Goal: Task Accomplishment & Management: Use online tool/utility

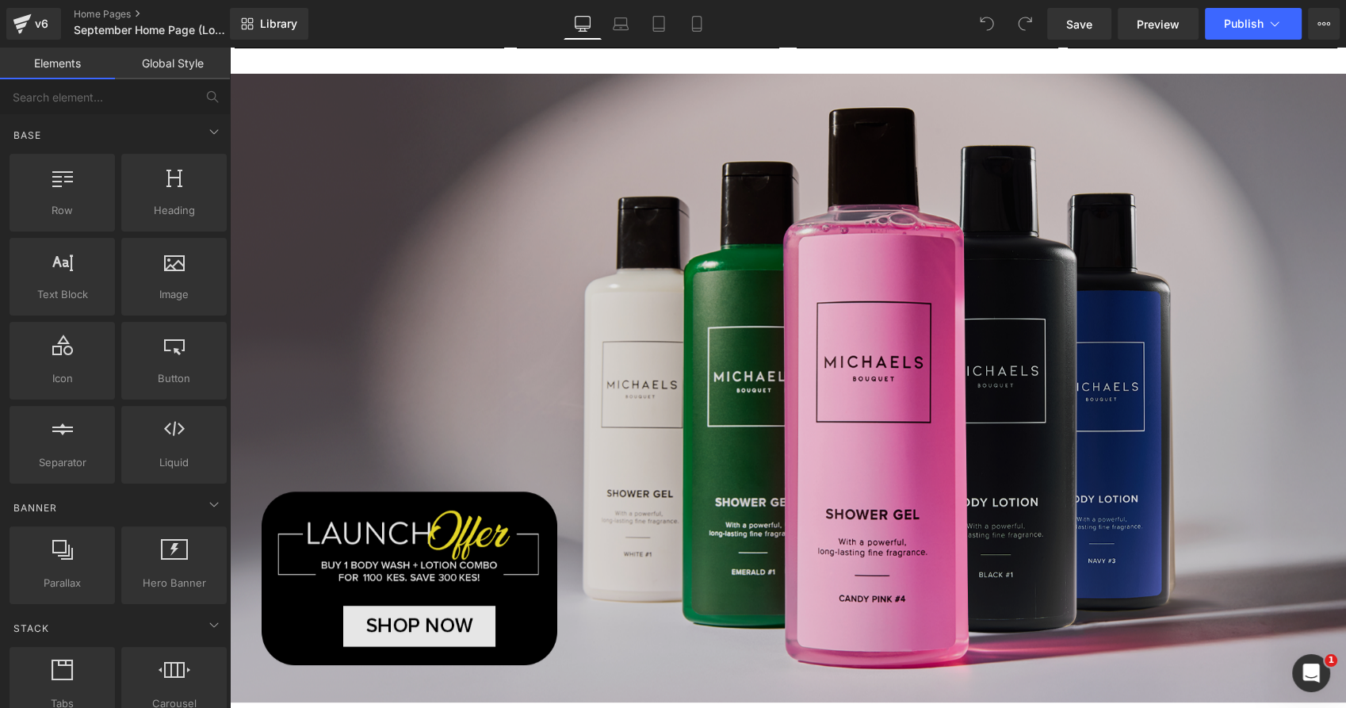
scroll to position [352, 0]
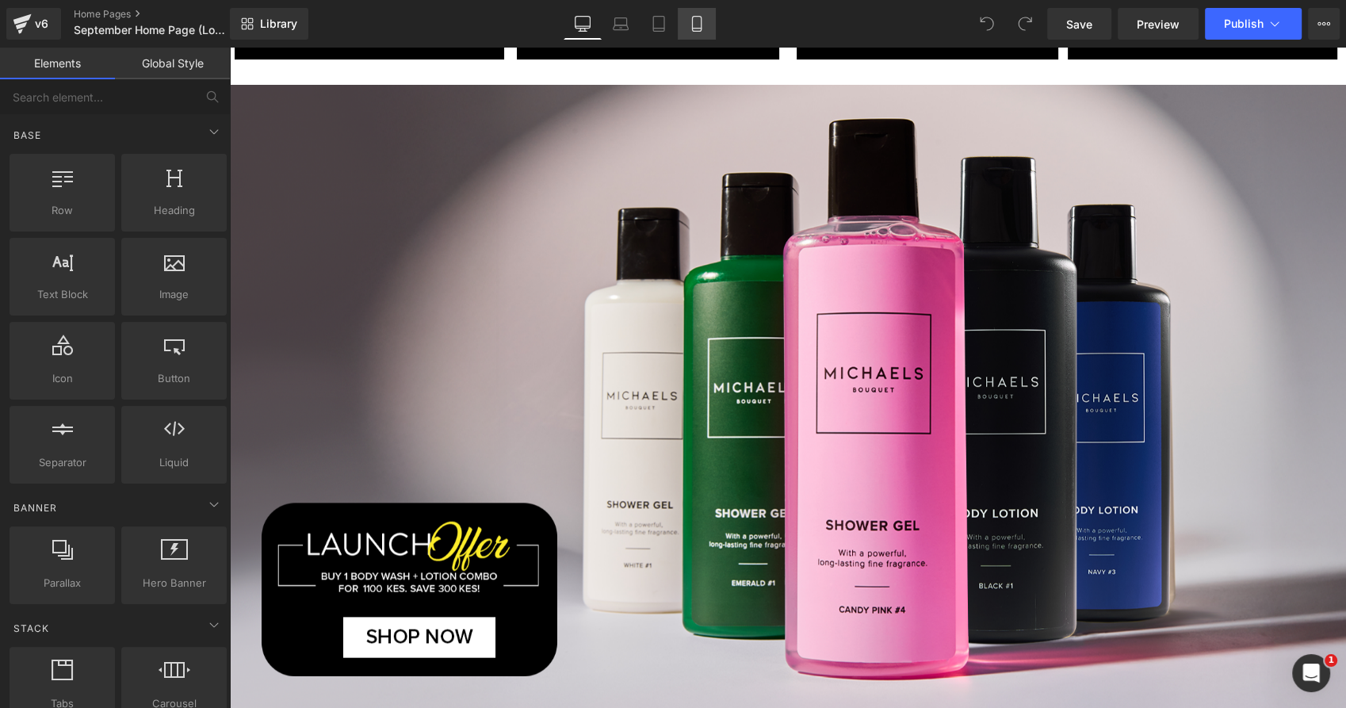
click at [697, 35] on link "Mobile" at bounding box center [697, 24] width 38 height 32
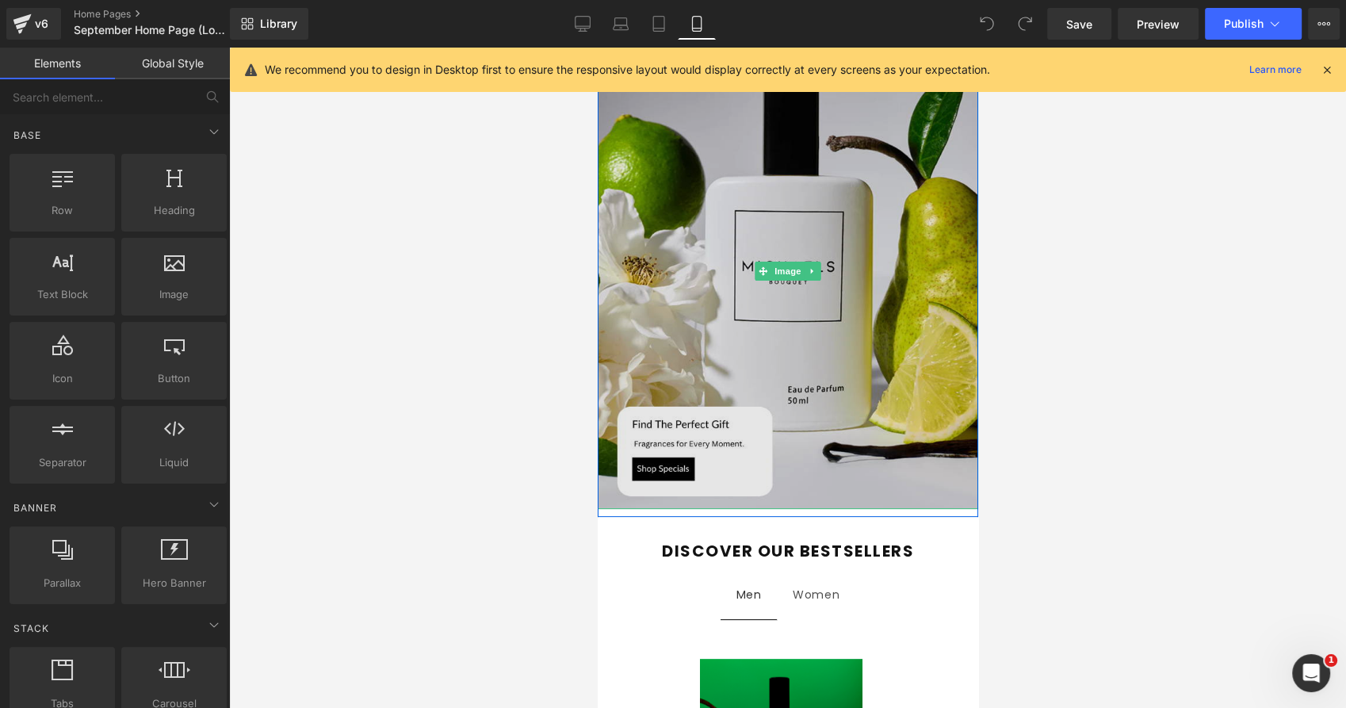
scroll to position [176, 0]
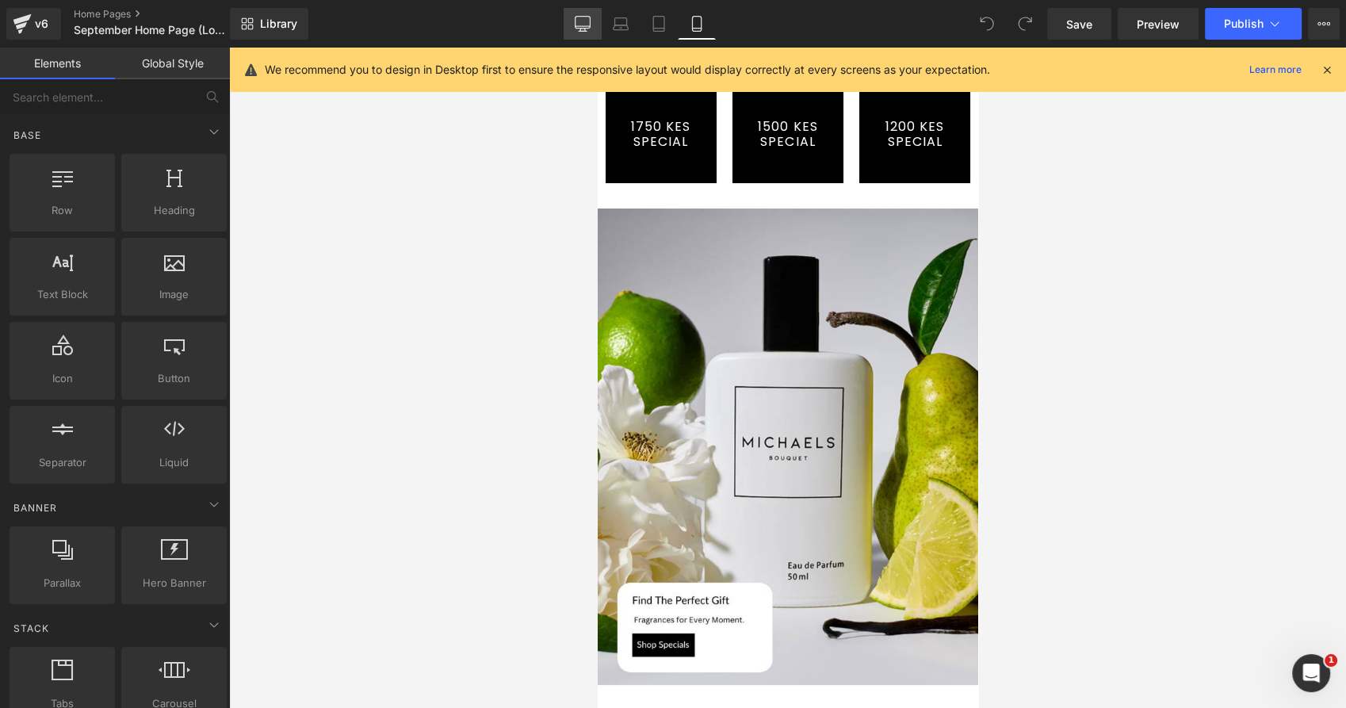
click at [586, 23] on icon at bounding box center [583, 24] width 16 height 16
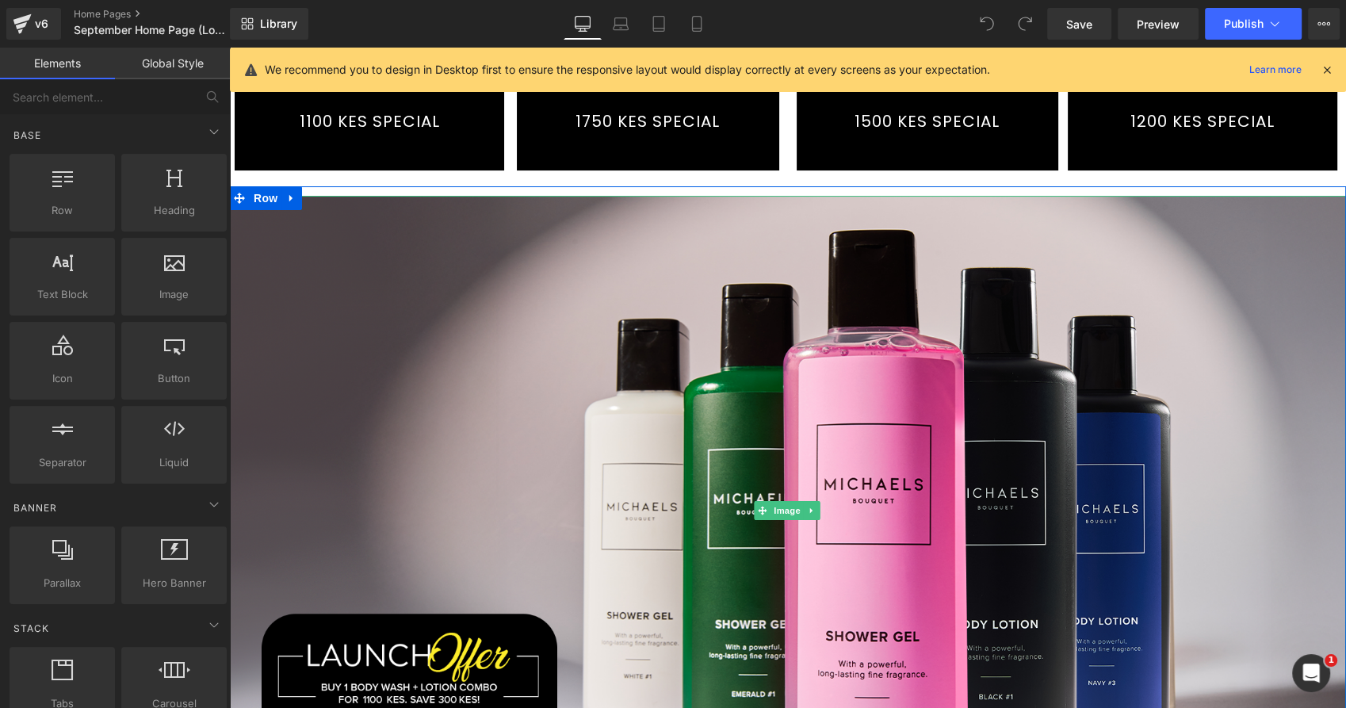
scroll to position [0, 0]
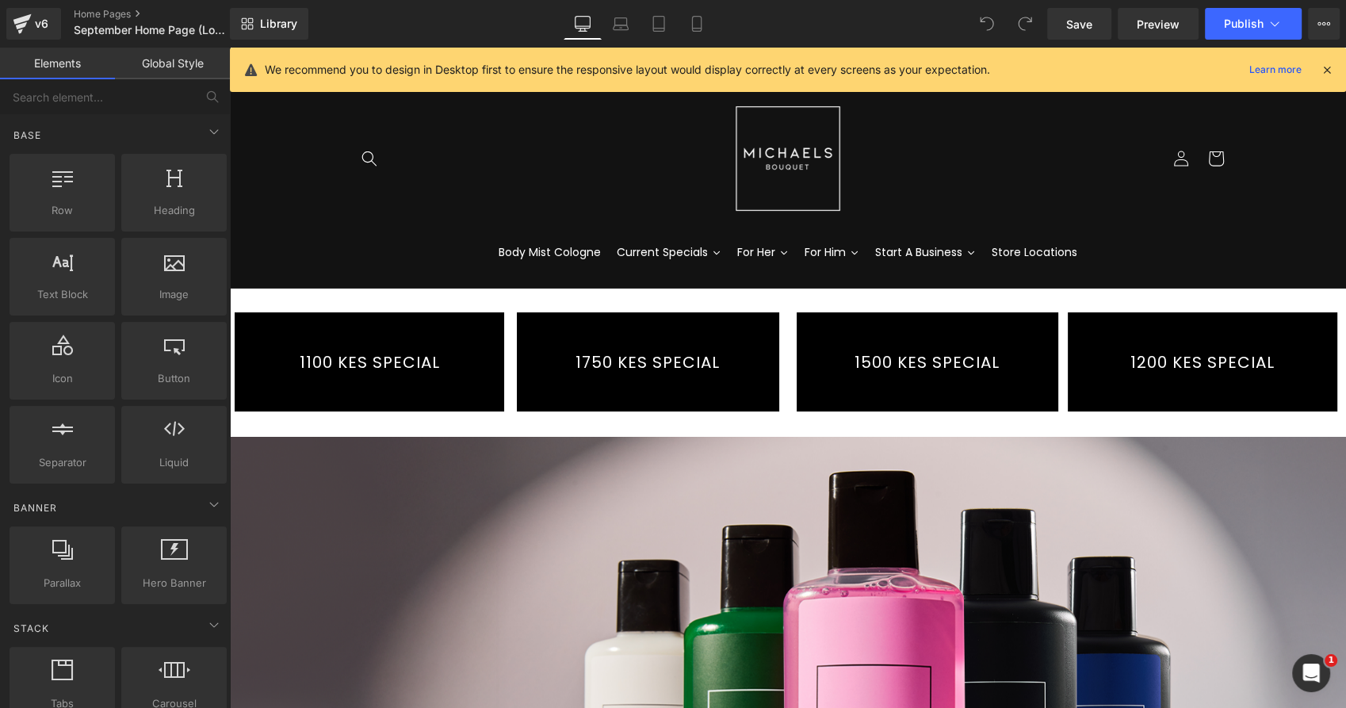
click at [441, 339] on link "1100 KES SPECIAL" at bounding box center [369, 361] width 269 height 99
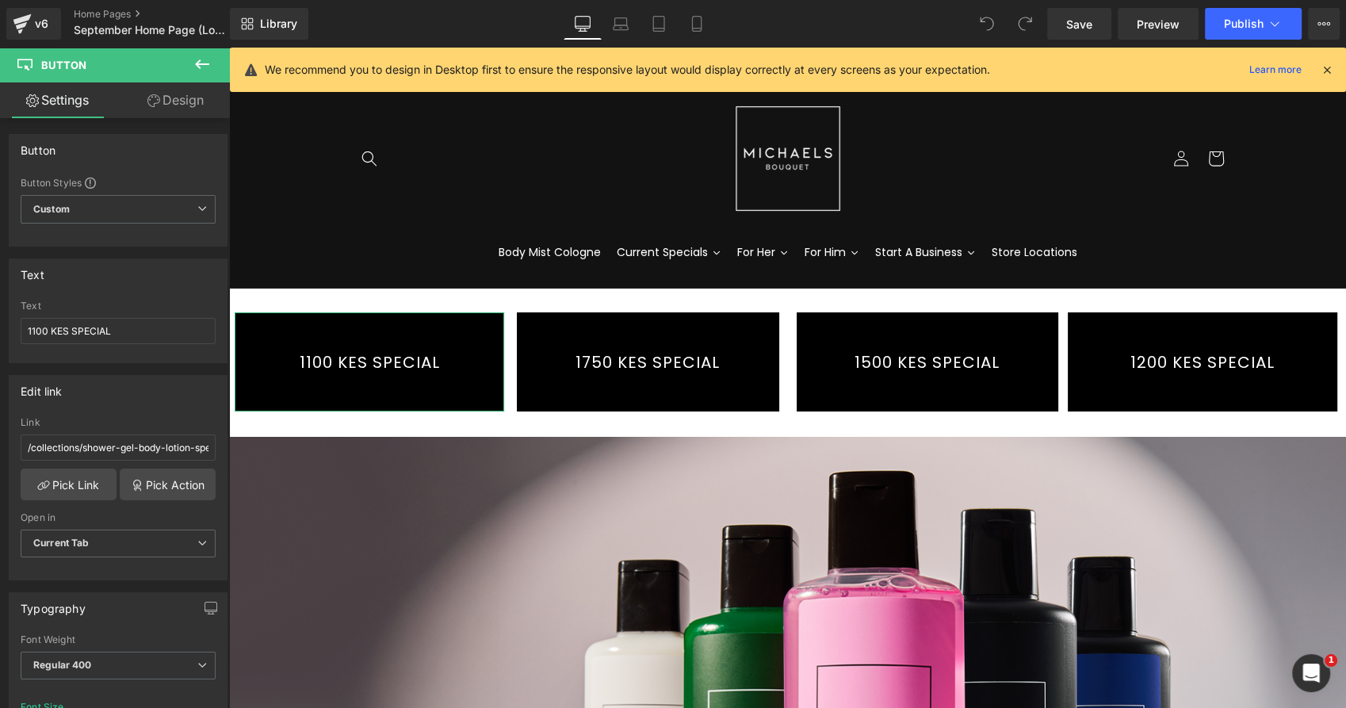
click at [184, 101] on link "Design" at bounding box center [175, 100] width 115 height 36
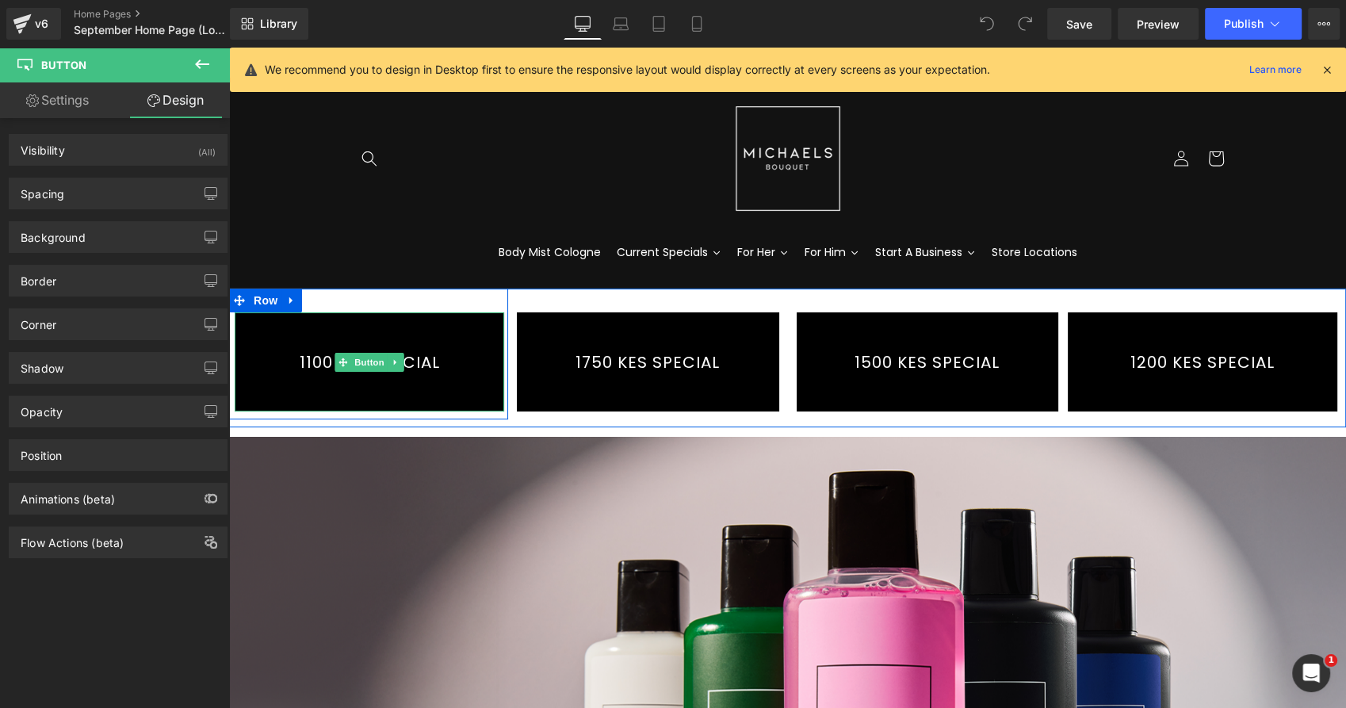
click at [420, 361] on link "1100 KES SPECIAL" at bounding box center [369, 361] width 269 height 99
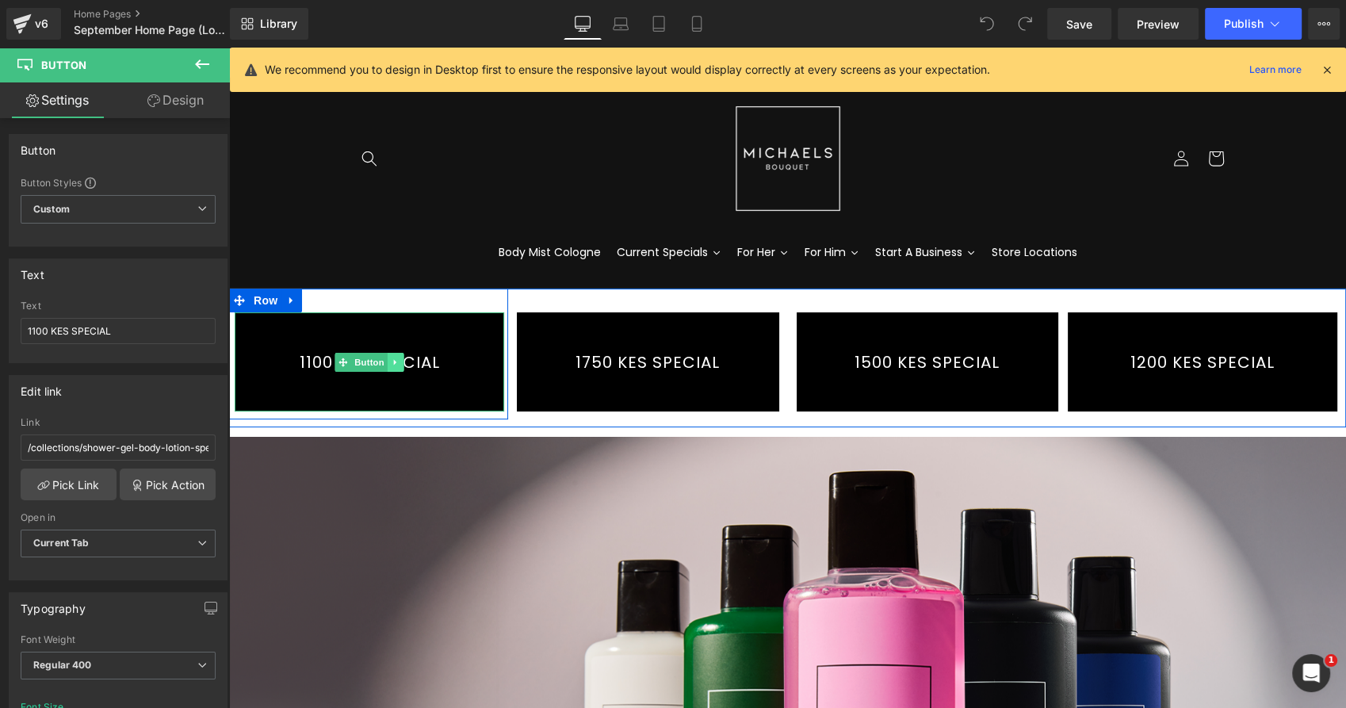
click at [391, 365] on icon at bounding box center [395, 362] width 9 height 10
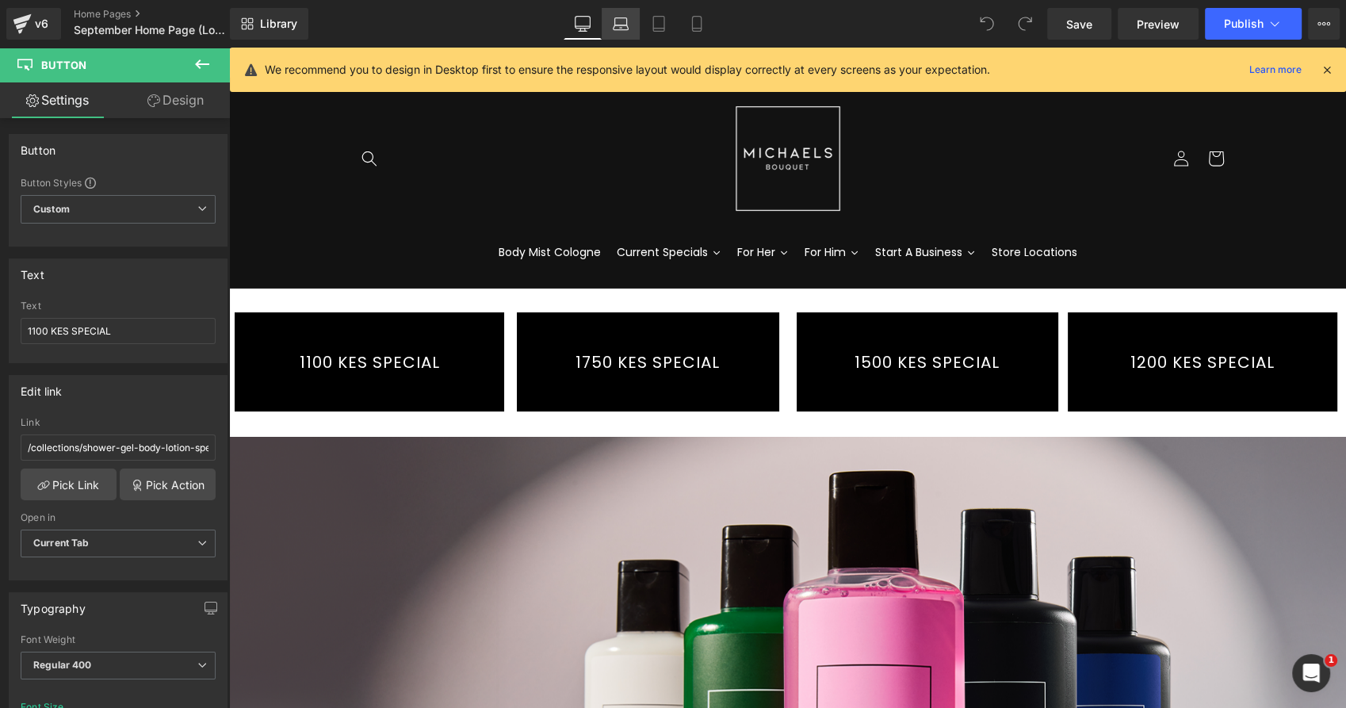
click at [617, 18] on icon at bounding box center [621, 21] width 12 height 7
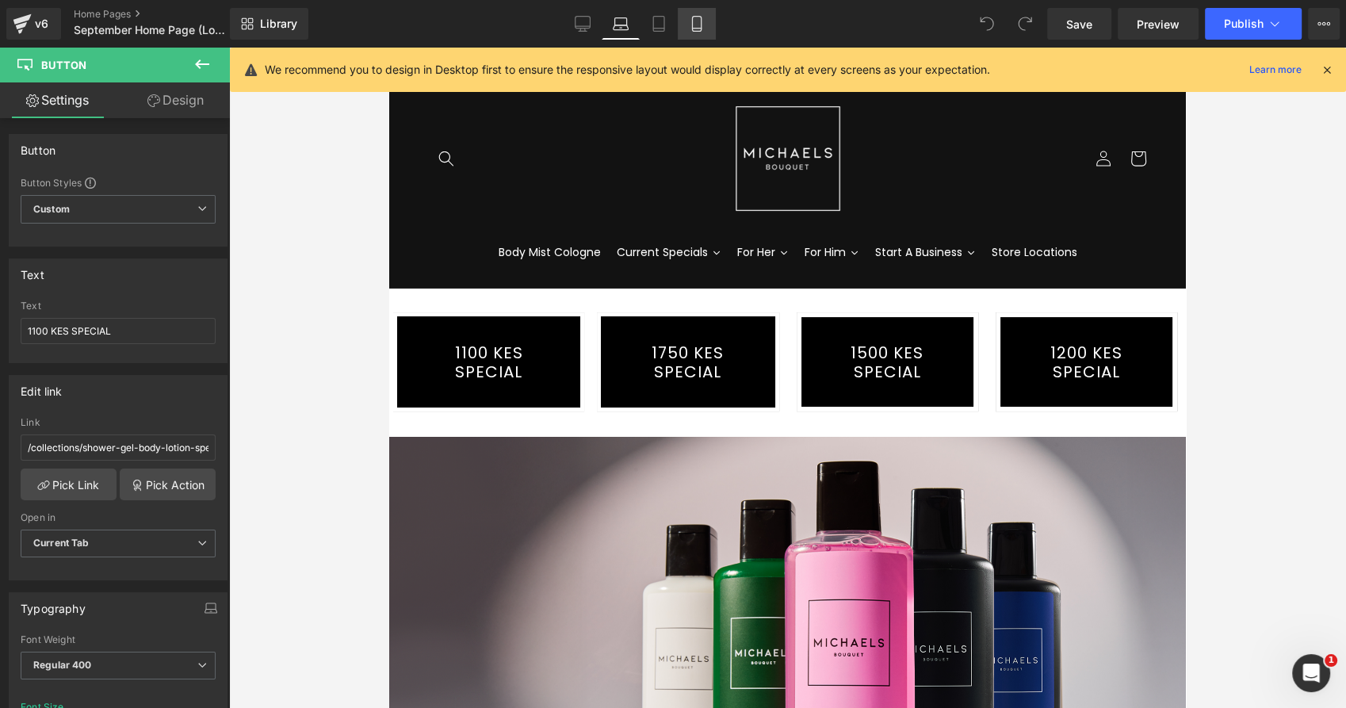
click at [700, 19] on icon at bounding box center [697, 24] width 16 height 16
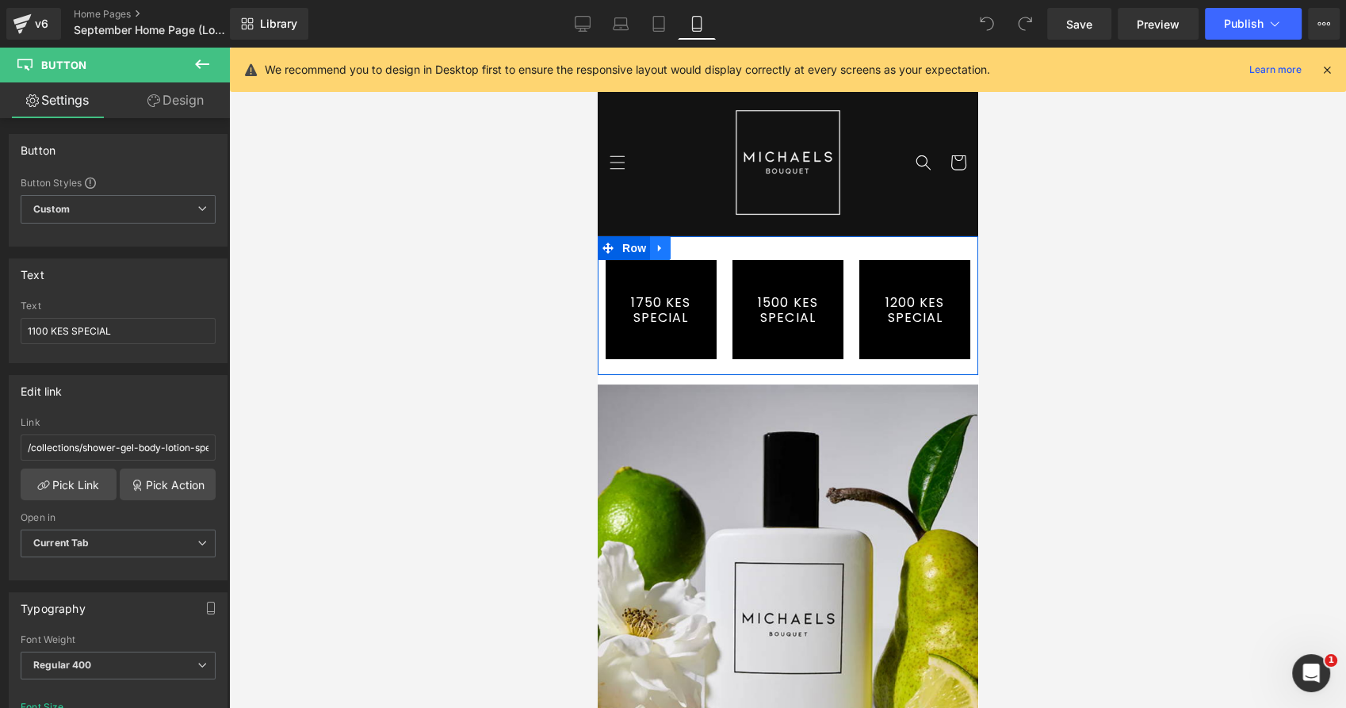
click at [654, 249] on icon at bounding box center [659, 249] width 11 height 12
click at [674, 247] on icon at bounding box center [679, 248] width 11 height 11
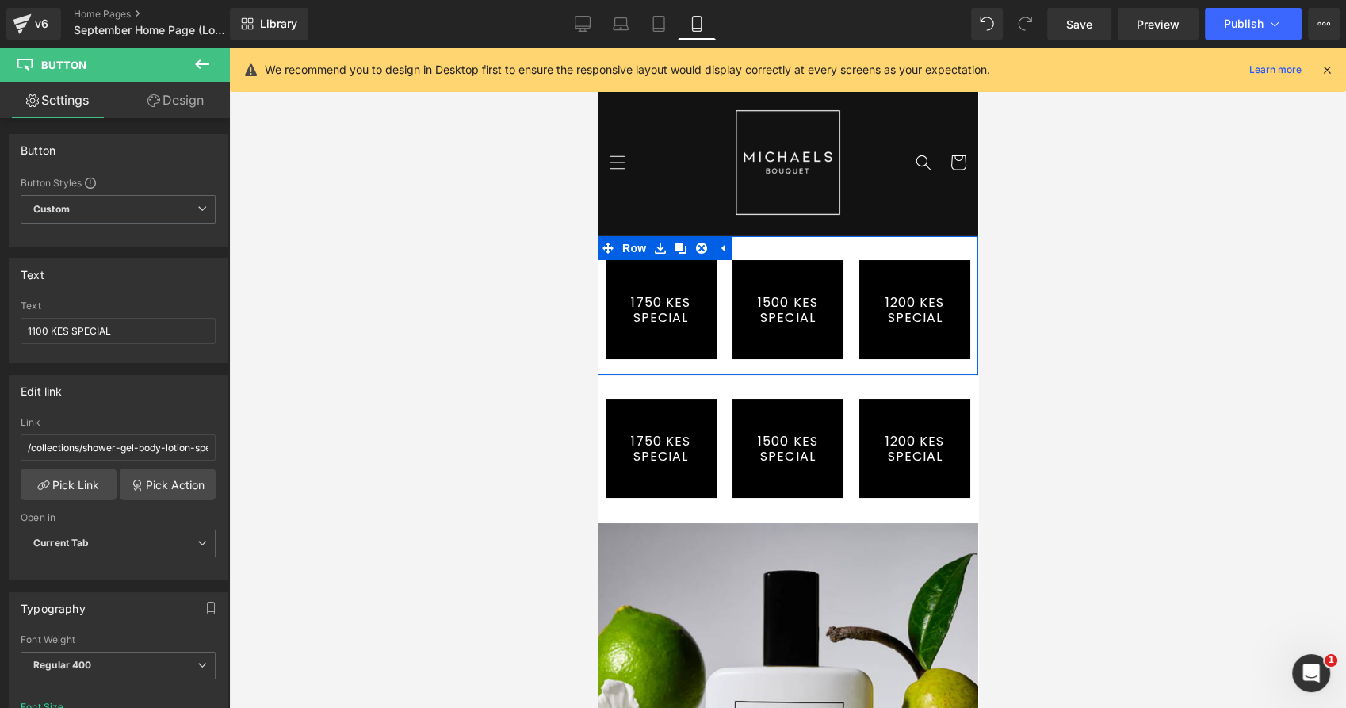
click at [882, 288] on link "1200 KES SPECIAL" at bounding box center [913, 309] width 111 height 99
click at [907, 253] on icon at bounding box center [912, 249] width 11 height 12
click at [924, 277] on link "1200 KES SPECIAL" at bounding box center [913, 309] width 111 height 99
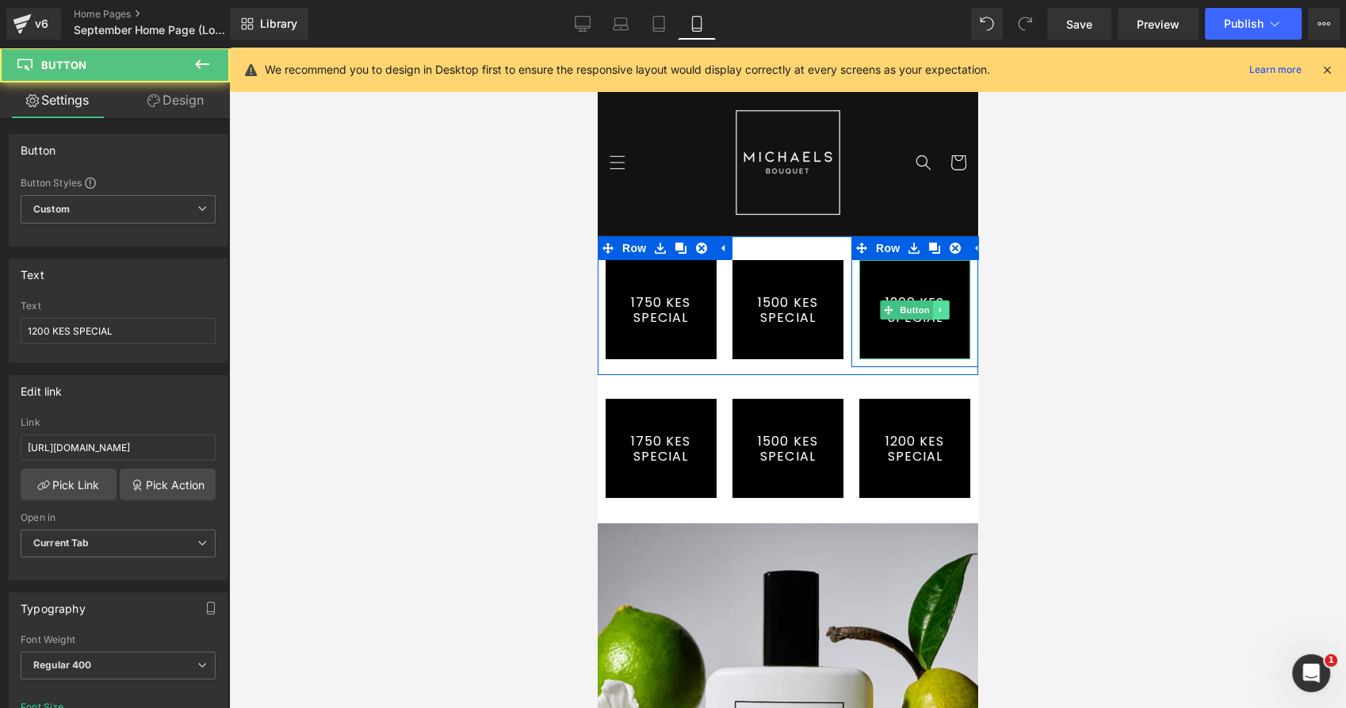
click at [938, 309] on icon at bounding box center [939, 310] width 2 height 6
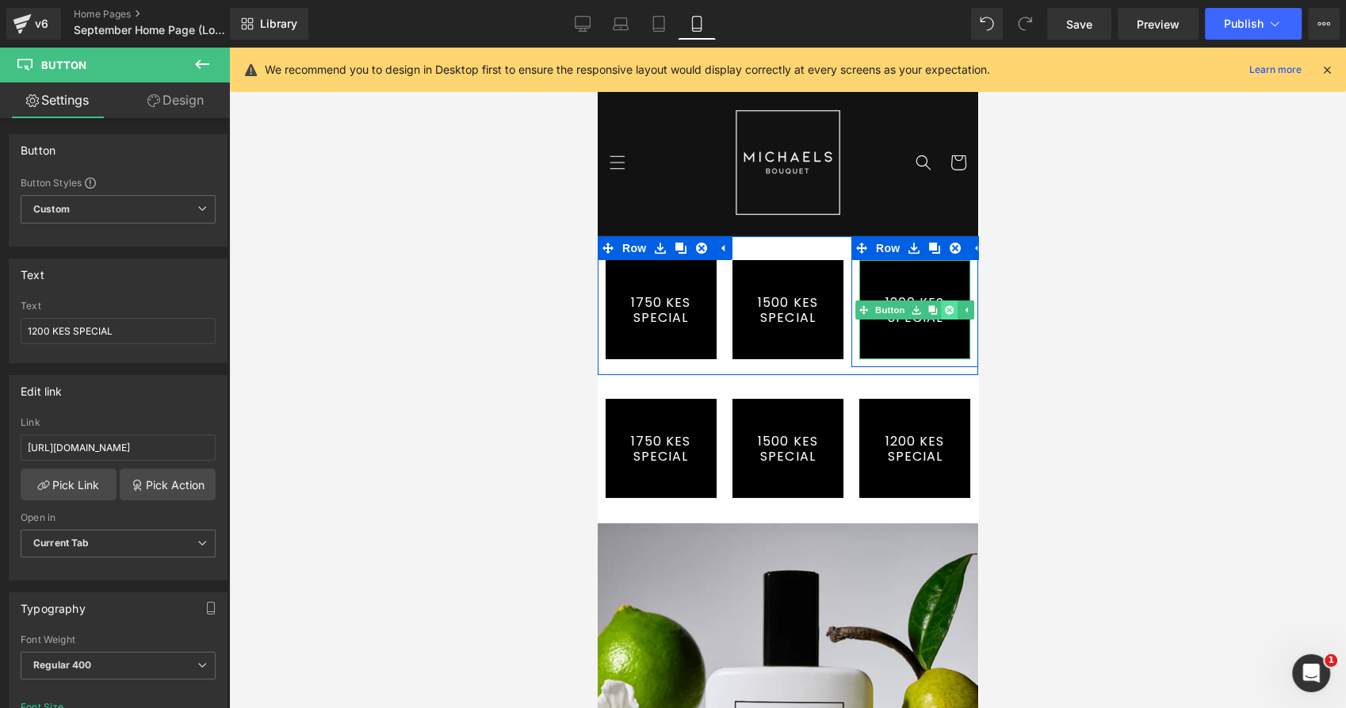
click at [944, 311] on icon at bounding box center [948, 309] width 9 height 9
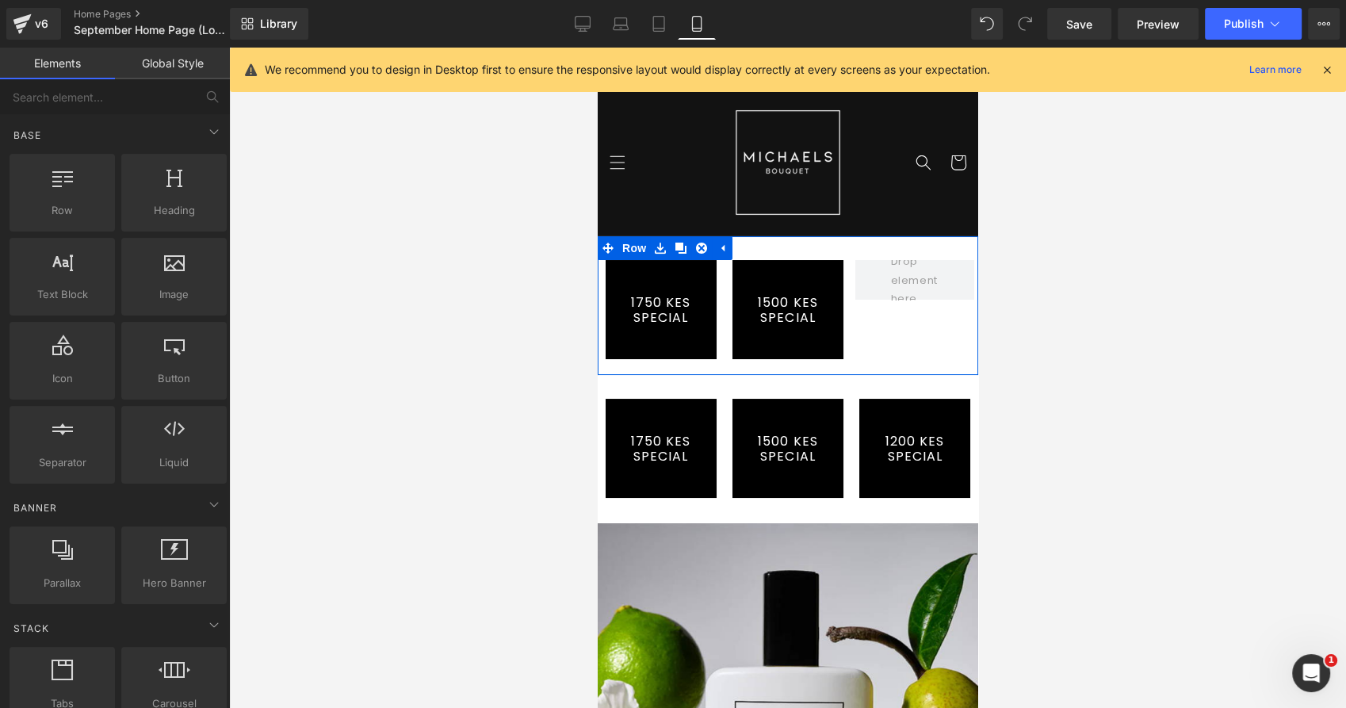
click at [885, 323] on div "1750 KES SPECIAL Button Row [STREET_ADDRESS]" at bounding box center [787, 305] width 380 height 139
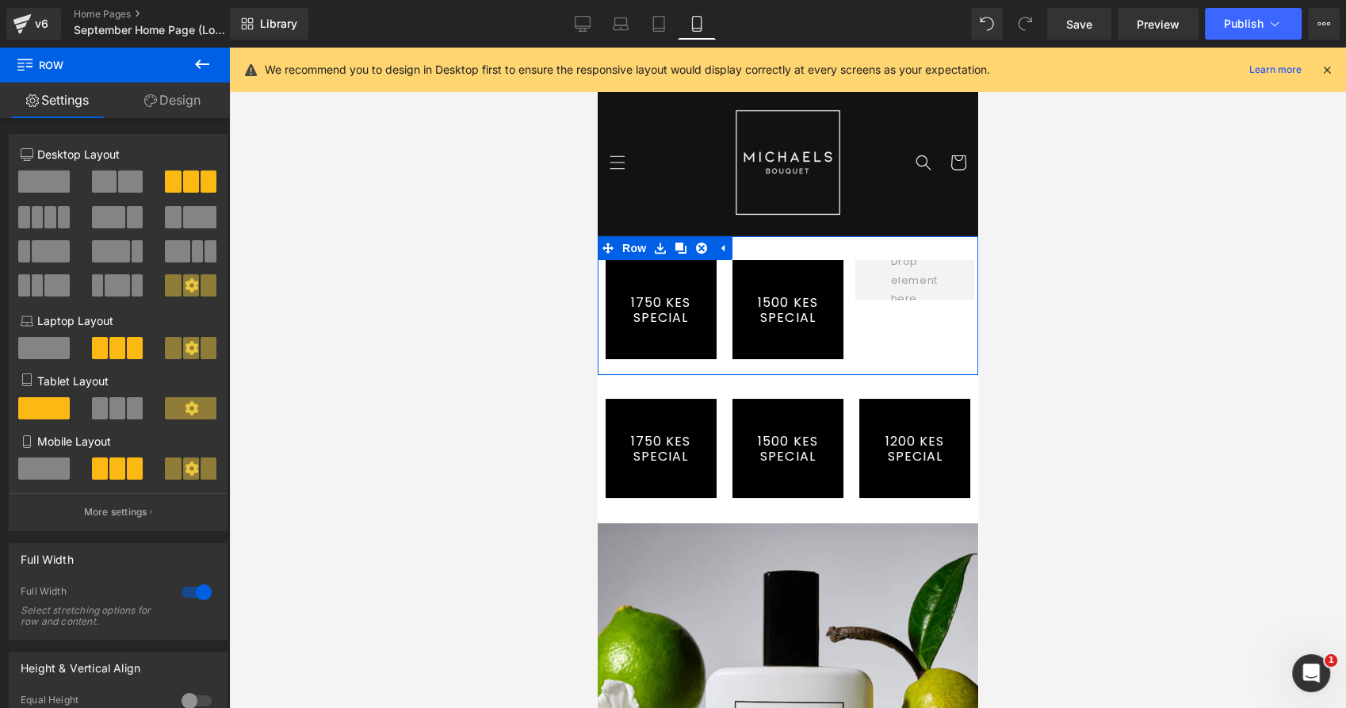
click at [101, 180] on span at bounding box center [104, 181] width 25 height 22
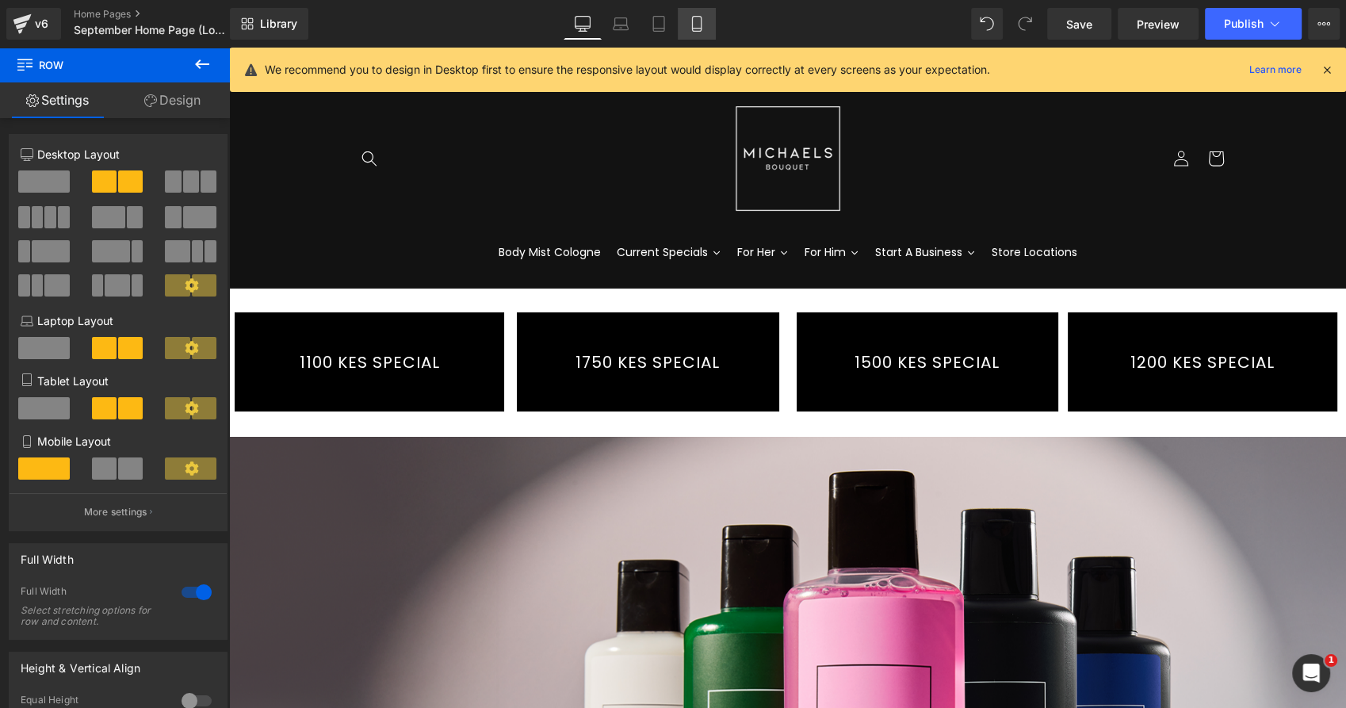
click at [693, 17] on icon at bounding box center [696, 24] width 9 height 15
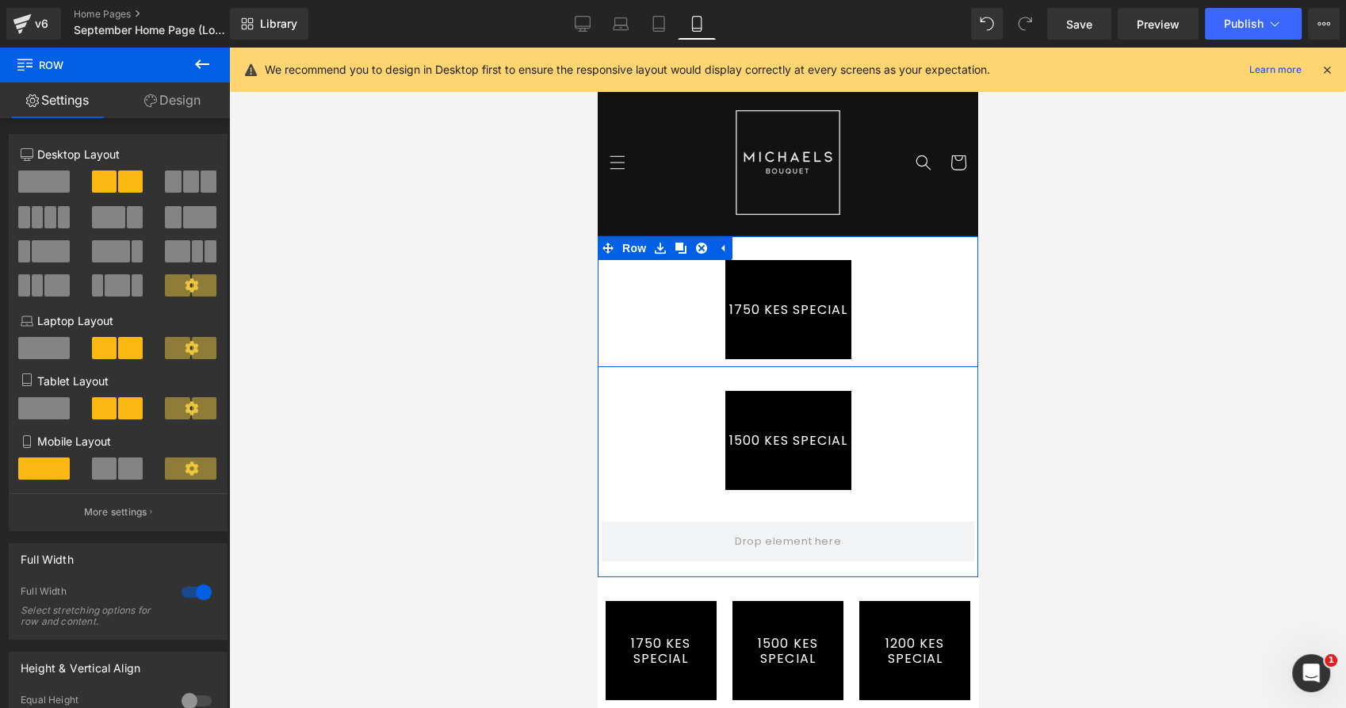
click at [796, 248] on div "1750 KES SPECIAL Button Row" at bounding box center [787, 301] width 380 height 131
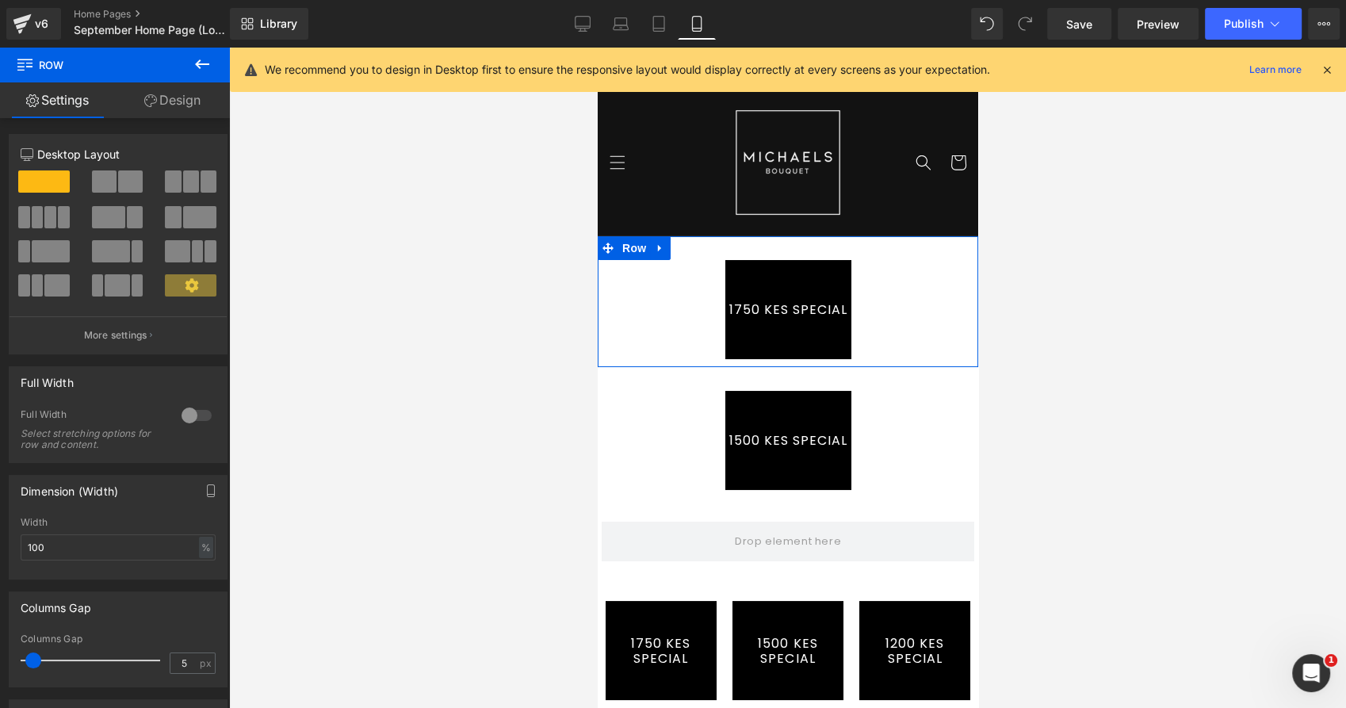
click at [172, 97] on link "Design" at bounding box center [172, 100] width 115 height 36
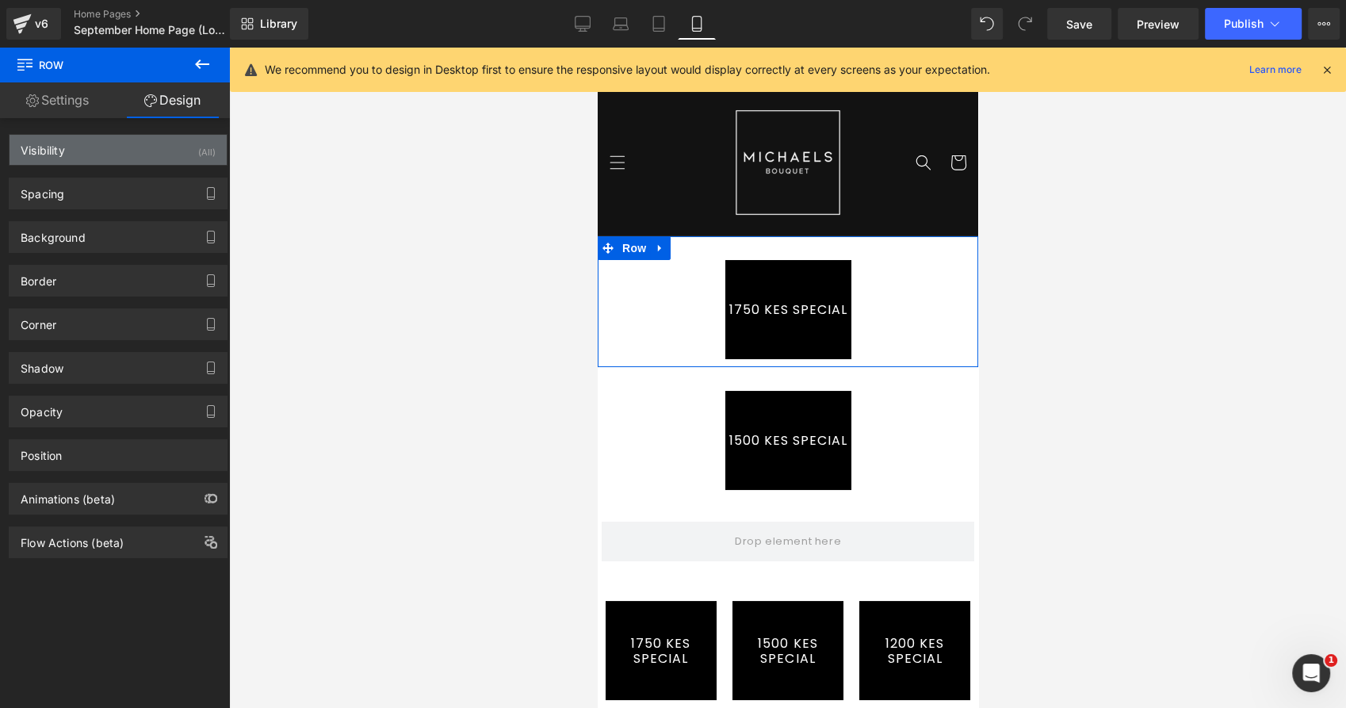
click at [115, 147] on div "Visibility (All)" at bounding box center [118, 150] width 217 height 30
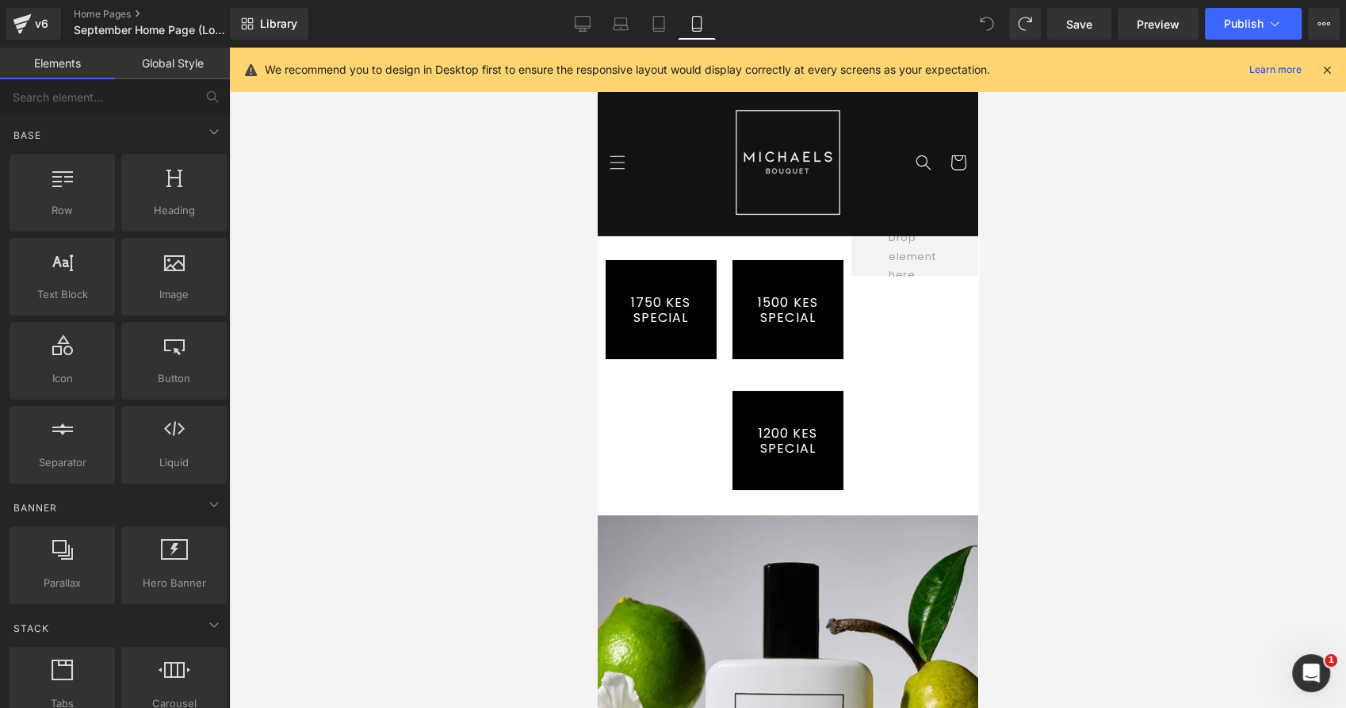
click at [994, 29] on icon at bounding box center [987, 24] width 14 height 14
click at [592, 19] on link "Desktop" at bounding box center [582, 24] width 38 height 32
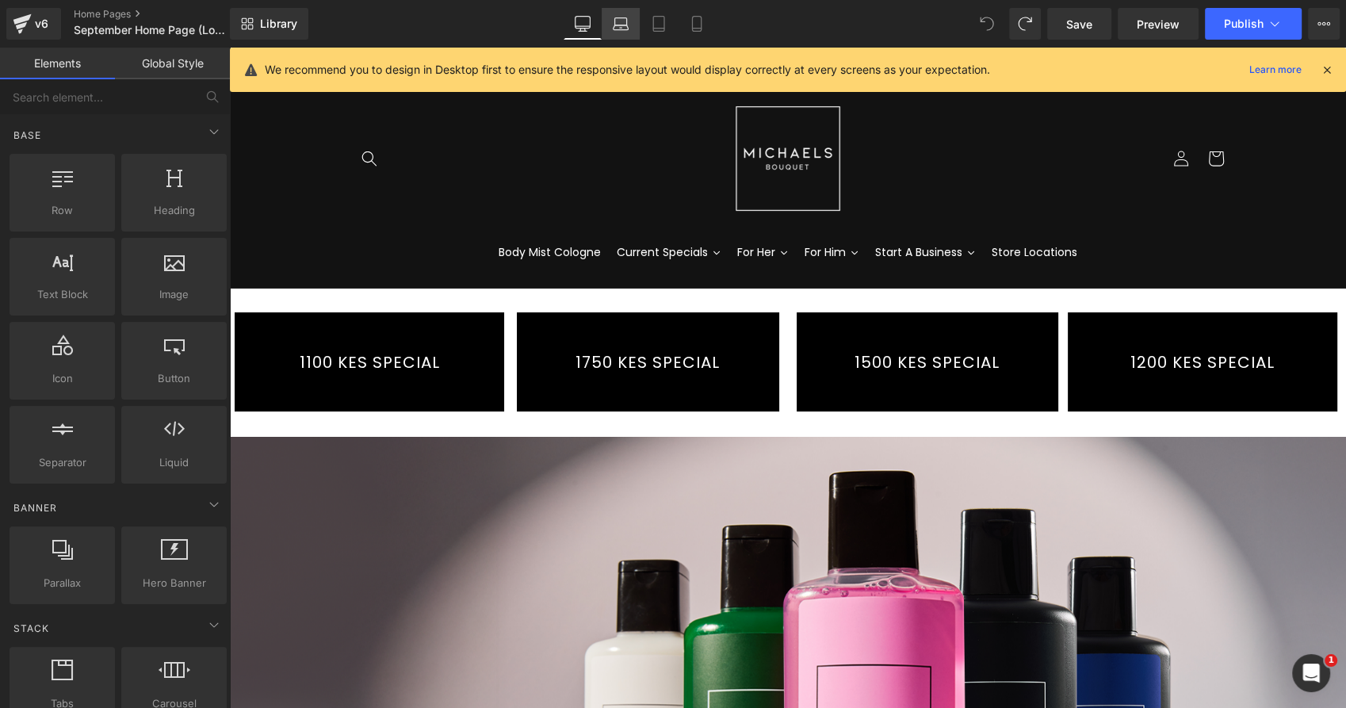
click at [616, 25] on icon at bounding box center [621, 24] width 16 height 16
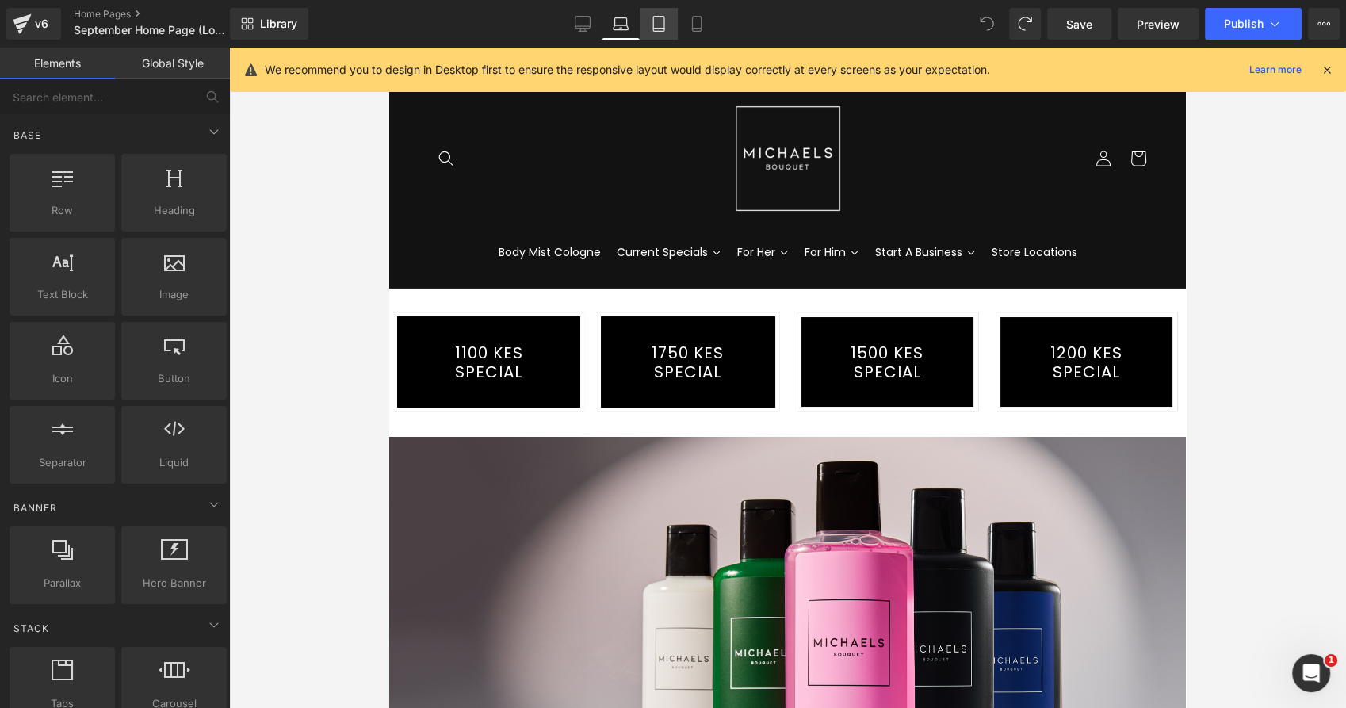
click at [647, 18] on link "Tablet" at bounding box center [659, 24] width 38 height 32
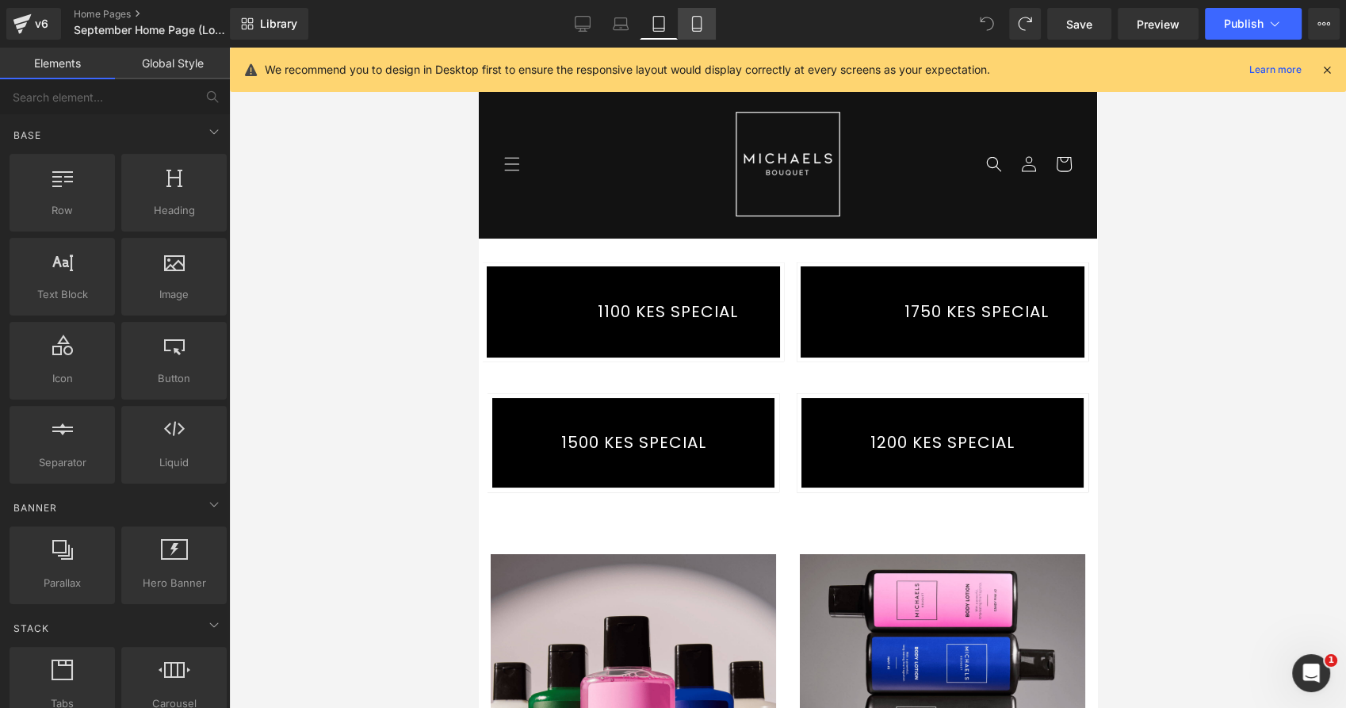
click at [693, 24] on icon at bounding box center [697, 24] width 16 height 16
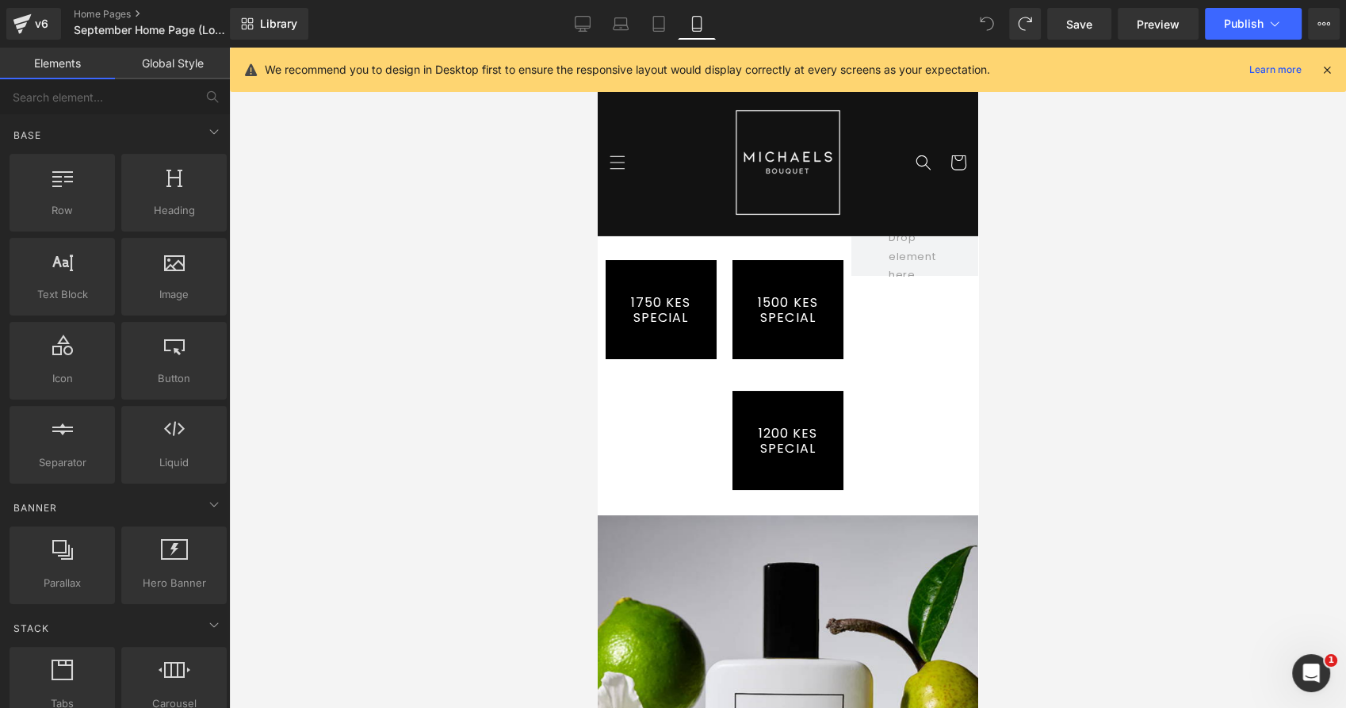
click at [815, 403] on link "1200 KES SPECIAL" at bounding box center [786, 440] width 111 height 99
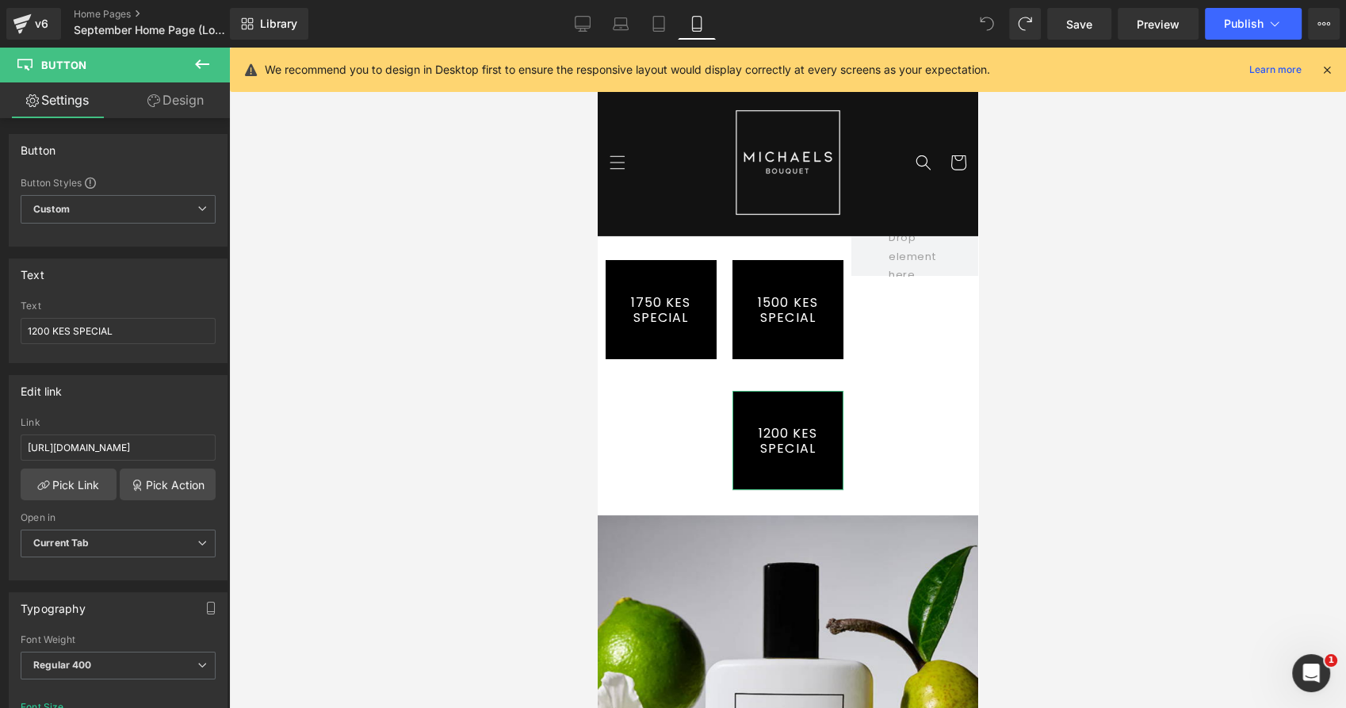
click at [190, 103] on link "Design" at bounding box center [175, 100] width 115 height 36
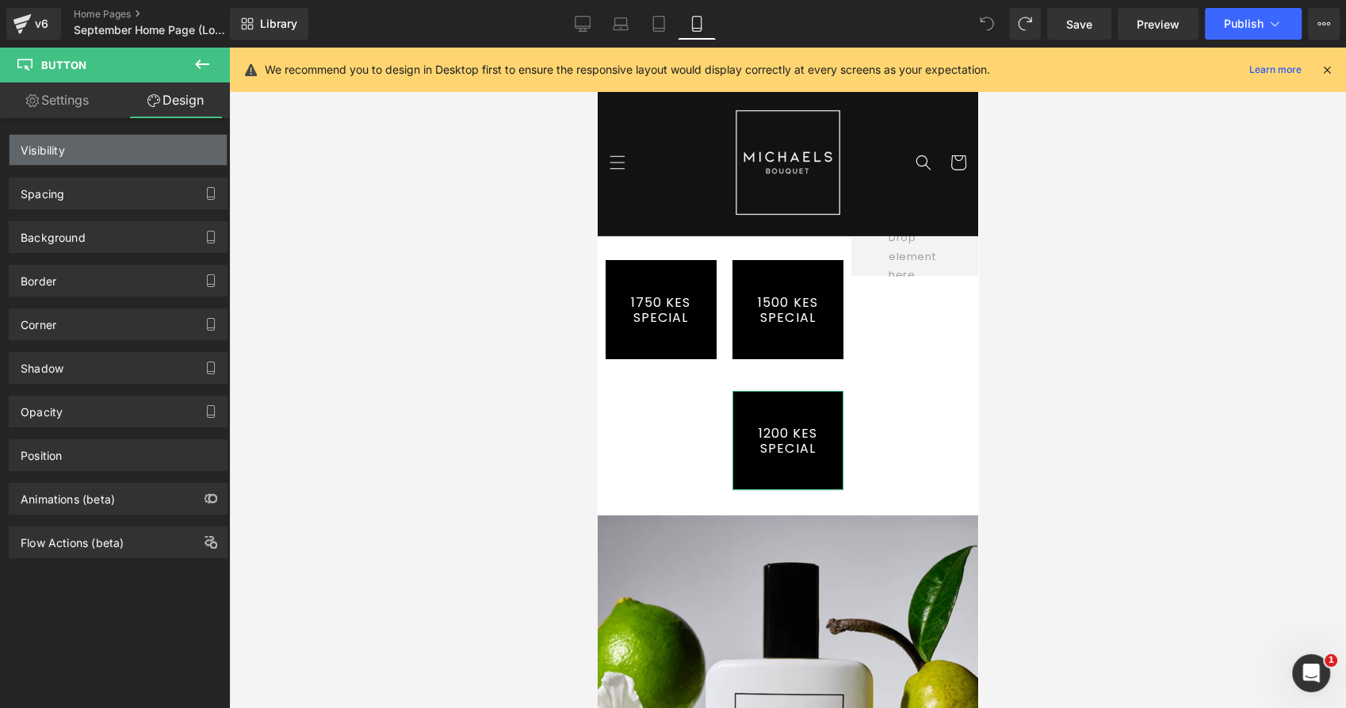
click at [148, 135] on div "Visibility" at bounding box center [118, 150] width 217 height 30
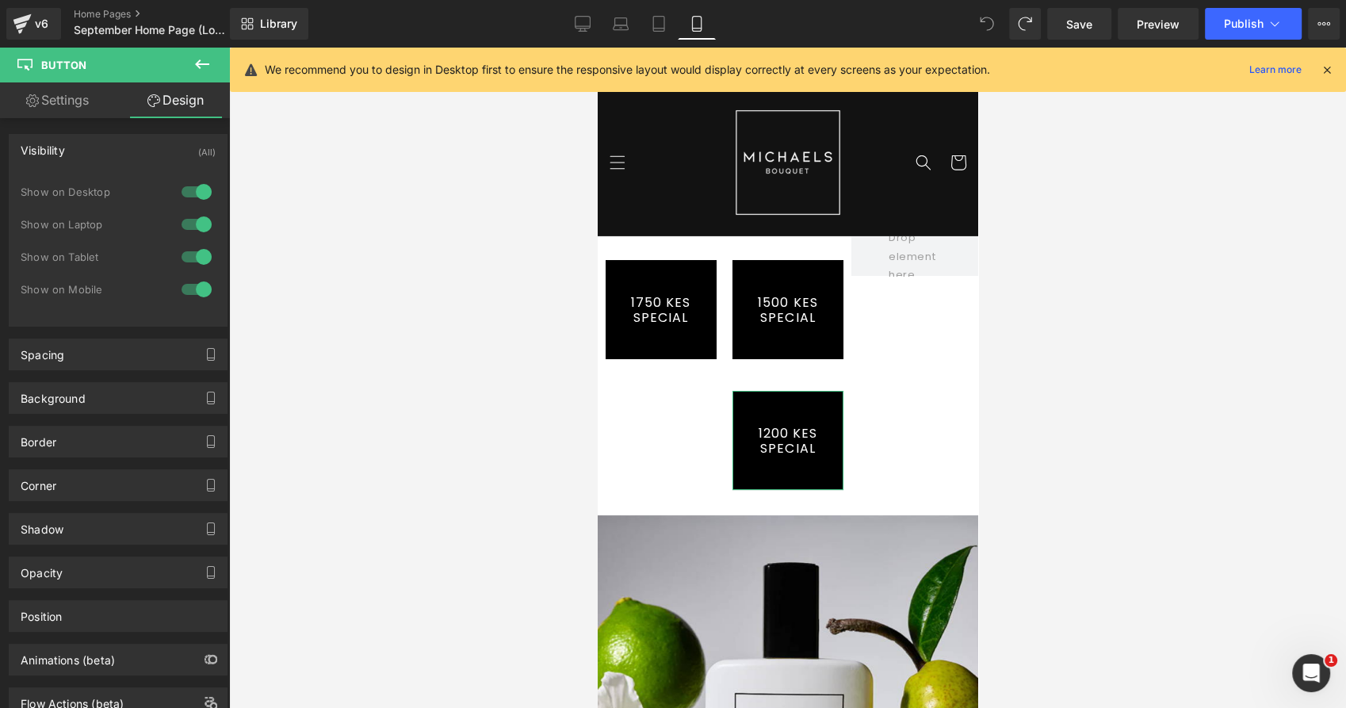
click at [193, 286] on div at bounding box center [197, 289] width 38 height 25
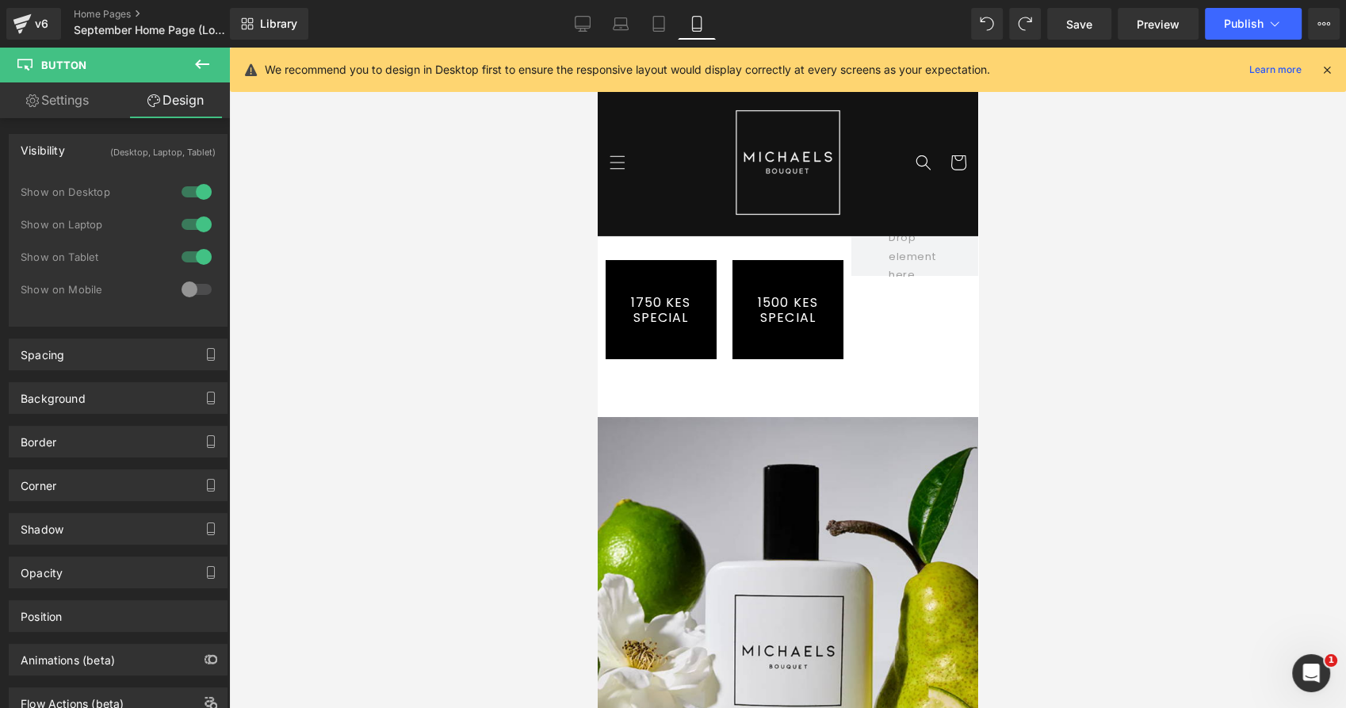
click at [184, 258] on div at bounding box center [197, 256] width 38 height 25
click at [190, 223] on div at bounding box center [197, 224] width 38 height 25
click at [186, 190] on div at bounding box center [197, 191] width 38 height 25
click at [190, 288] on div at bounding box center [197, 289] width 38 height 25
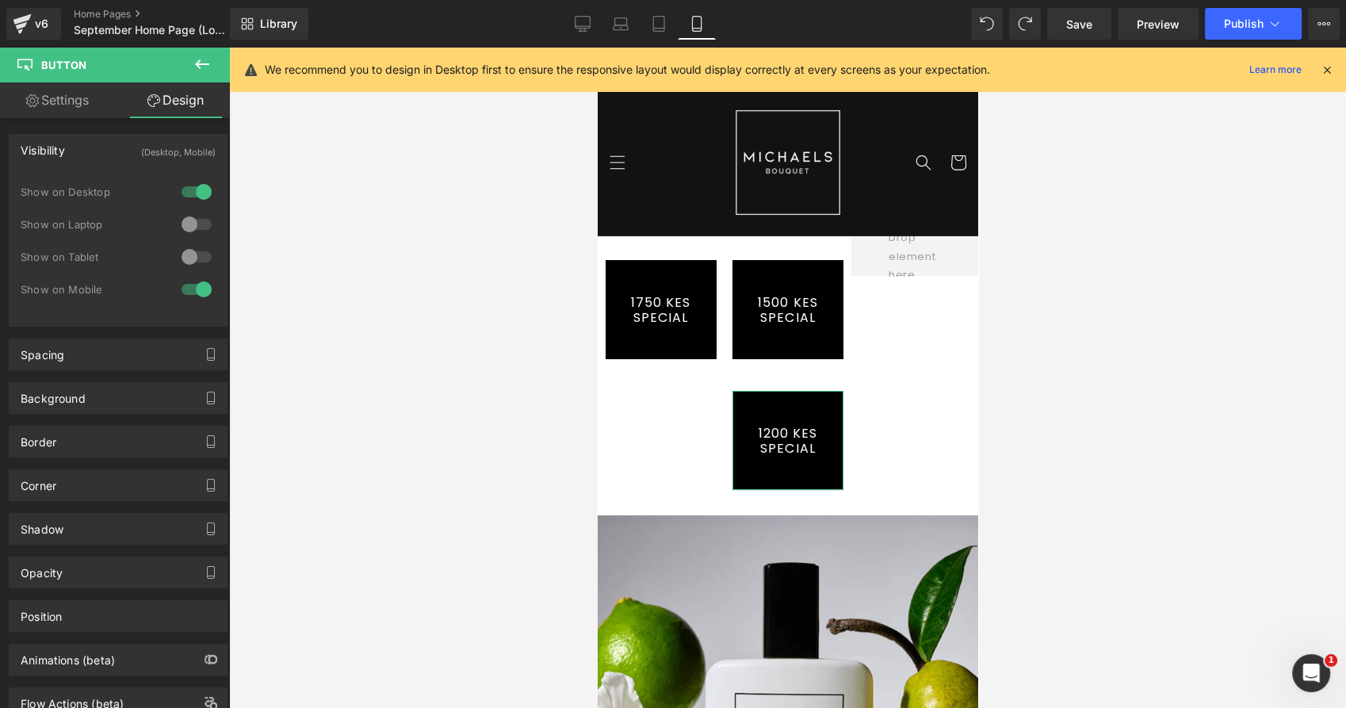
click at [193, 189] on div at bounding box center [197, 191] width 38 height 25
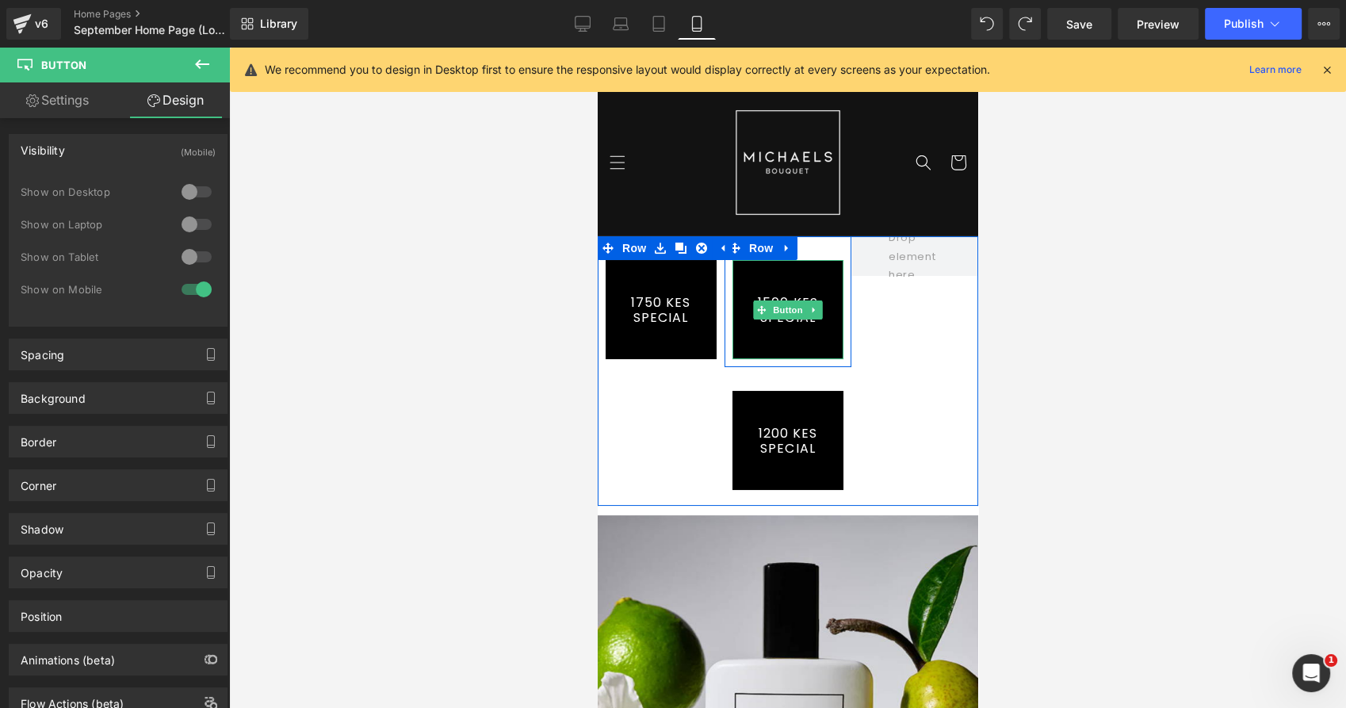
drag, startPoint x: 841, startPoint y: 319, endPoint x: 864, endPoint y: 320, distance: 23.0
click at [846, 319] on div at bounding box center [848, 301] width 4 height 131
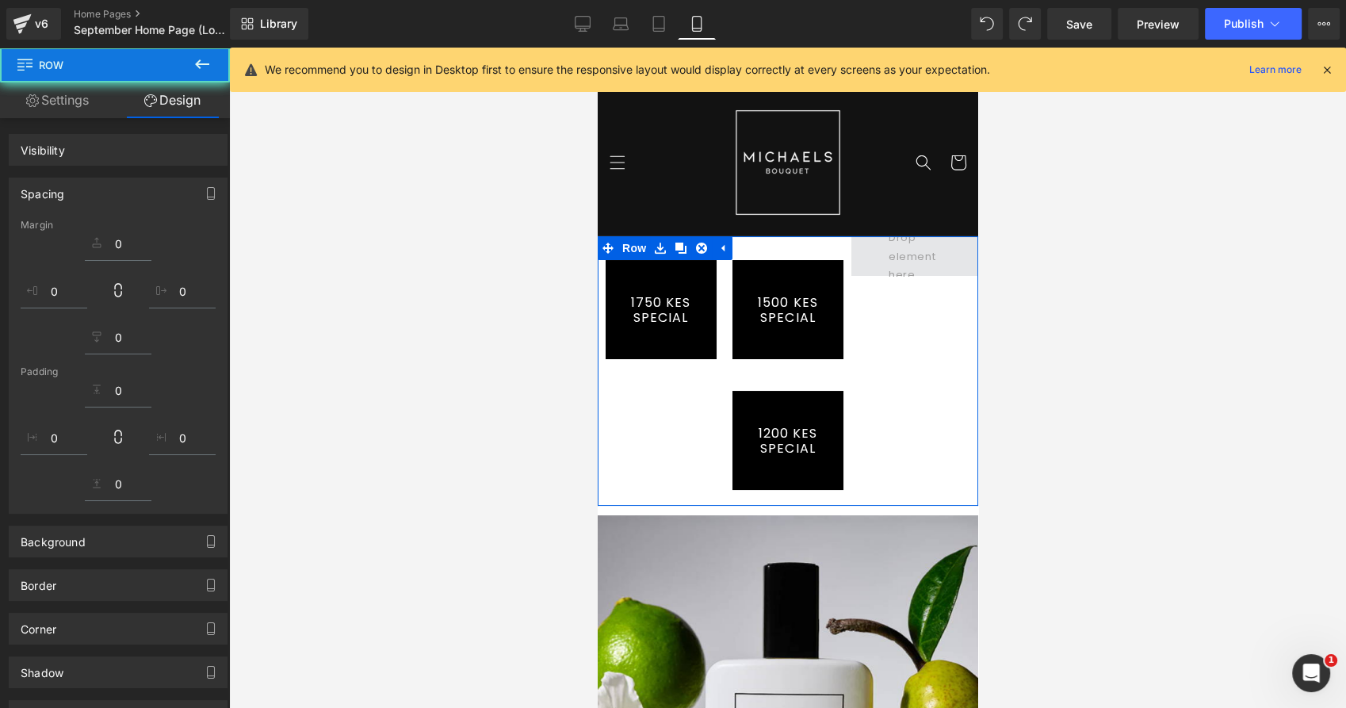
click at [903, 316] on div "1750 KES SPECIAL Button Row 1500 KES SPECIAL Button Row 1200 KES SPECIAL Button…" at bounding box center [787, 370] width 380 height 269
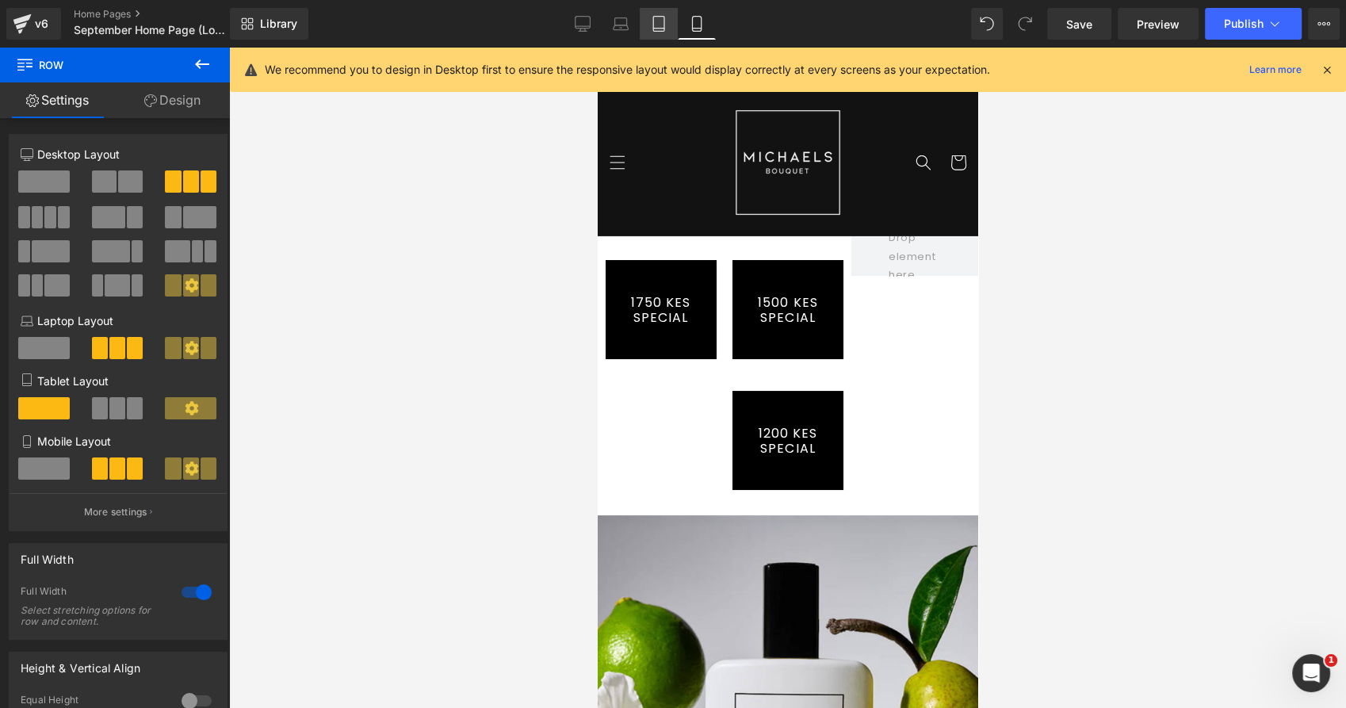
click at [656, 12] on link "Tablet" at bounding box center [659, 24] width 38 height 32
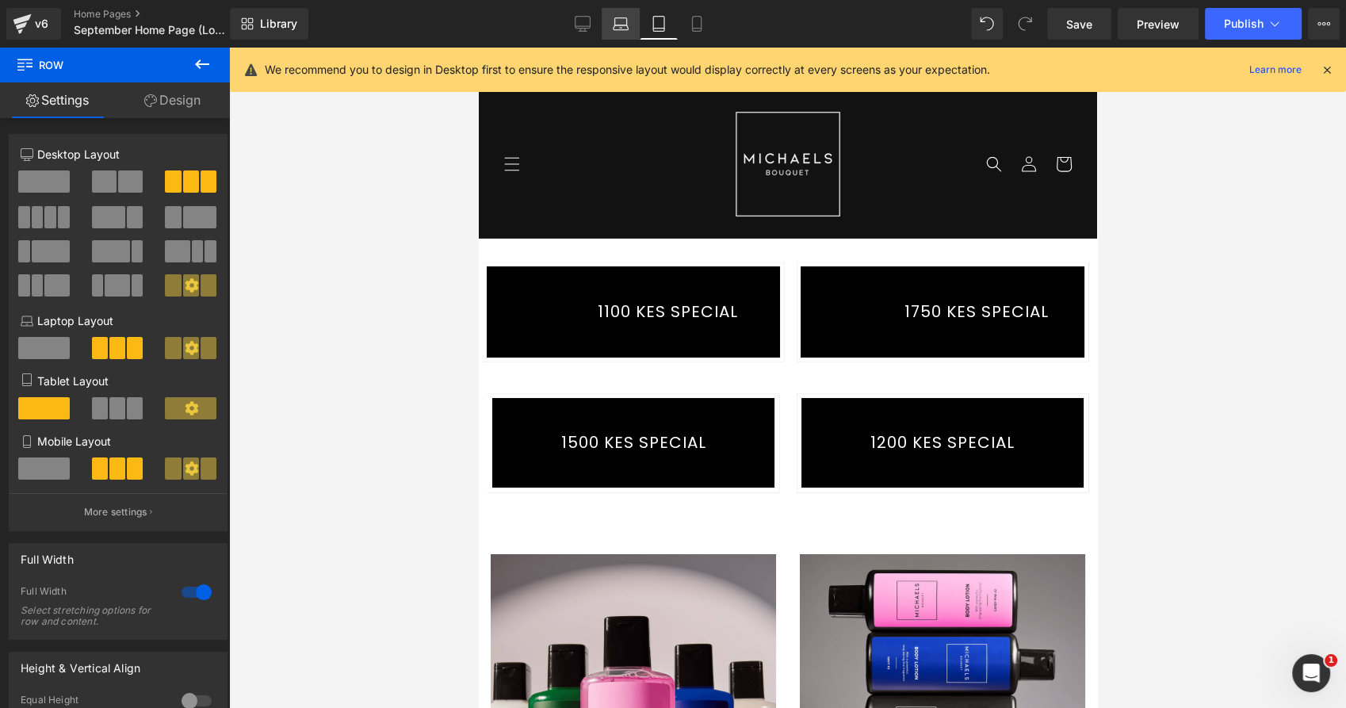
click at [628, 25] on icon at bounding box center [620, 27] width 15 height 5
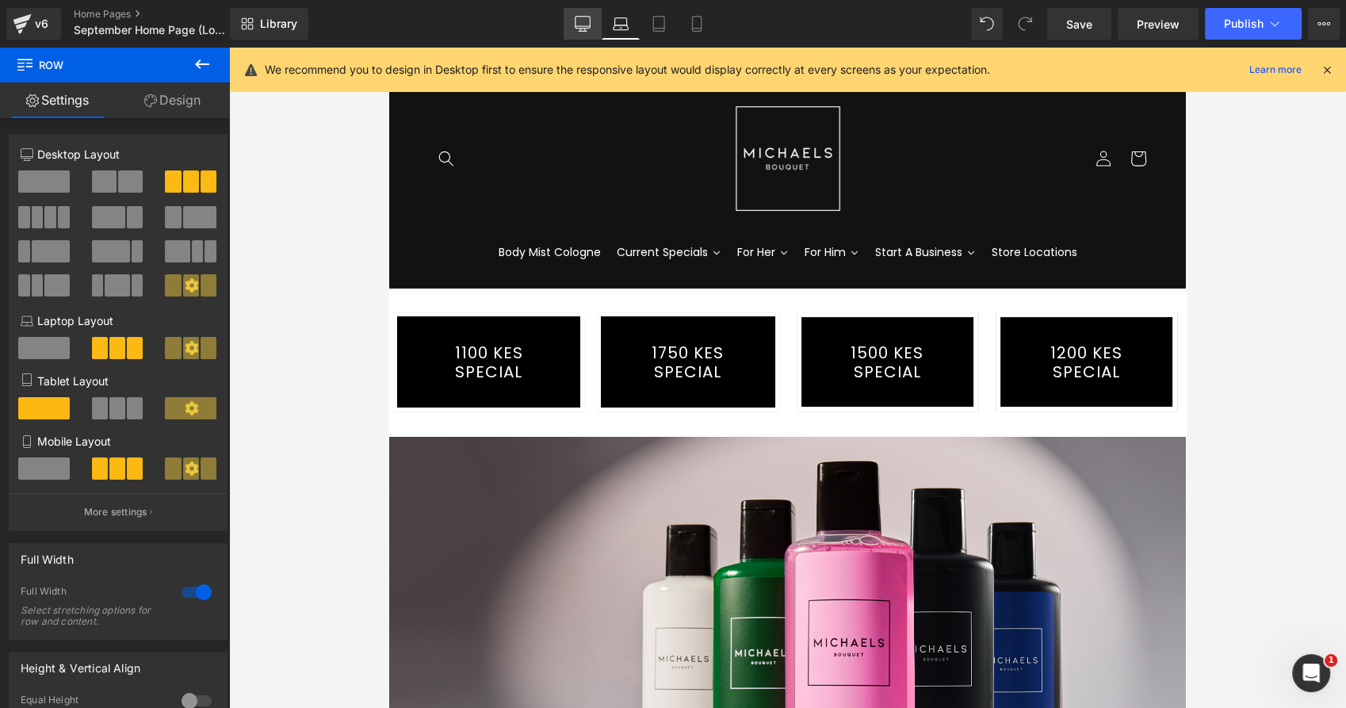
click at [579, 25] on icon at bounding box center [583, 24] width 16 height 16
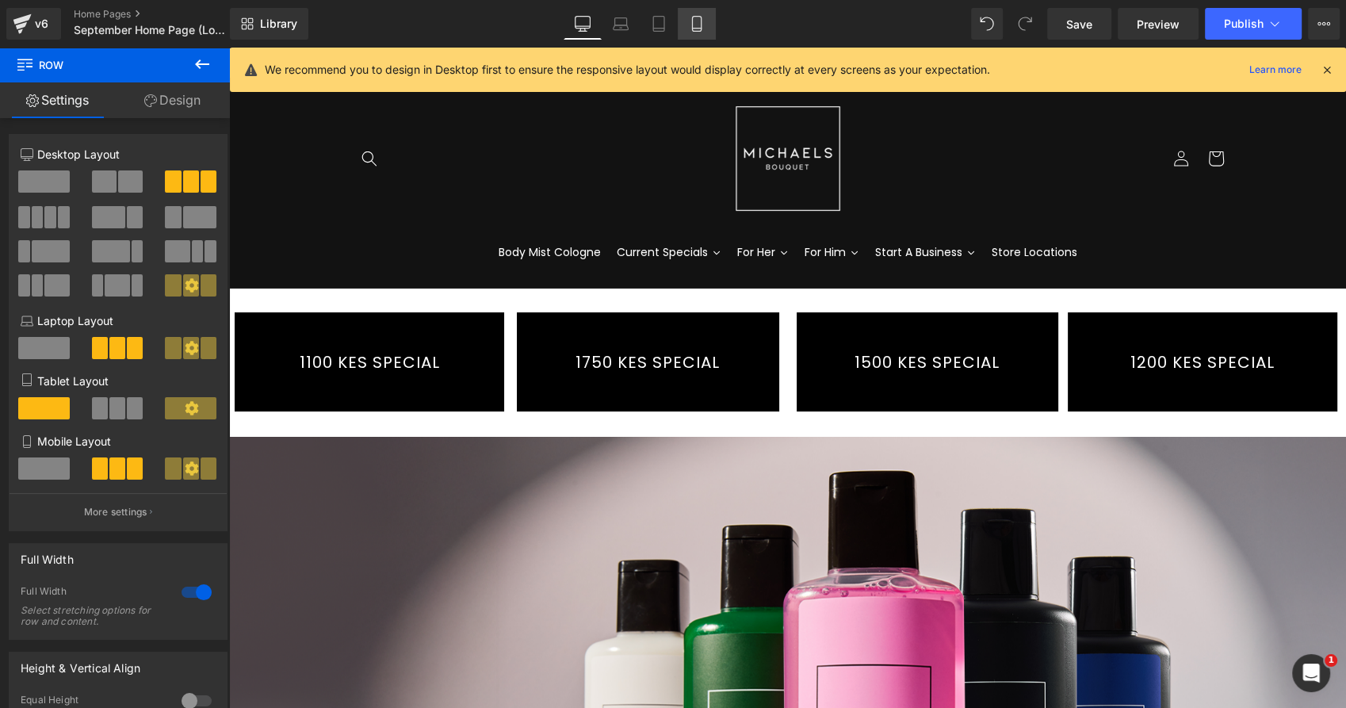
click at [700, 27] on icon at bounding box center [697, 24] width 16 height 16
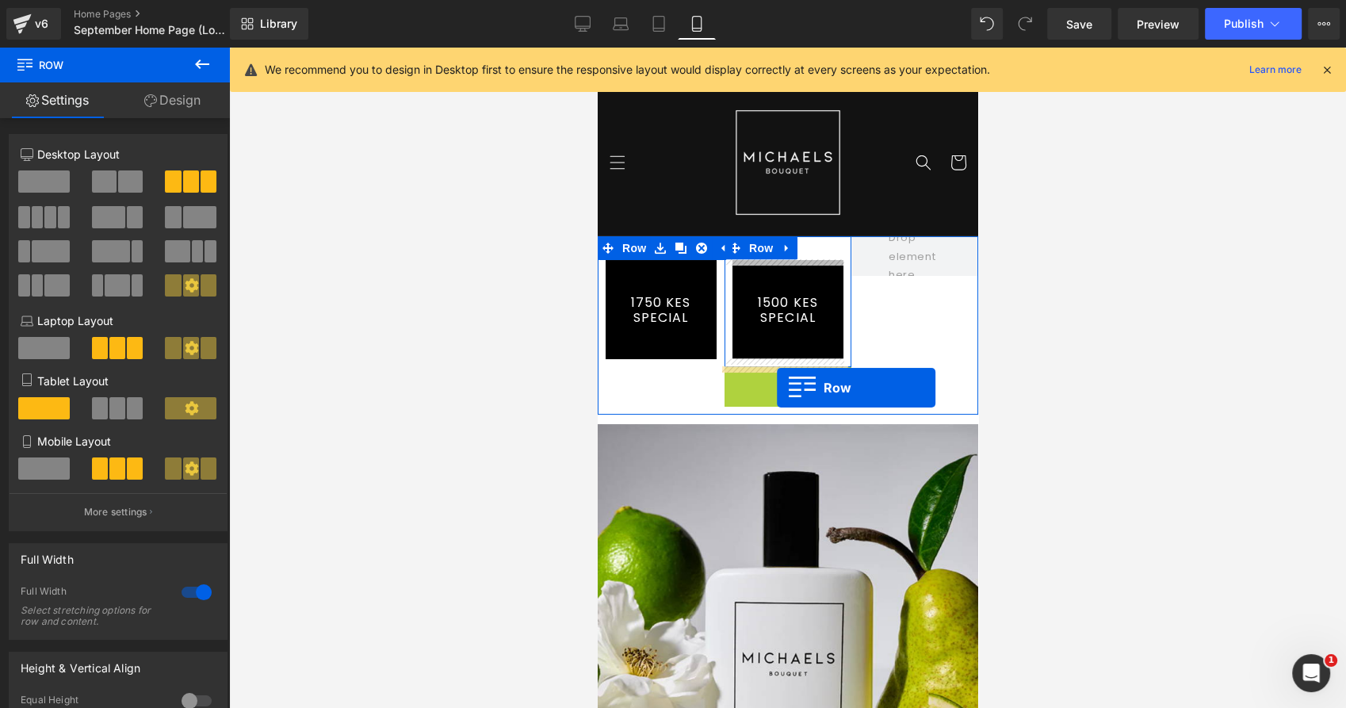
drag, startPoint x: 729, startPoint y: 377, endPoint x: 777, endPoint y: 388, distance: 48.7
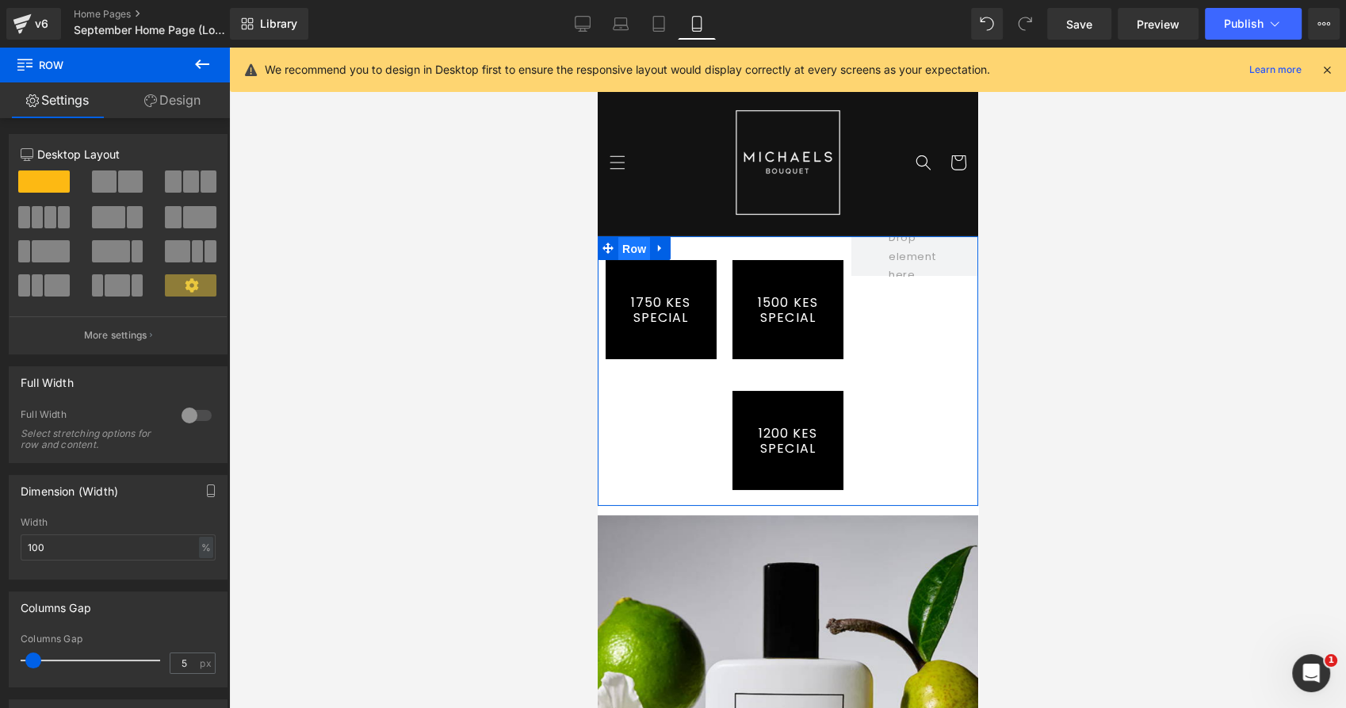
click at [620, 241] on span "Row" at bounding box center [633, 249] width 32 height 24
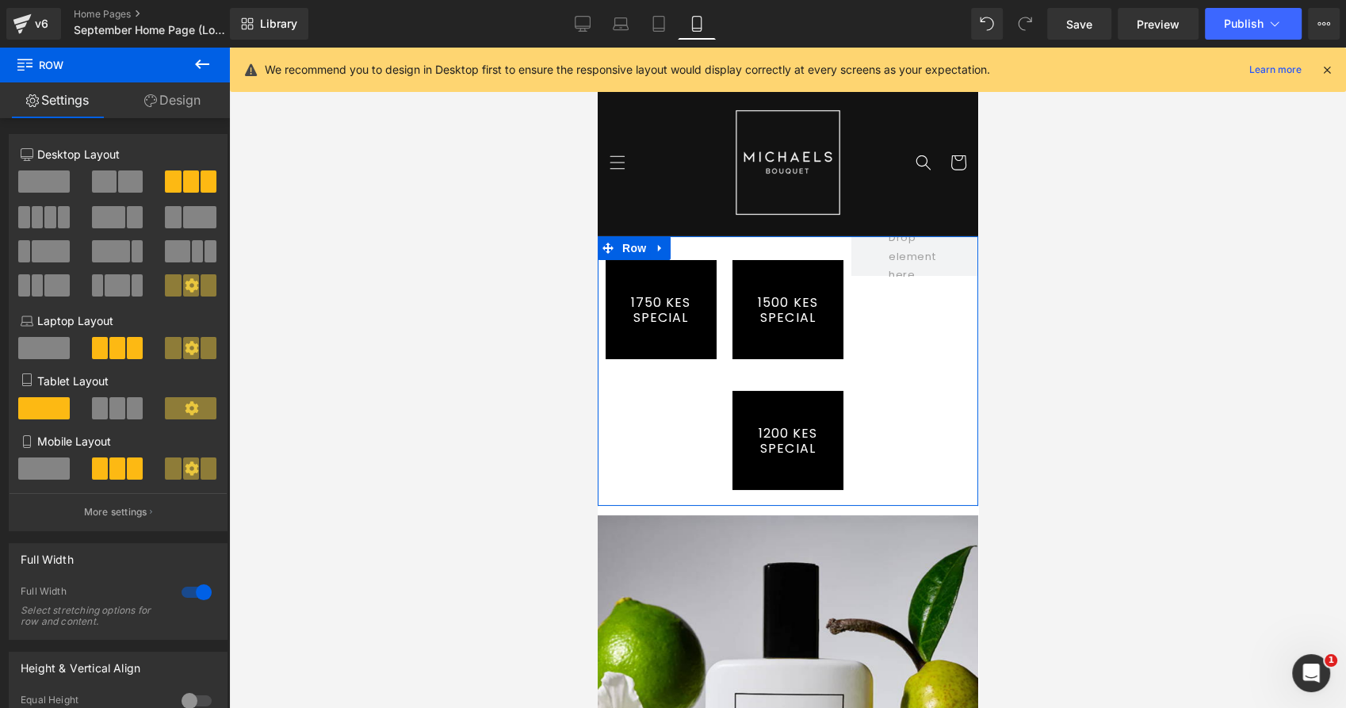
click at [119, 185] on span at bounding box center [130, 181] width 25 height 22
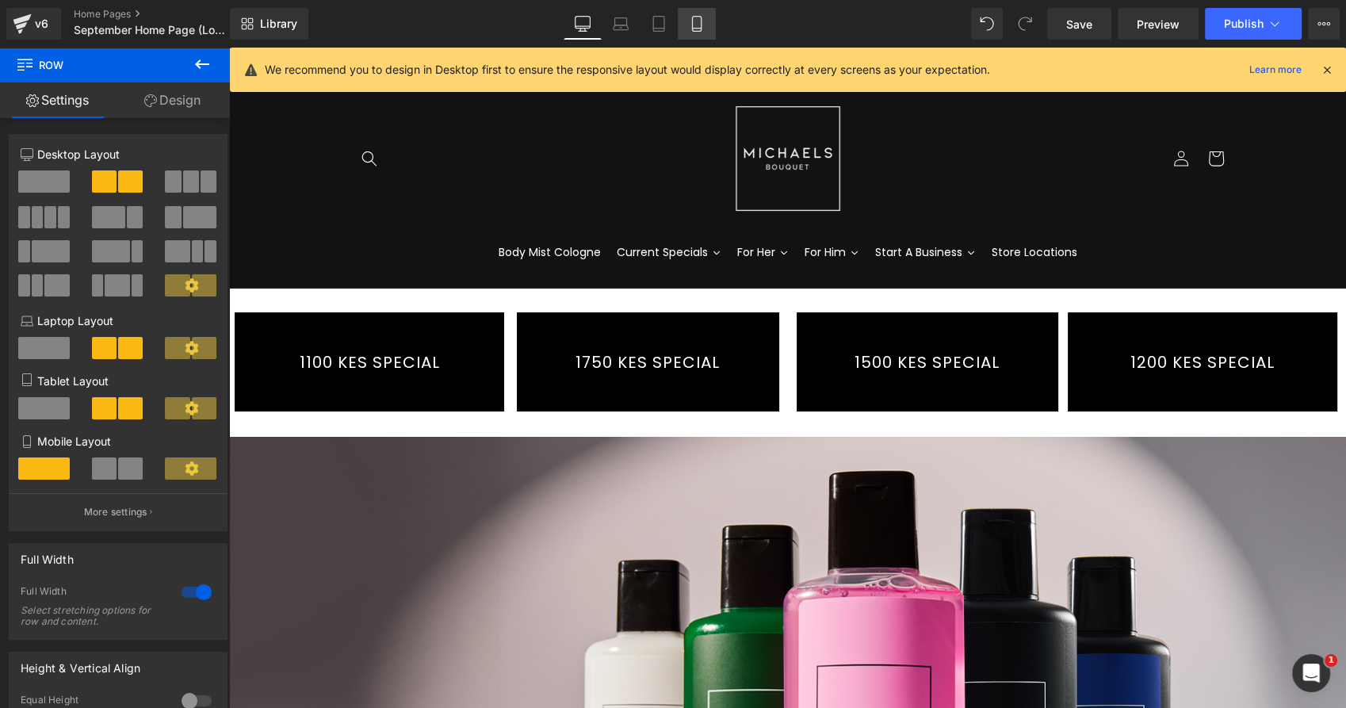
click at [700, 17] on icon at bounding box center [697, 24] width 16 height 16
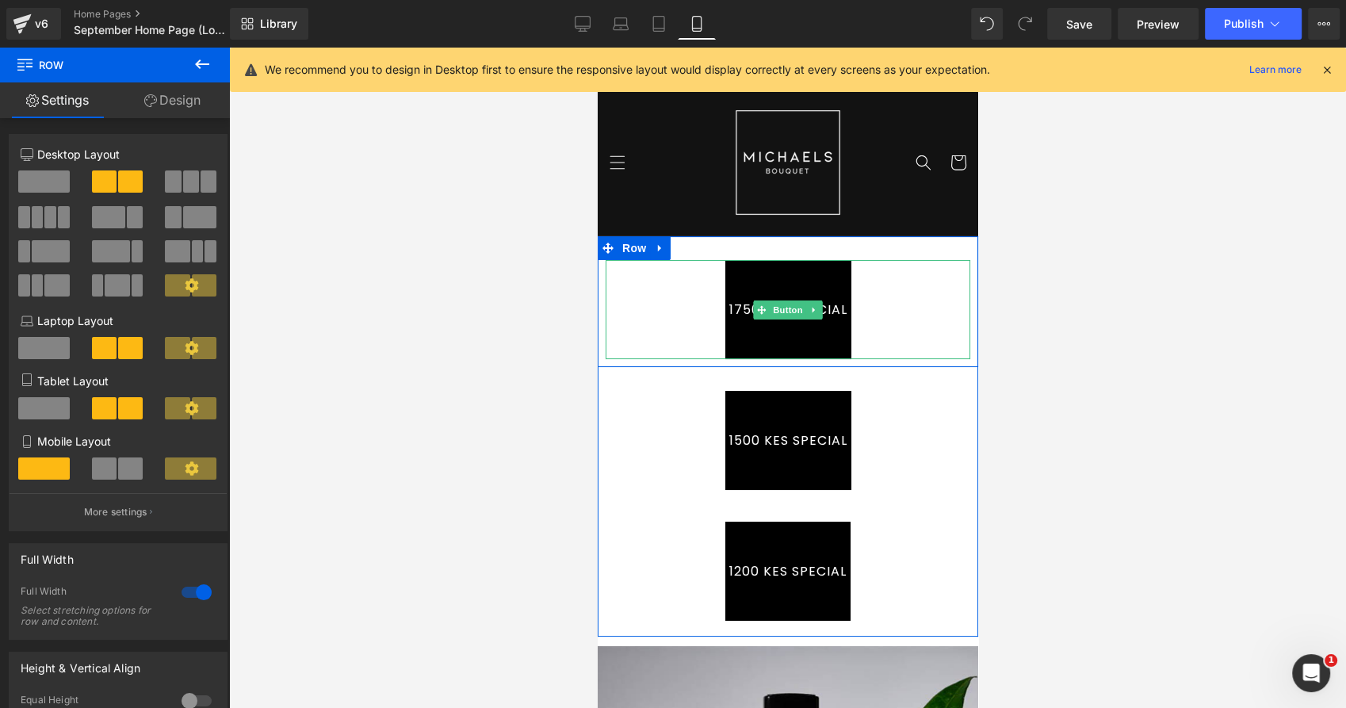
click at [865, 297] on div "1750 KES SPECIAL" at bounding box center [787, 309] width 365 height 99
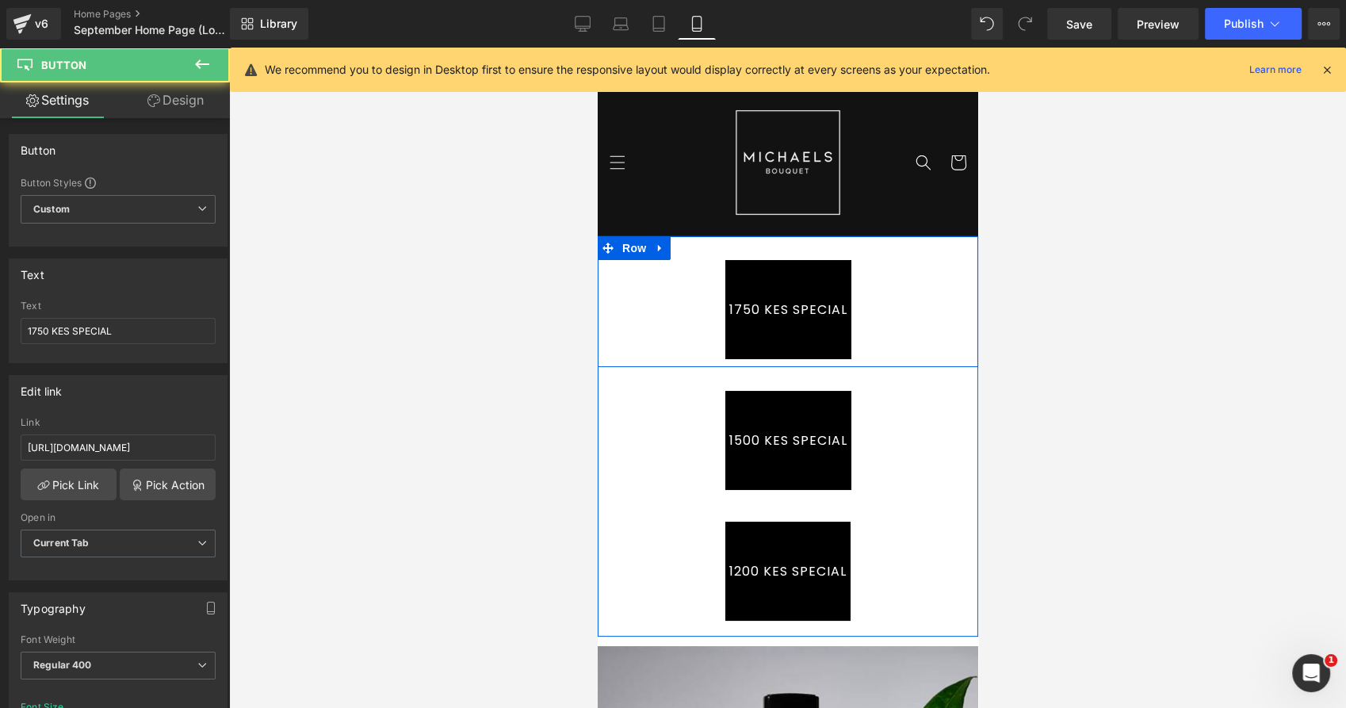
click at [682, 244] on div "1750 KES SPECIAL Button Row" at bounding box center [787, 301] width 380 height 131
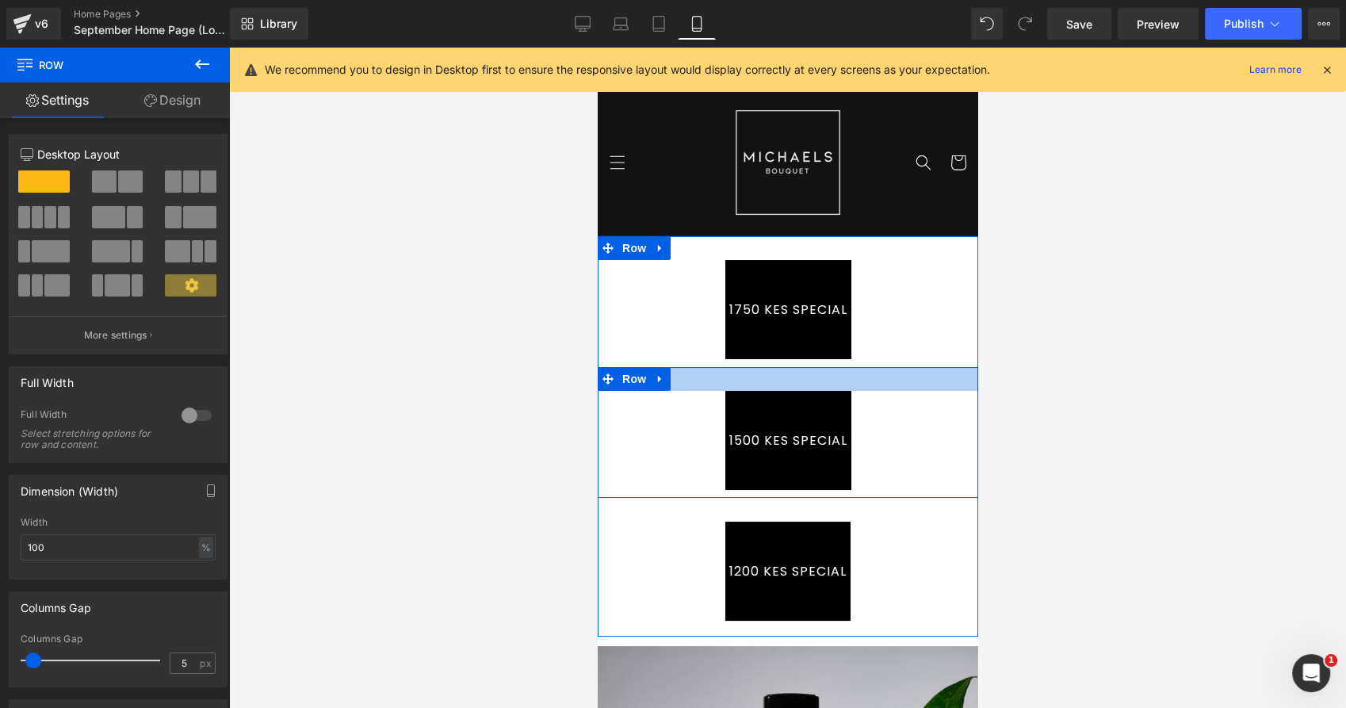
click at [691, 373] on div at bounding box center [787, 379] width 380 height 24
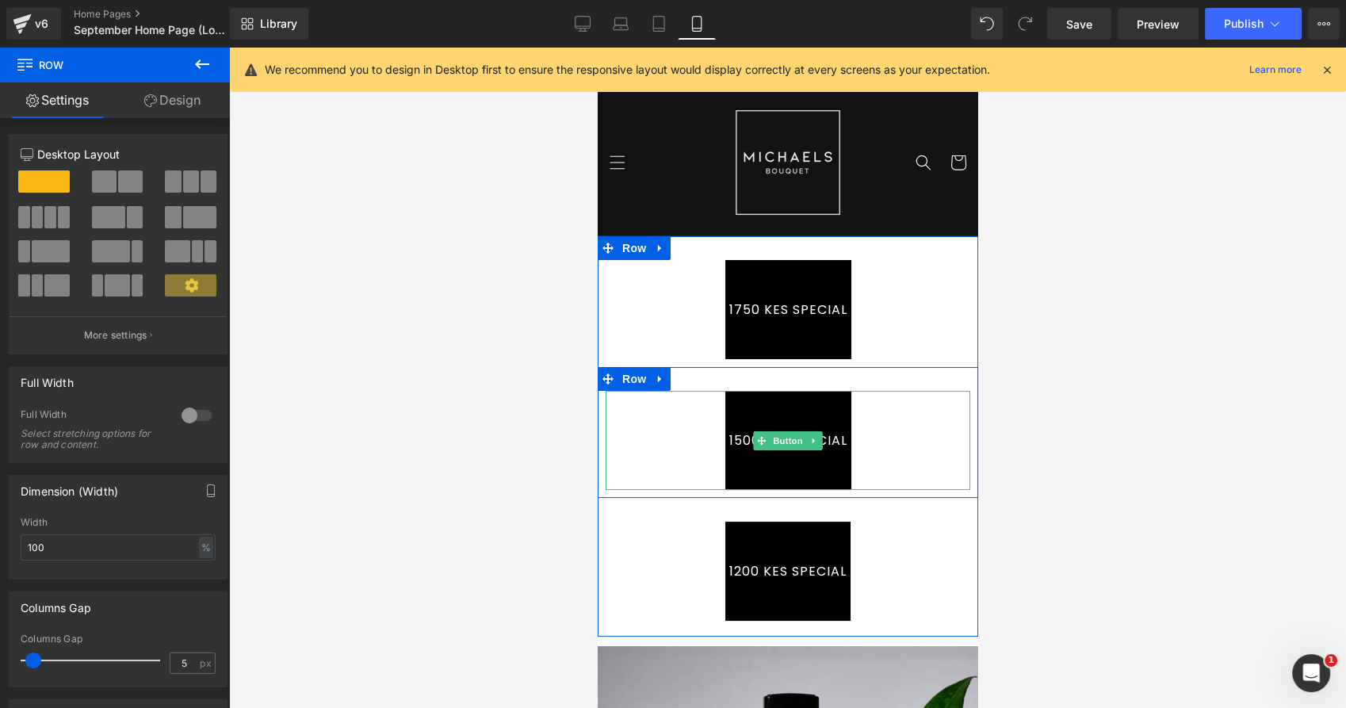
click at [675, 440] on div "1500 KES SPECIAL" at bounding box center [787, 440] width 365 height 99
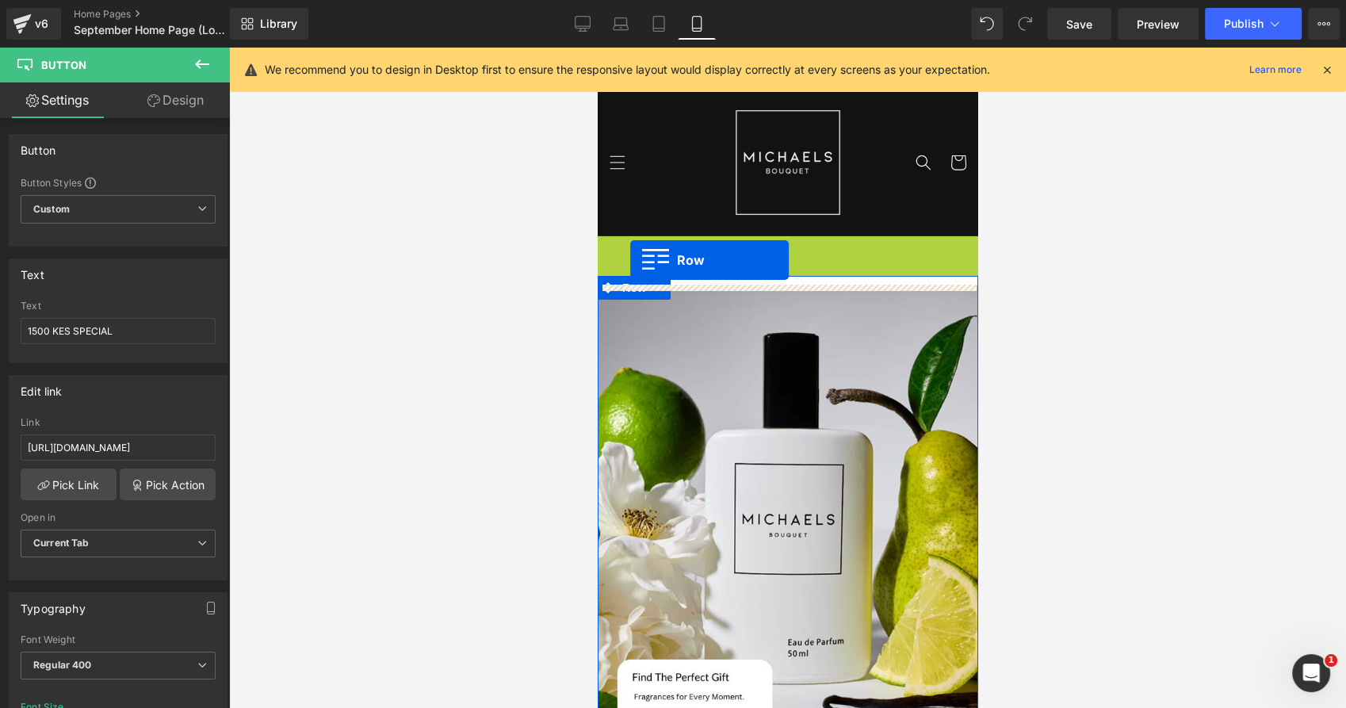
drag, startPoint x: 604, startPoint y: 246, endPoint x: 630, endPoint y: 260, distance: 29.4
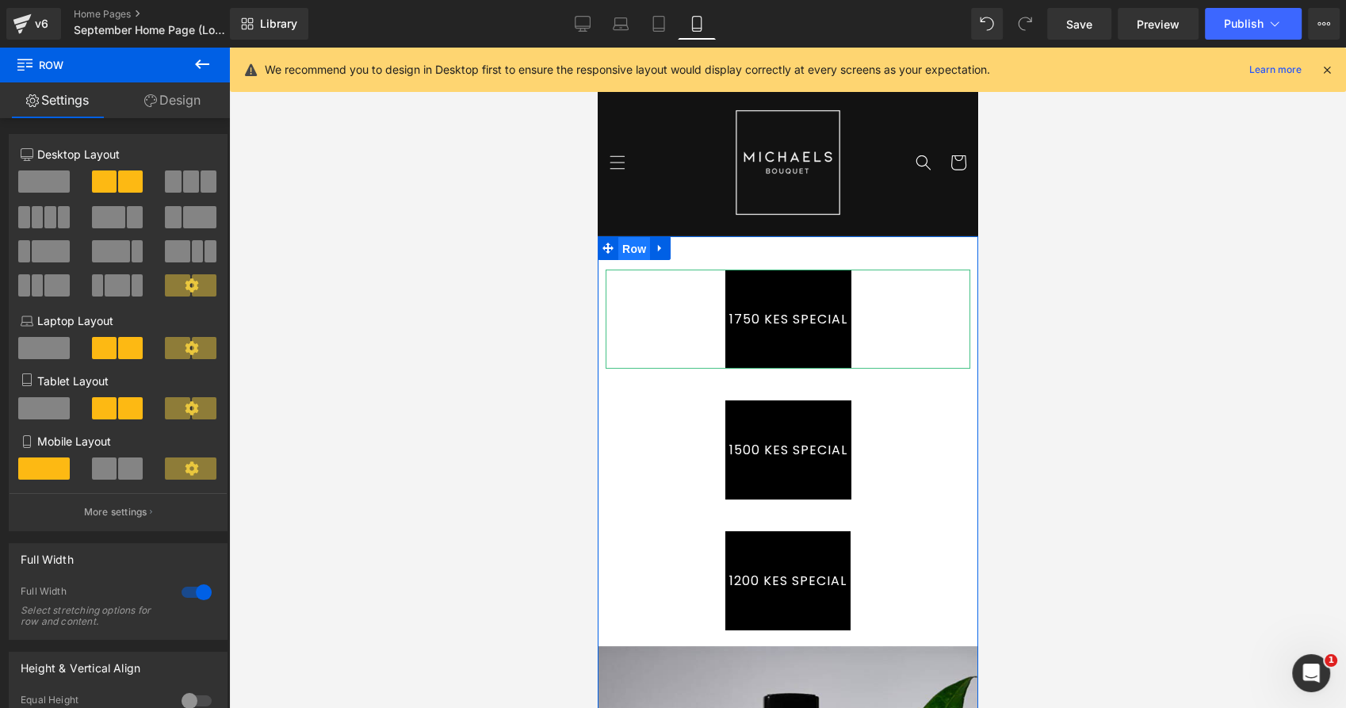
click at [625, 243] on span "Row" at bounding box center [633, 249] width 32 height 24
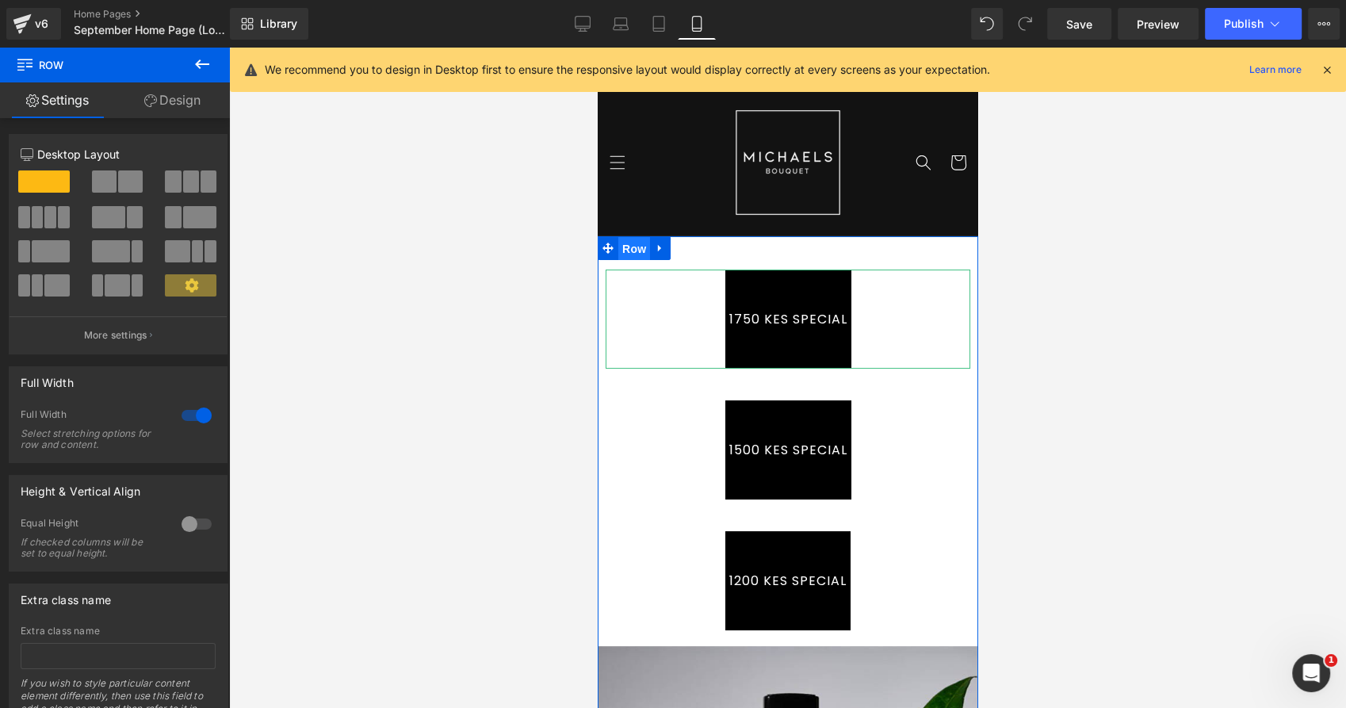
click at [622, 242] on span "Row" at bounding box center [633, 249] width 32 height 24
click at [623, 241] on span "Row" at bounding box center [633, 248] width 32 height 24
click at [602, 247] on icon at bounding box center [607, 248] width 11 height 11
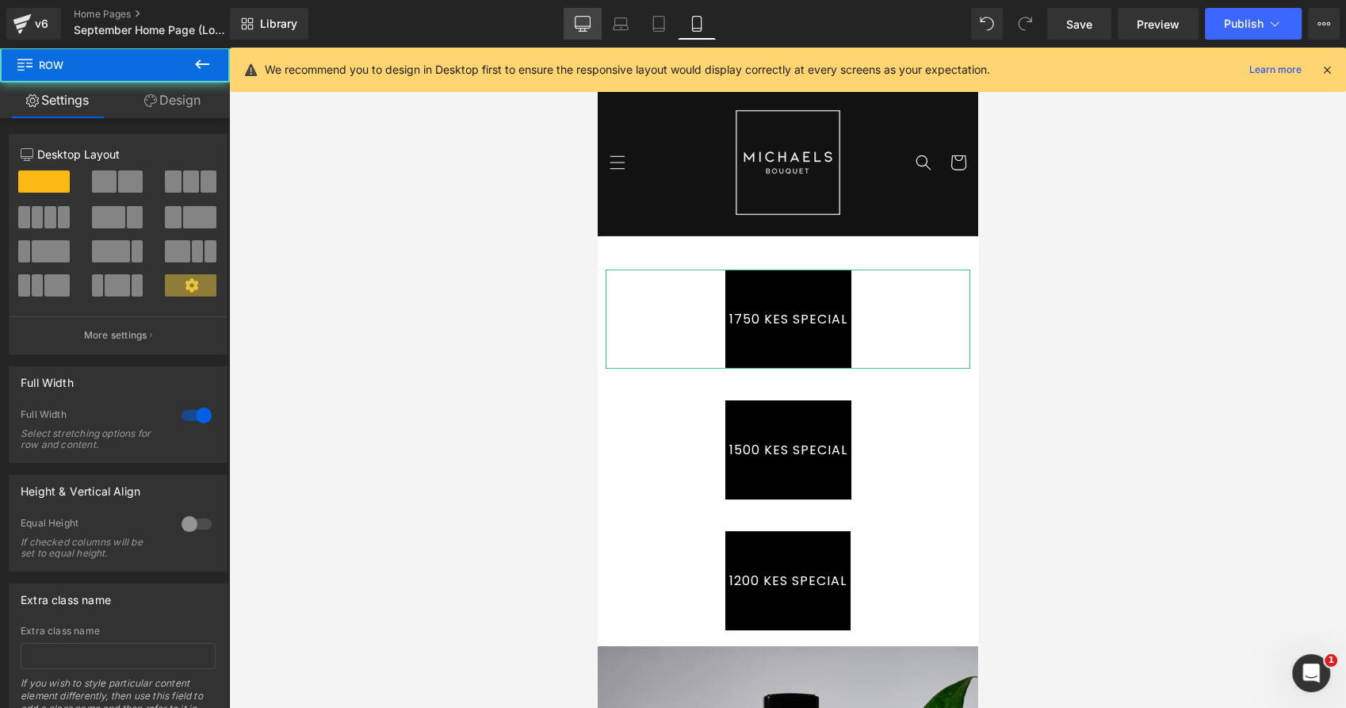
click at [593, 18] on link "Desktop" at bounding box center [582, 24] width 38 height 32
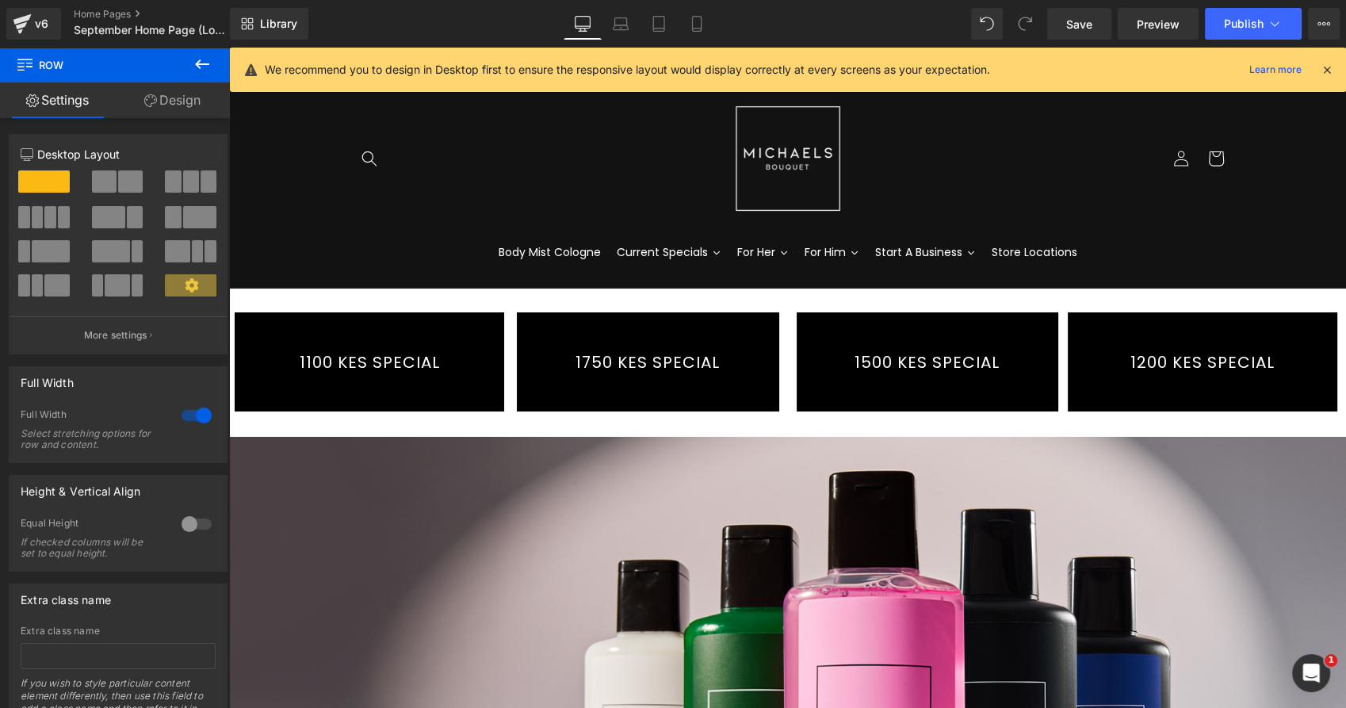
scroll to position [190, 0]
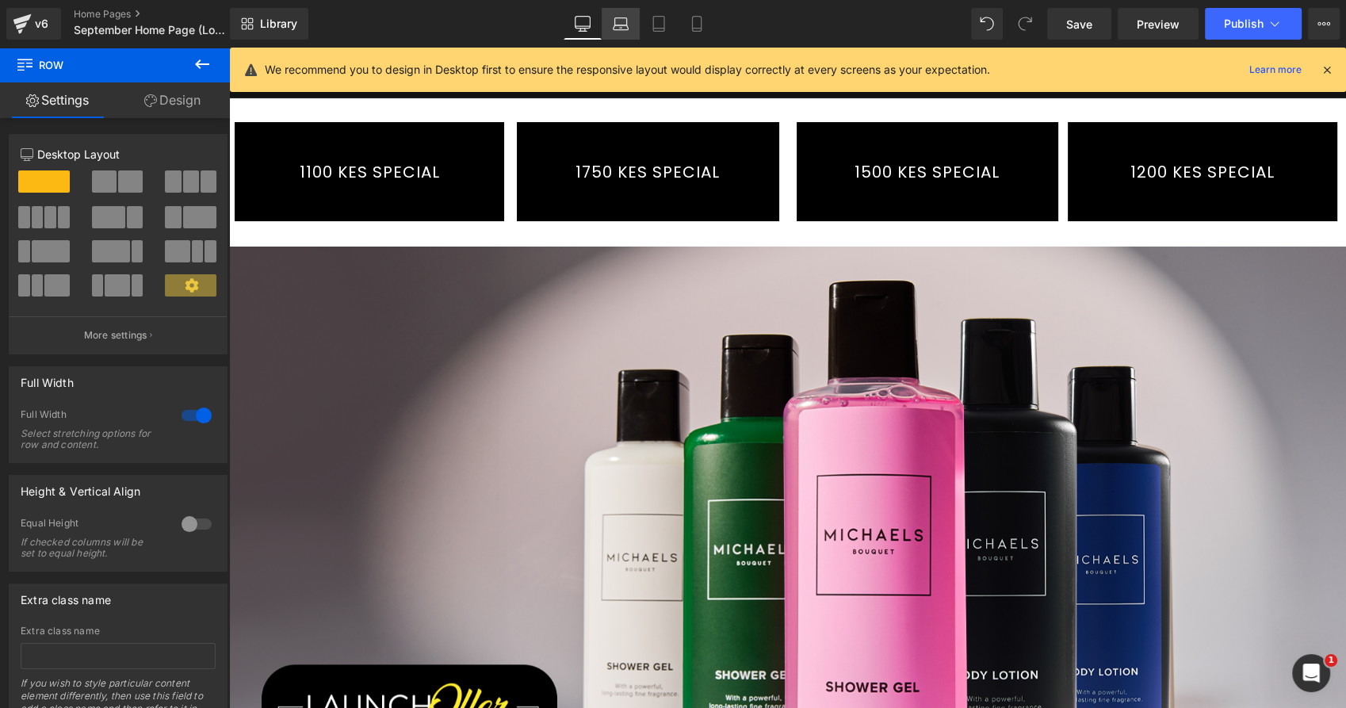
click at [624, 24] on icon at bounding box center [621, 24] width 16 height 16
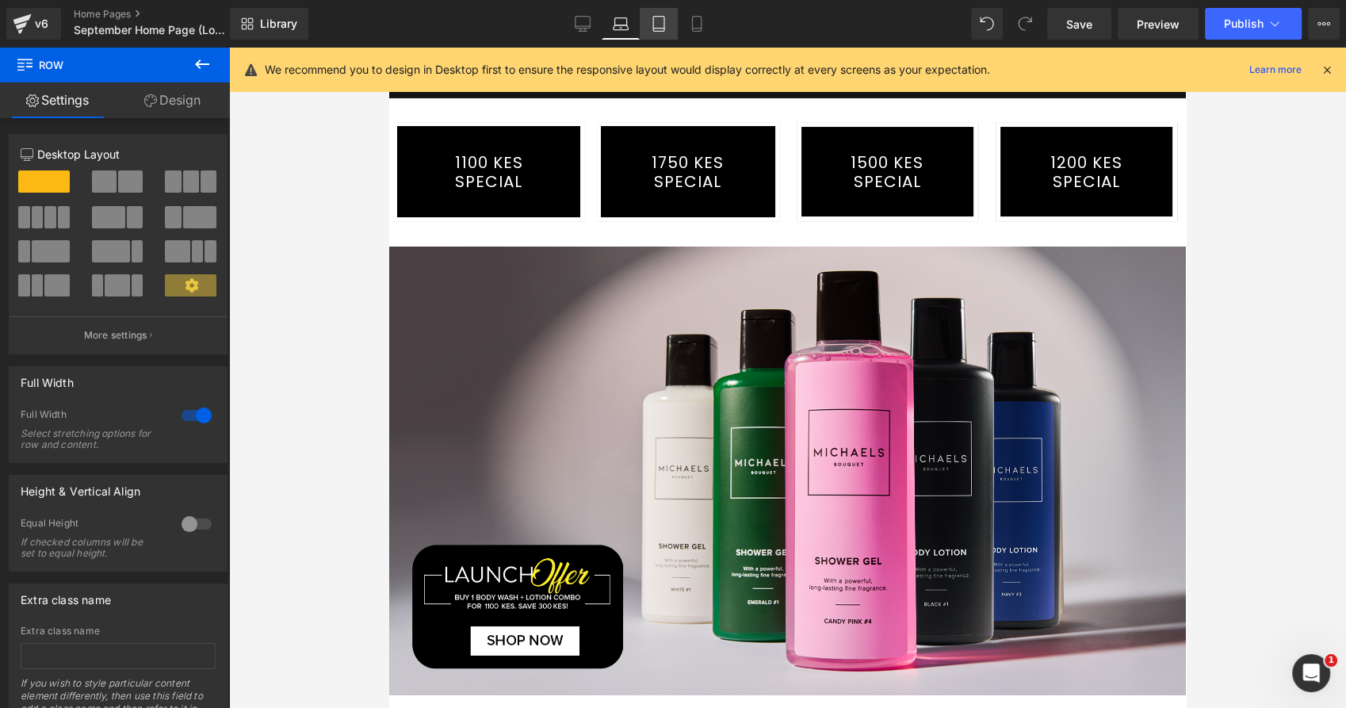
click at [653, 22] on icon at bounding box center [659, 24] width 16 height 16
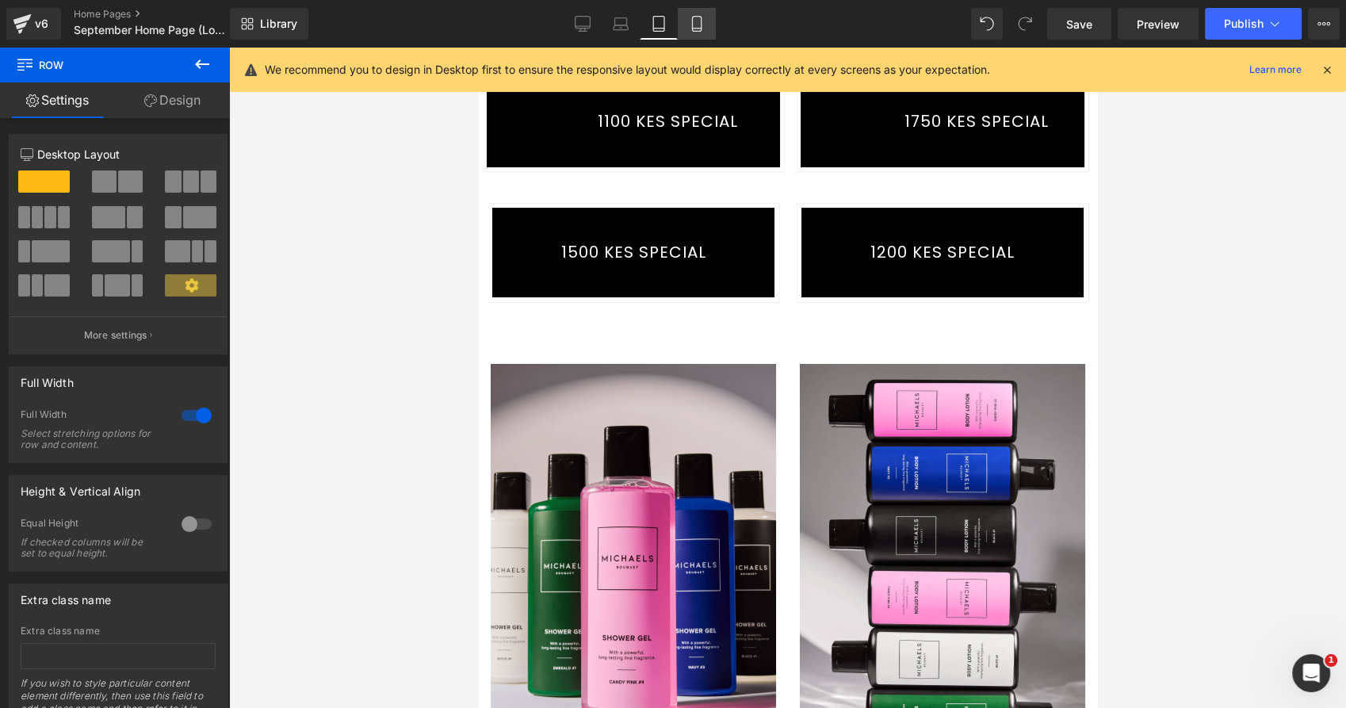
scroll to position [0, 0]
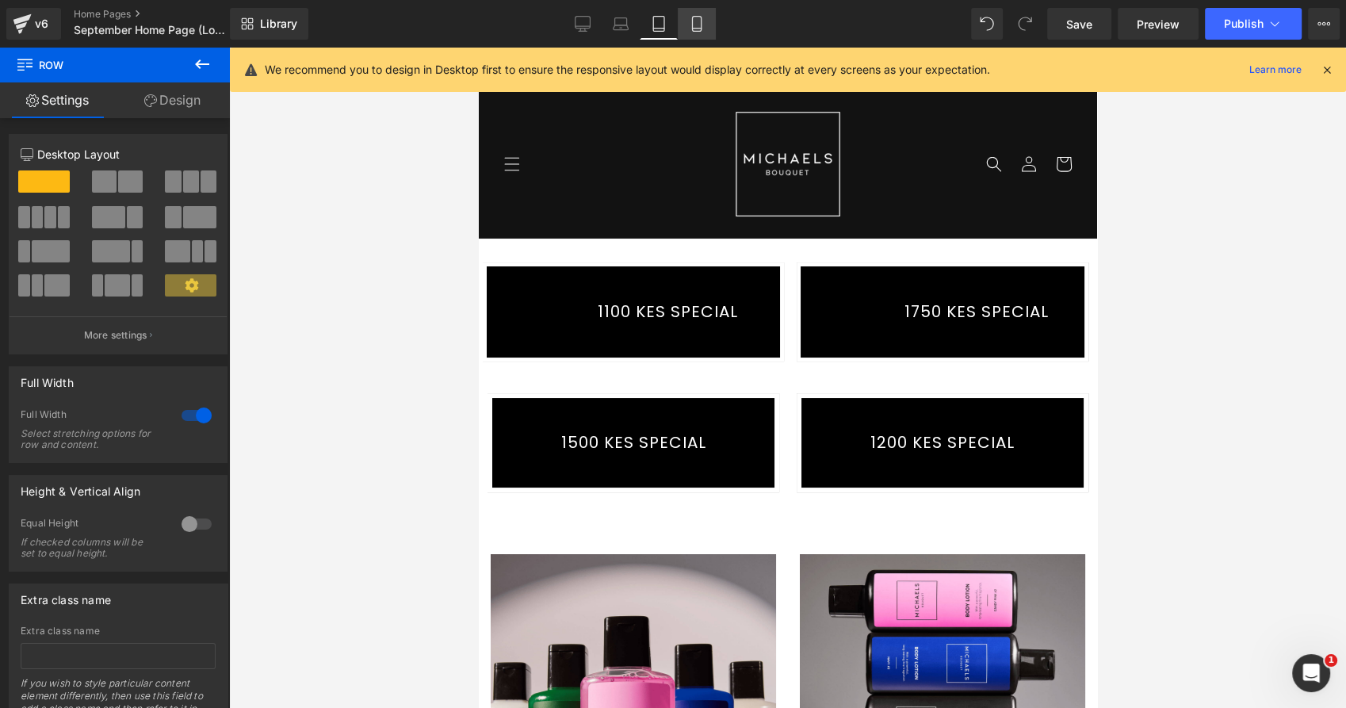
click at [693, 32] on link "Mobile" at bounding box center [697, 24] width 38 height 32
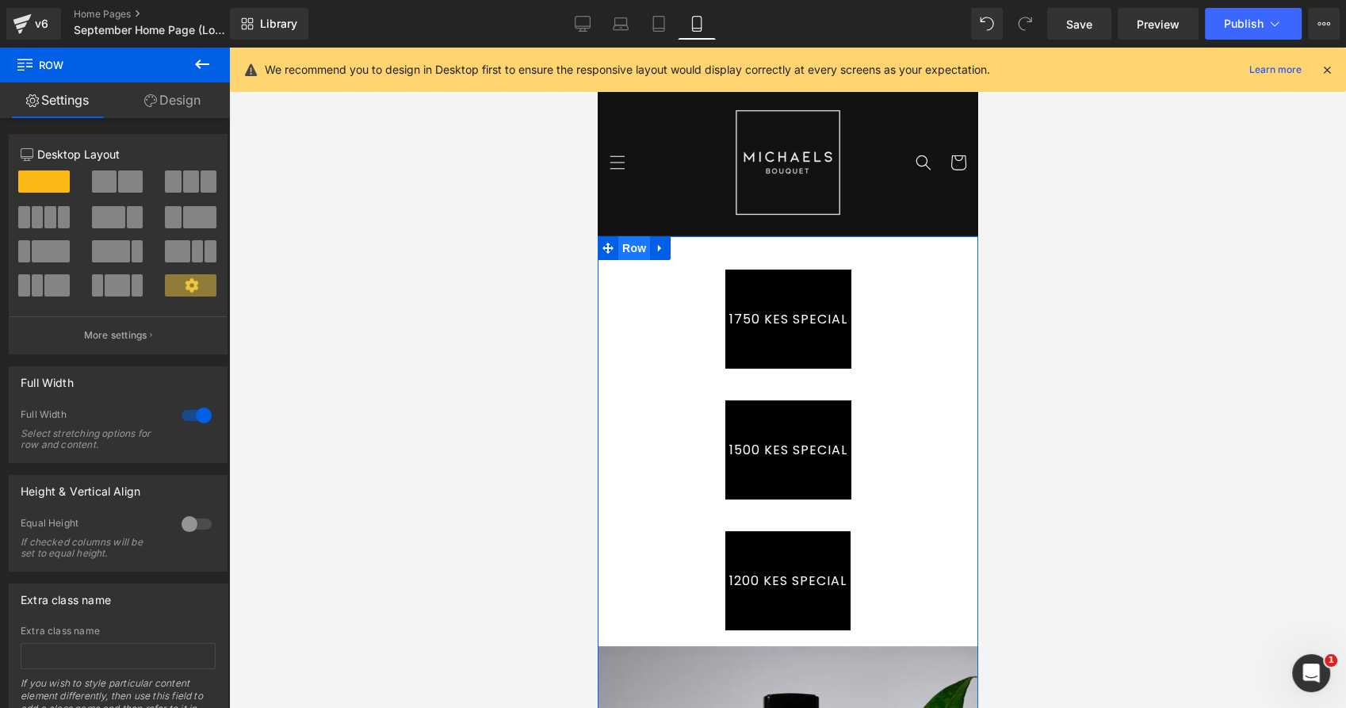
click at [630, 250] on span "Row" at bounding box center [633, 248] width 32 height 24
click at [127, 179] on span at bounding box center [130, 181] width 25 height 22
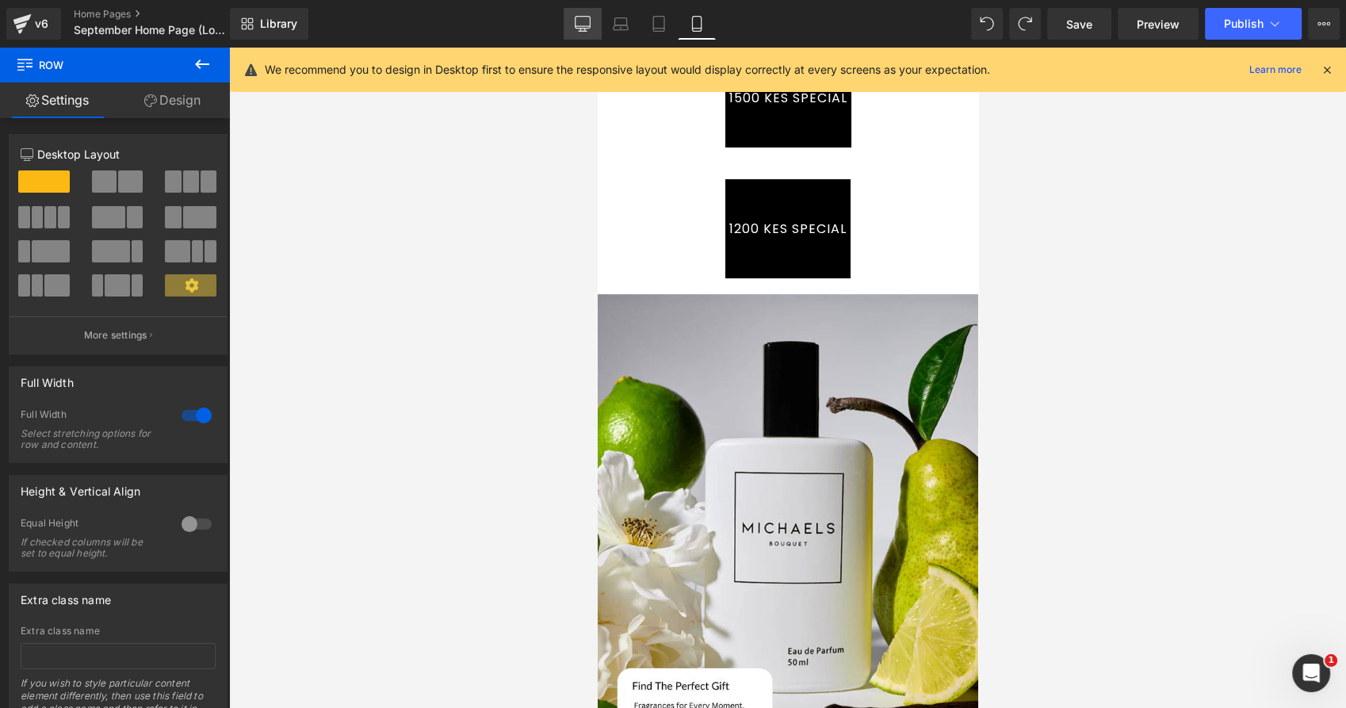
click at [591, 21] on link "Desktop" at bounding box center [582, 24] width 38 height 32
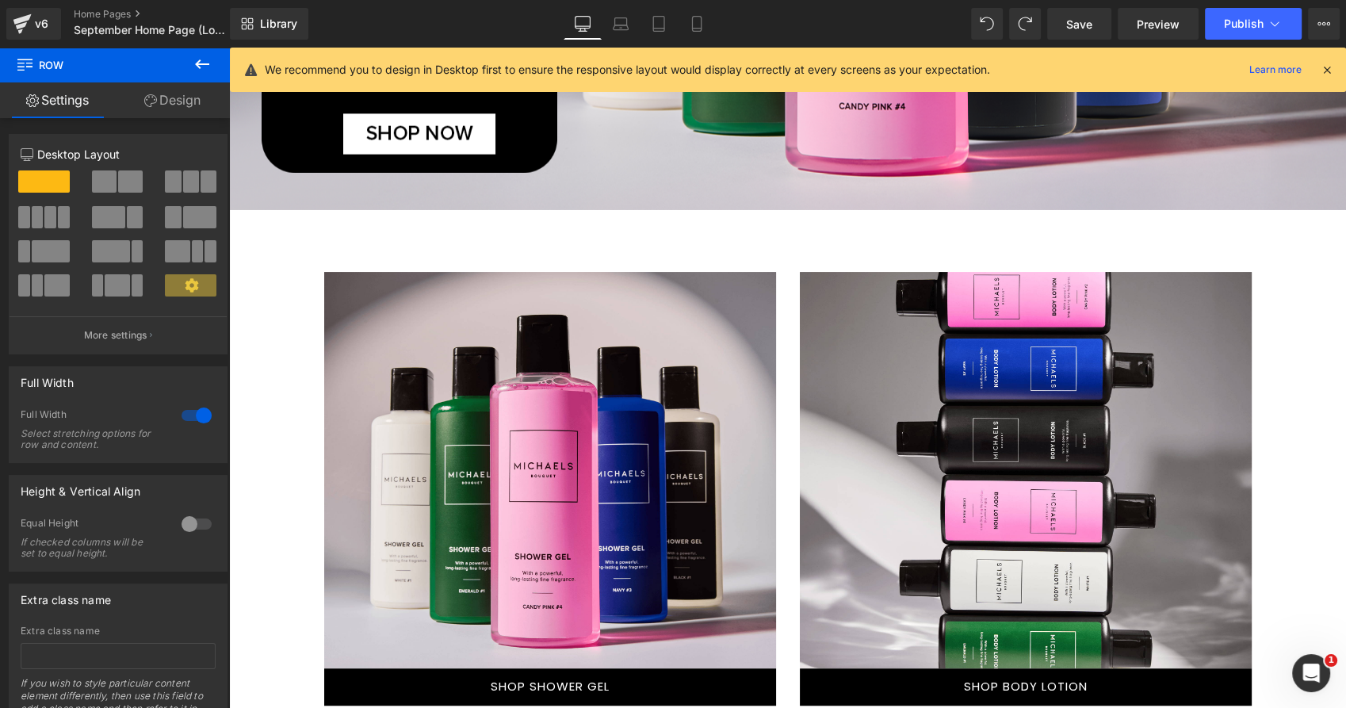
scroll to position [773, 0]
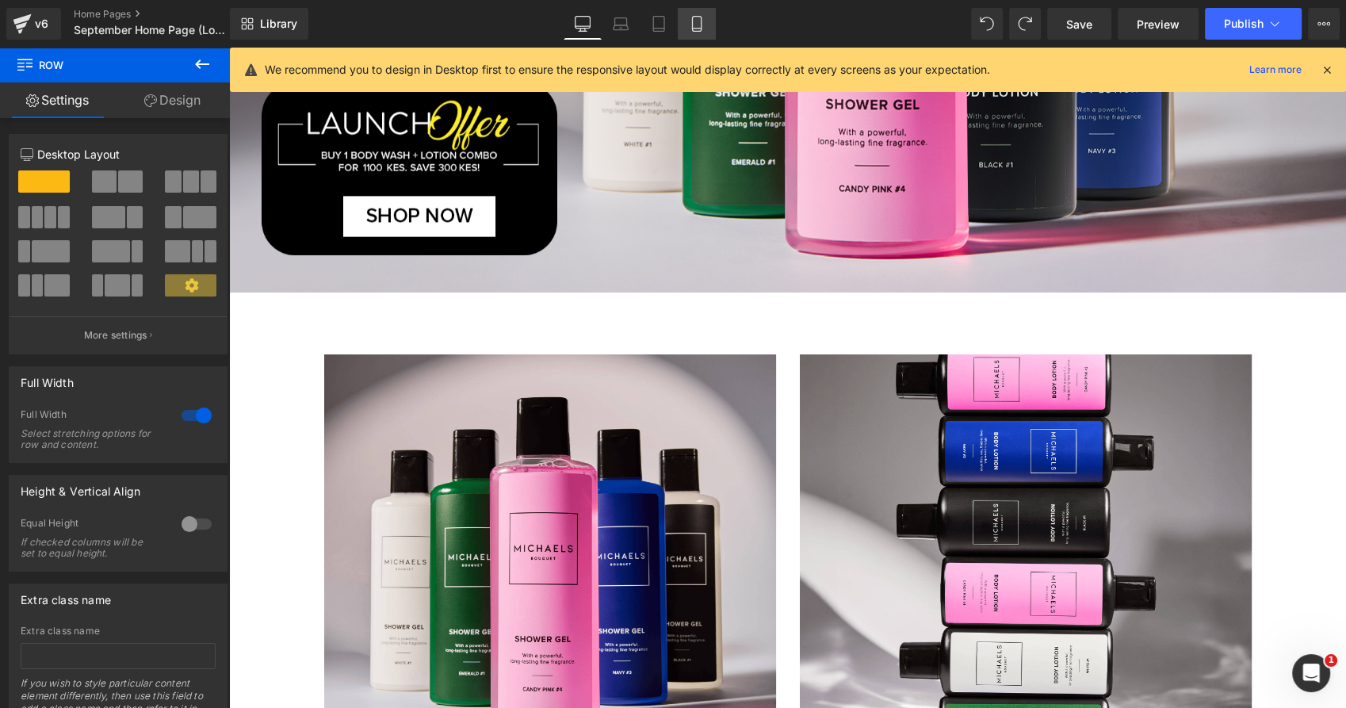
drag, startPoint x: 702, startPoint y: 18, endPoint x: 146, endPoint y: 109, distance: 563.8
click at [702, 18] on icon at bounding box center [697, 24] width 16 height 16
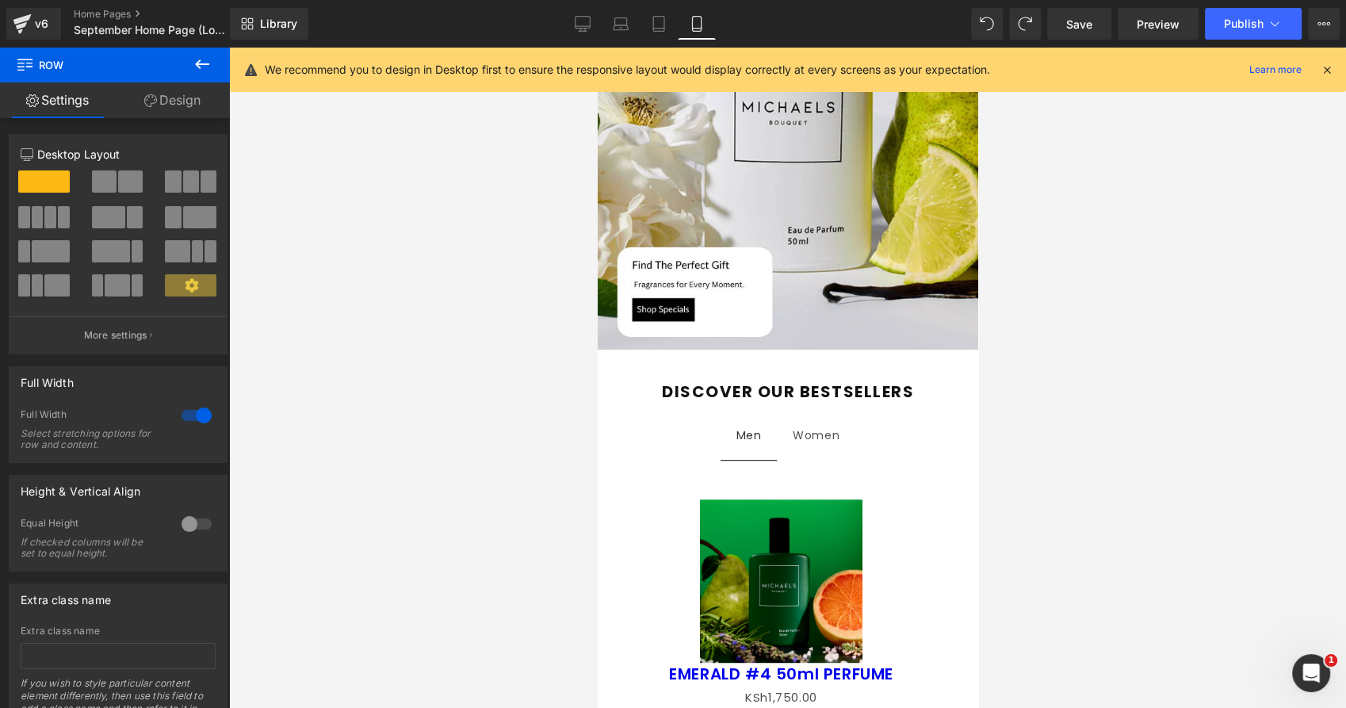
scroll to position [0, 0]
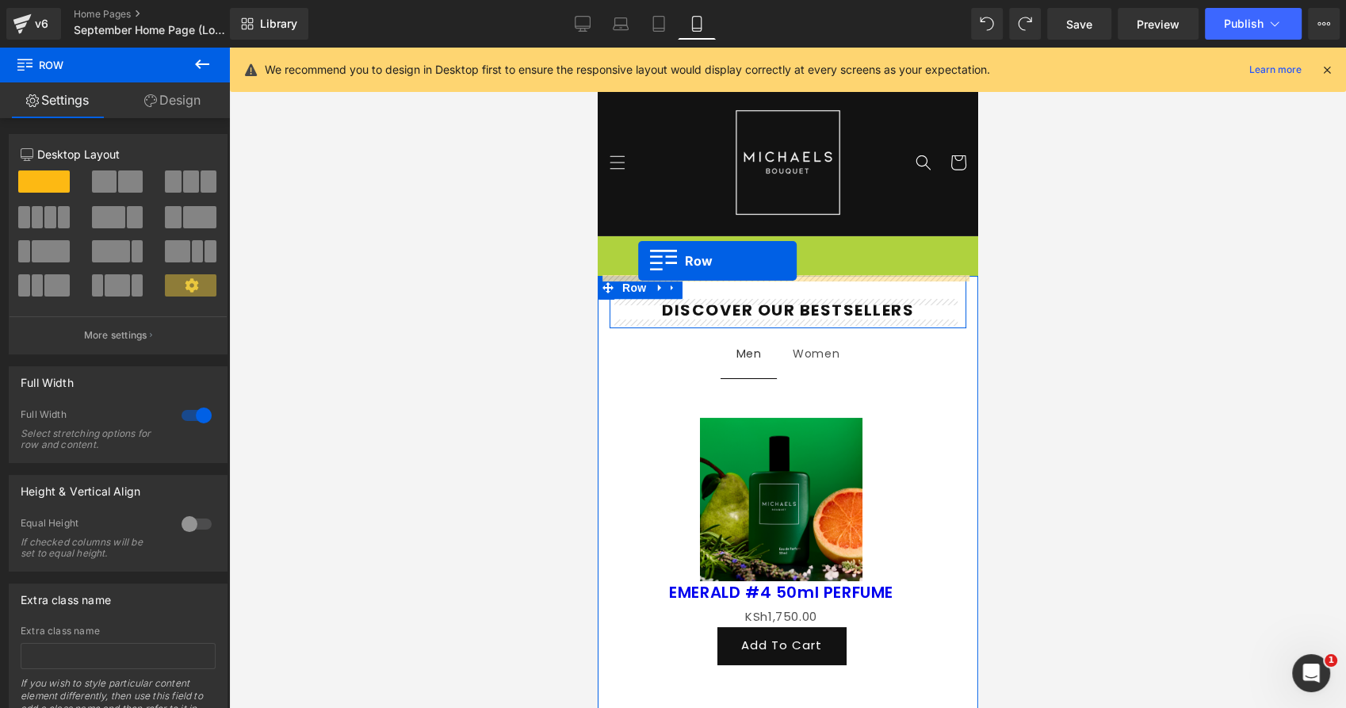
drag, startPoint x: 603, startPoint y: 243, endPoint x: 638, endPoint y: 261, distance: 39.0
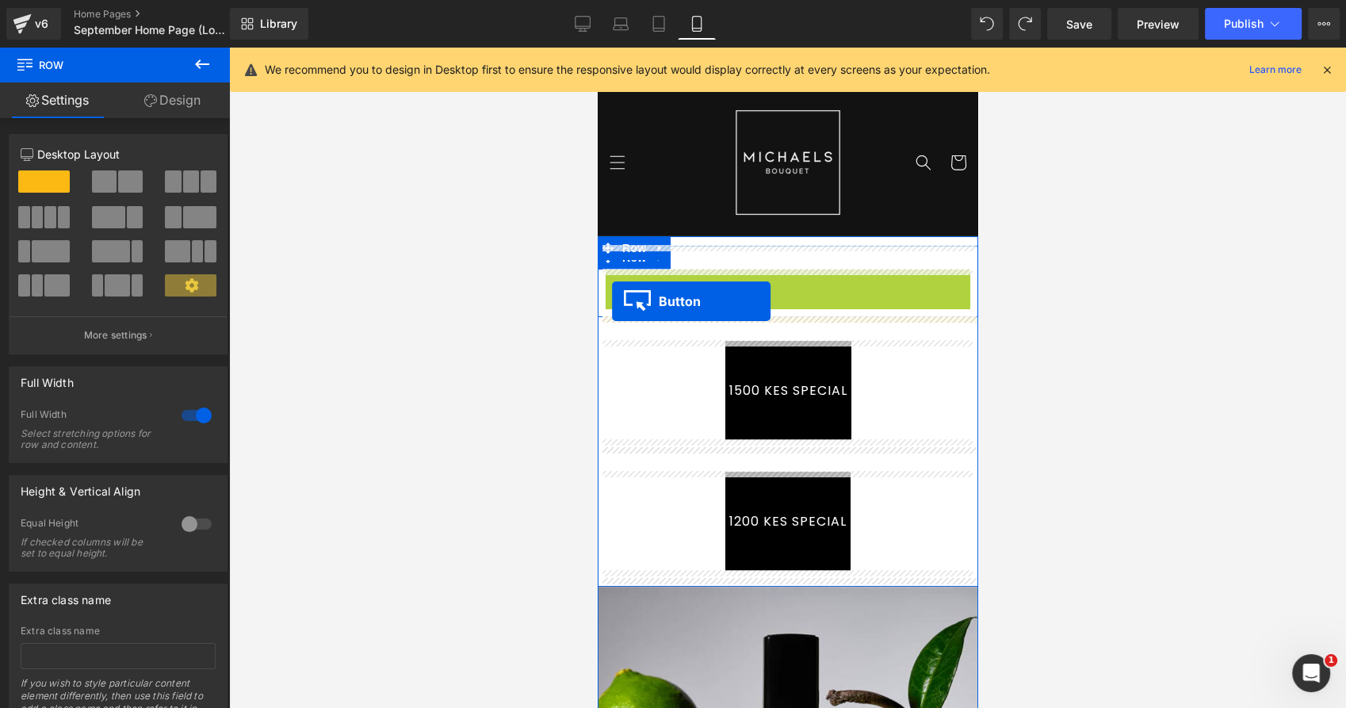
drag, startPoint x: 753, startPoint y: 314, endPoint x: 612, endPoint y: 301, distance: 141.6
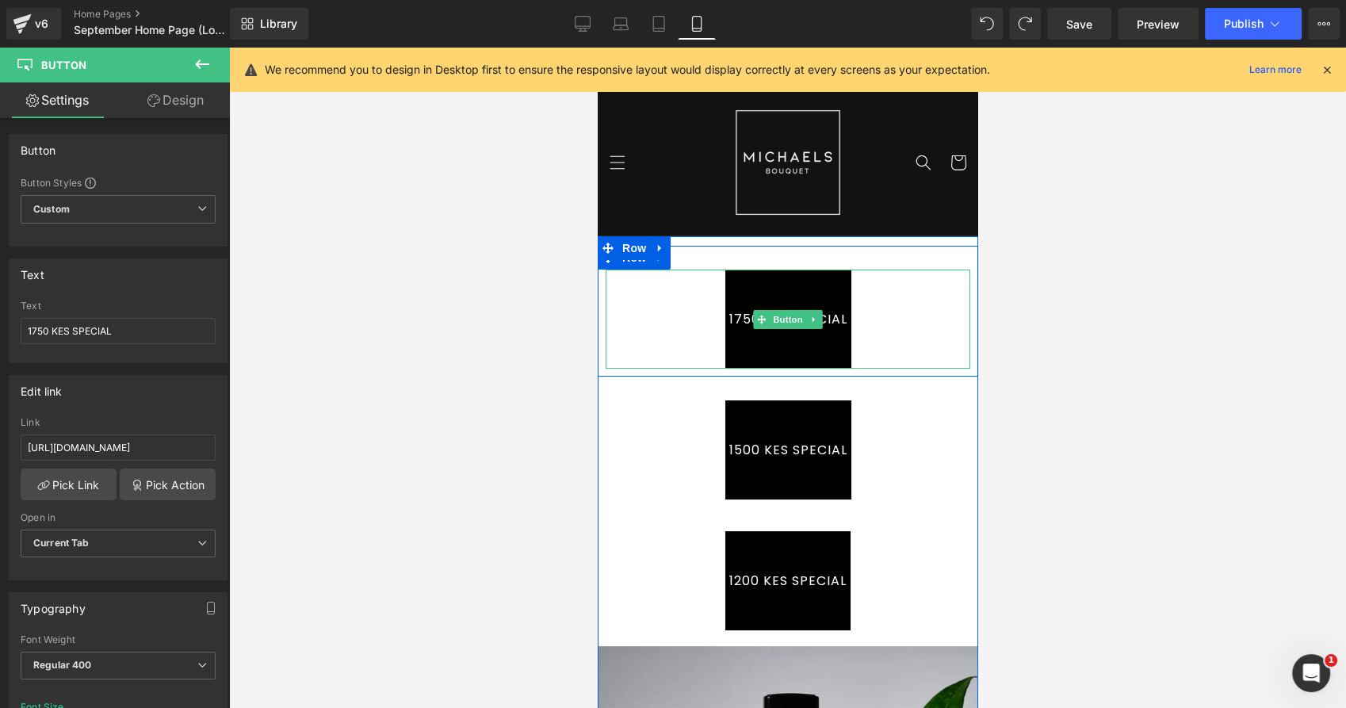
click at [686, 308] on div "1750 KES SPECIAL" at bounding box center [787, 318] width 365 height 99
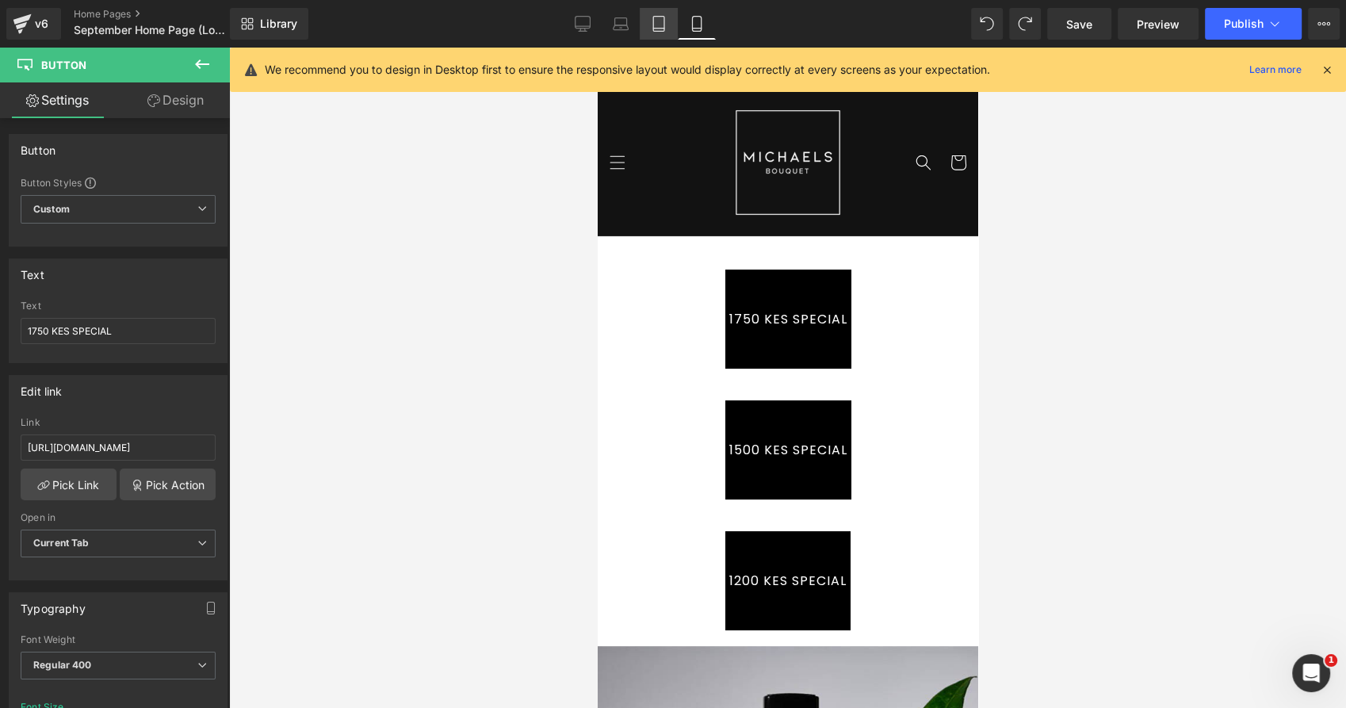
click at [659, 17] on icon at bounding box center [658, 24] width 11 height 15
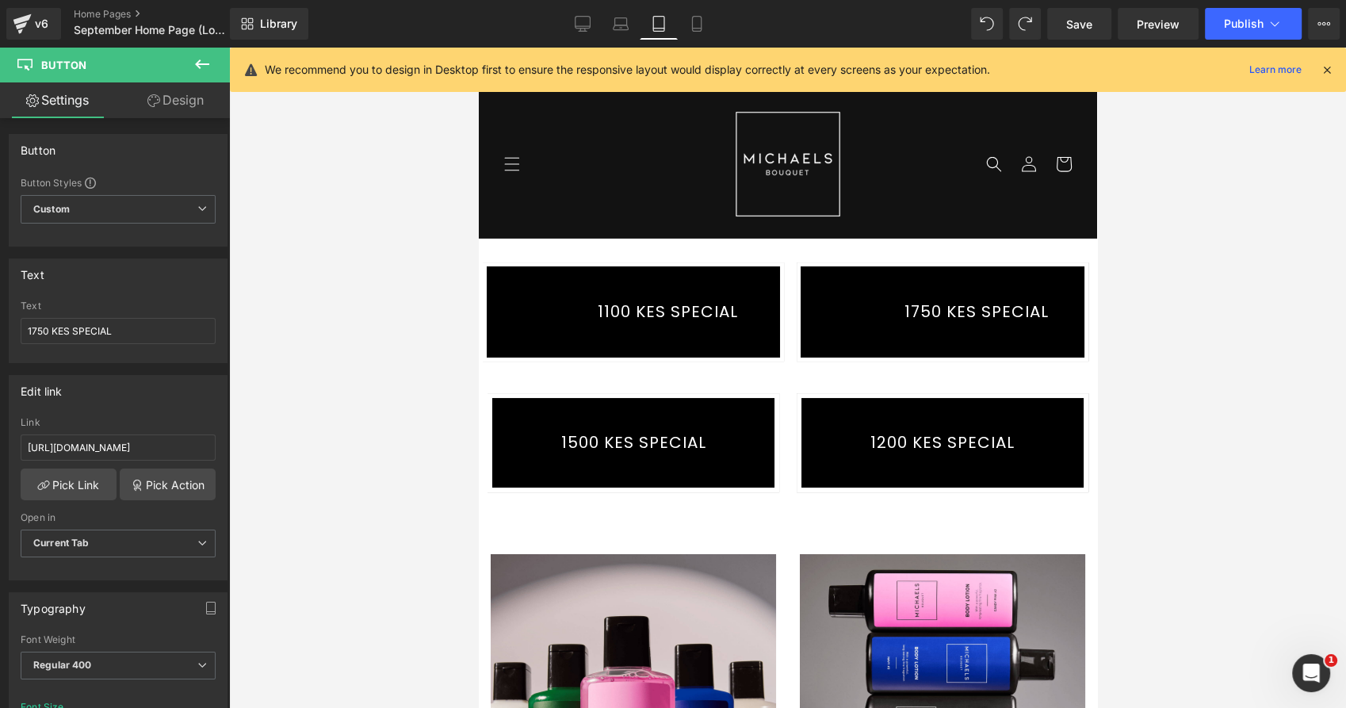
click at [180, 103] on link "Design" at bounding box center [175, 100] width 115 height 36
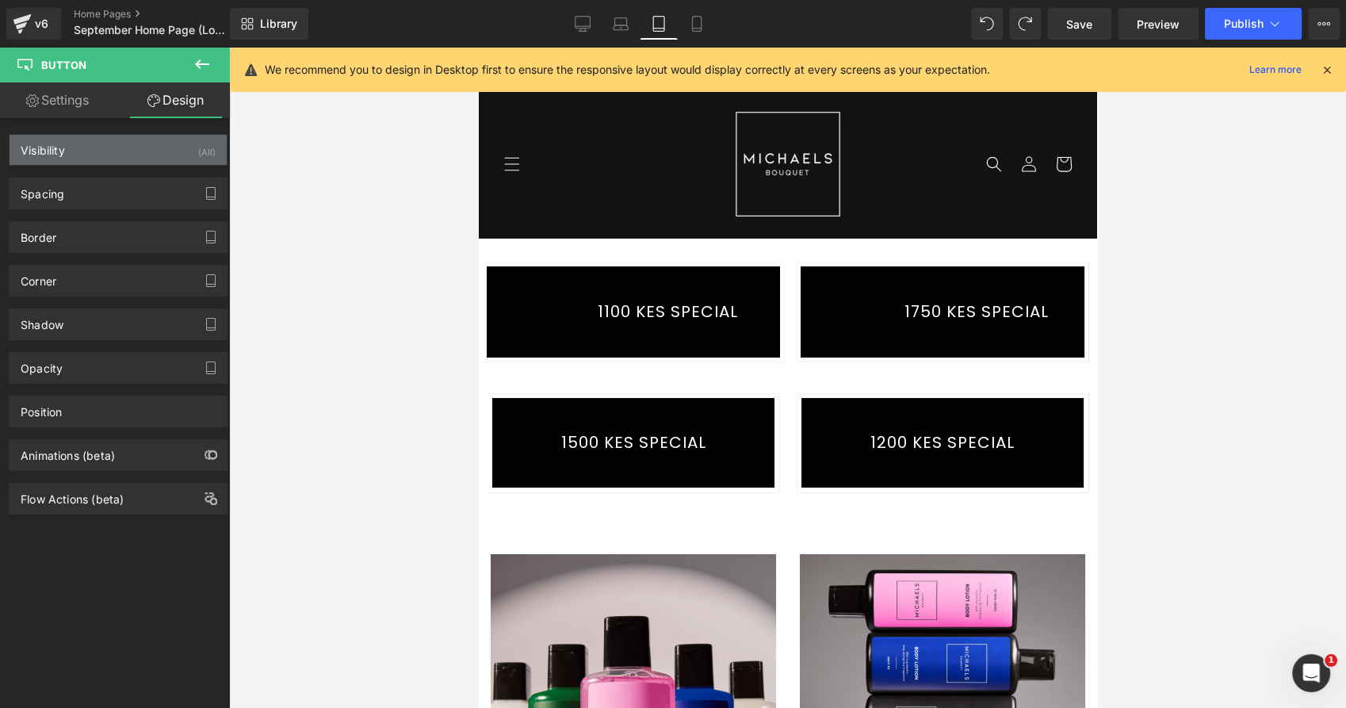
click at [140, 163] on div "Visibility (All)" at bounding box center [118, 150] width 217 height 30
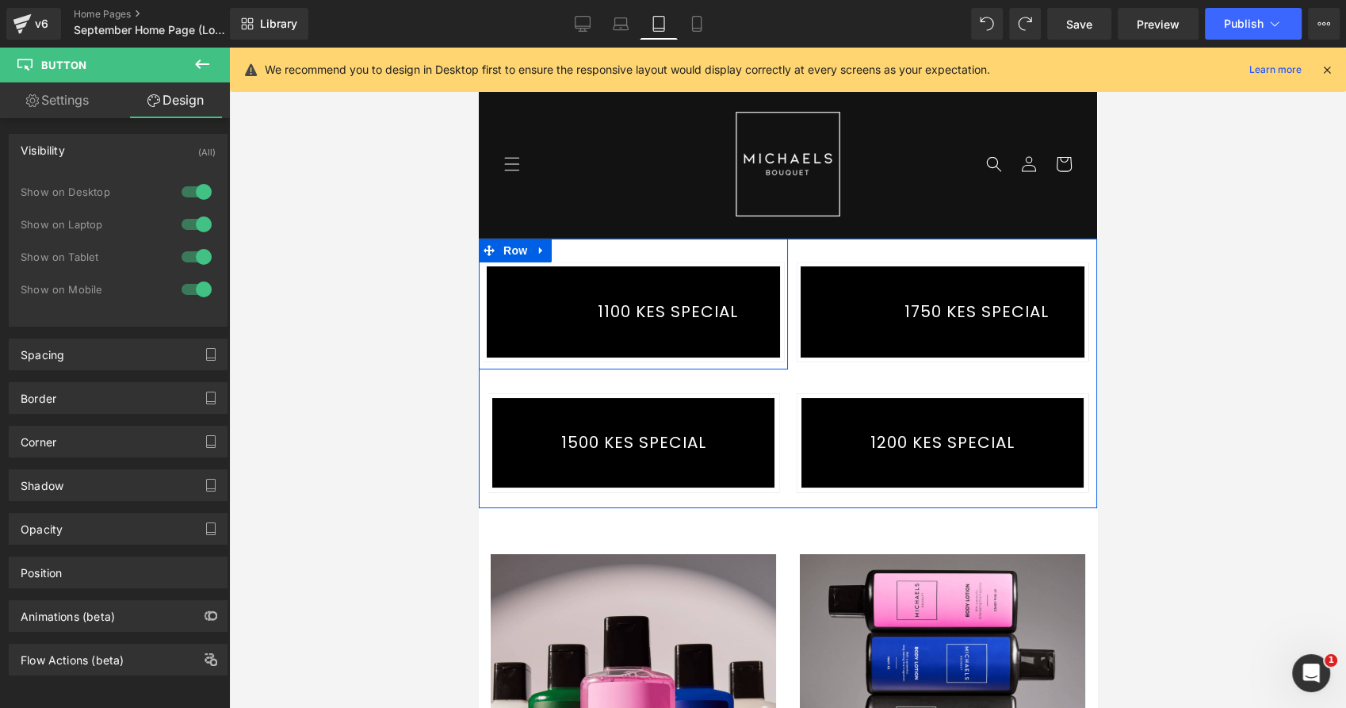
click at [680, 239] on div "[STREET_ADDRESS]" at bounding box center [632, 304] width 309 height 131
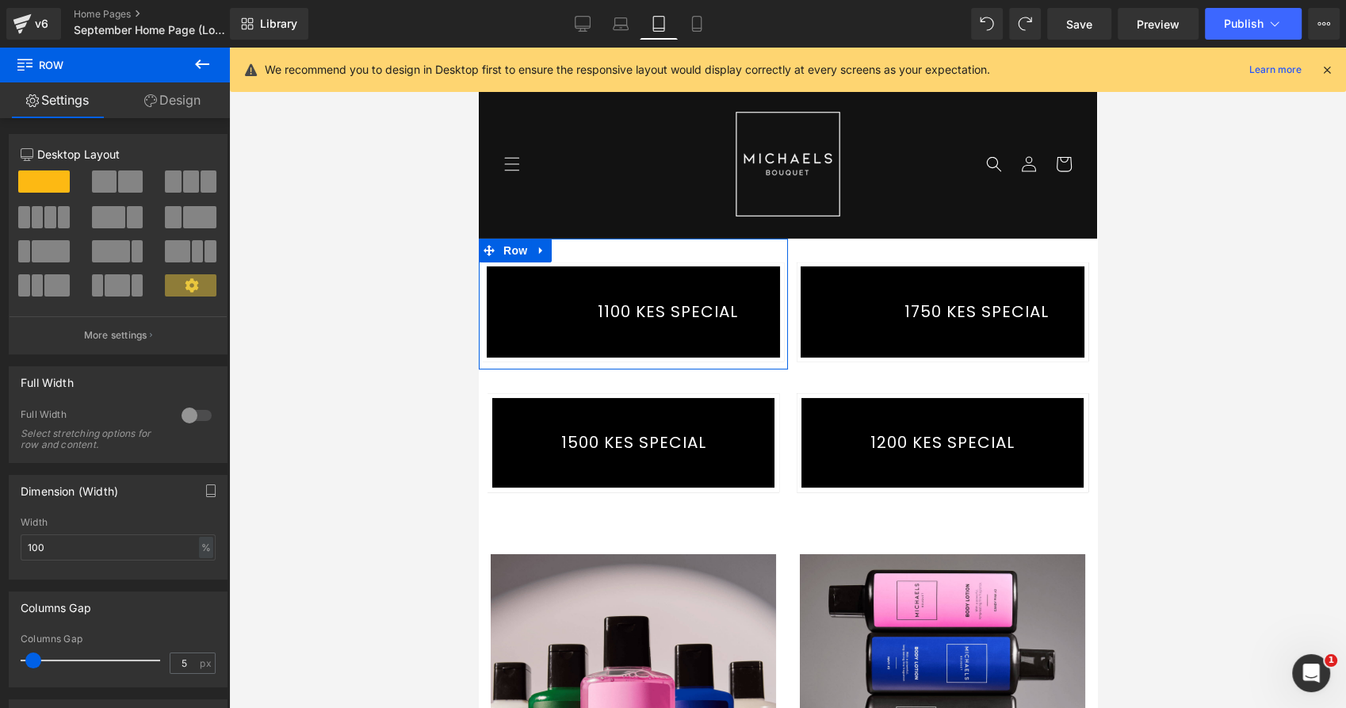
click at [171, 101] on link "Design" at bounding box center [172, 100] width 115 height 36
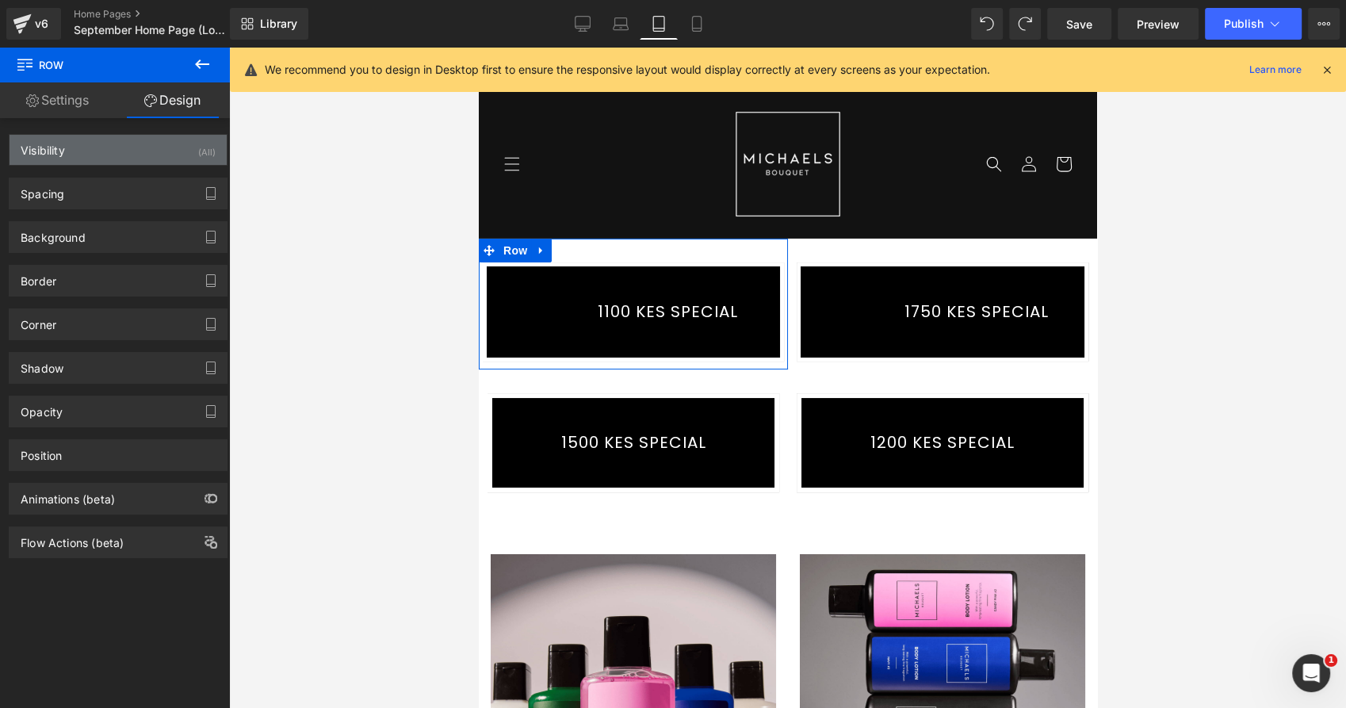
click at [155, 139] on div "Visibility (All)" at bounding box center [118, 150] width 217 height 30
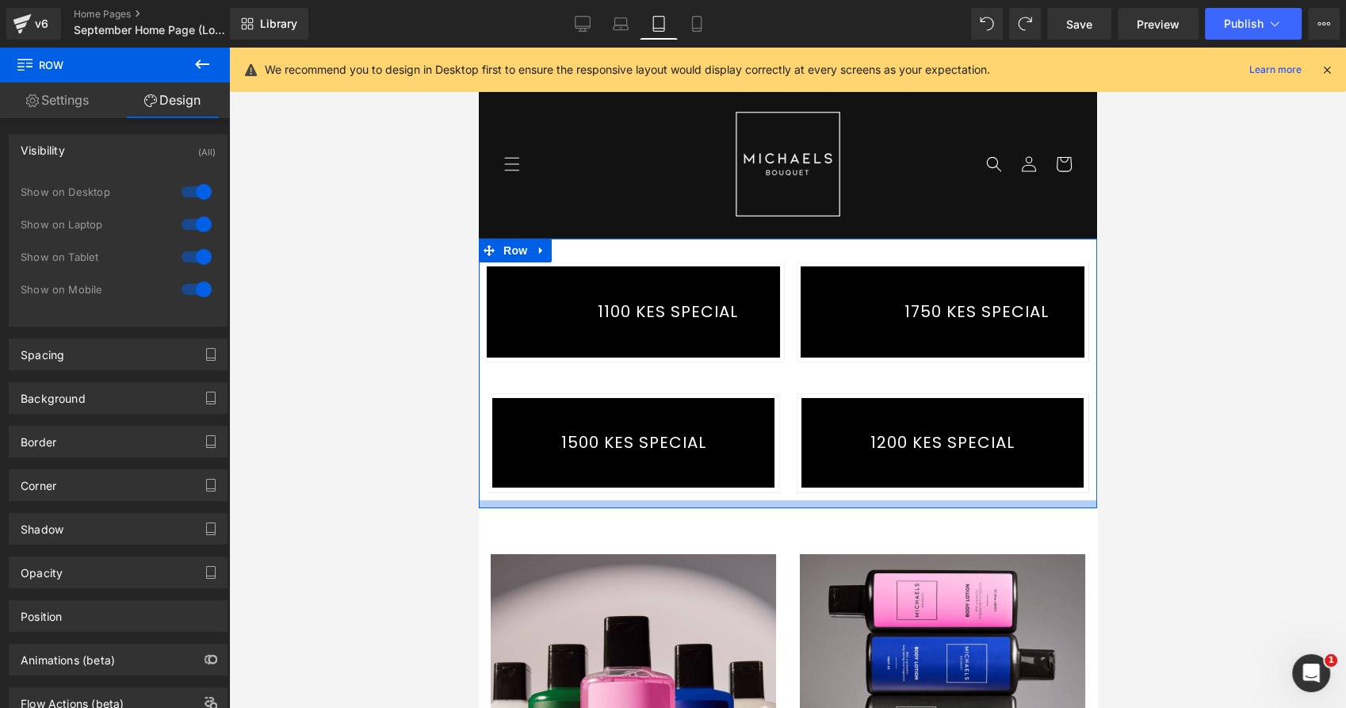
click at [781, 500] on div at bounding box center [787, 504] width 618 height 8
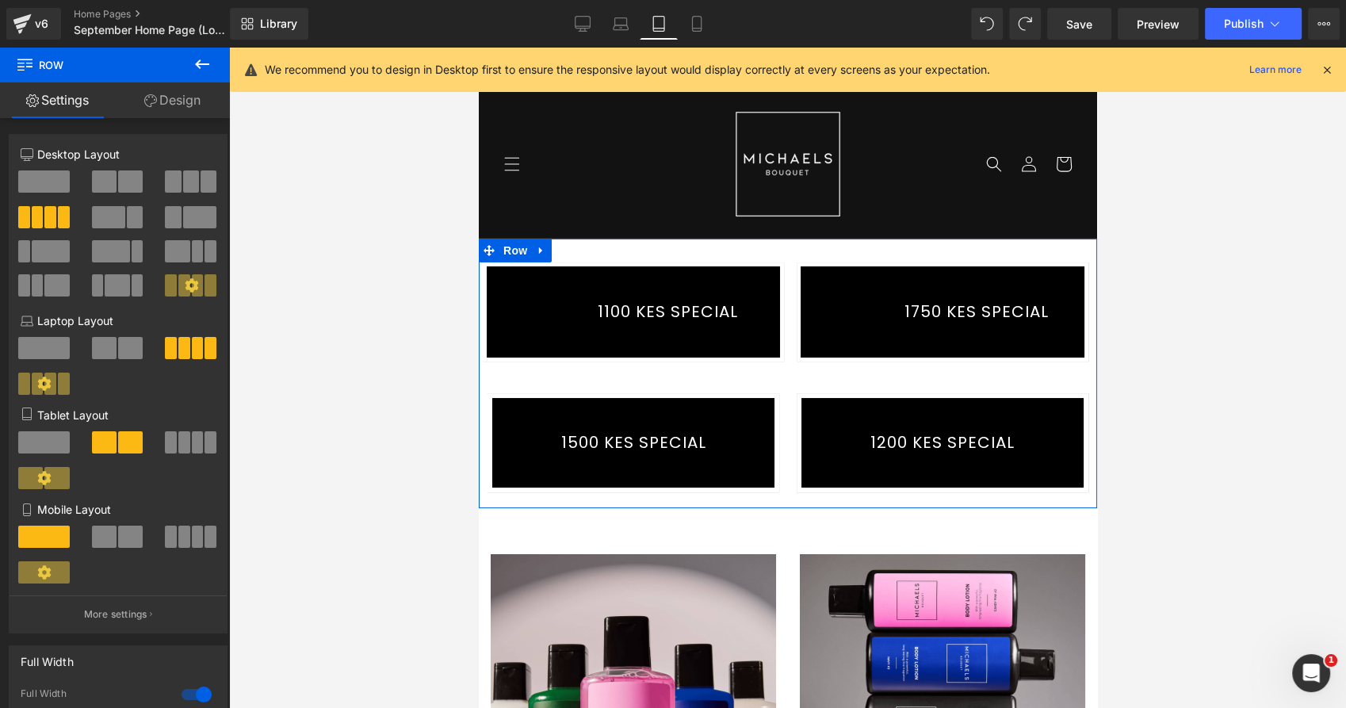
click at [131, 544] on span at bounding box center [130, 536] width 25 height 22
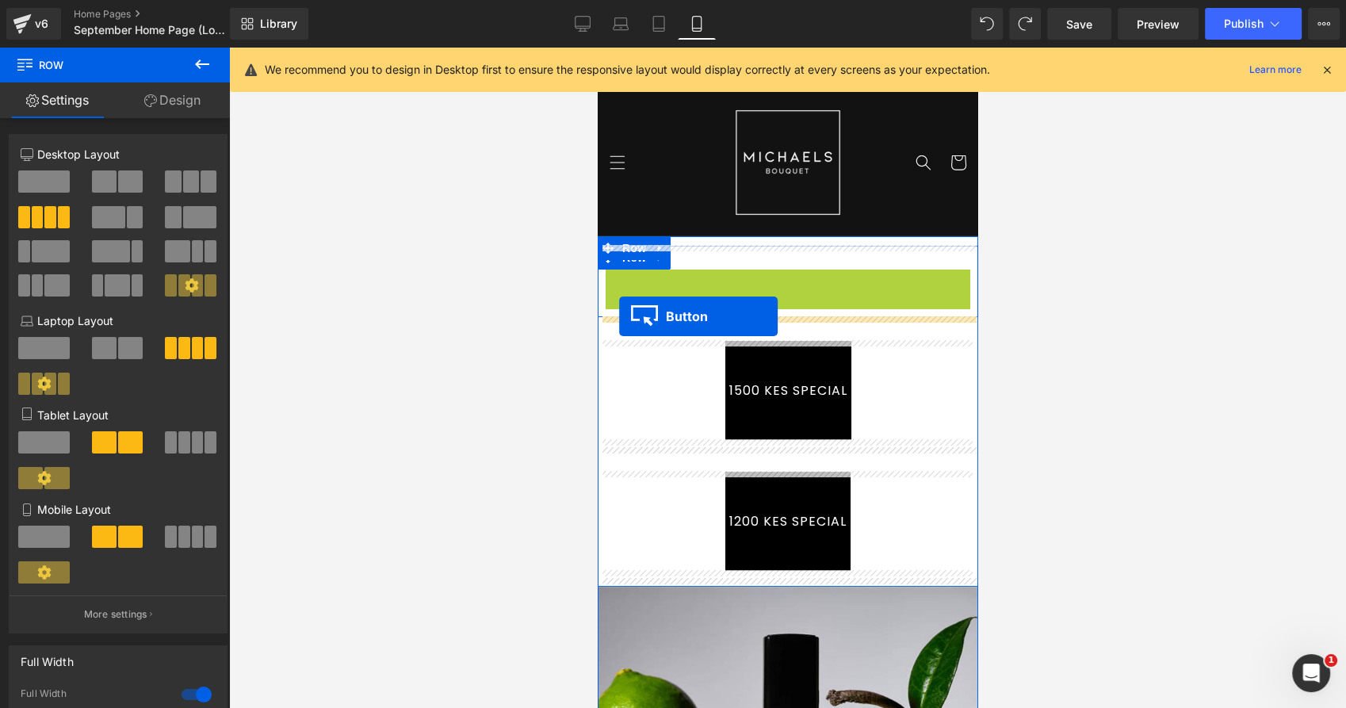
drag, startPoint x: 752, startPoint y: 317, endPoint x: 630, endPoint y: 301, distance: 123.1
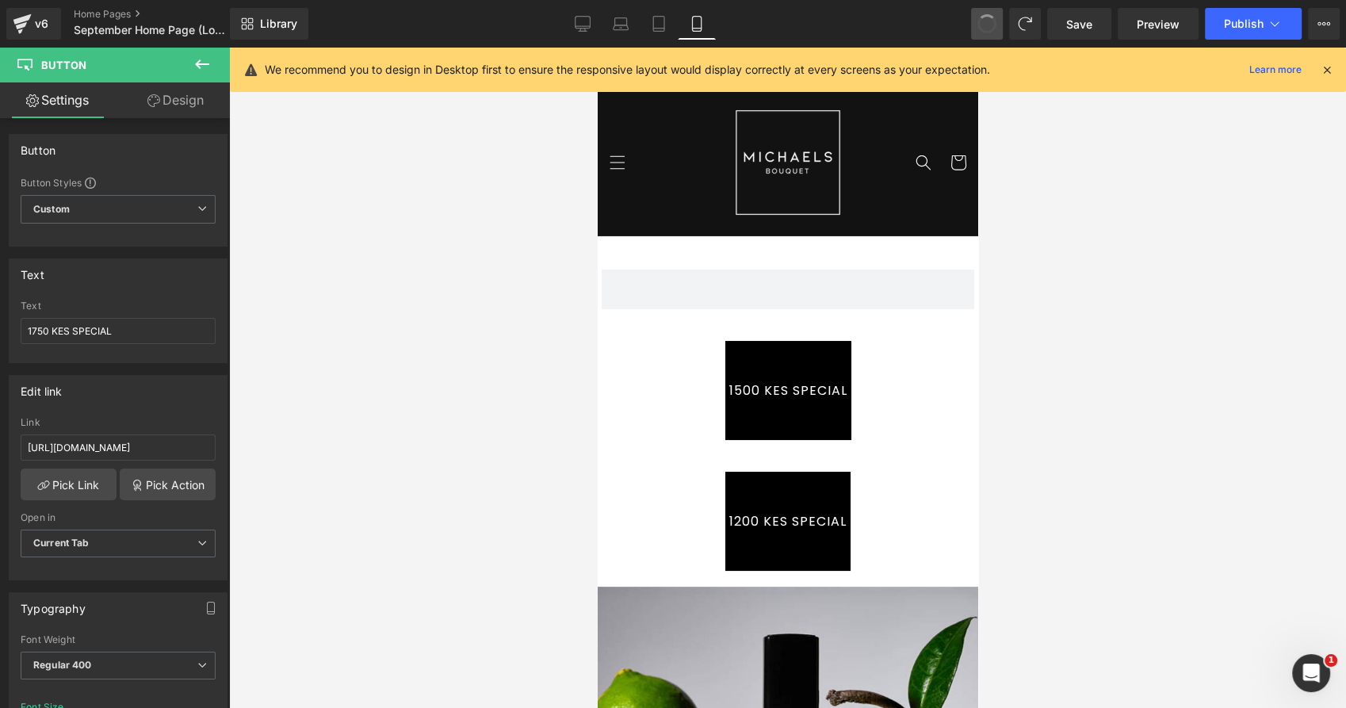
click at [989, 19] on span at bounding box center [986, 23] width 19 height 19
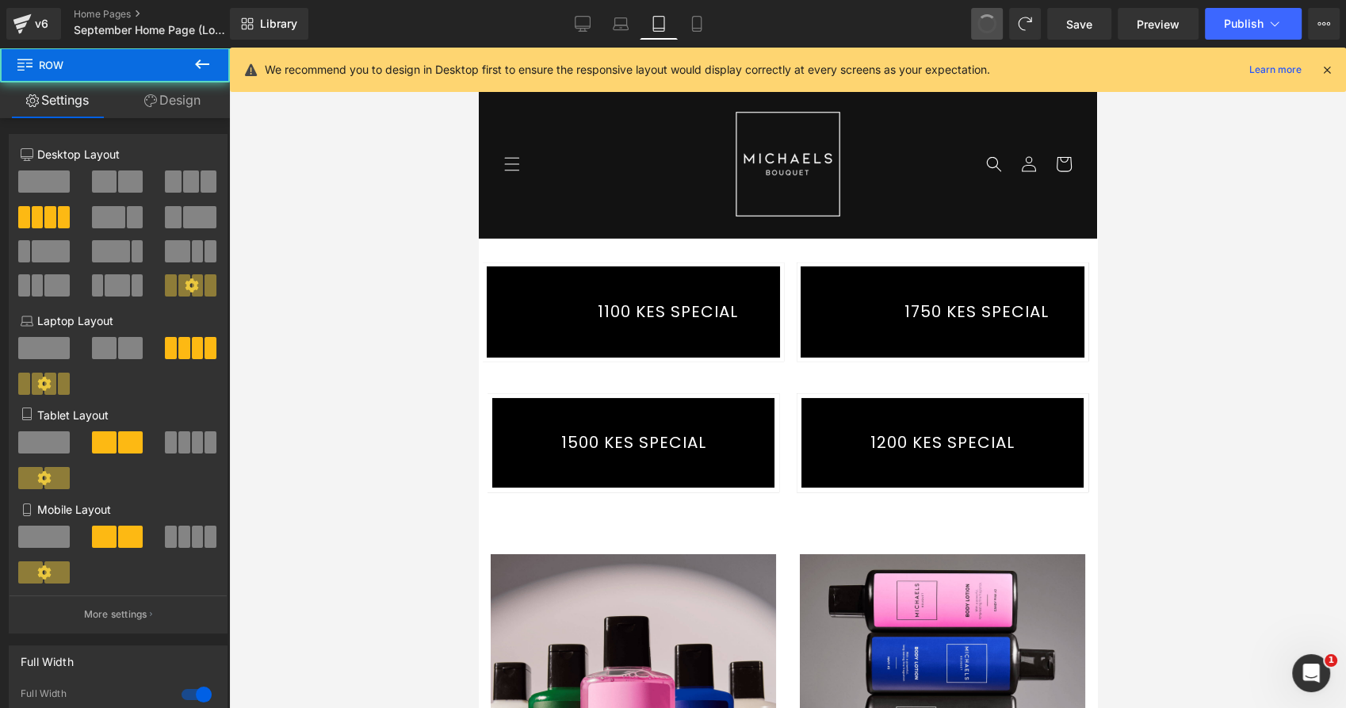
click at [989, 19] on span at bounding box center [986, 23] width 21 height 21
click at [989, 19] on span at bounding box center [987, 24] width 22 height 22
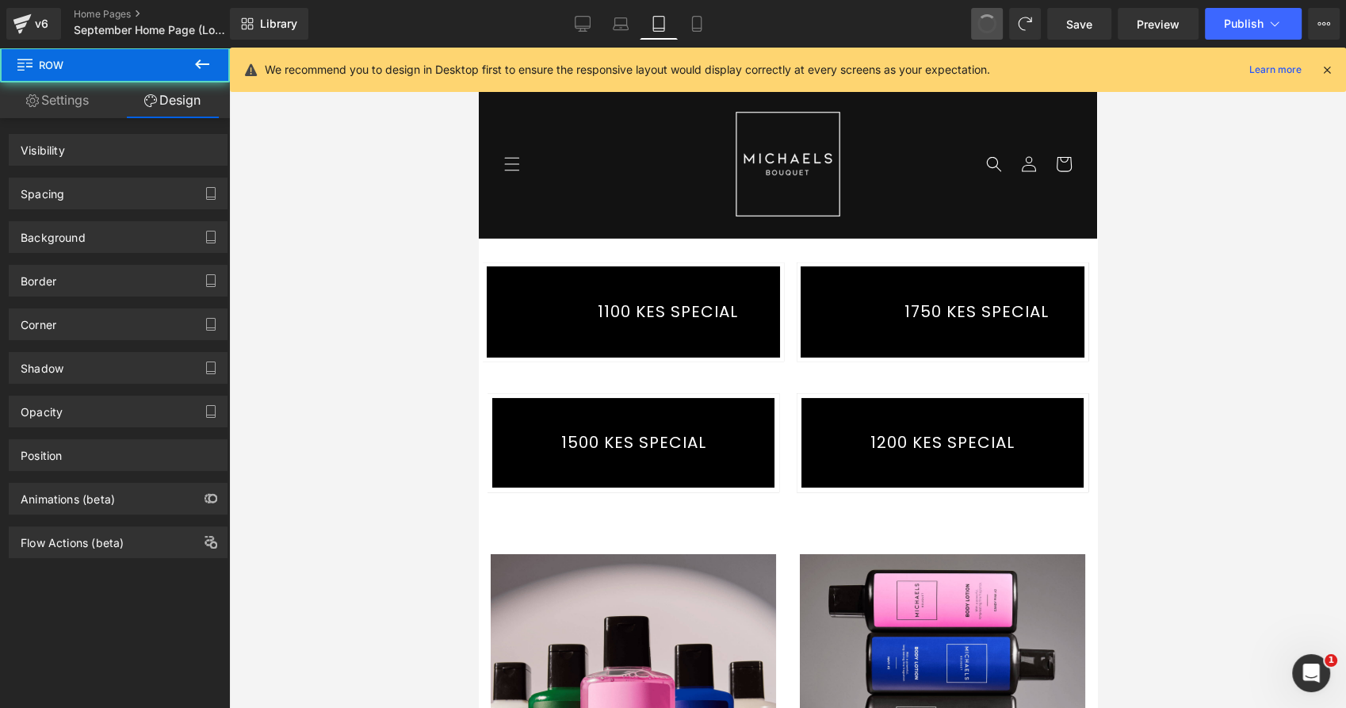
click at [989, 19] on span at bounding box center [986, 23] width 19 height 19
click at [989, 19] on span at bounding box center [987, 24] width 26 height 26
click at [989, 19] on span at bounding box center [986, 23] width 21 height 21
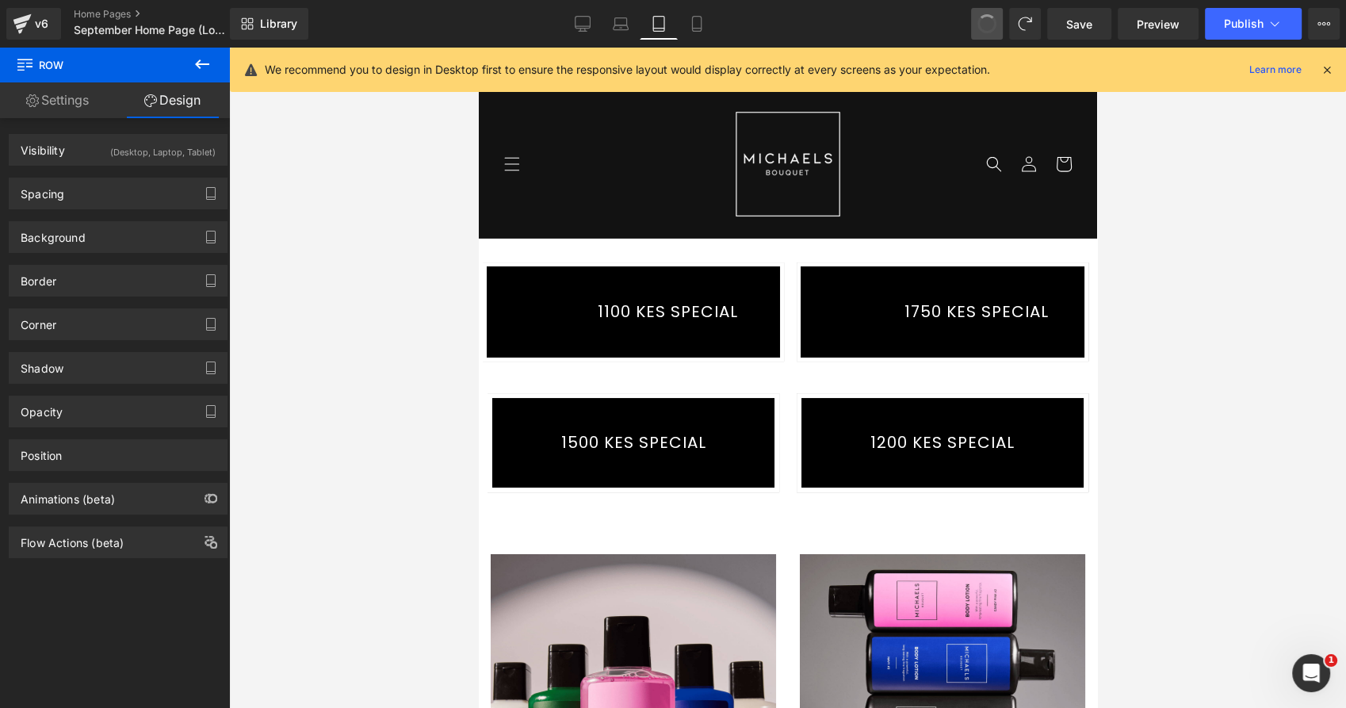
click at [989, 19] on span at bounding box center [987, 24] width 22 height 22
click at [989, 19] on span at bounding box center [986, 23] width 19 height 19
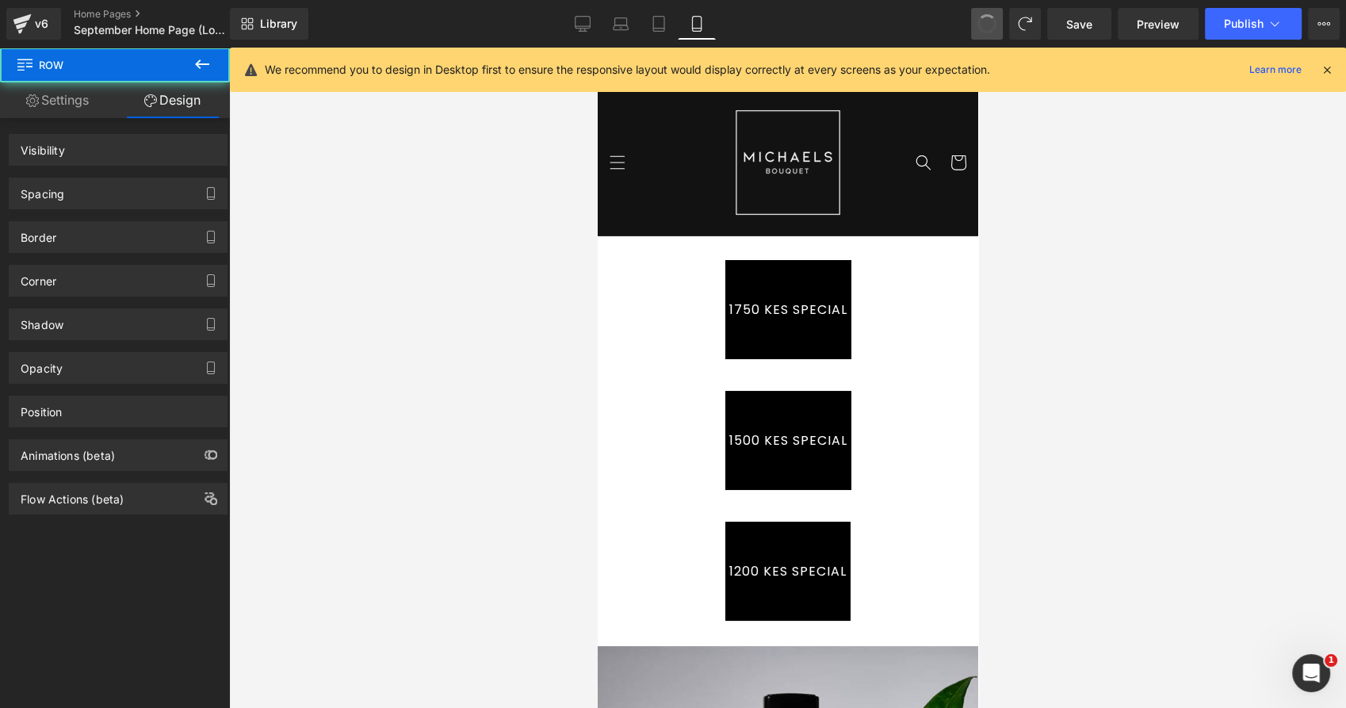
click at [989, 19] on span at bounding box center [986, 23] width 21 height 21
click at [989, 19] on span at bounding box center [986, 23] width 19 height 19
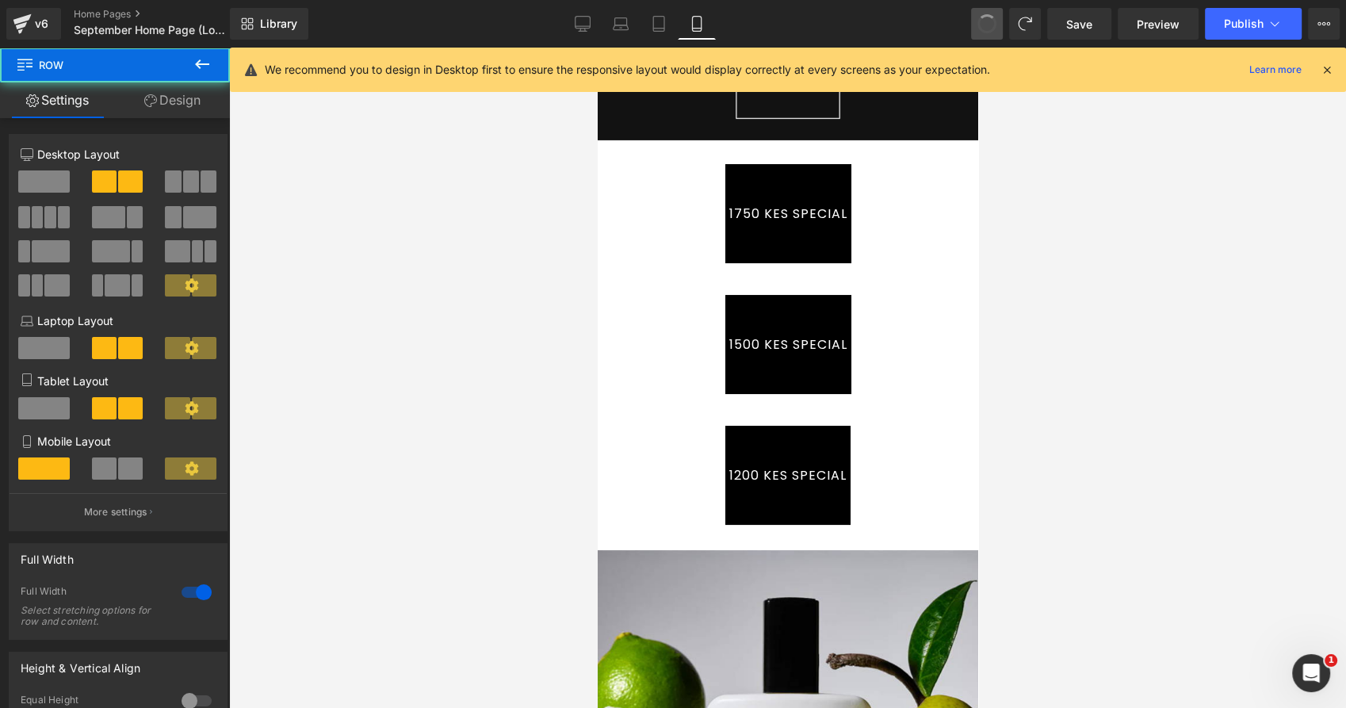
click at [989, 19] on span at bounding box center [987, 24] width 24 height 24
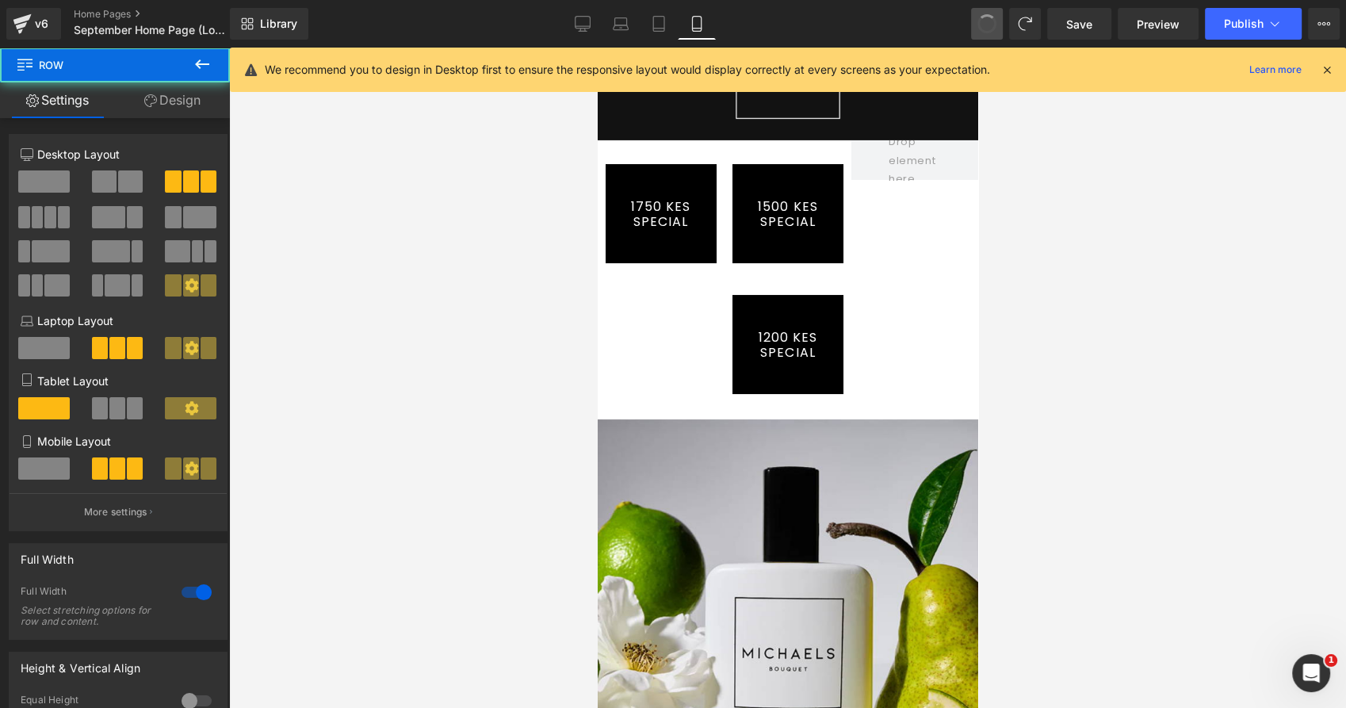
click at [989, 19] on span at bounding box center [987, 24] width 22 height 22
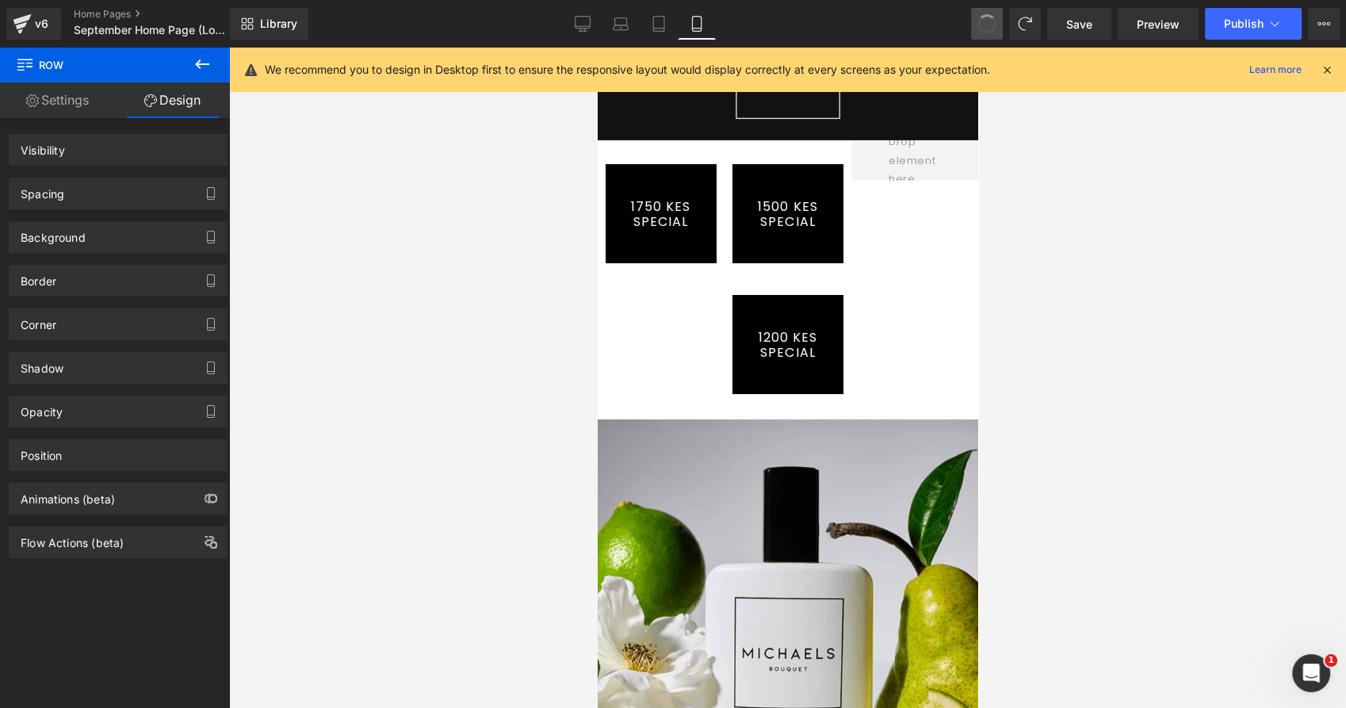
click at [989, 19] on span at bounding box center [986, 23] width 19 height 19
click at [989, 19] on span at bounding box center [986, 23] width 21 height 21
click at [989, 19] on span at bounding box center [986, 23] width 19 height 19
click at [989, 19] on span at bounding box center [986, 23] width 21 height 21
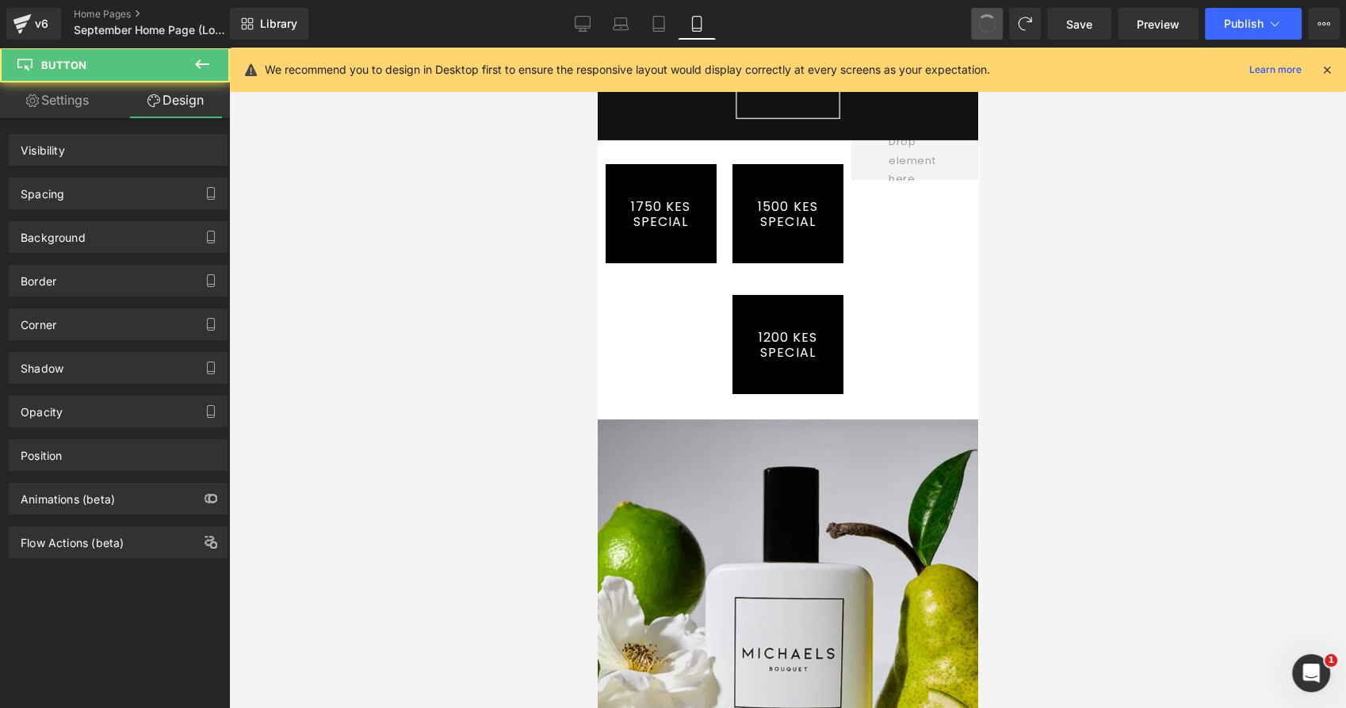
click at [989, 19] on span at bounding box center [986, 23] width 19 height 19
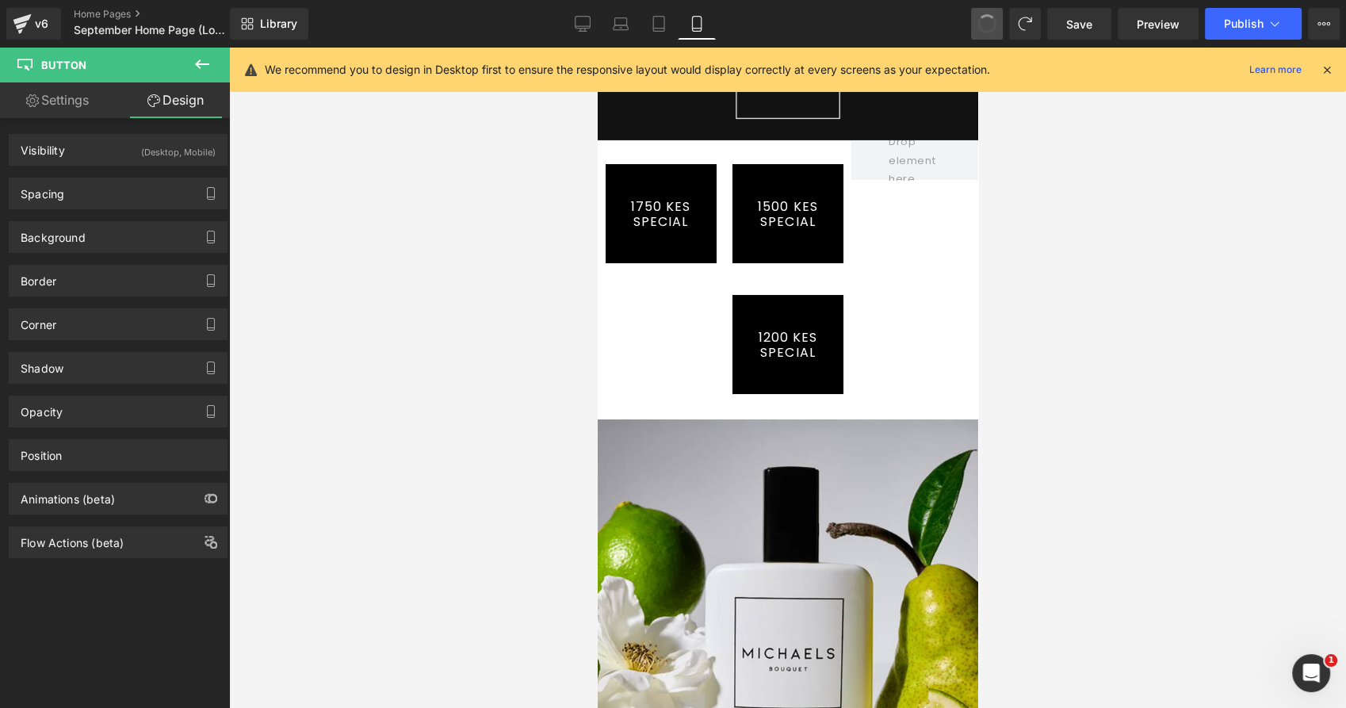
click at [989, 19] on span at bounding box center [986, 23] width 21 height 21
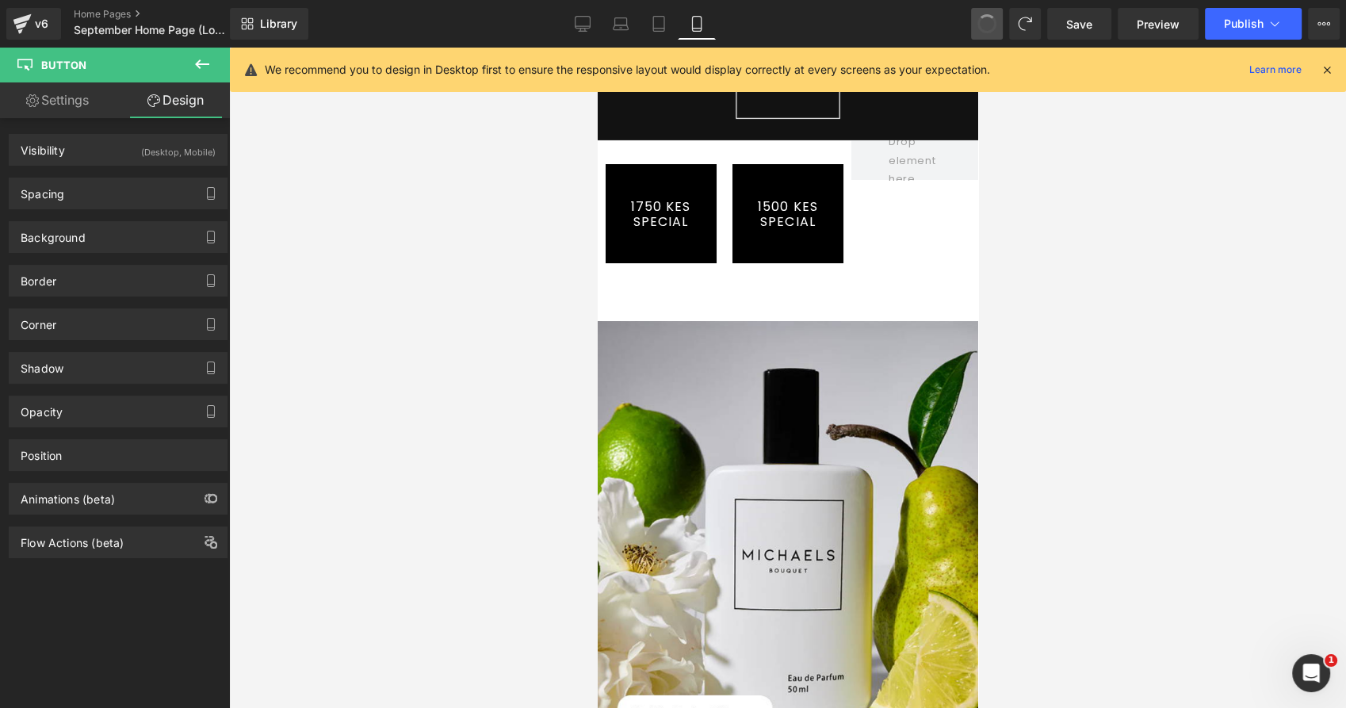
click at [989, 19] on span at bounding box center [987, 24] width 24 height 24
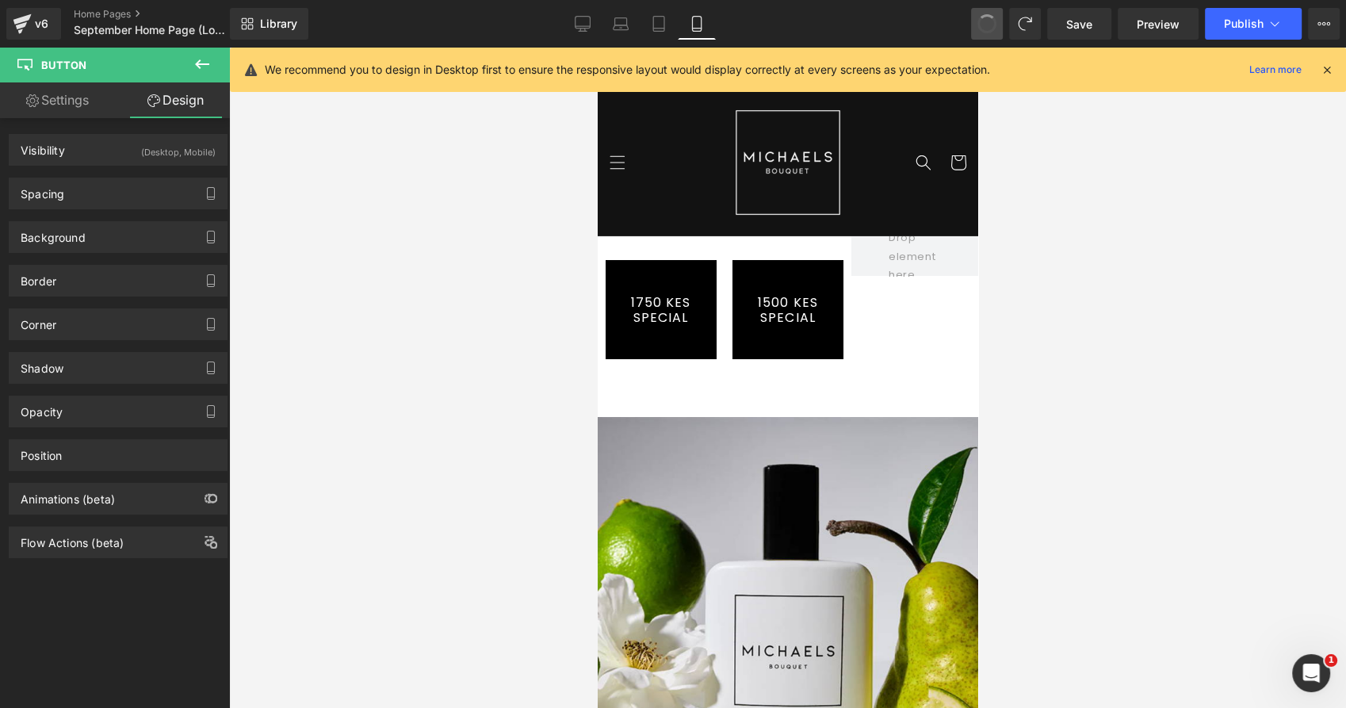
click at [989, 19] on span at bounding box center [986, 23] width 19 height 19
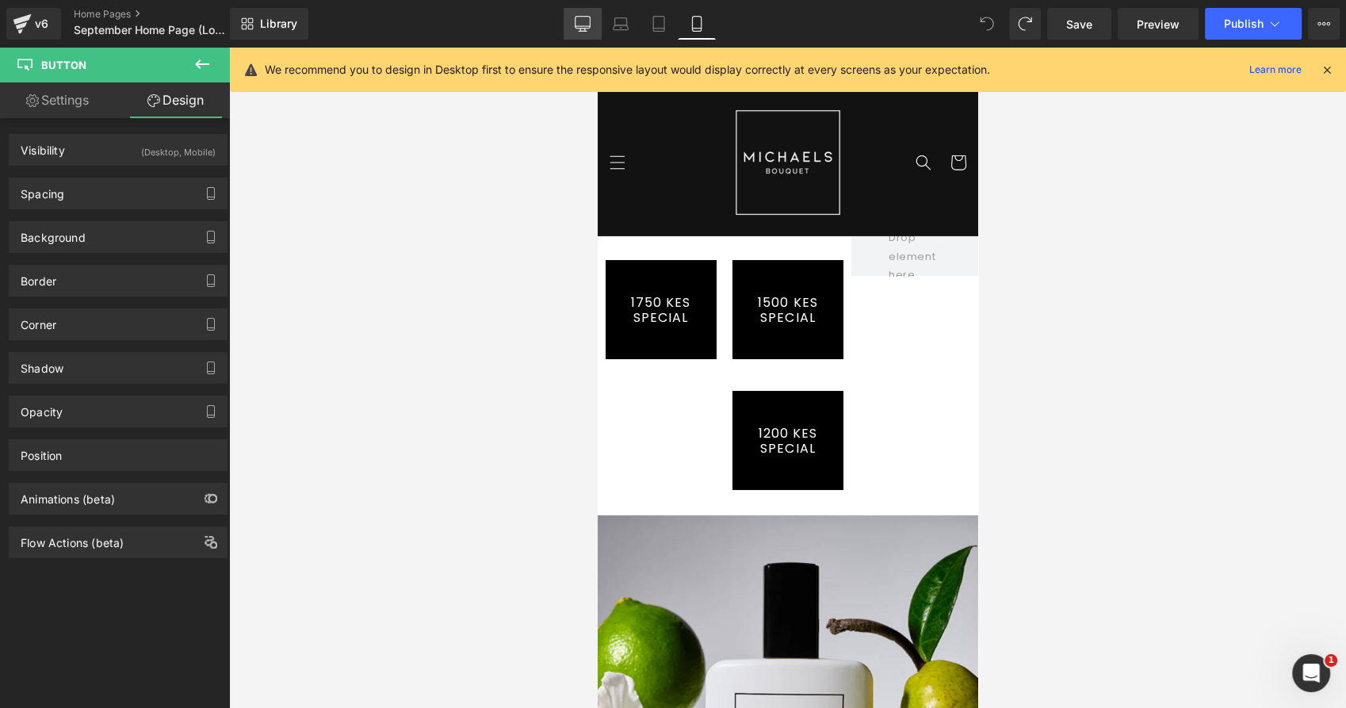
click at [583, 21] on icon at bounding box center [583, 24] width 16 height 16
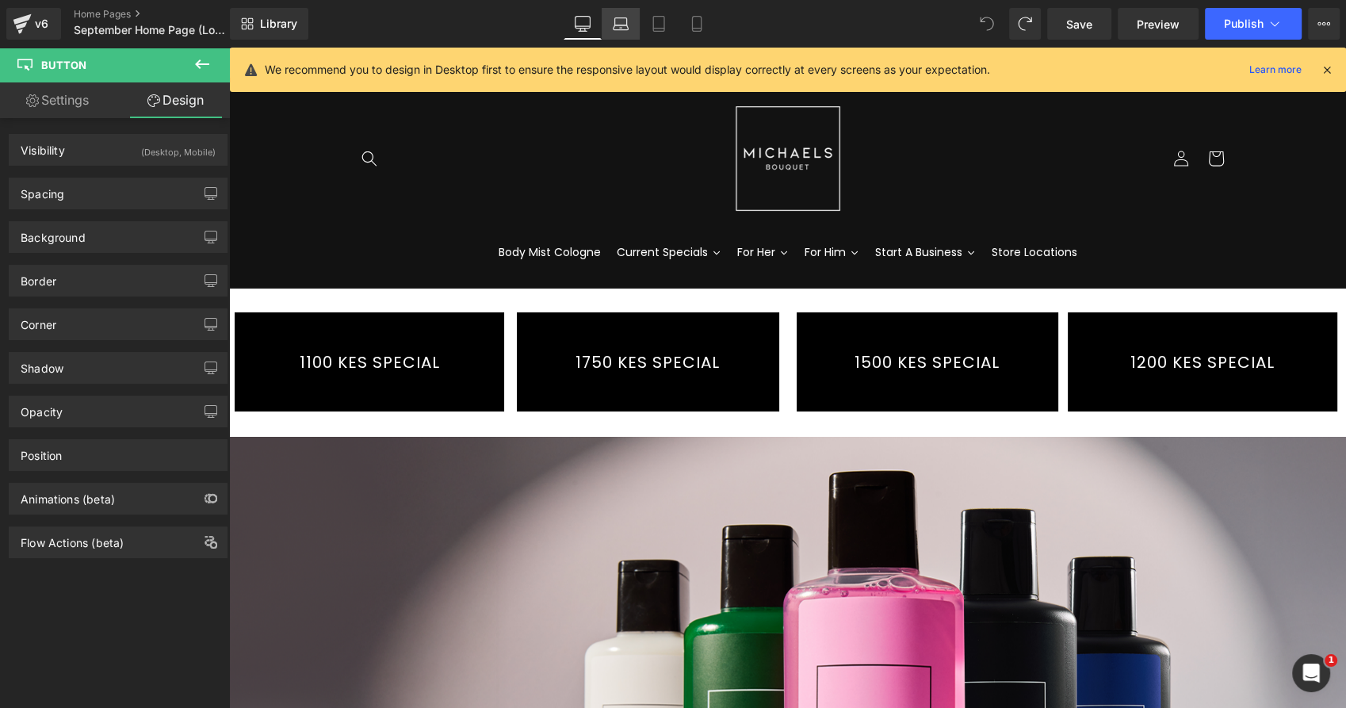
click at [614, 21] on icon at bounding box center [621, 24] width 16 height 16
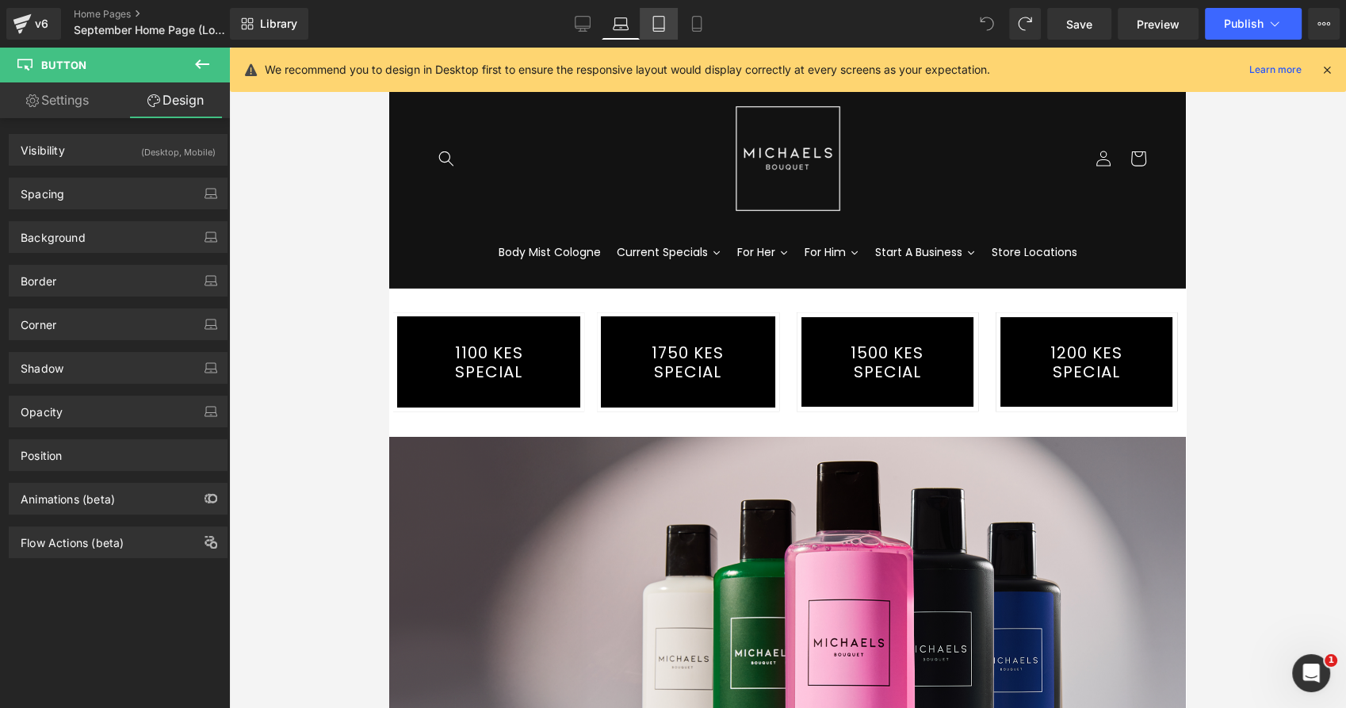
click at [655, 25] on icon at bounding box center [659, 24] width 16 height 16
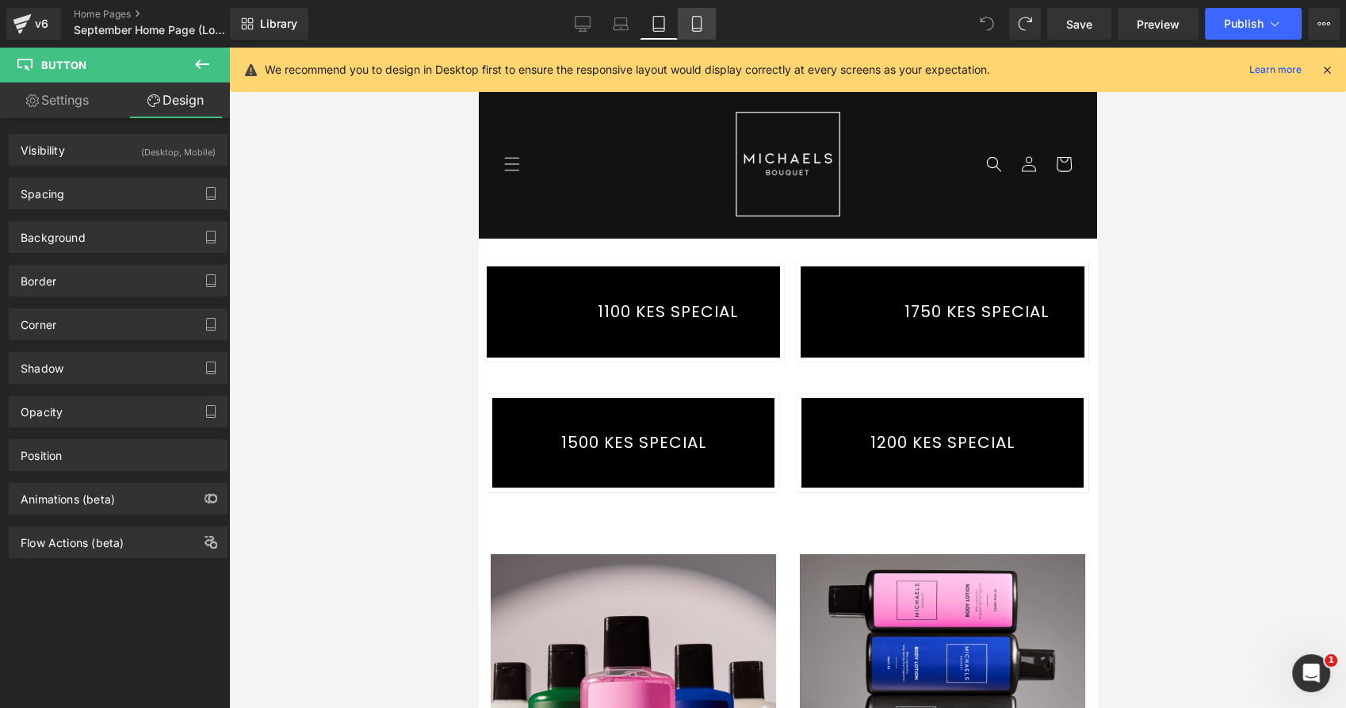
click at [698, 26] on icon at bounding box center [697, 24] width 16 height 16
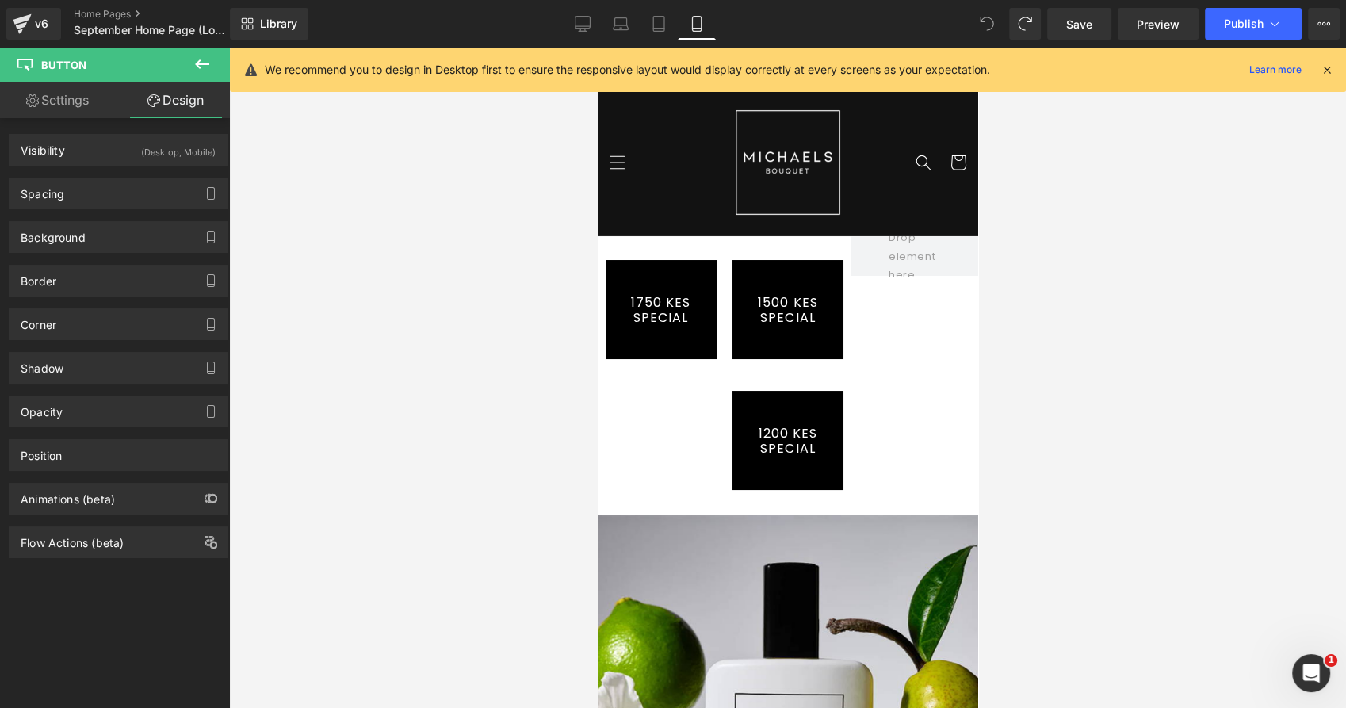
scroll to position [120, 0]
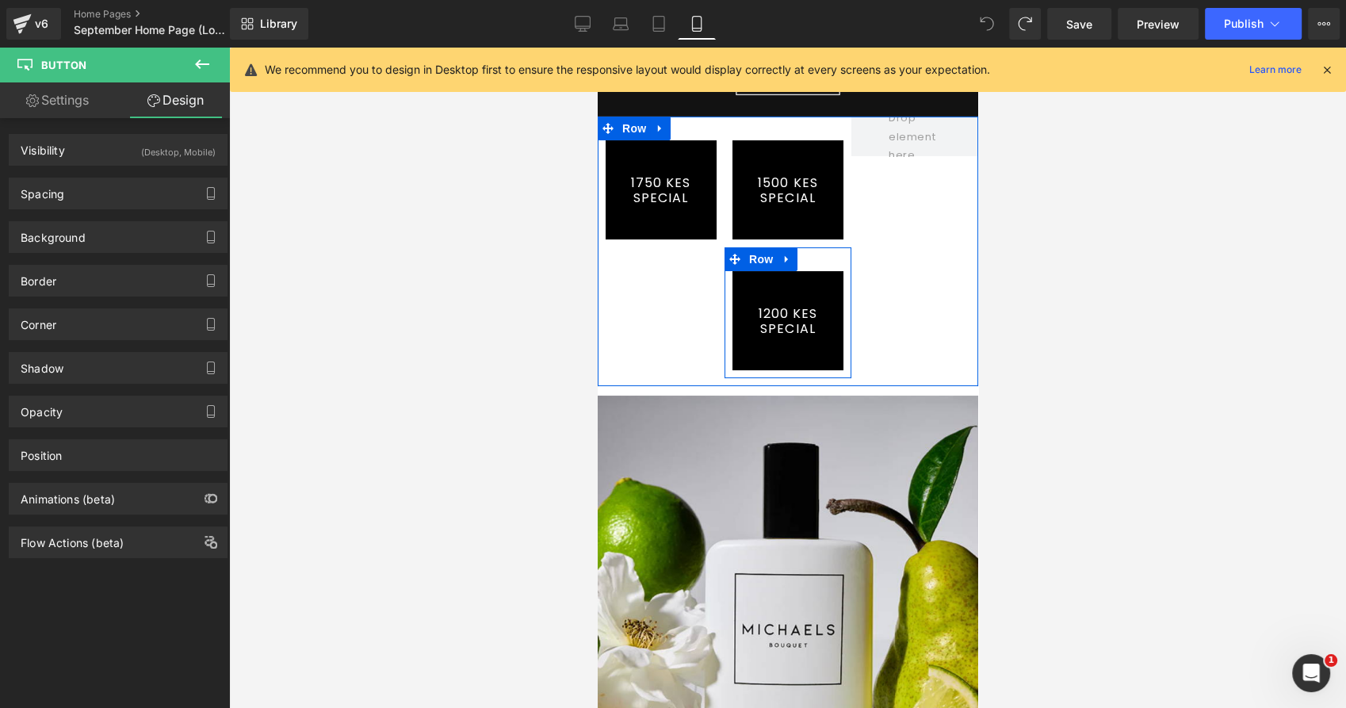
click at [822, 294] on link "1200 KES SPECIAL" at bounding box center [786, 320] width 111 height 99
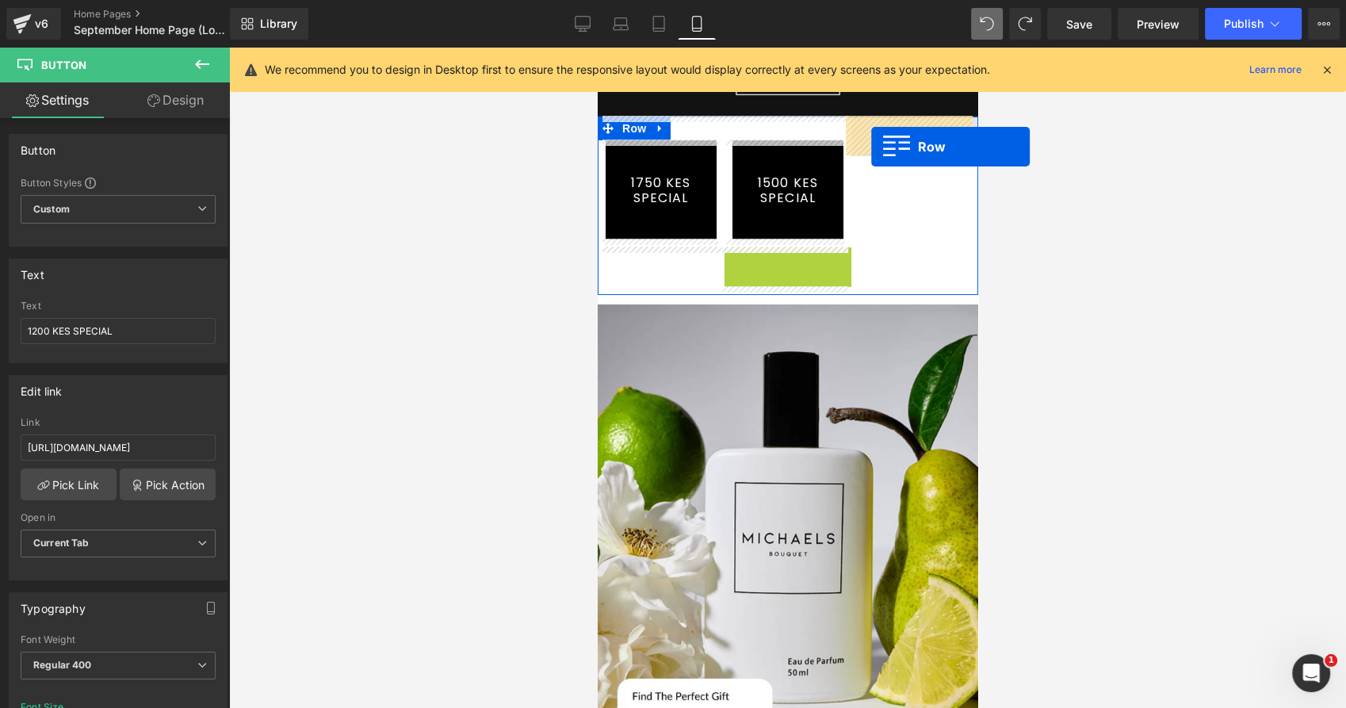
drag, startPoint x: 729, startPoint y: 261, endPoint x: 871, endPoint y: 146, distance: 182.6
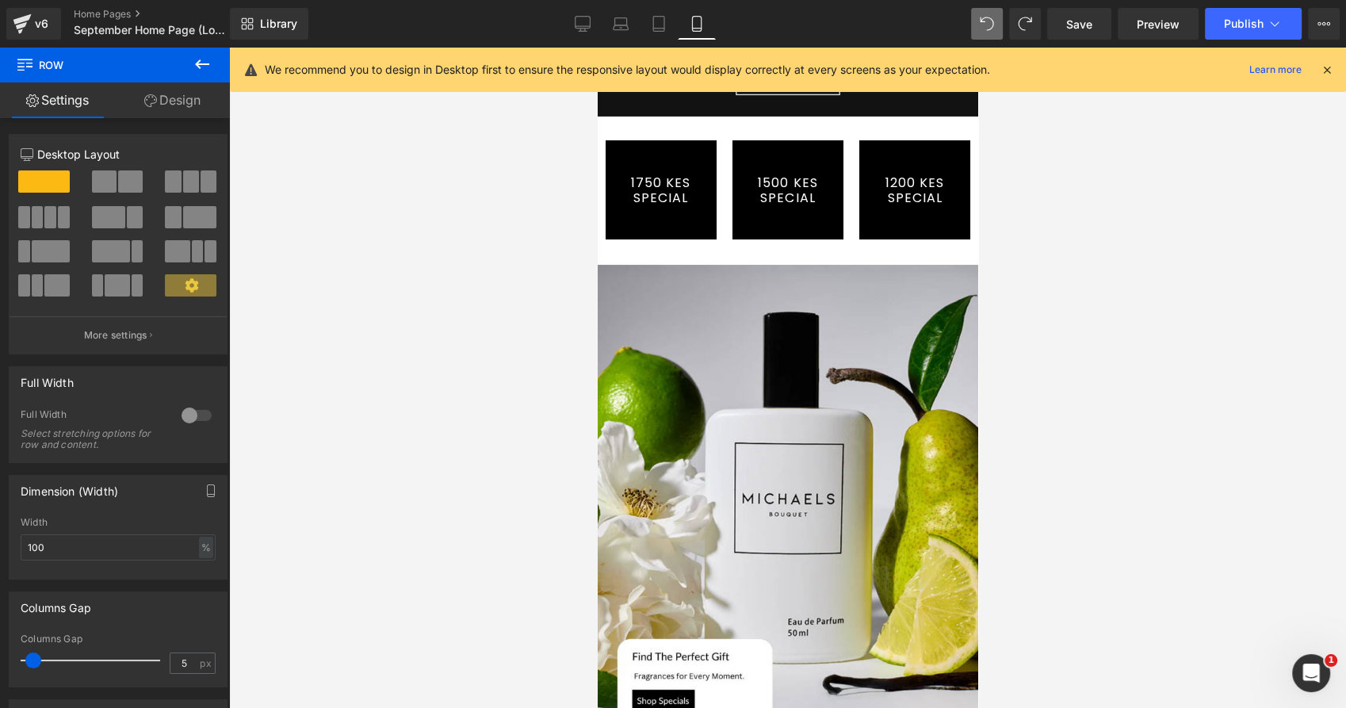
click at [205, 62] on icon at bounding box center [202, 64] width 19 height 19
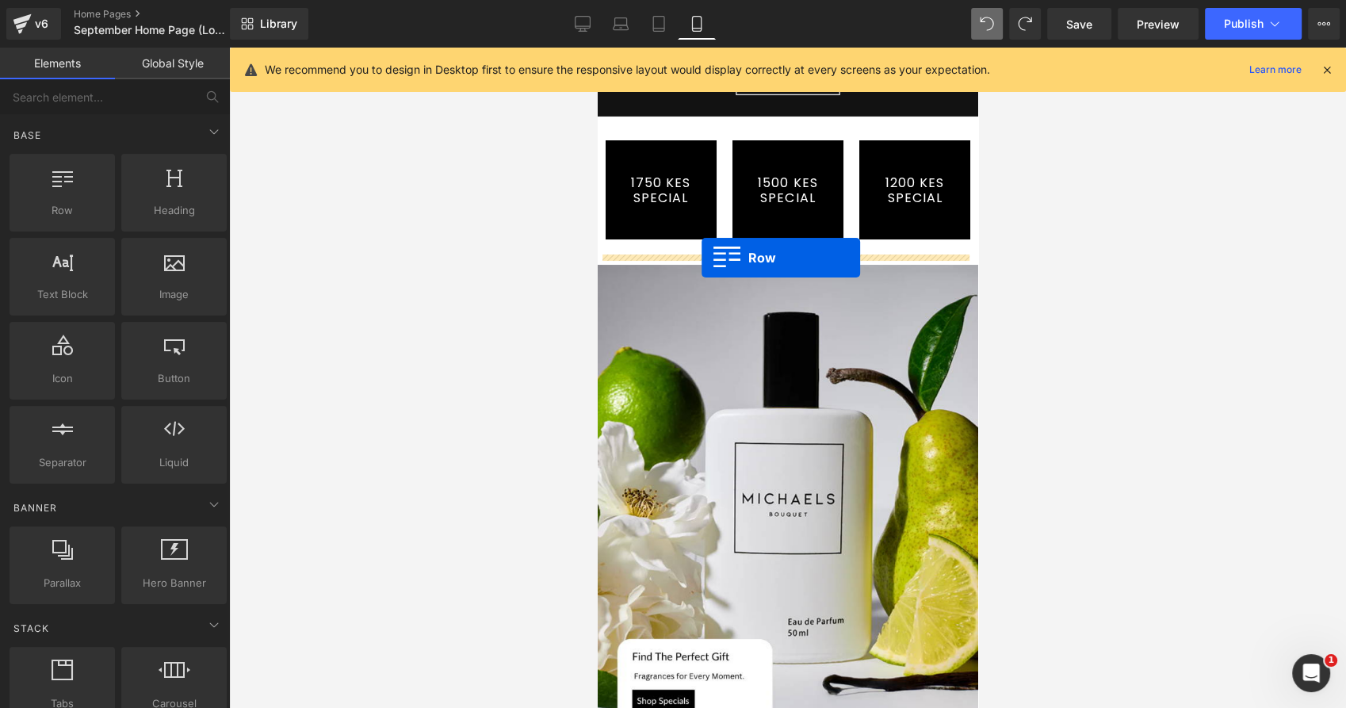
drag, startPoint x: 640, startPoint y: 244, endPoint x: 701, endPoint y: 258, distance: 62.5
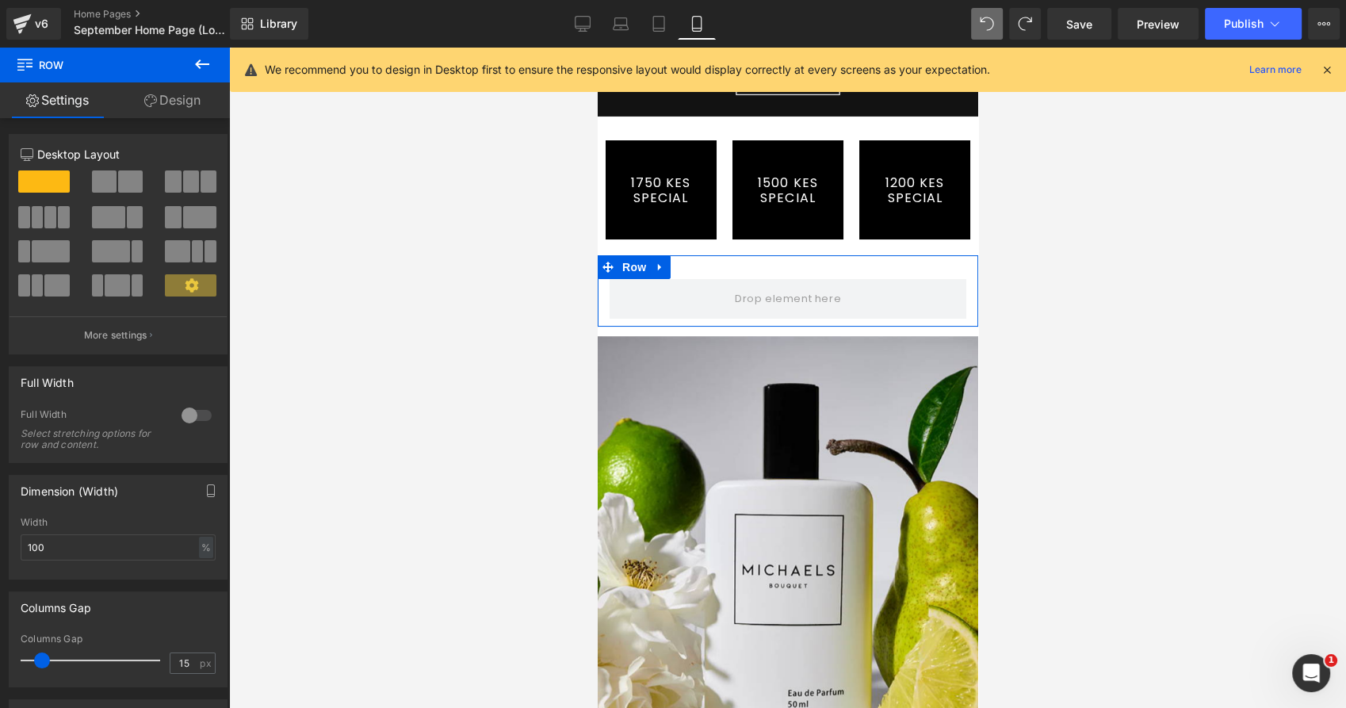
click at [110, 181] on span at bounding box center [104, 181] width 25 height 22
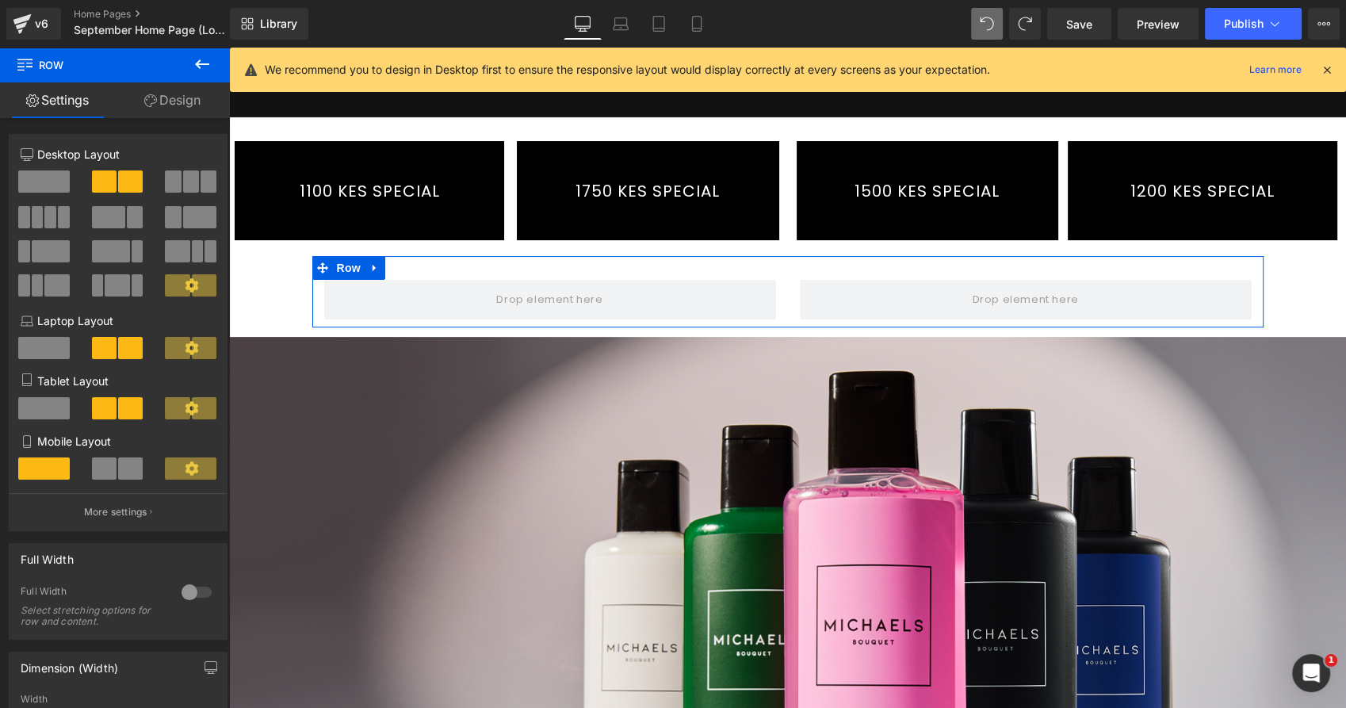
click at [173, 106] on link "Design" at bounding box center [172, 100] width 115 height 36
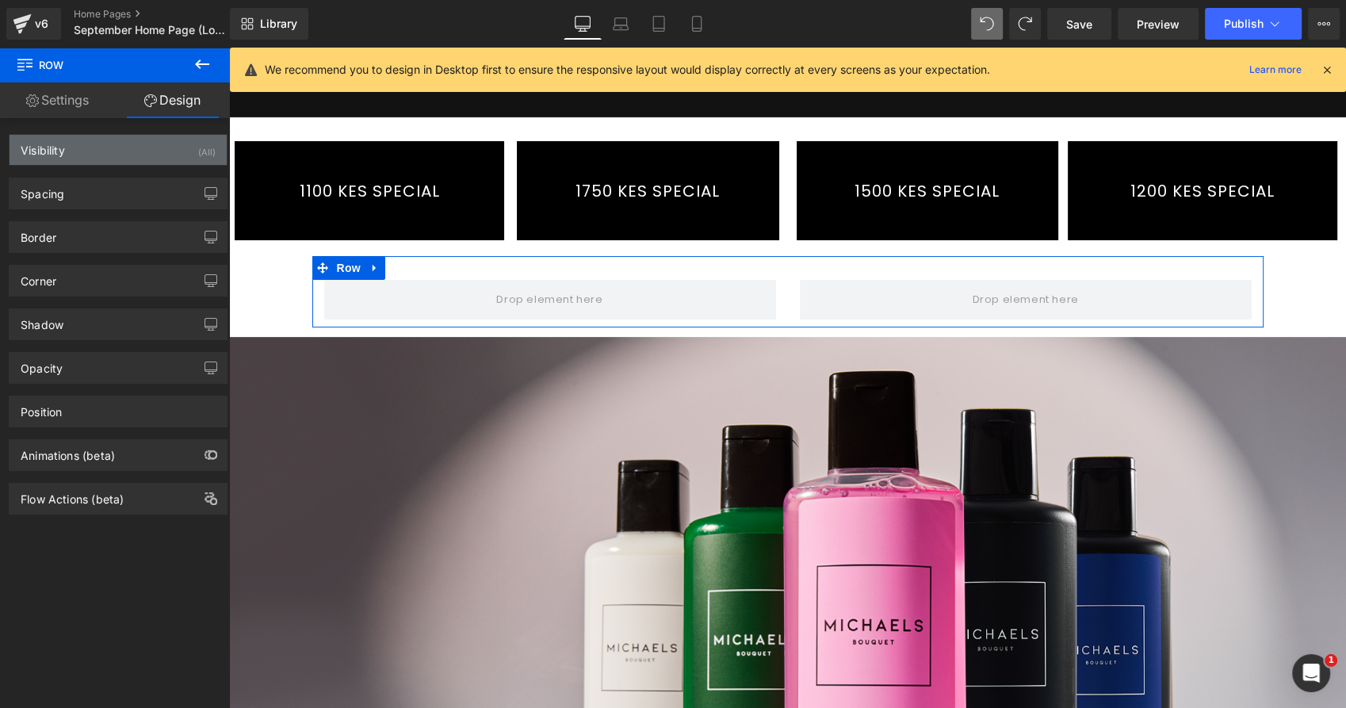
click at [152, 150] on div "Visibility (All)" at bounding box center [118, 150] width 217 height 30
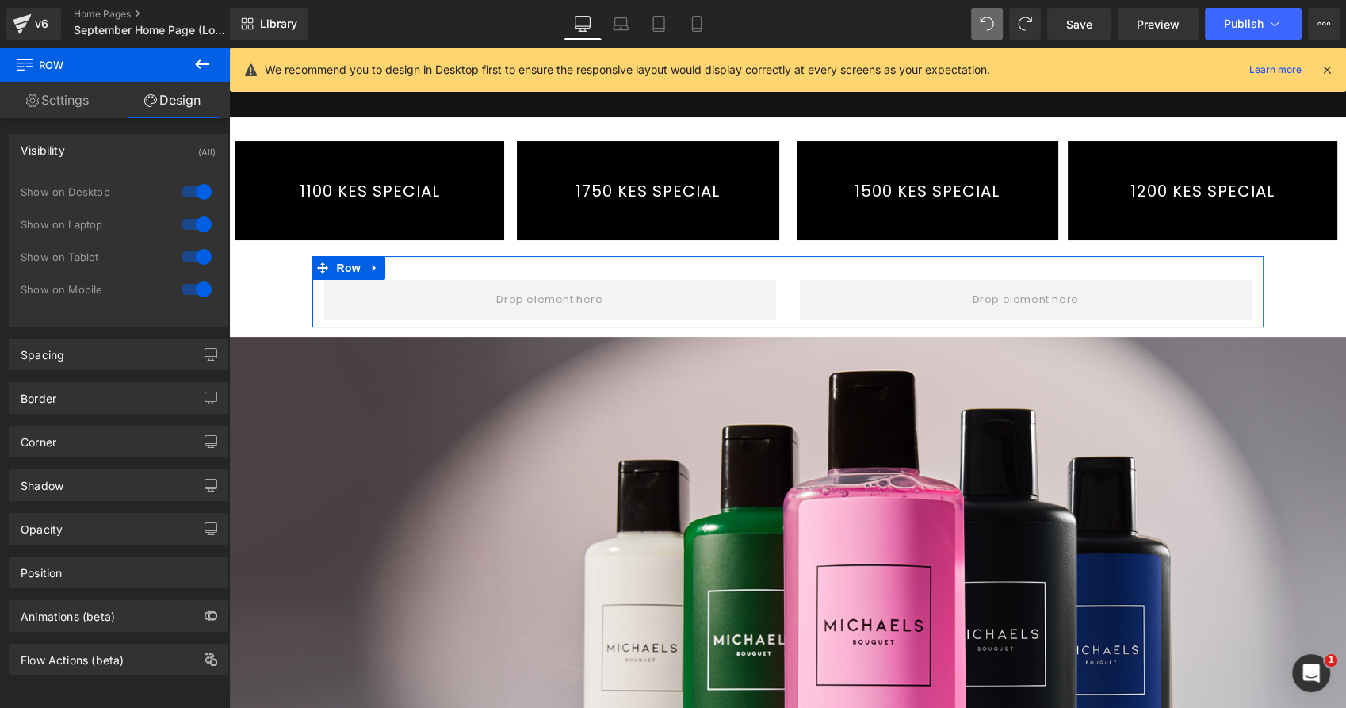
click at [195, 192] on div at bounding box center [197, 191] width 38 height 25
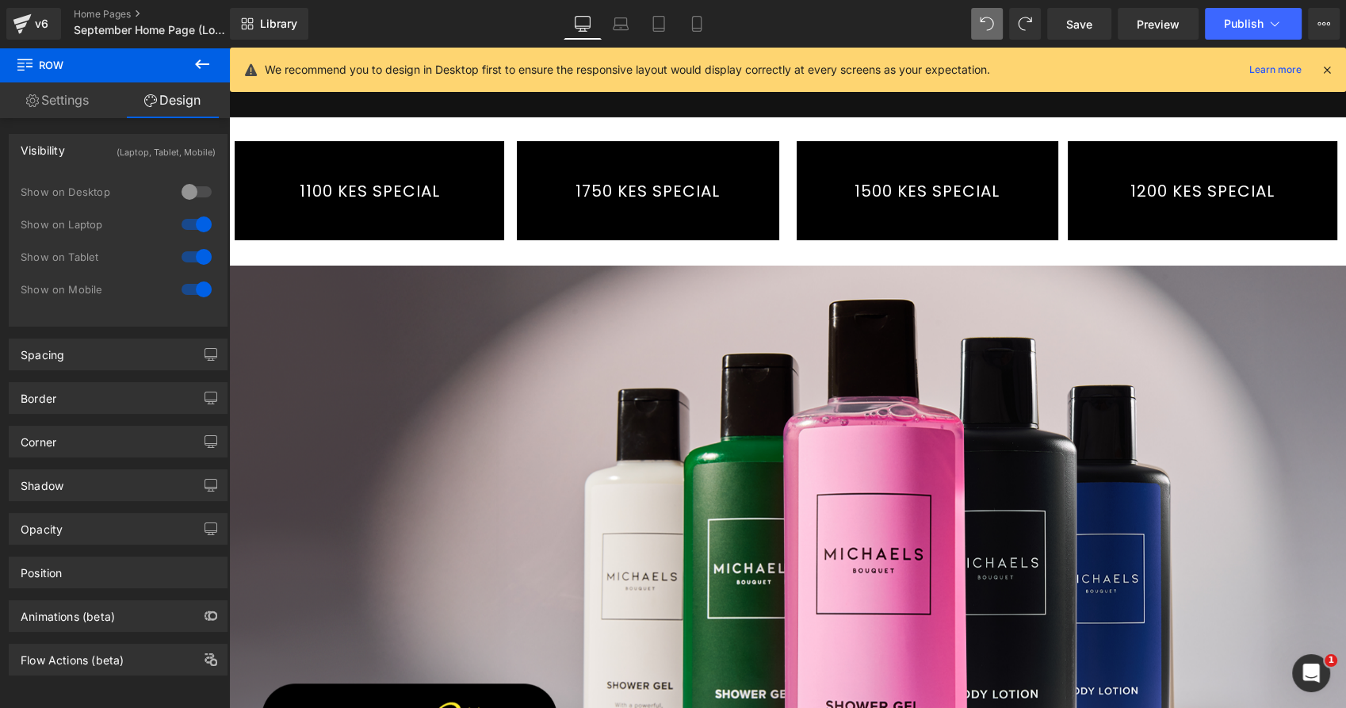
click at [196, 219] on div at bounding box center [197, 224] width 38 height 25
click at [194, 250] on div at bounding box center [197, 256] width 38 height 25
click at [691, 29] on icon at bounding box center [697, 24] width 16 height 16
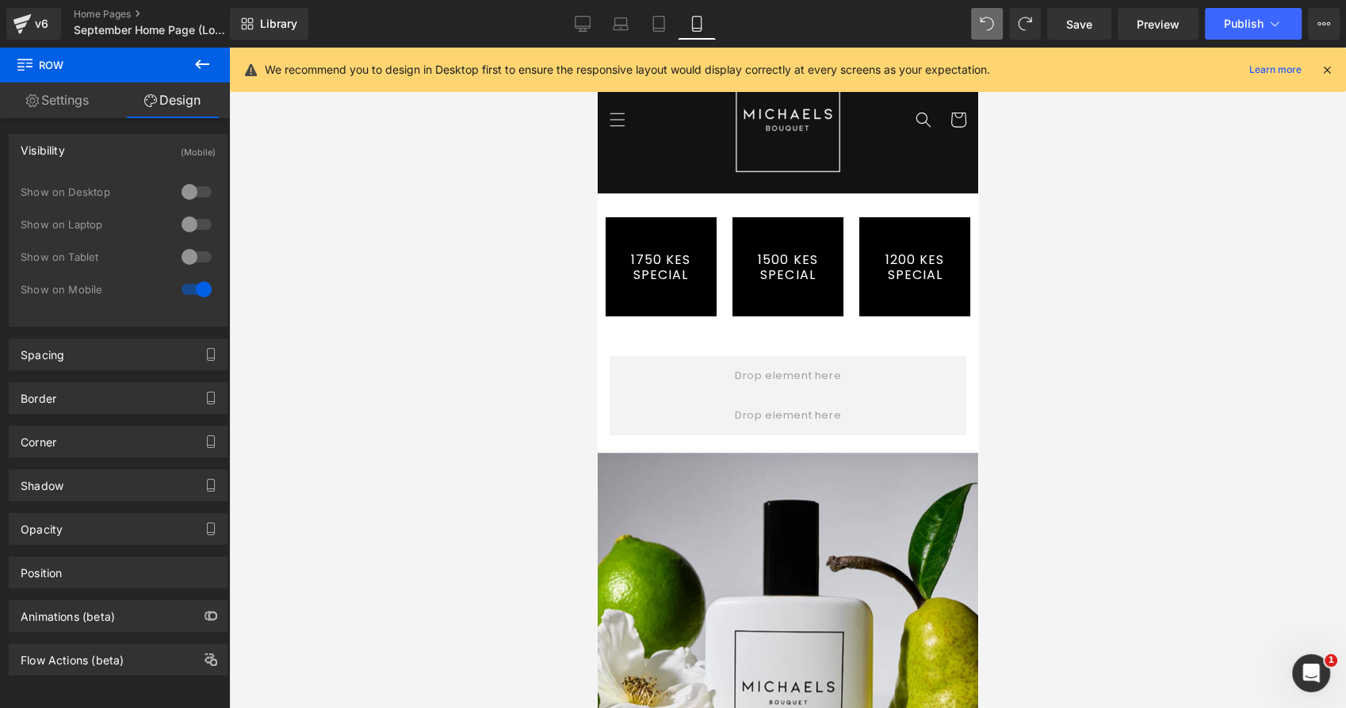
scroll to position [16, 0]
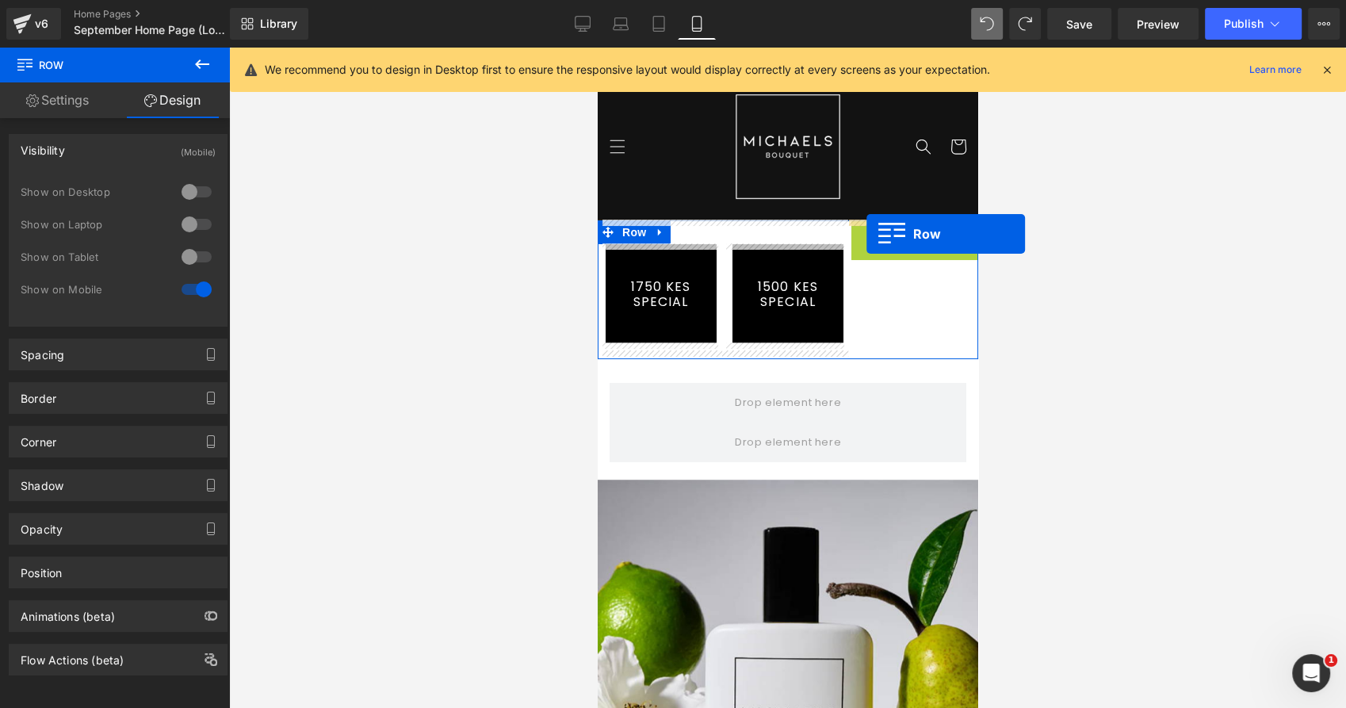
drag, startPoint x: 851, startPoint y: 231, endPoint x: 866, endPoint y: 234, distance: 15.2
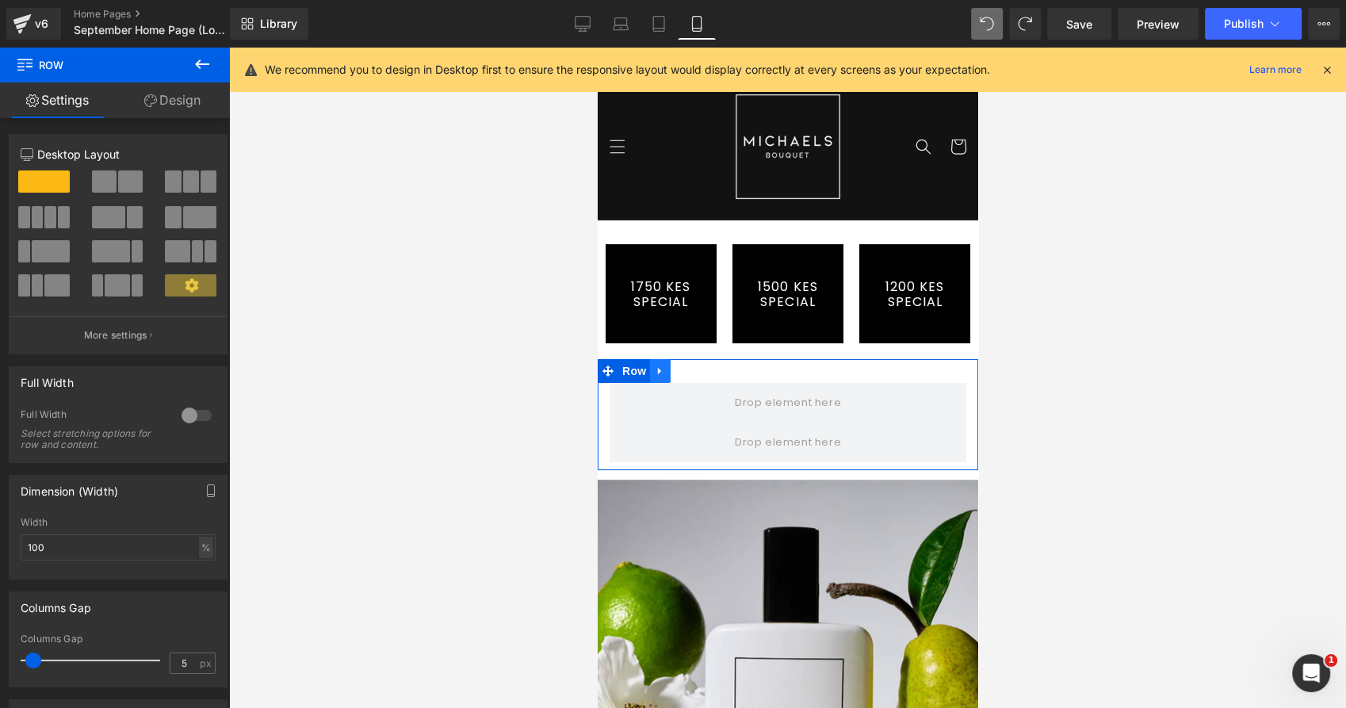
click at [662, 373] on icon at bounding box center [659, 371] width 11 height 12
click at [711, 367] on link at bounding box center [721, 371] width 21 height 24
click at [660, 369] on icon at bounding box center [659, 371] width 11 height 12
click at [695, 371] on icon at bounding box center [700, 370] width 11 height 11
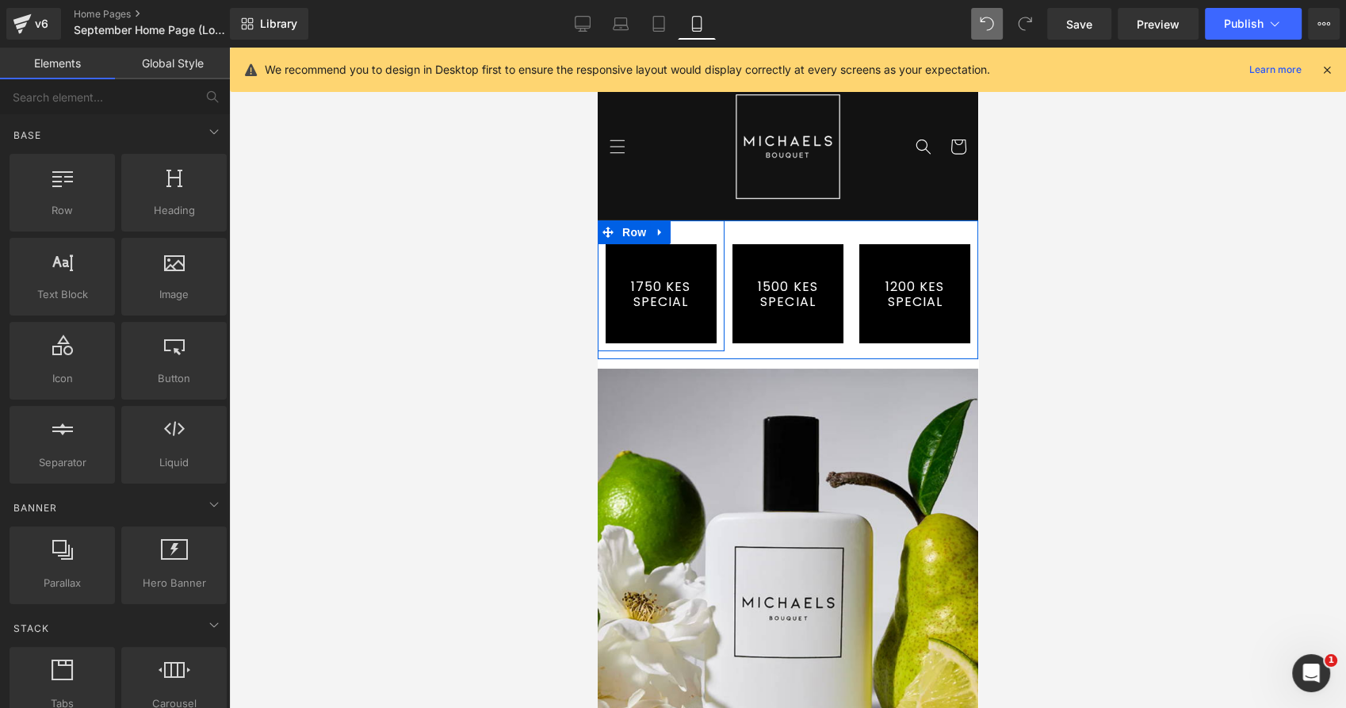
click at [681, 231] on div "1750 KES SPECIAL Button Row" at bounding box center [660, 285] width 127 height 131
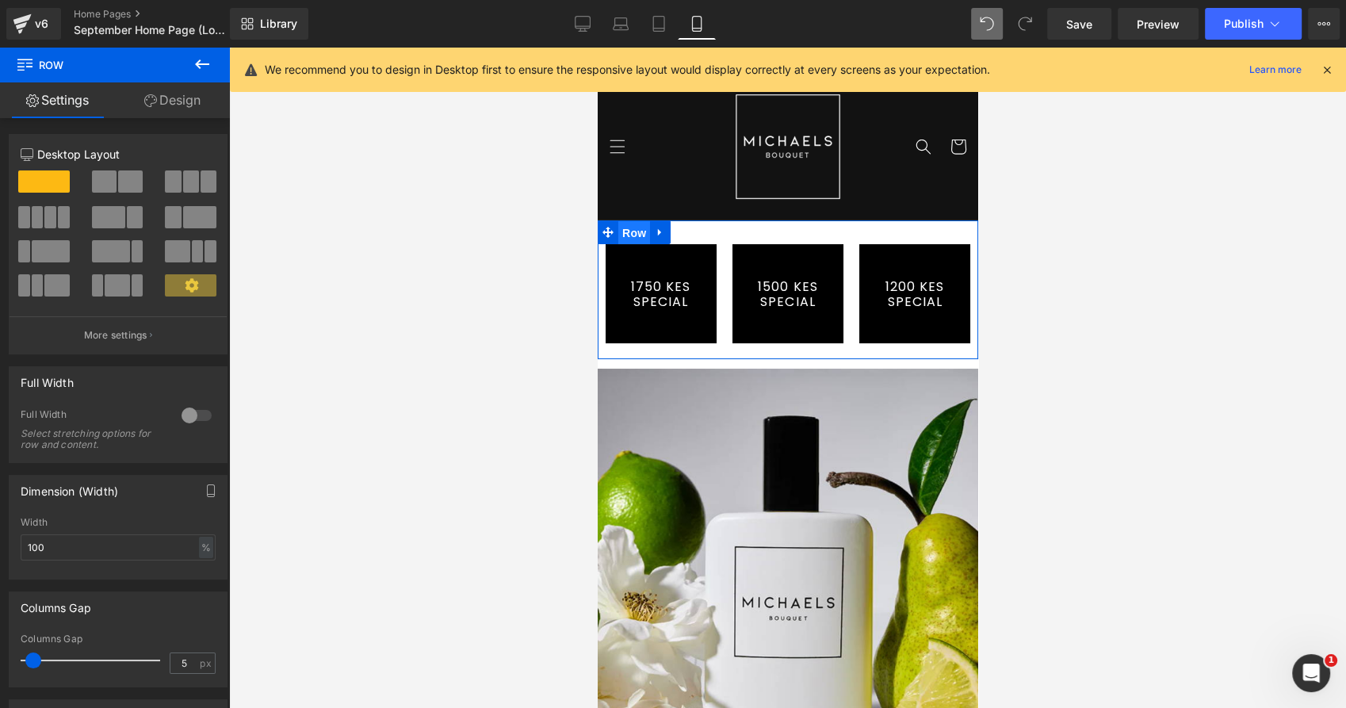
click at [621, 227] on span "Row" at bounding box center [633, 233] width 32 height 24
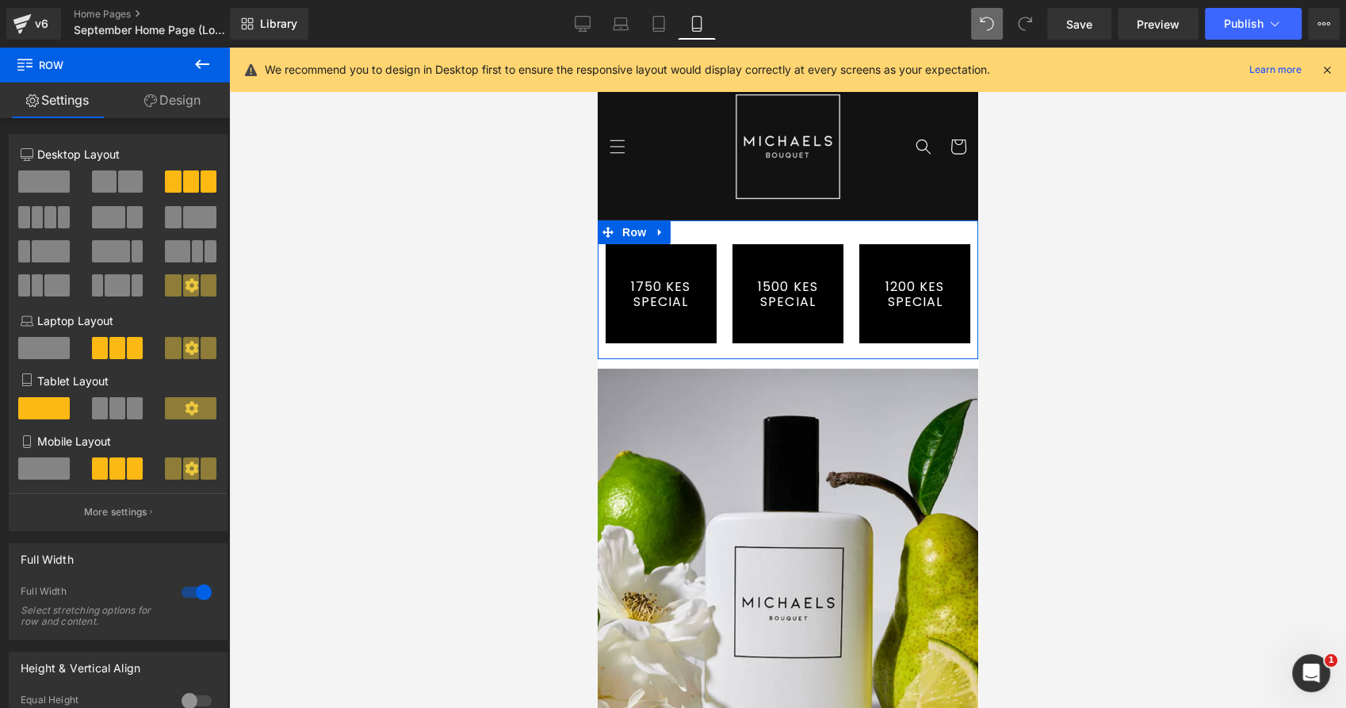
click at [52, 217] on span at bounding box center [50, 217] width 12 height 22
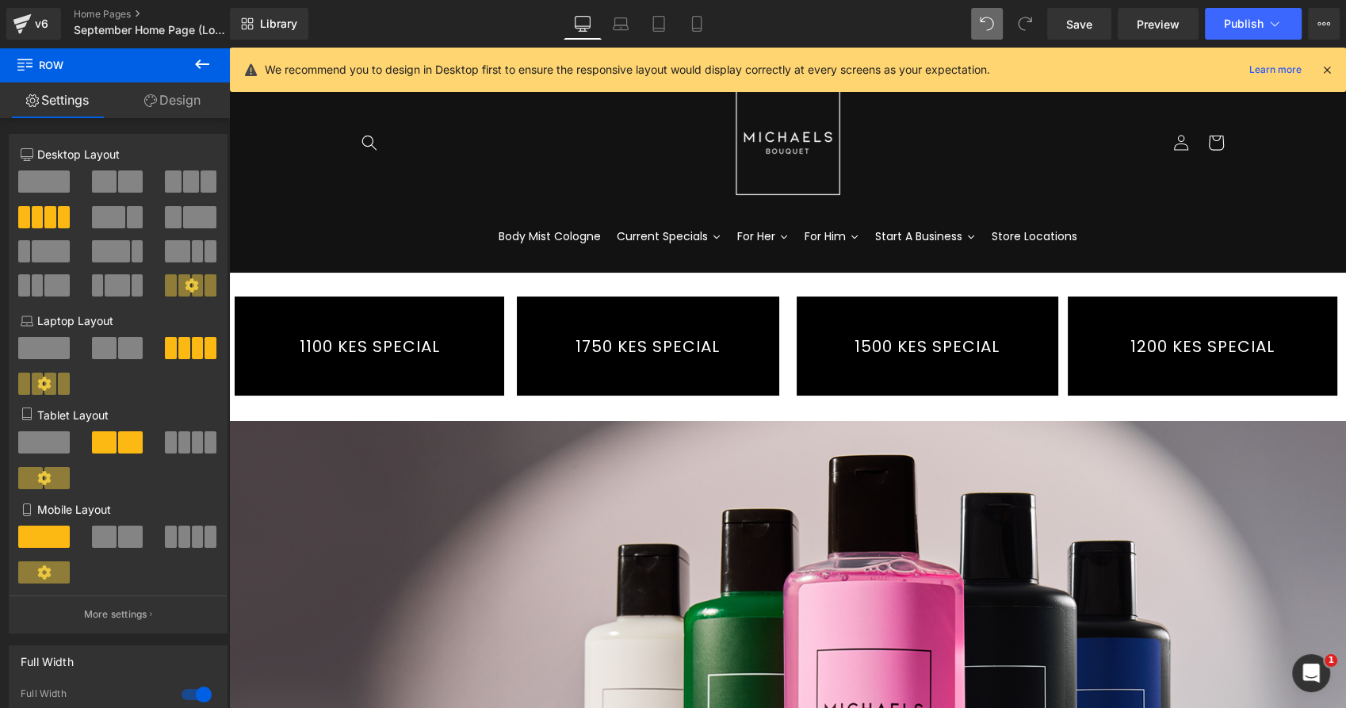
scroll to position [0, 0]
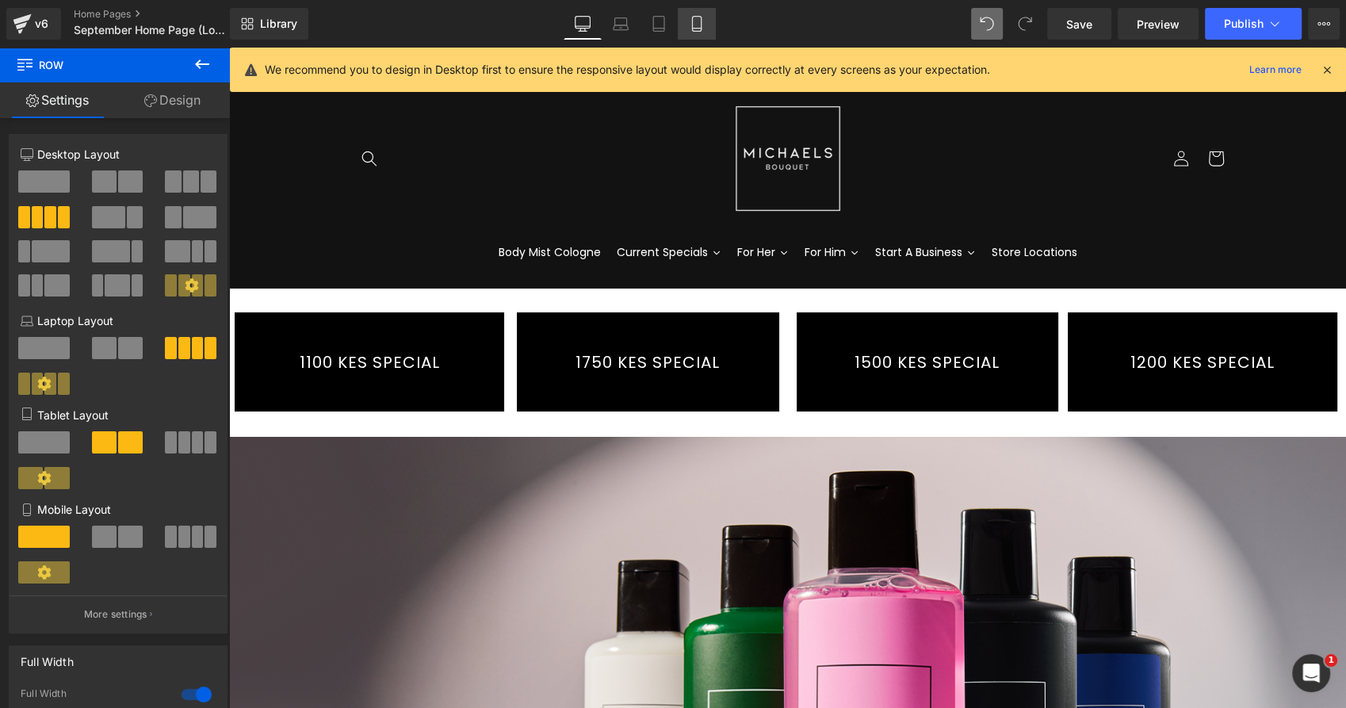
click at [689, 23] on icon at bounding box center [697, 24] width 16 height 16
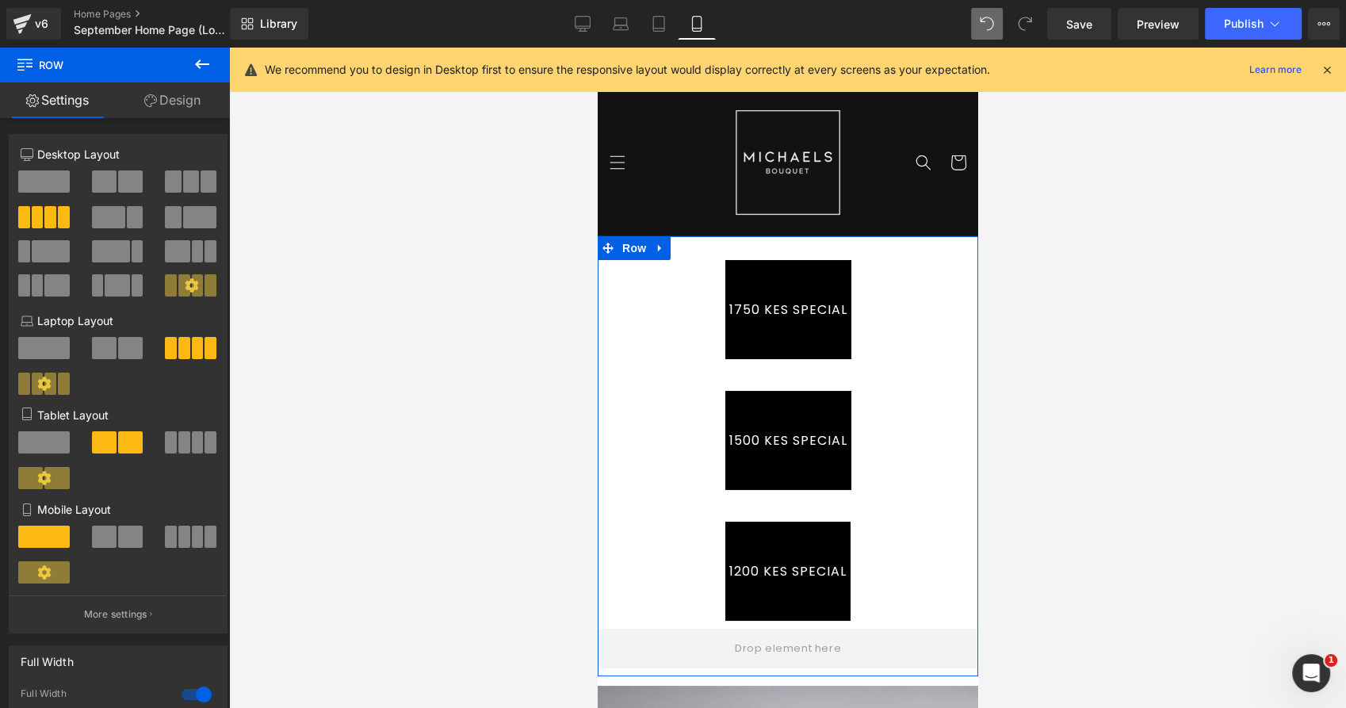
click at [178, 539] on span at bounding box center [184, 536] width 12 height 22
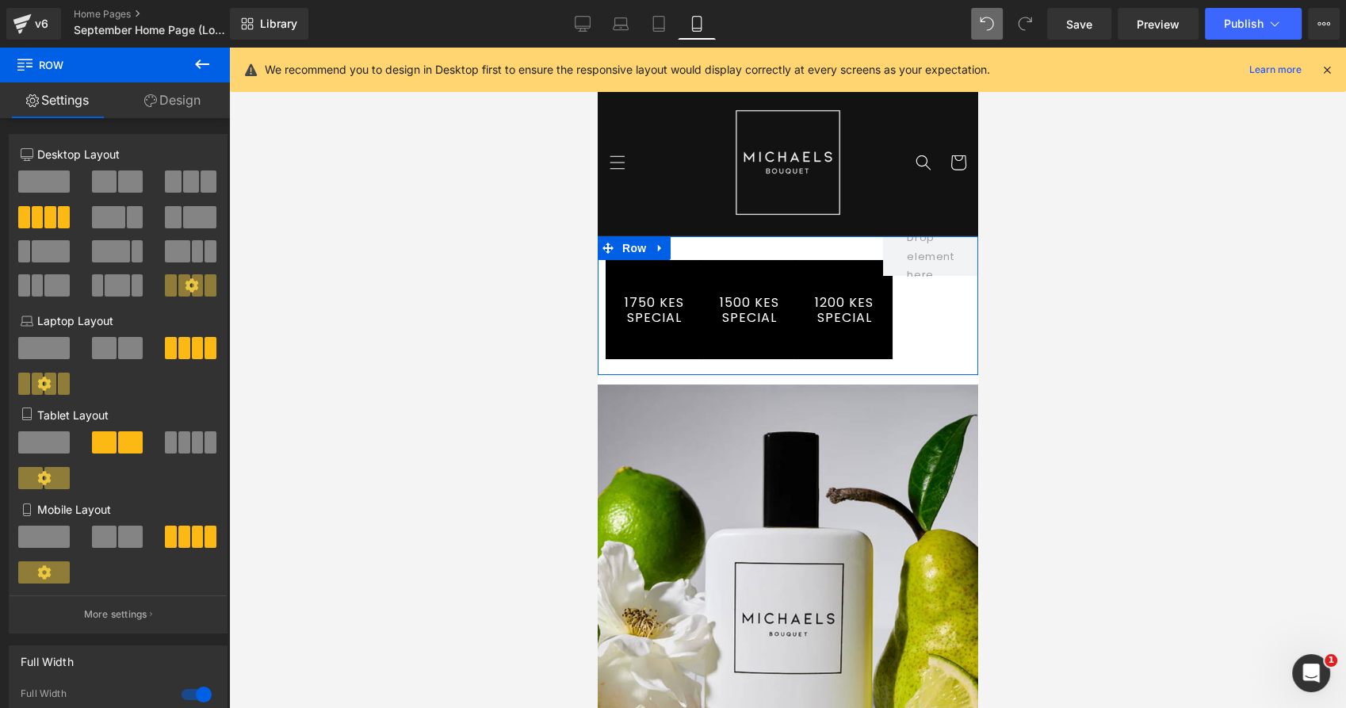
click at [120, 541] on span at bounding box center [130, 536] width 25 height 22
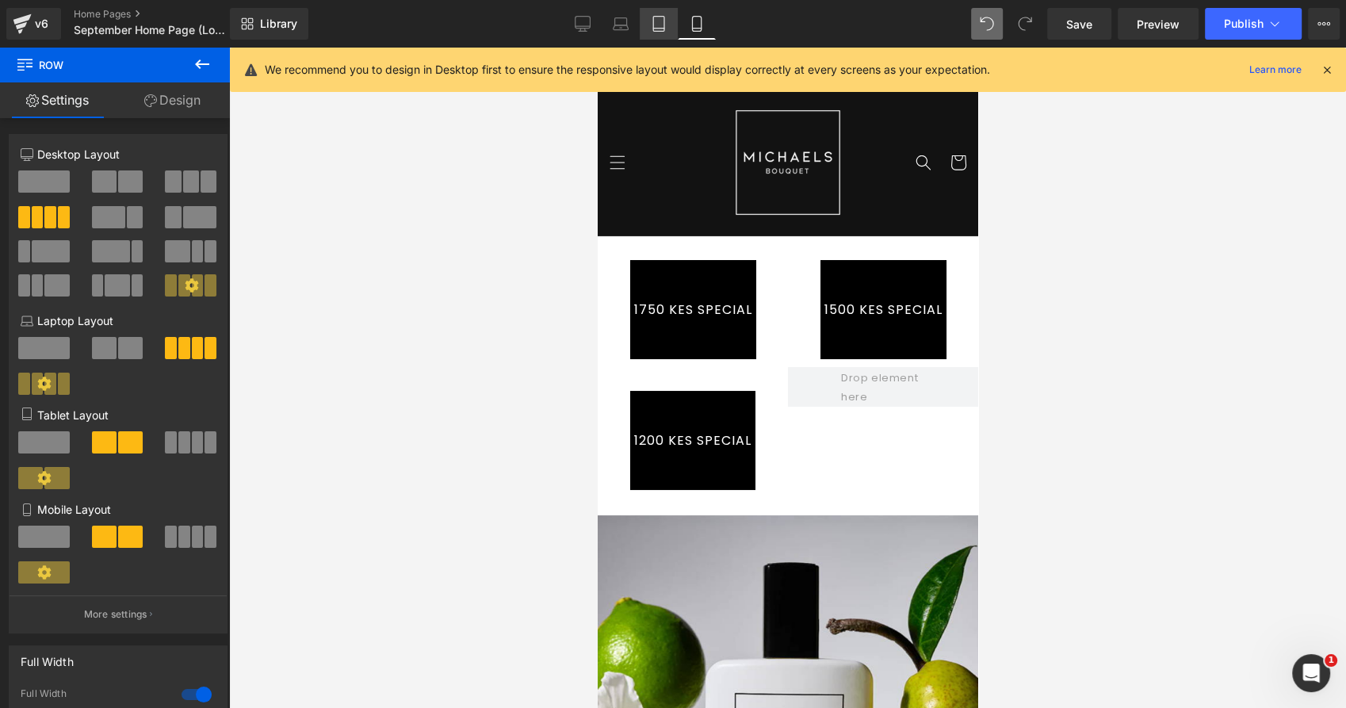
click at [665, 21] on link "Tablet" at bounding box center [659, 24] width 38 height 32
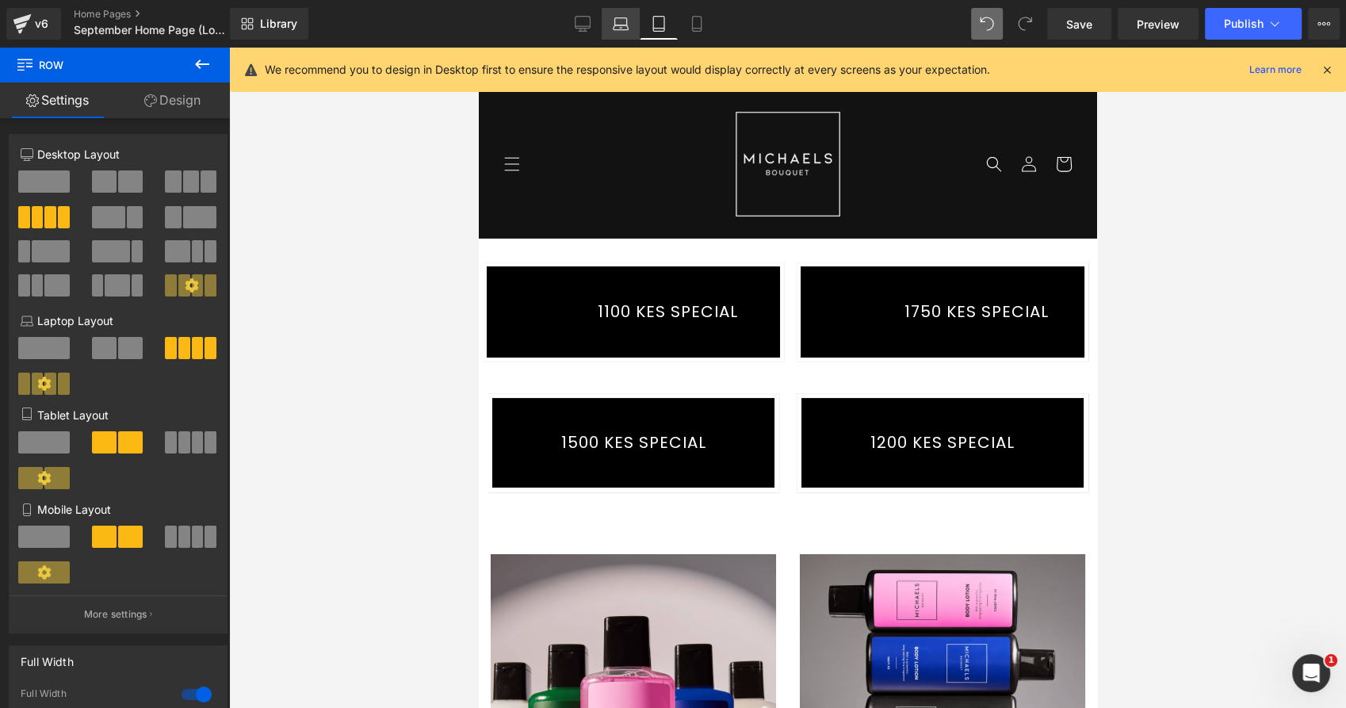
click at [613, 17] on icon at bounding box center [621, 24] width 16 height 16
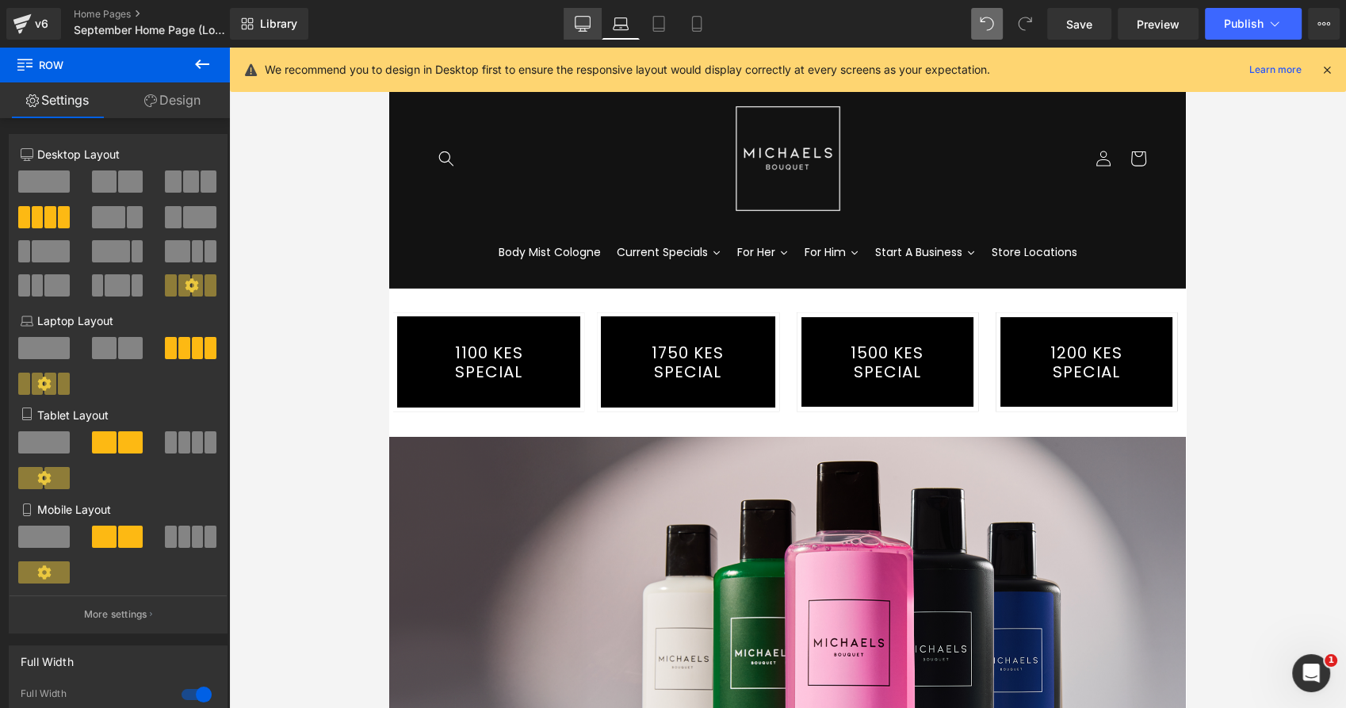
click at [582, 23] on icon at bounding box center [583, 24] width 16 height 16
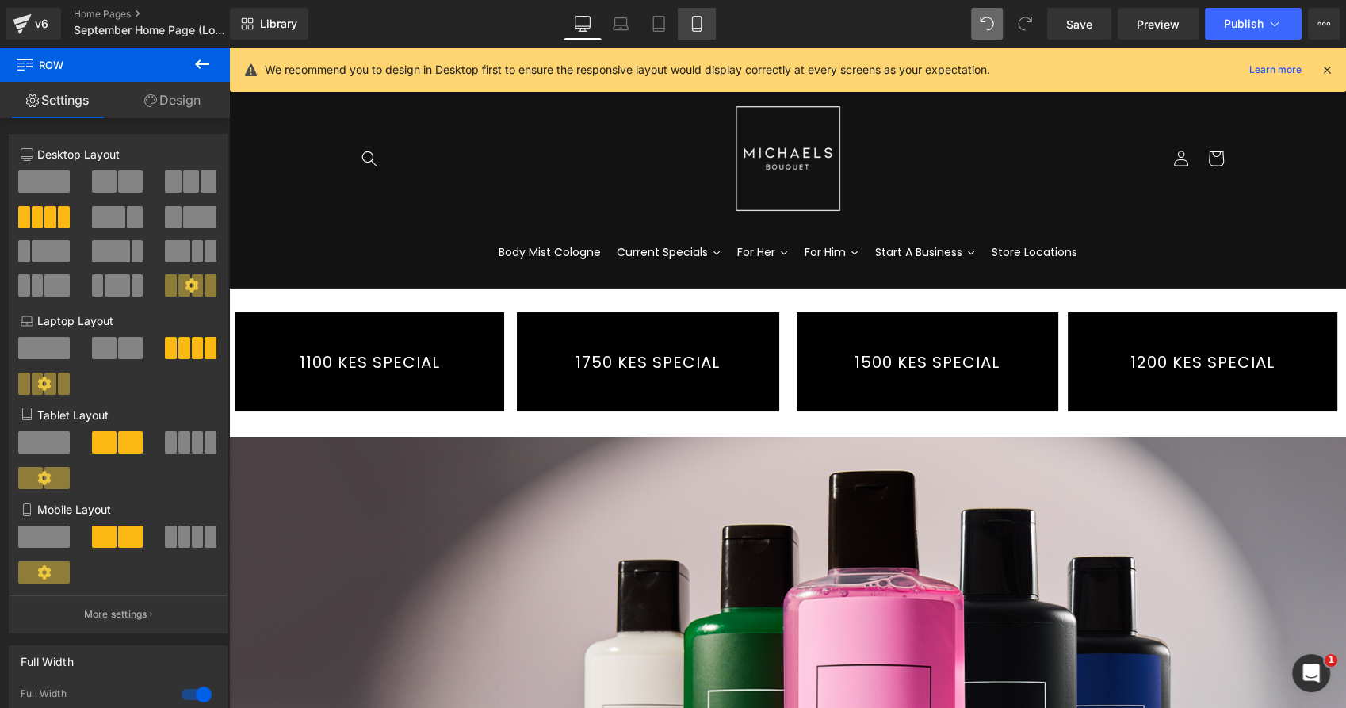
click at [697, 24] on icon at bounding box center [697, 24] width 16 height 16
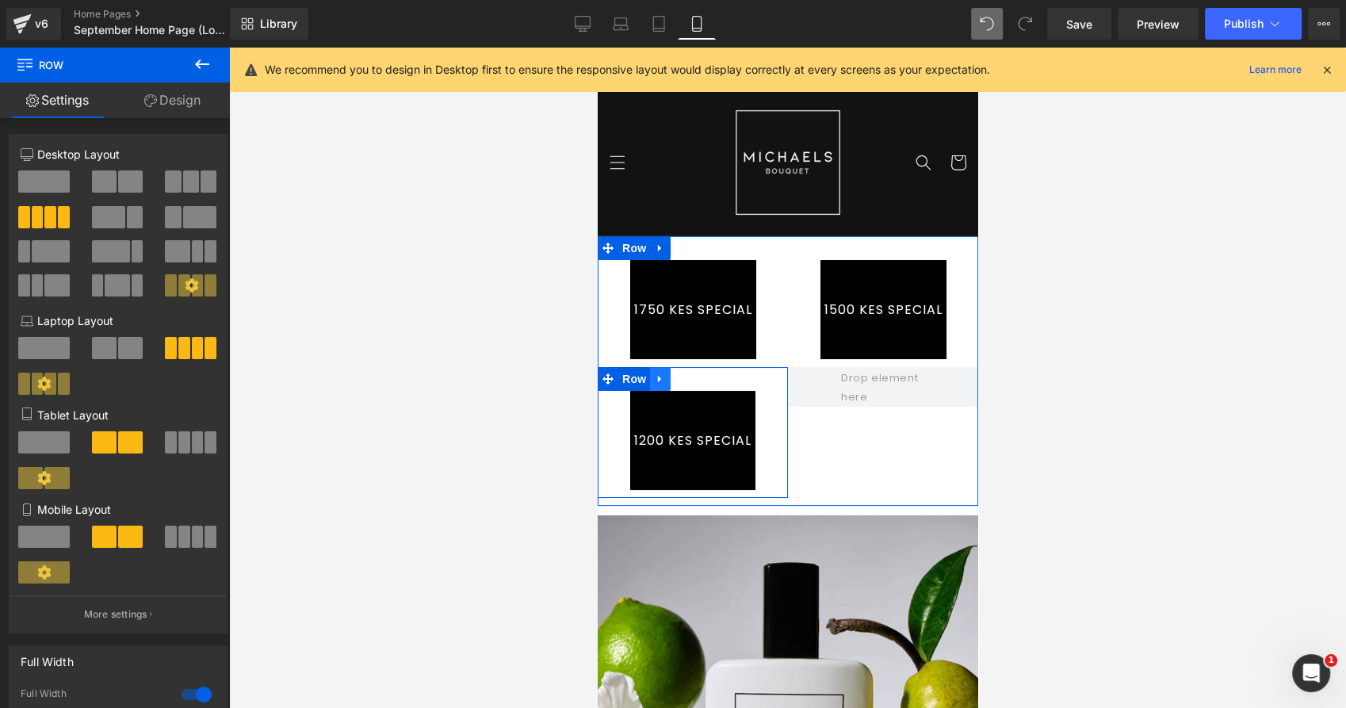
click at [657, 380] on icon at bounding box center [658, 379] width 3 height 7
click at [670, 384] on link at bounding box center [680, 379] width 21 height 24
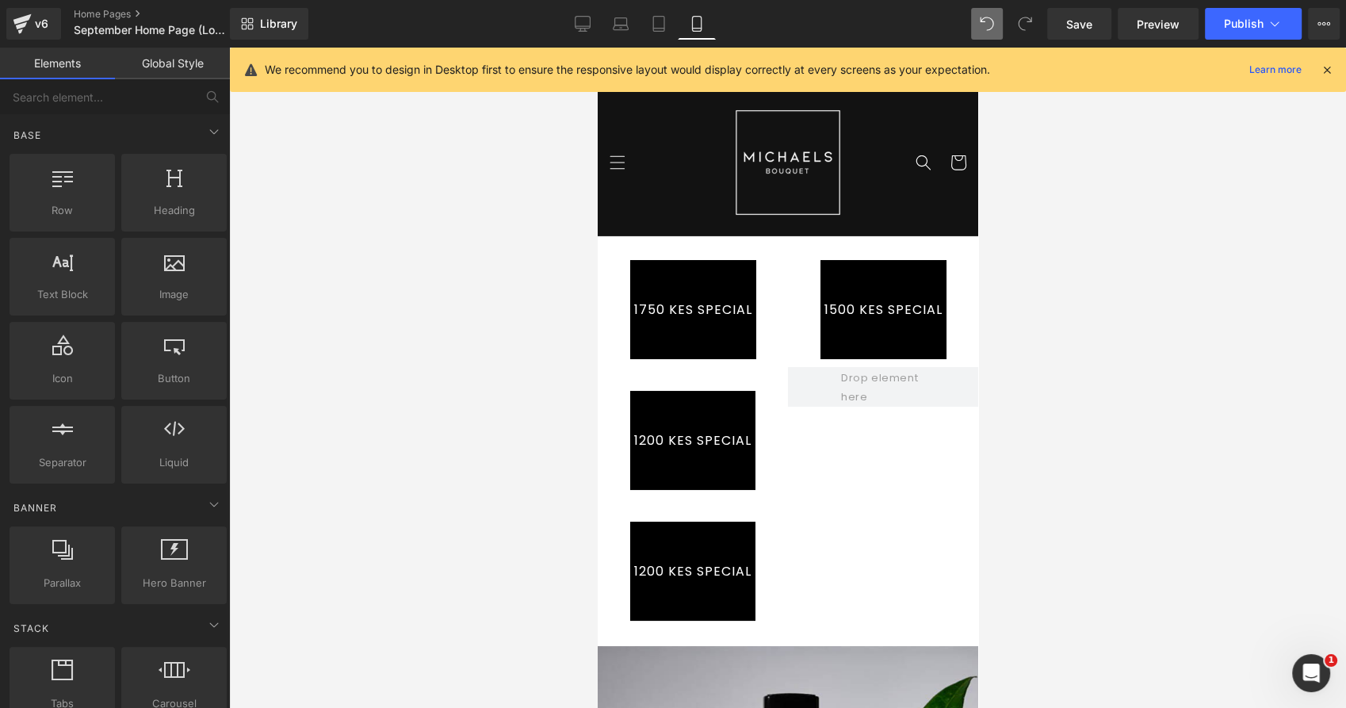
drag, startPoint x: 1193, startPoint y: 552, endPoint x: 600, endPoint y: 503, distance: 594.8
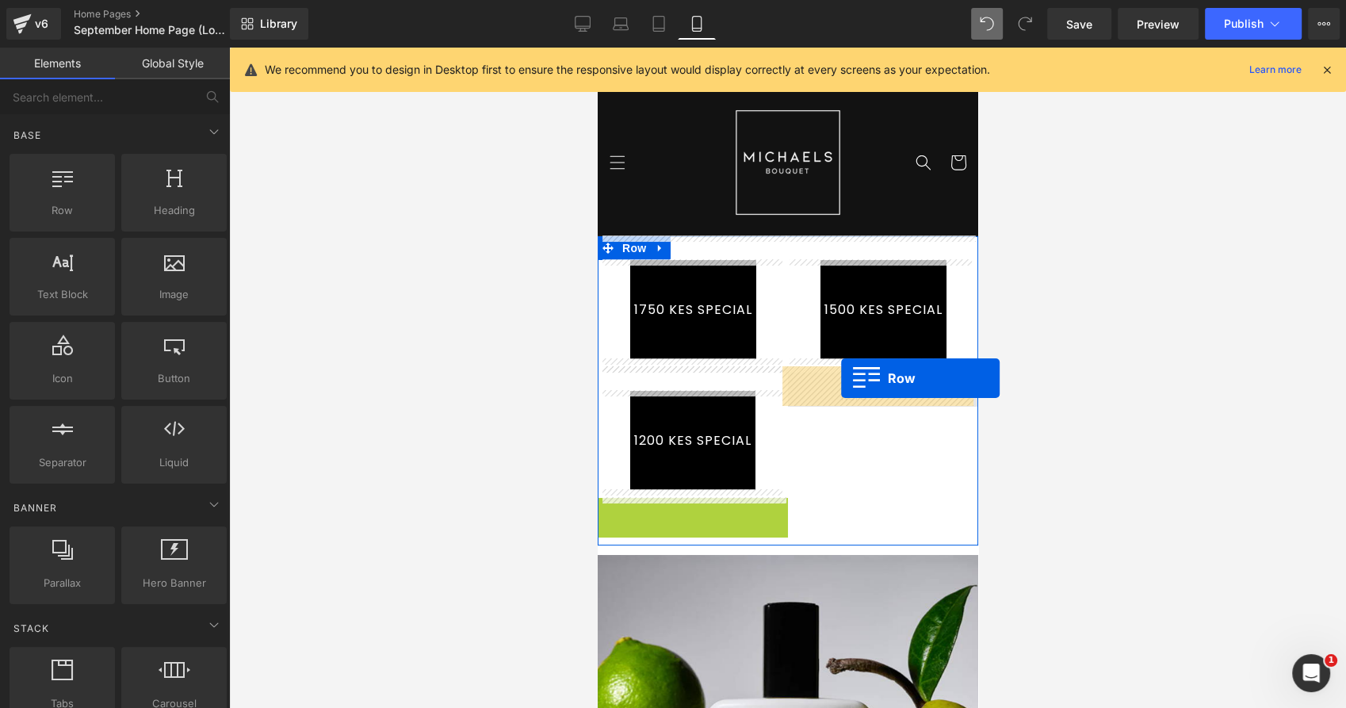
drag, startPoint x: 602, startPoint y: 510, endPoint x: 841, endPoint y: 378, distance: 273.1
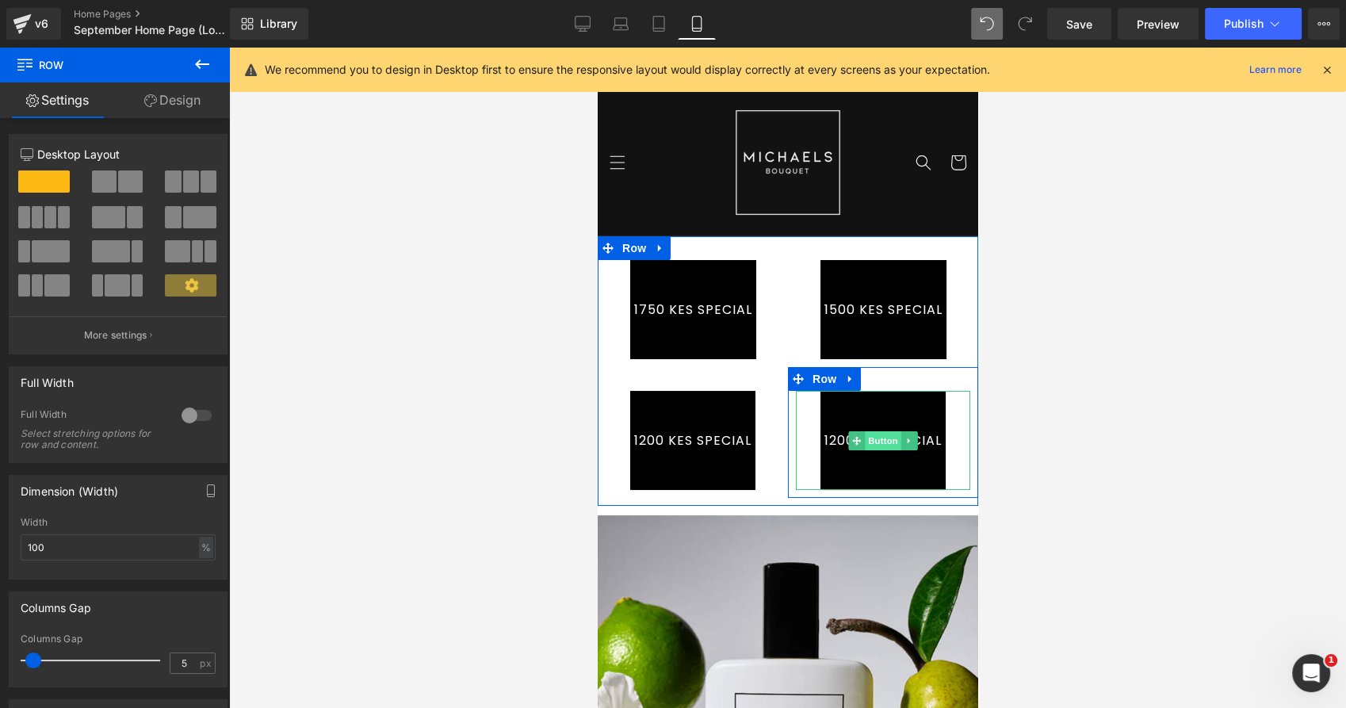
click at [866, 444] on span "Button" at bounding box center [882, 440] width 36 height 19
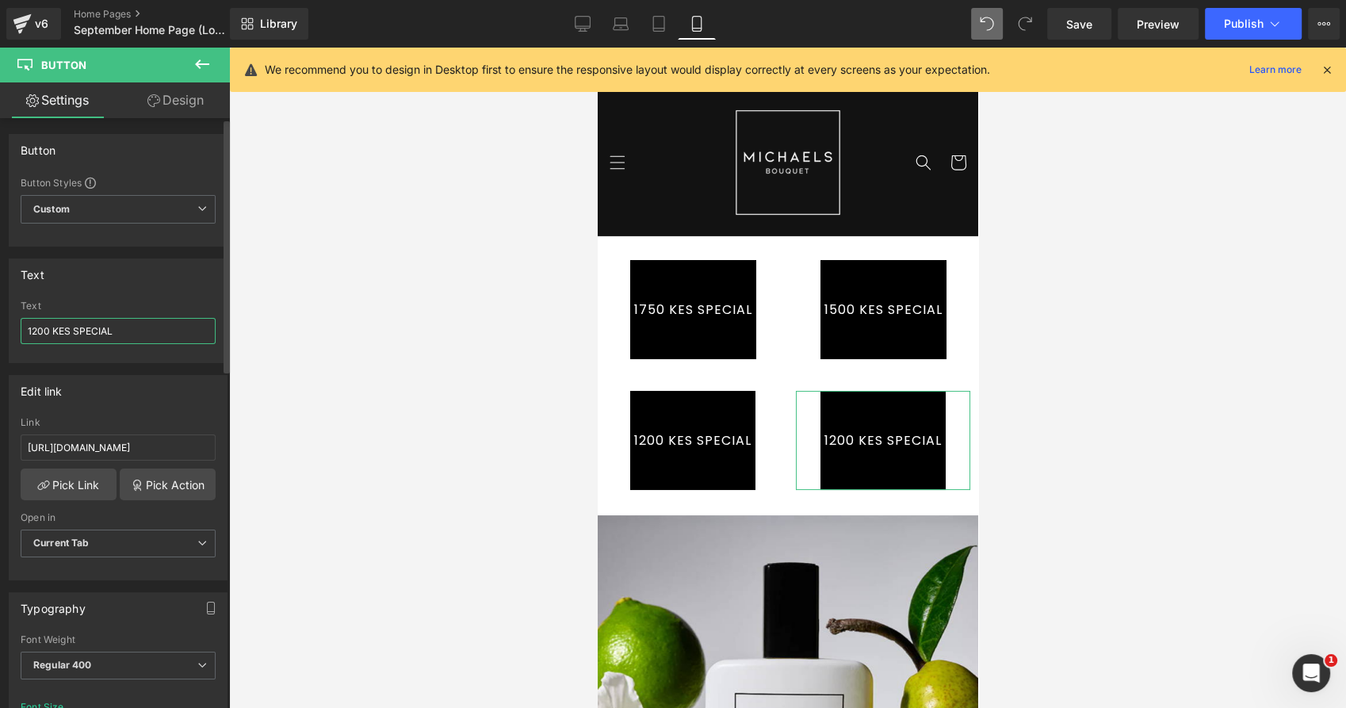
drag, startPoint x: 49, startPoint y: 329, endPoint x: 33, endPoint y: 330, distance: 15.9
click at [33, 330] on input "1200 KES SPECIAL" at bounding box center [118, 331] width 195 height 26
click at [32, 330] on input "1200 KES SPECIAL" at bounding box center [118, 331] width 195 height 26
type input "1100 KES SPECIAL"
drag, startPoint x: 67, startPoint y: 329, endPoint x: 26, endPoint y: 331, distance: 41.3
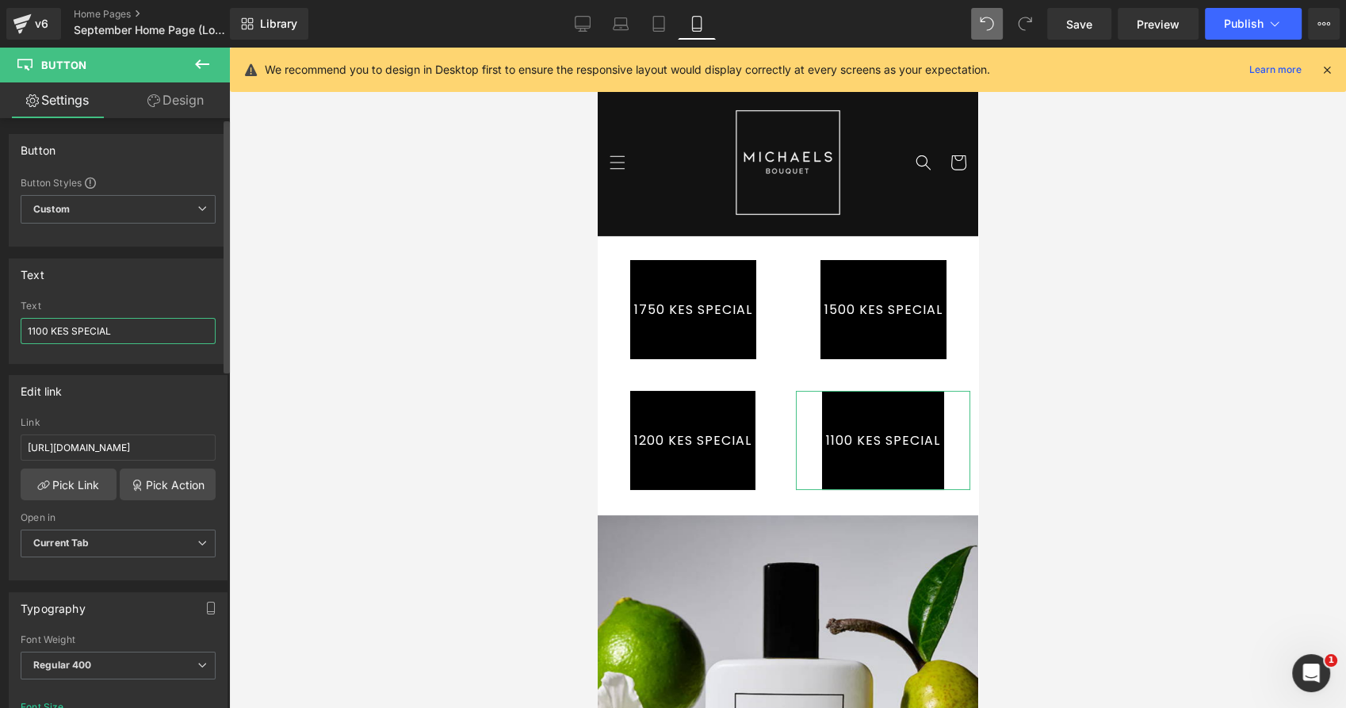
click at [26, 331] on input "1100 KES SPECIAL" at bounding box center [118, 331] width 195 height 26
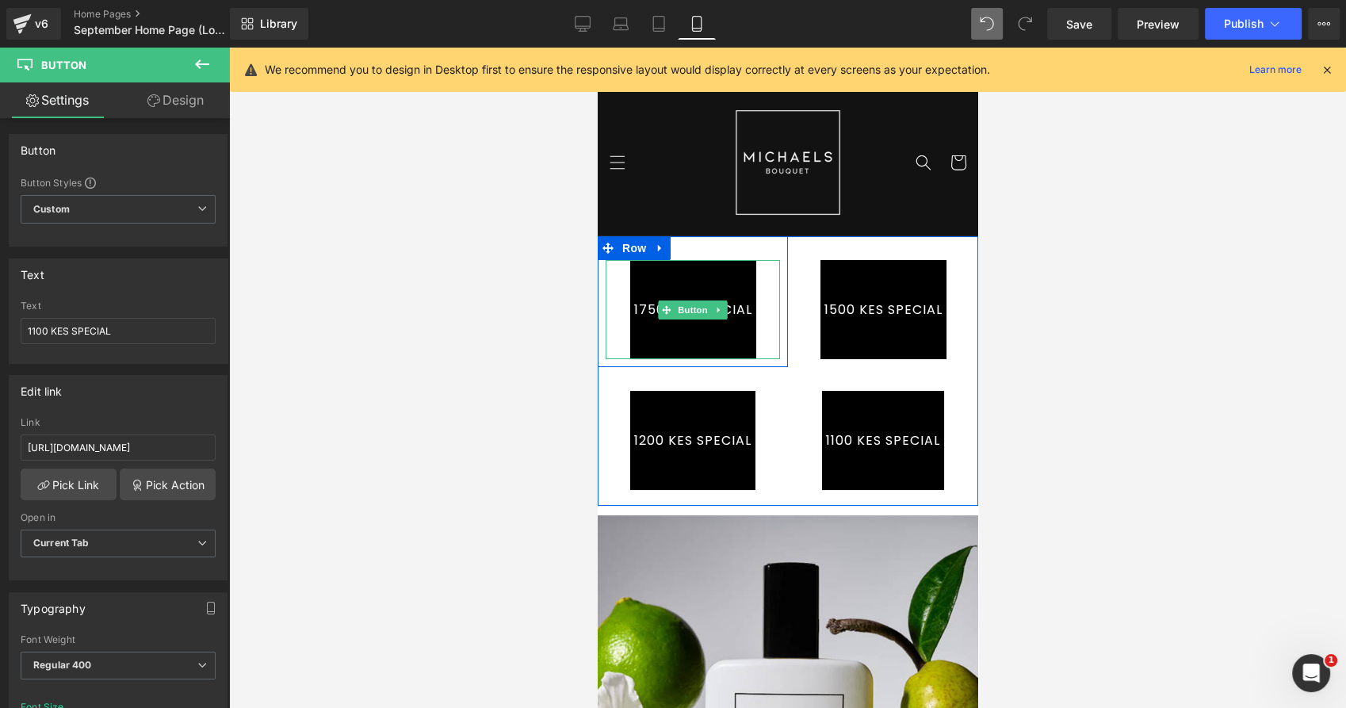
click at [701, 336] on link "1750 KES SPECIAL" at bounding box center [692, 309] width 126 height 99
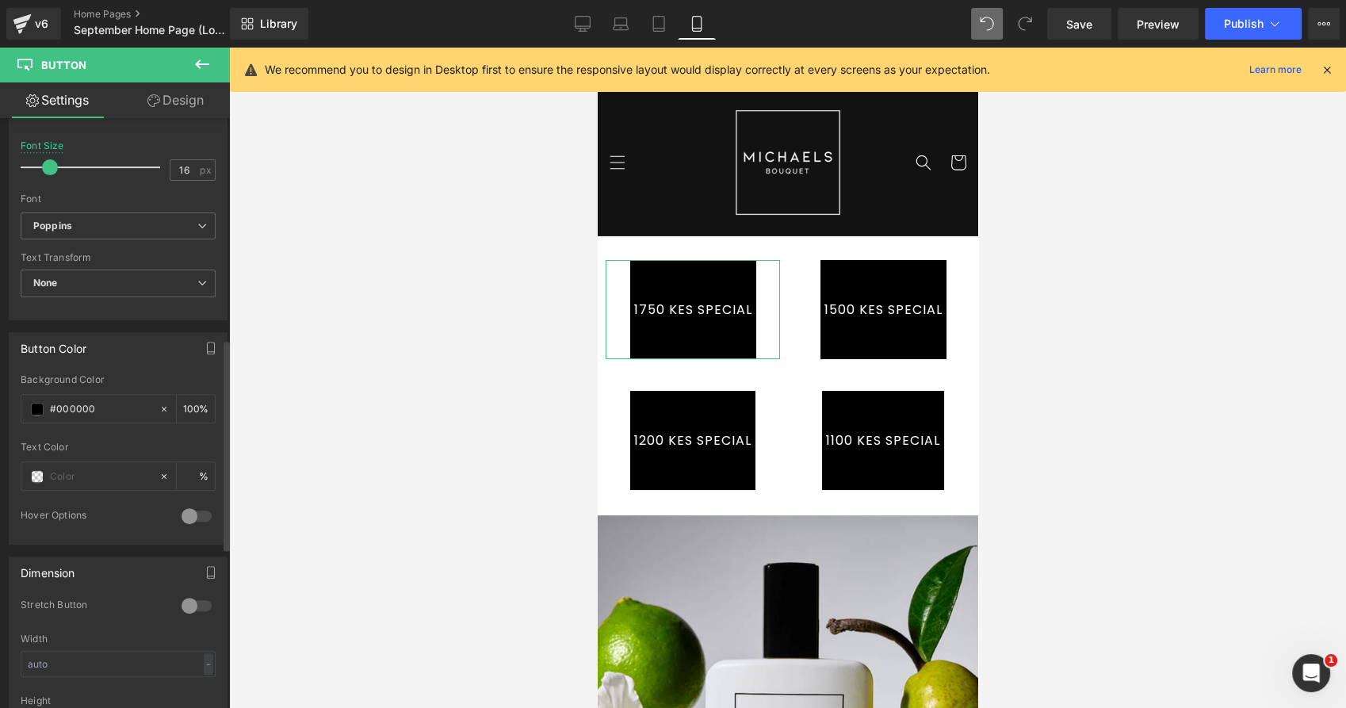
scroll to position [616, 0]
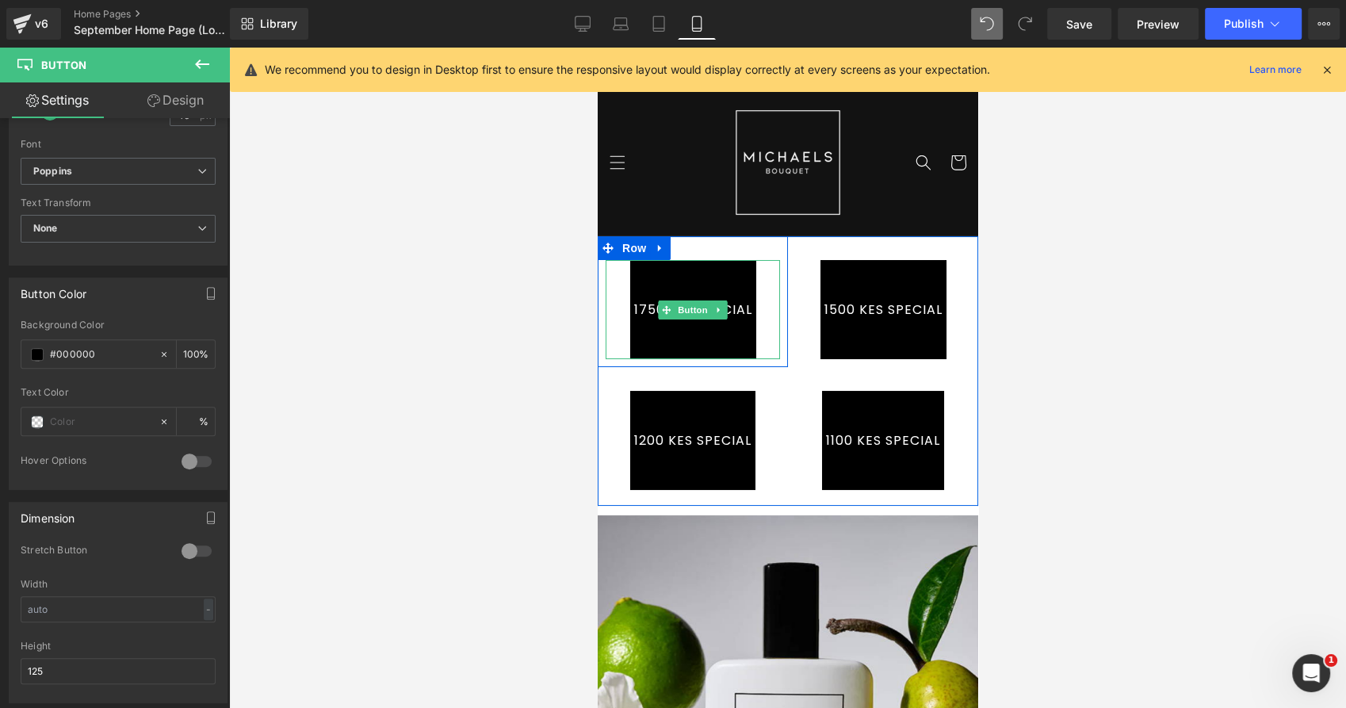
click at [710, 334] on link "1750 KES SPECIAL" at bounding box center [692, 309] width 126 height 99
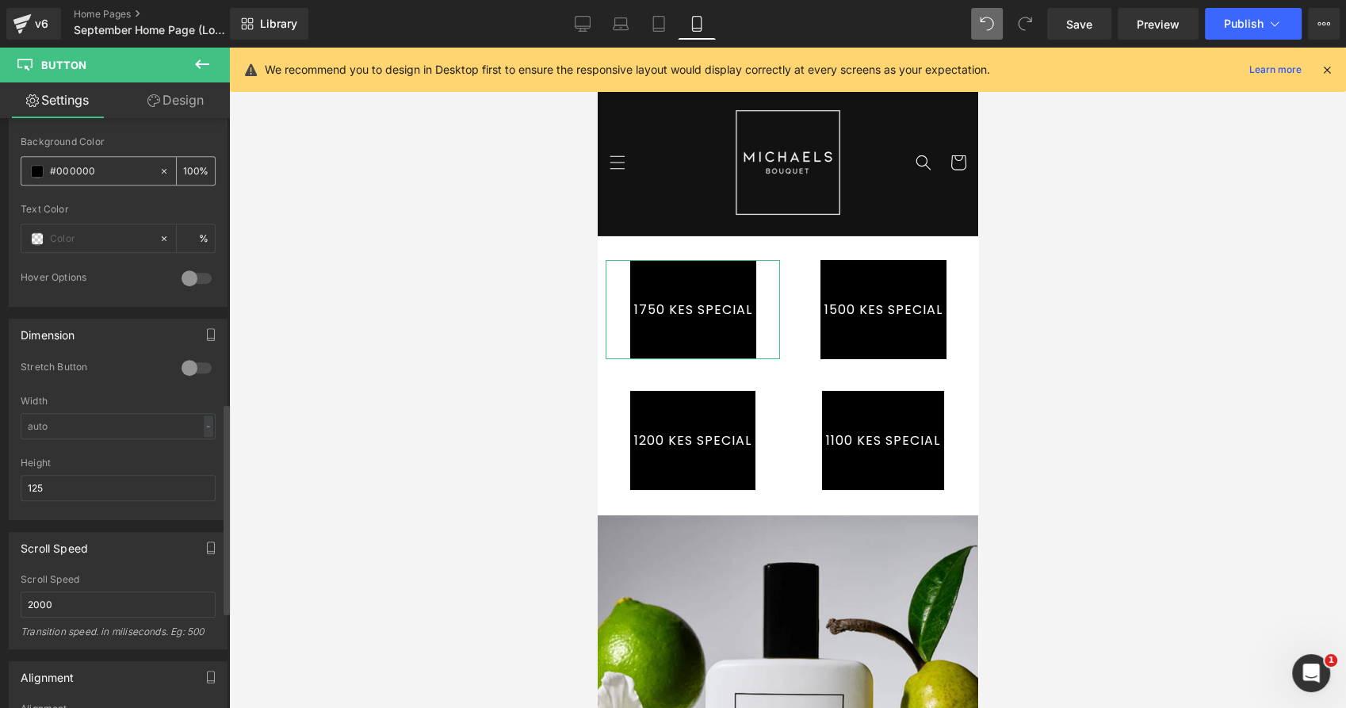
scroll to position [793, 0]
click at [182, 103] on link "Design" at bounding box center [175, 100] width 115 height 36
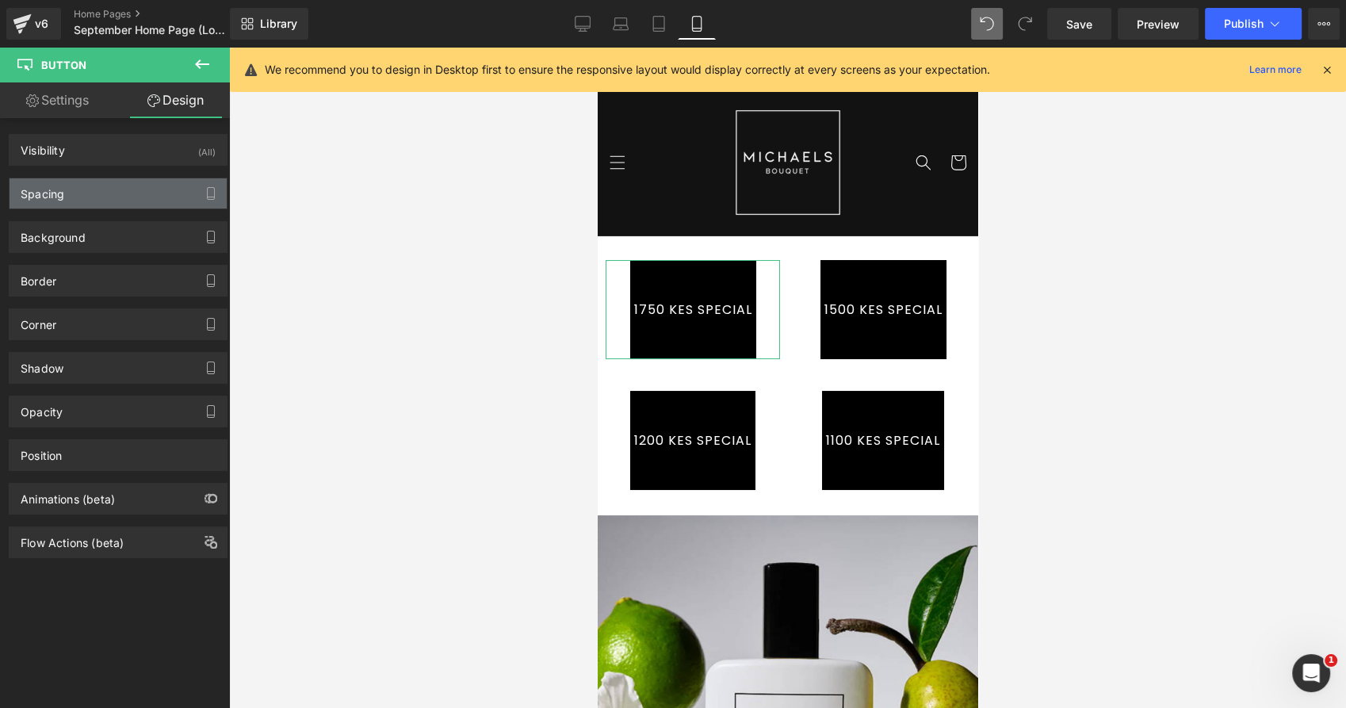
click at [139, 193] on div "Spacing" at bounding box center [118, 193] width 217 height 30
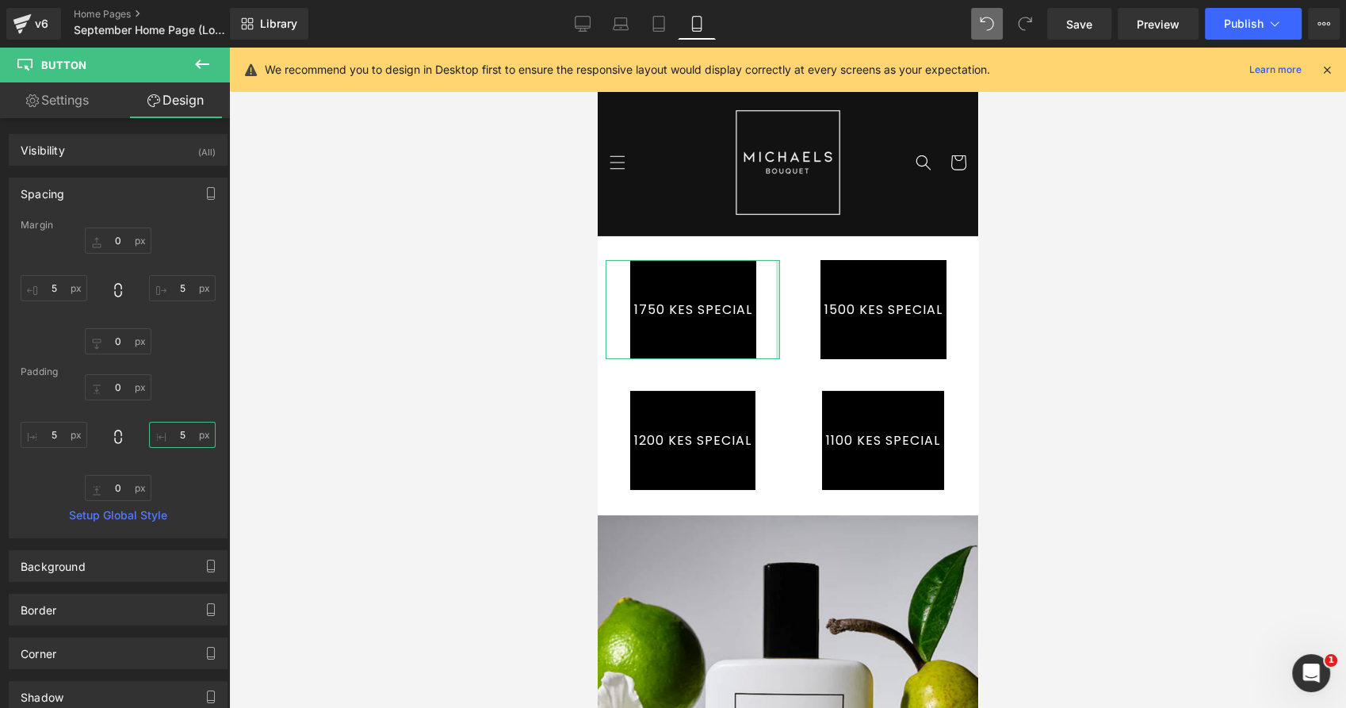
click at [181, 435] on input "text" at bounding box center [182, 435] width 67 height 26
type input "2"
type input "5"
click at [90, 100] on link "Settings" at bounding box center [57, 100] width 115 height 36
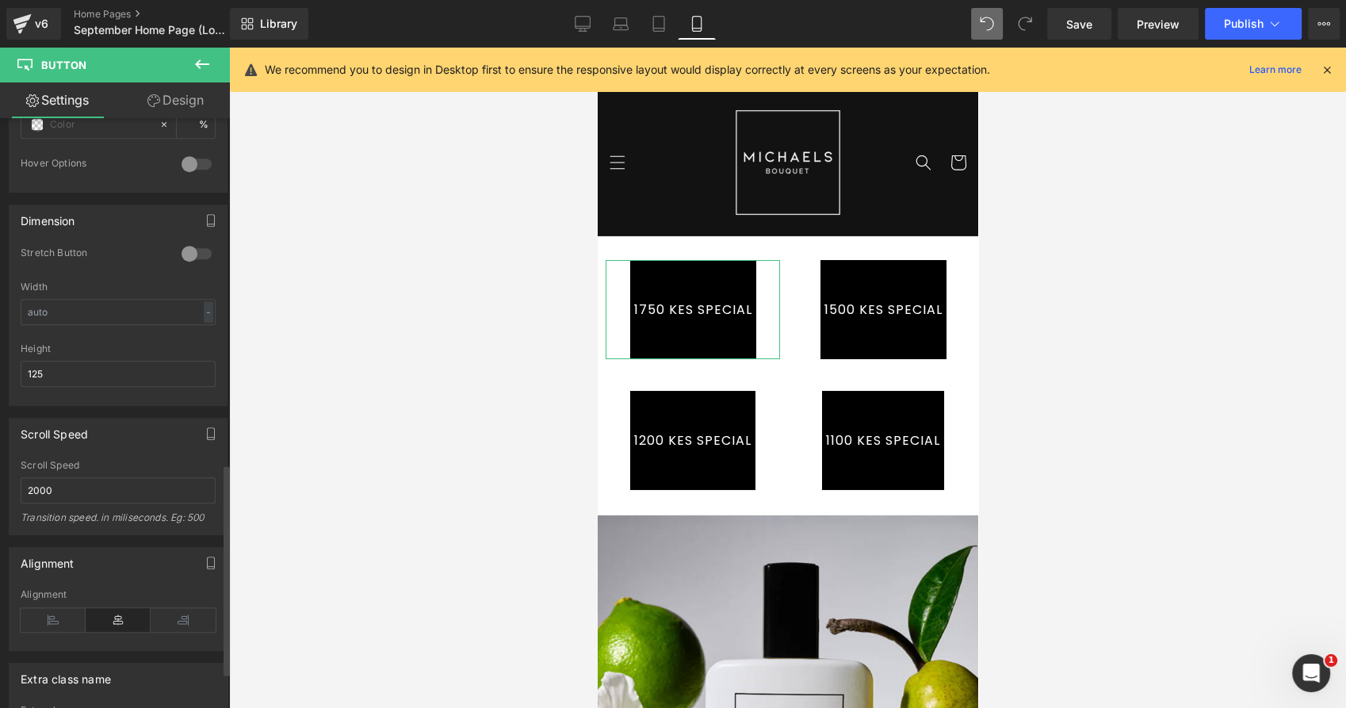
scroll to position [884, 0]
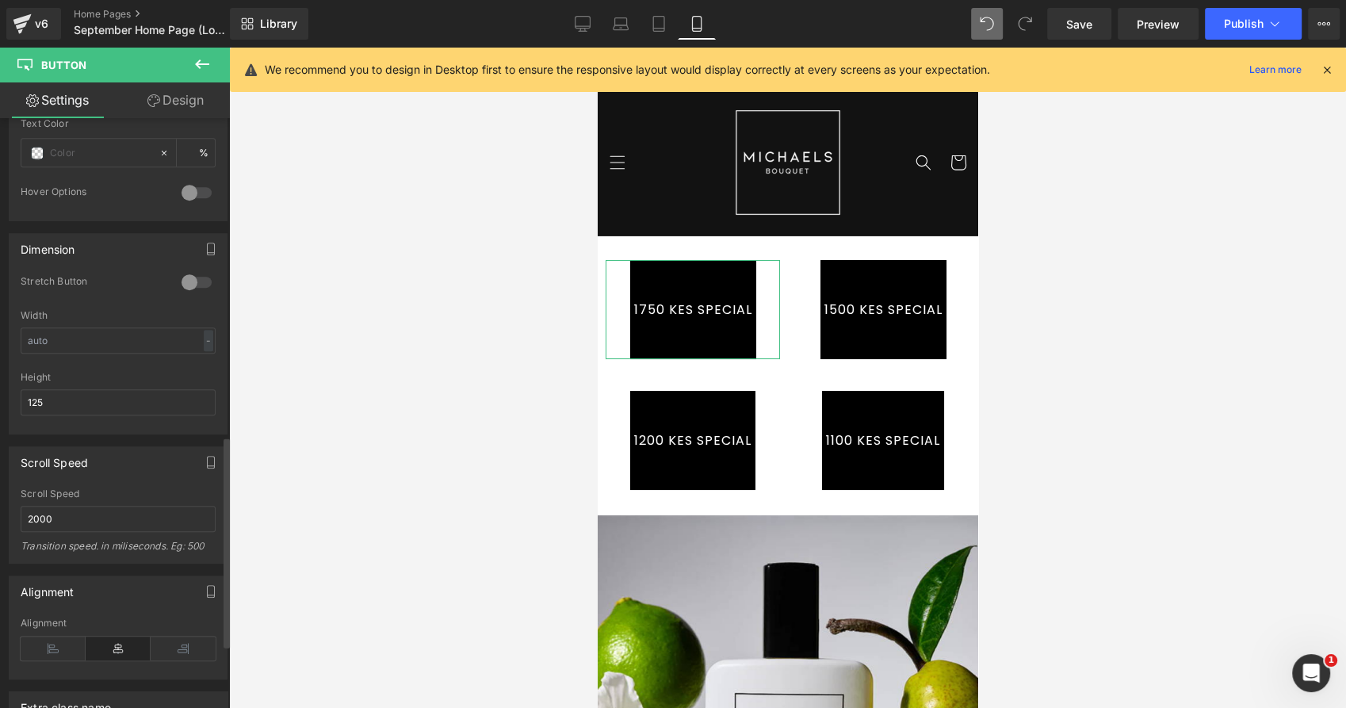
click at [184, 278] on div at bounding box center [197, 281] width 38 height 25
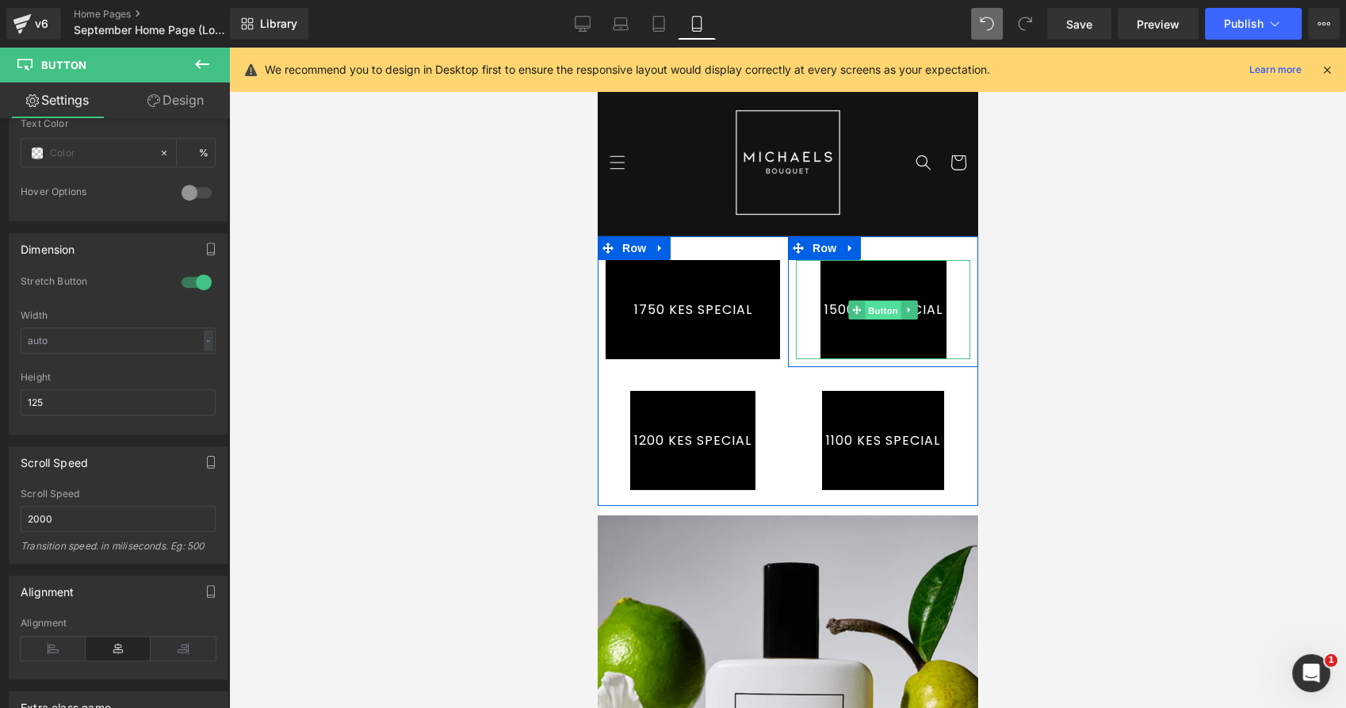
click at [888, 314] on span "Button" at bounding box center [882, 309] width 36 height 19
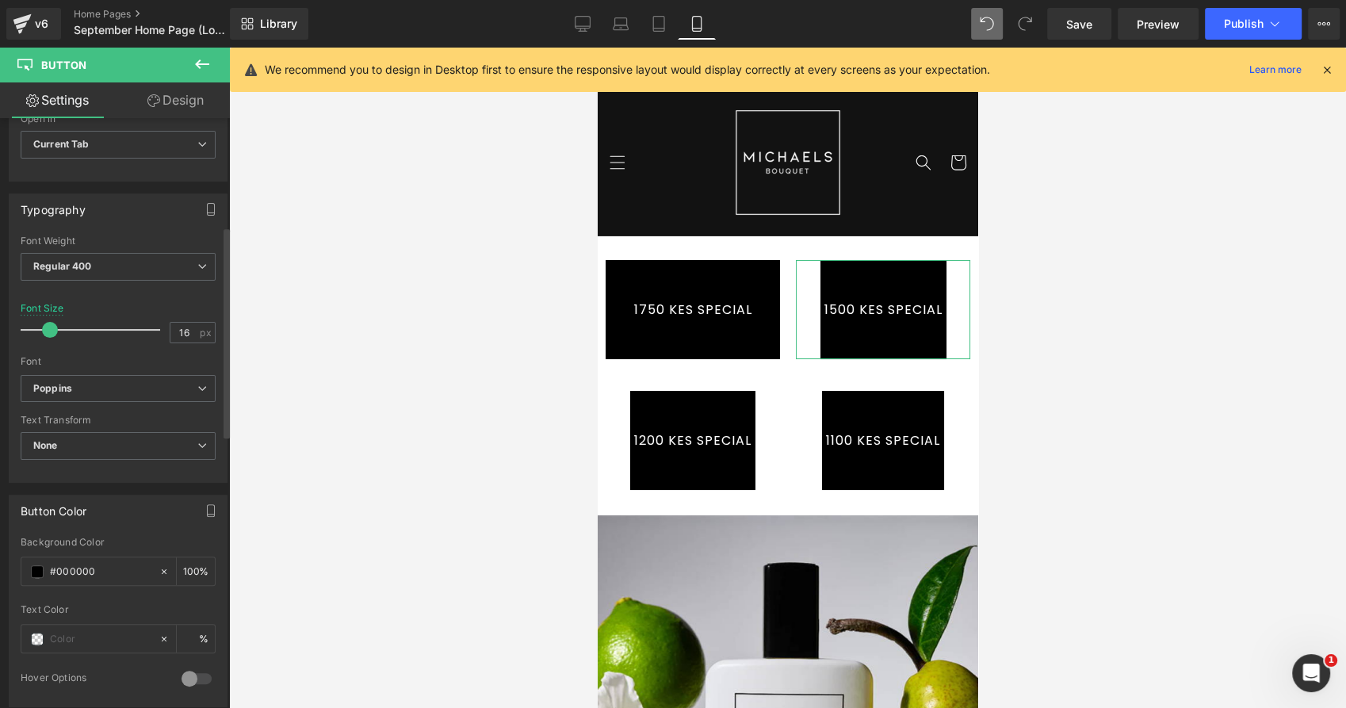
scroll to position [440, 0]
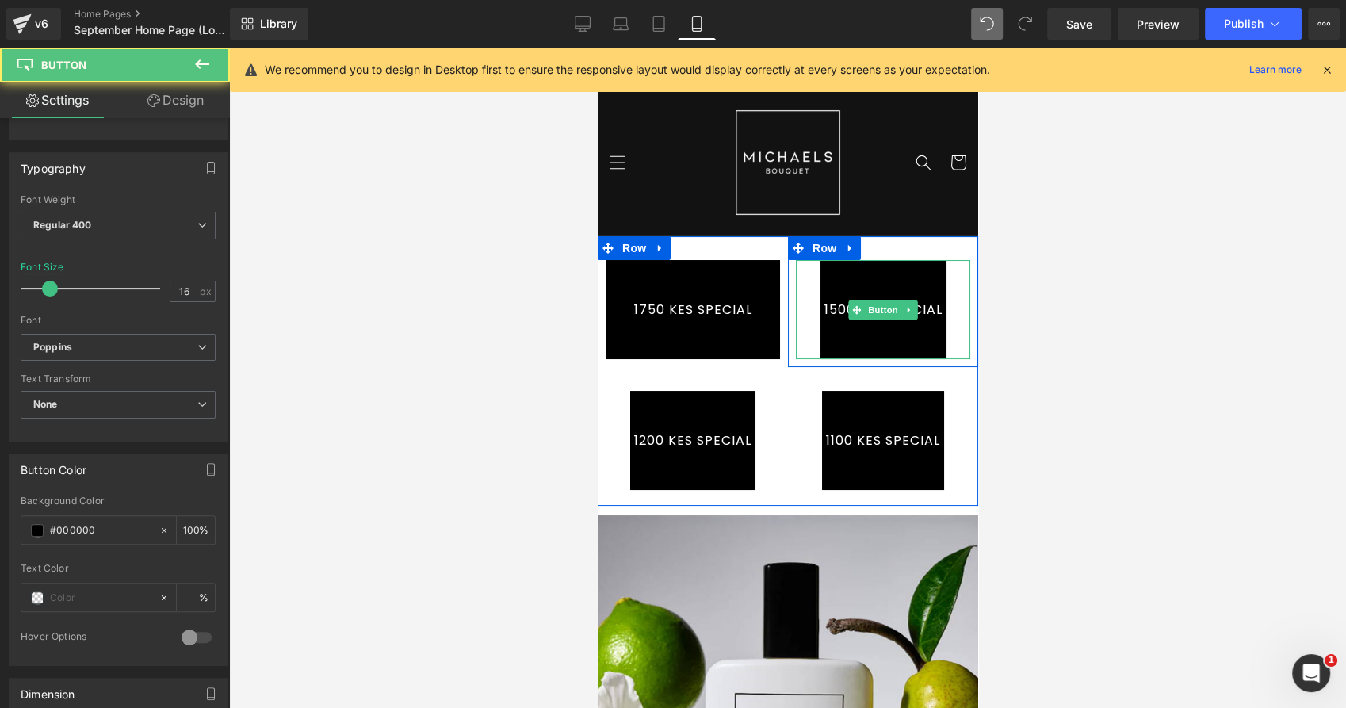
click at [874, 346] on link "1500 KES SPECIAL" at bounding box center [882, 309] width 126 height 99
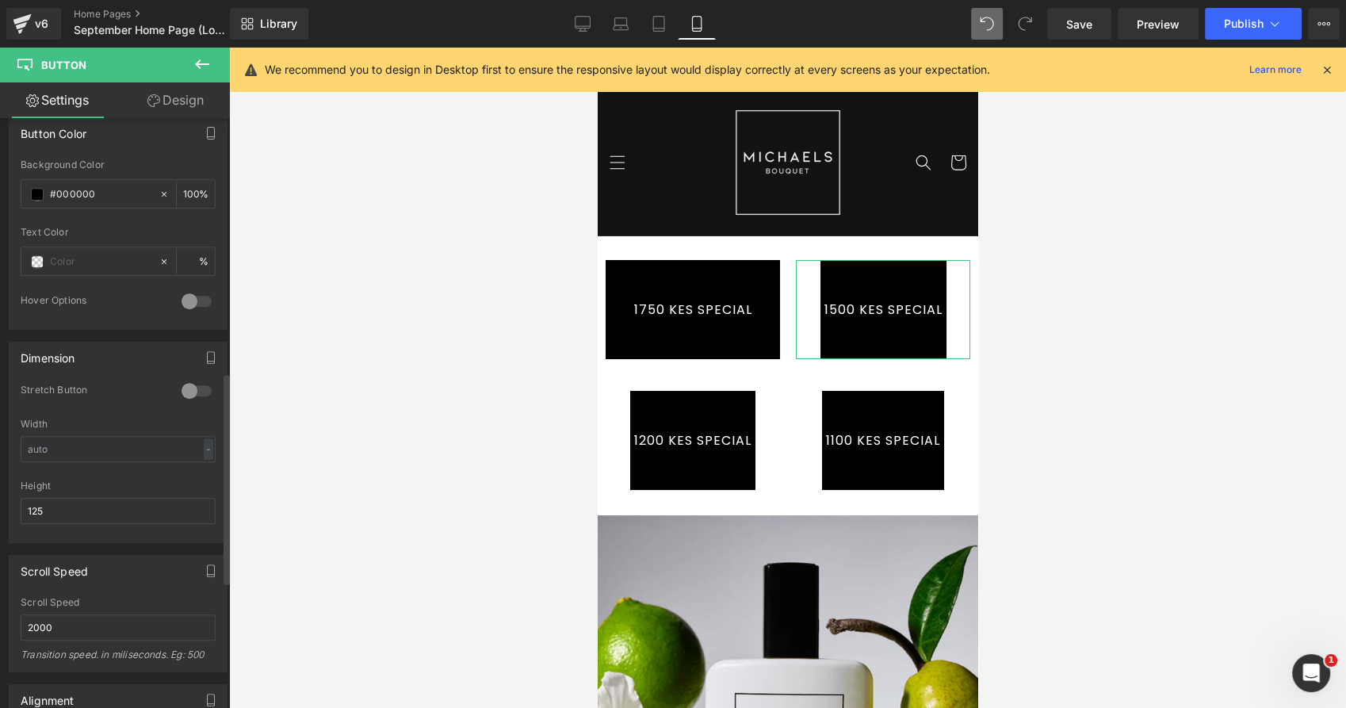
scroll to position [793, 0]
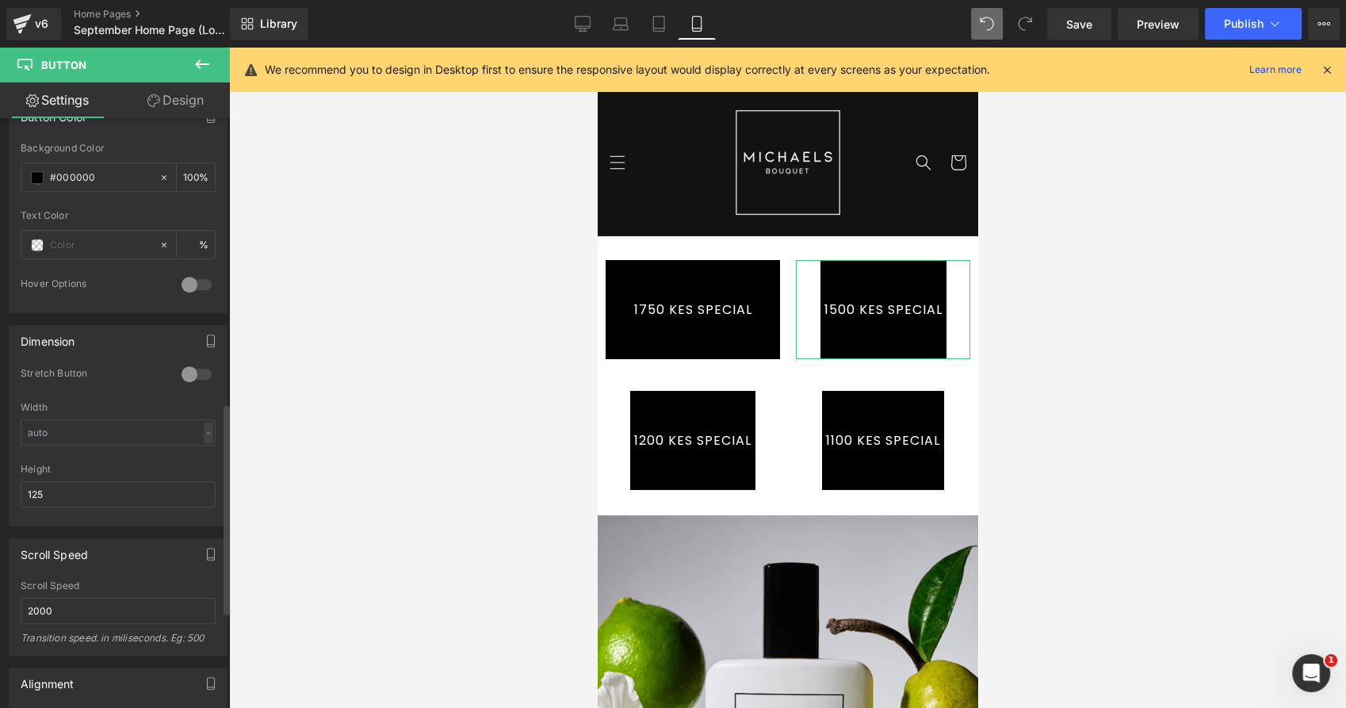
click at [200, 366] on div at bounding box center [197, 373] width 38 height 25
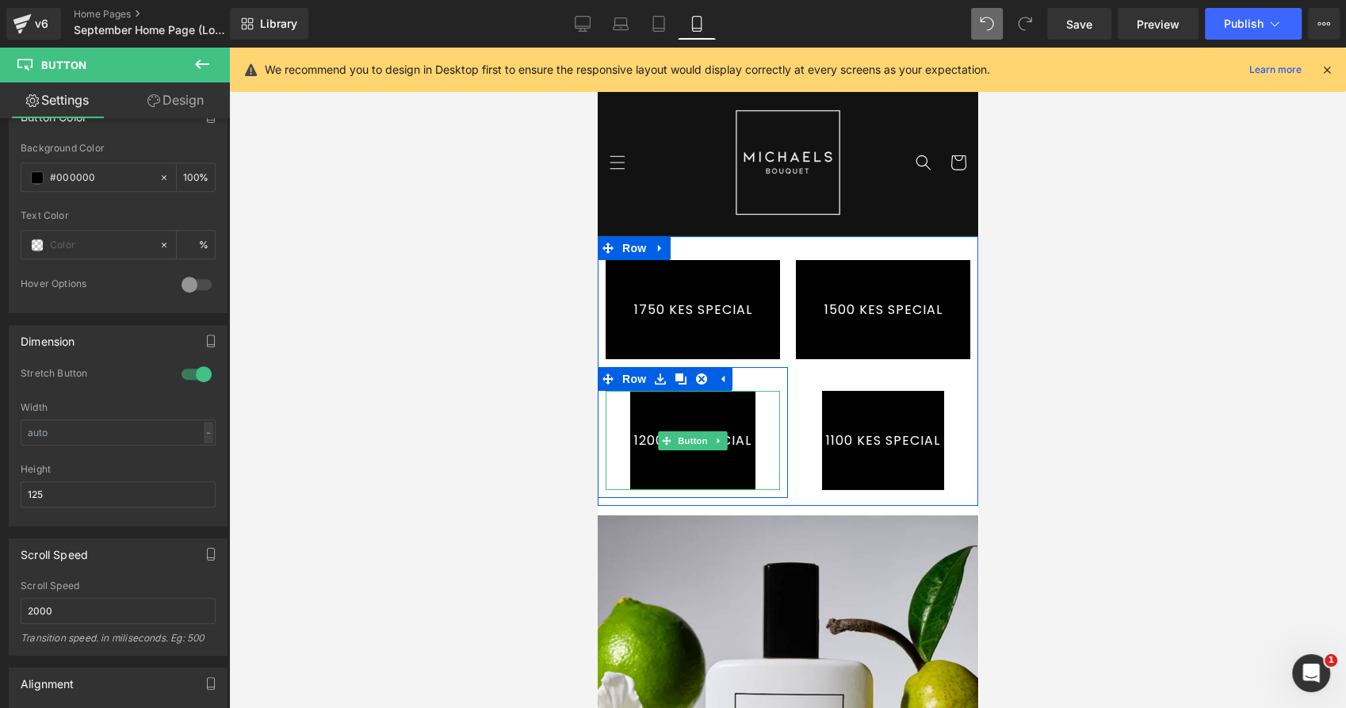
click at [726, 445] on link "1200 KES SPECIAL" at bounding box center [691, 440] width 125 height 99
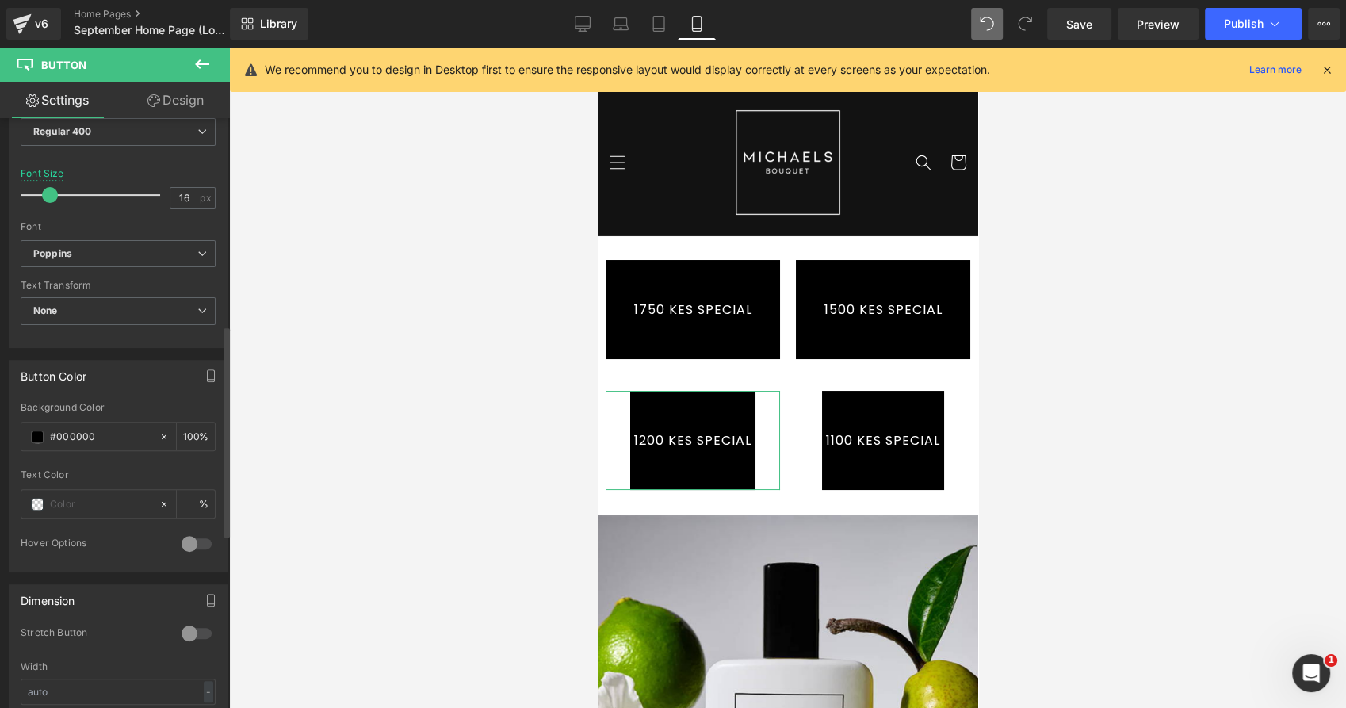
scroll to position [616, 0]
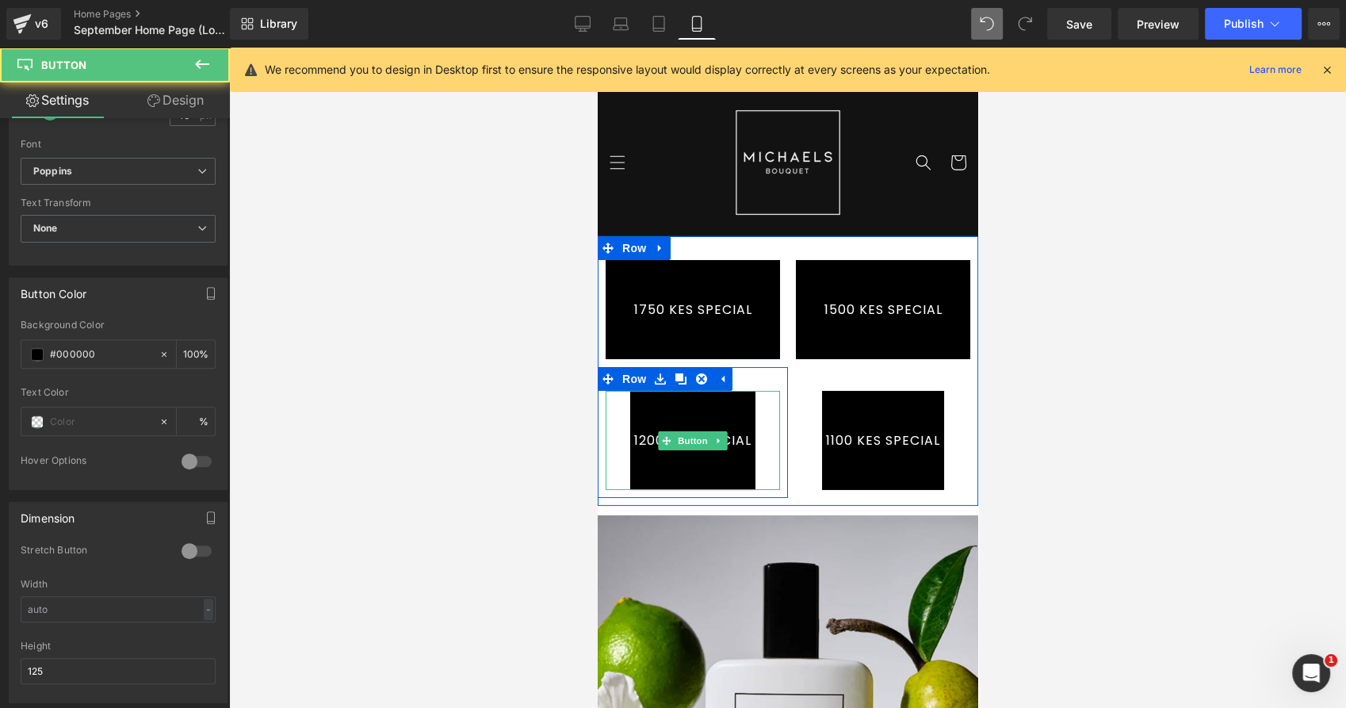
click at [705, 478] on link "1200 KES SPECIAL" at bounding box center [691, 440] width 125 height 99
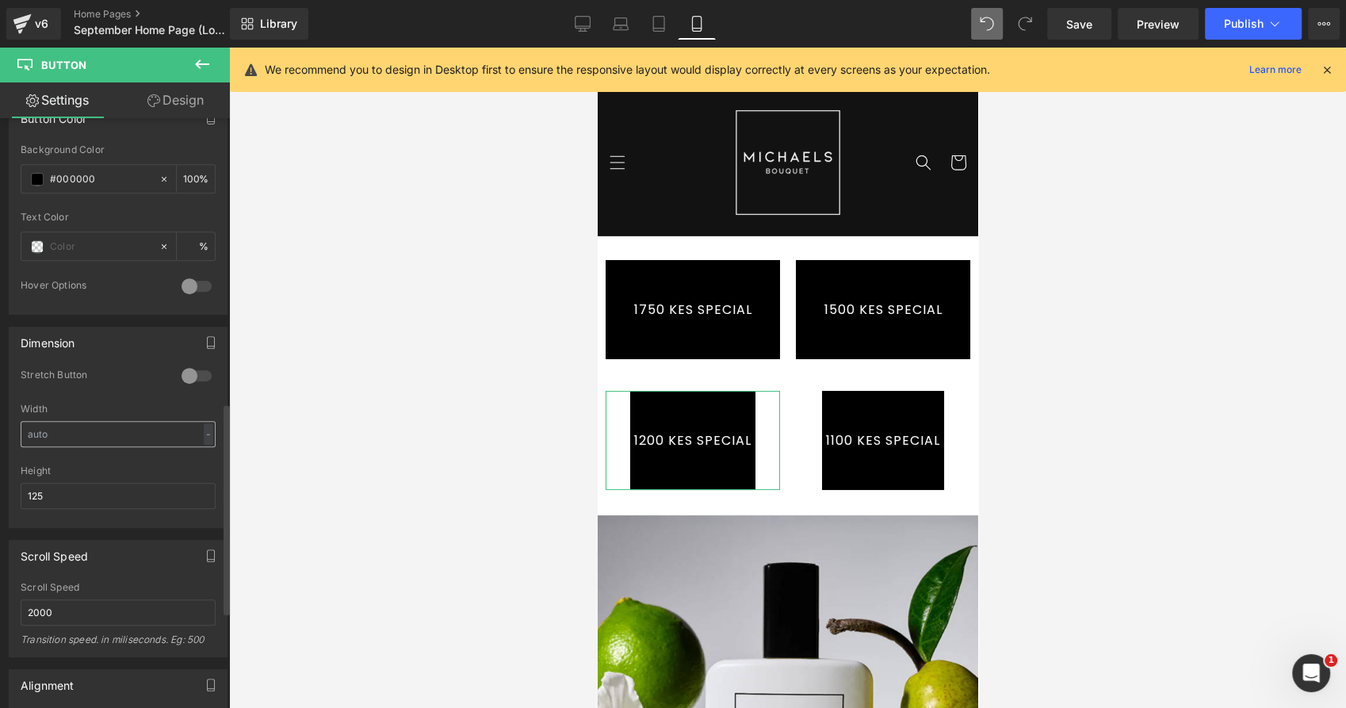
scroll to position [793, 0]
click at [192, 371] on div at bounding box center [197, 373] width 38 height 25
click at [854, 481] on link "1100 KES SPECIAL" at bounding box center [882, 440] width 122 height 99
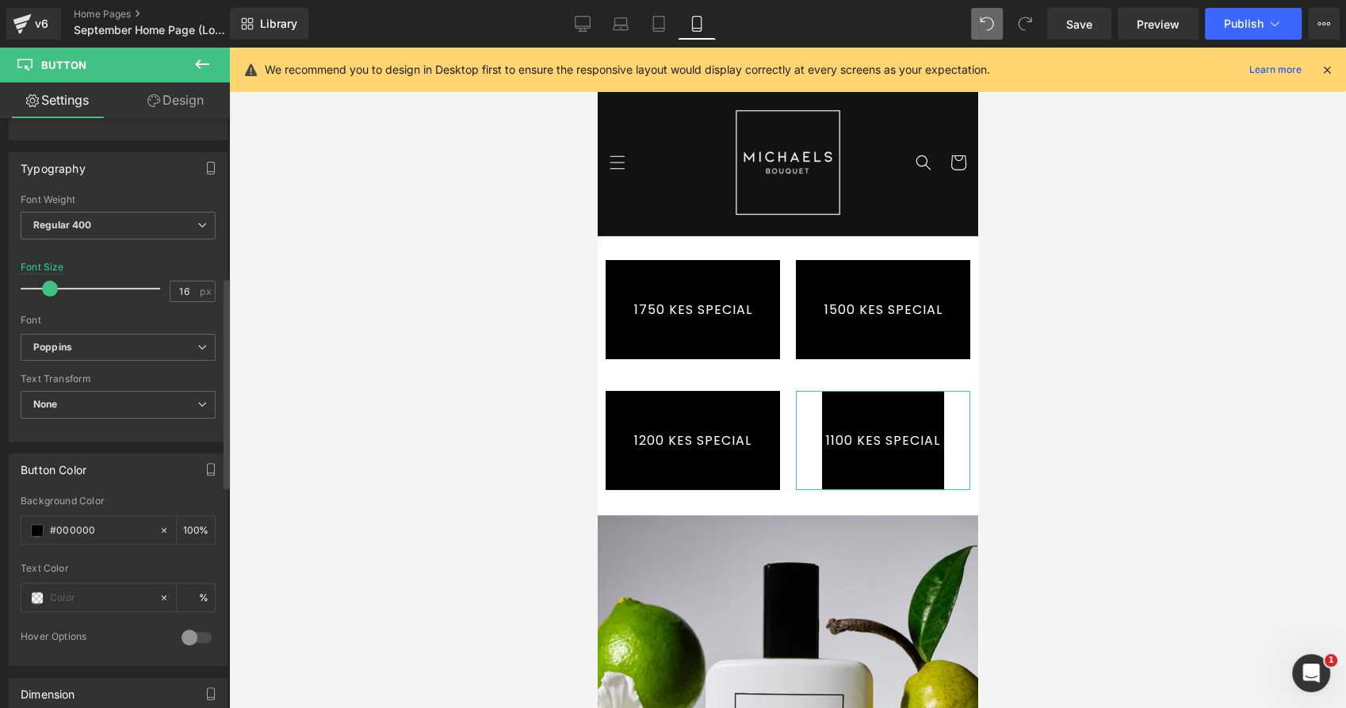
scroll to position [616, 0]
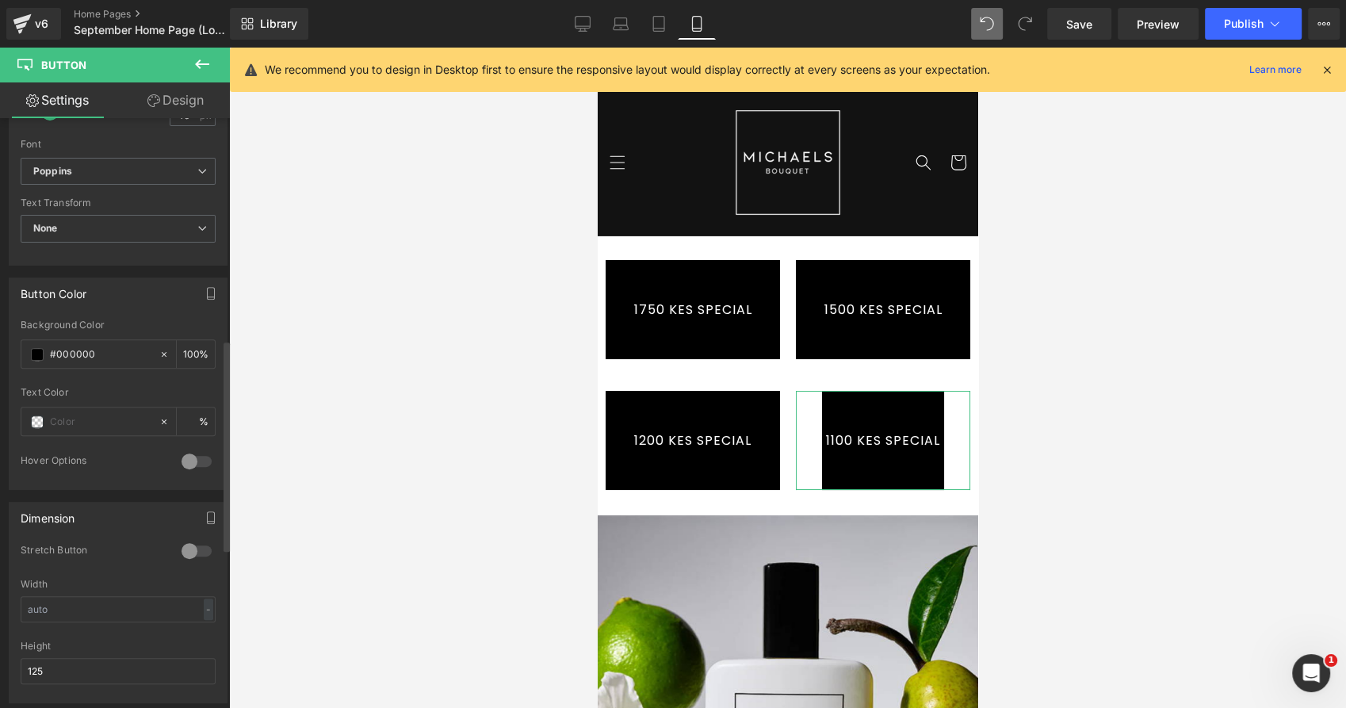
click at [194, 545] on div at bounding box center [197, 550] width 38 height 25
click at [403, 243] on div at bounding box center [787, 378] width 1117 height 660
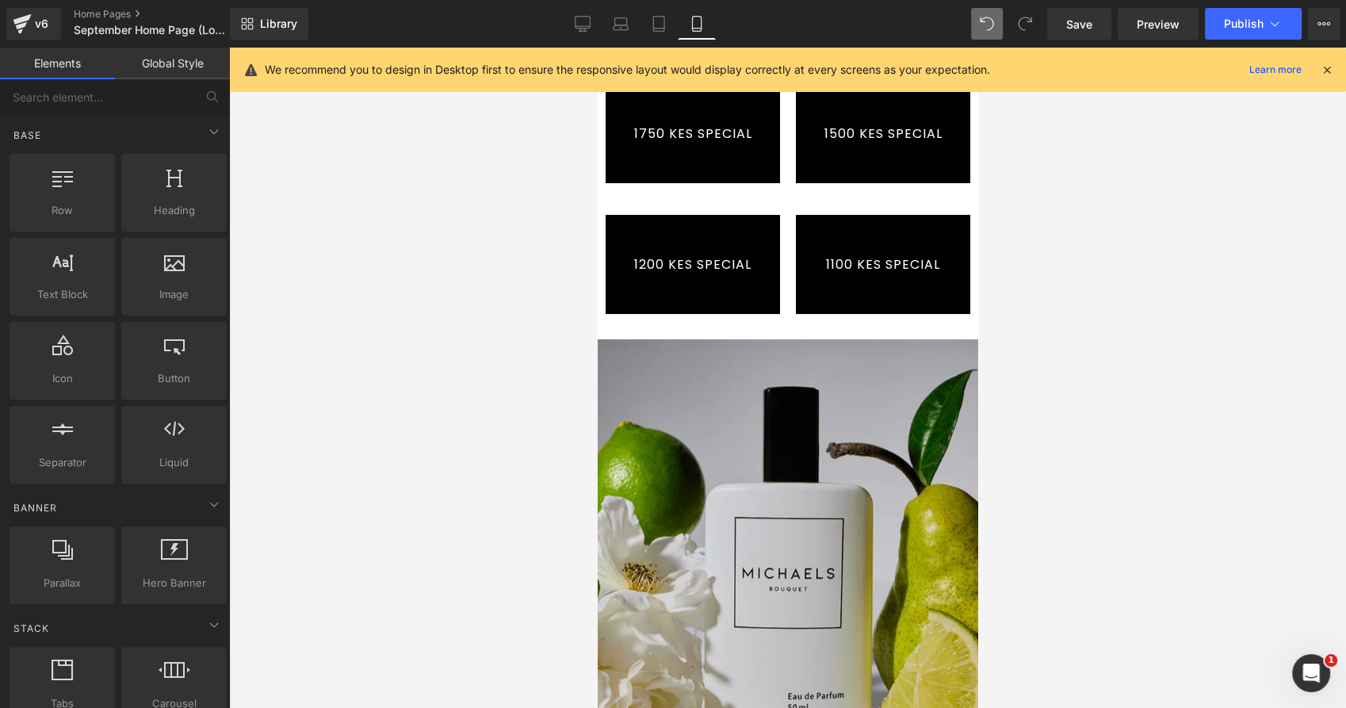
scroll to position [88, 0]
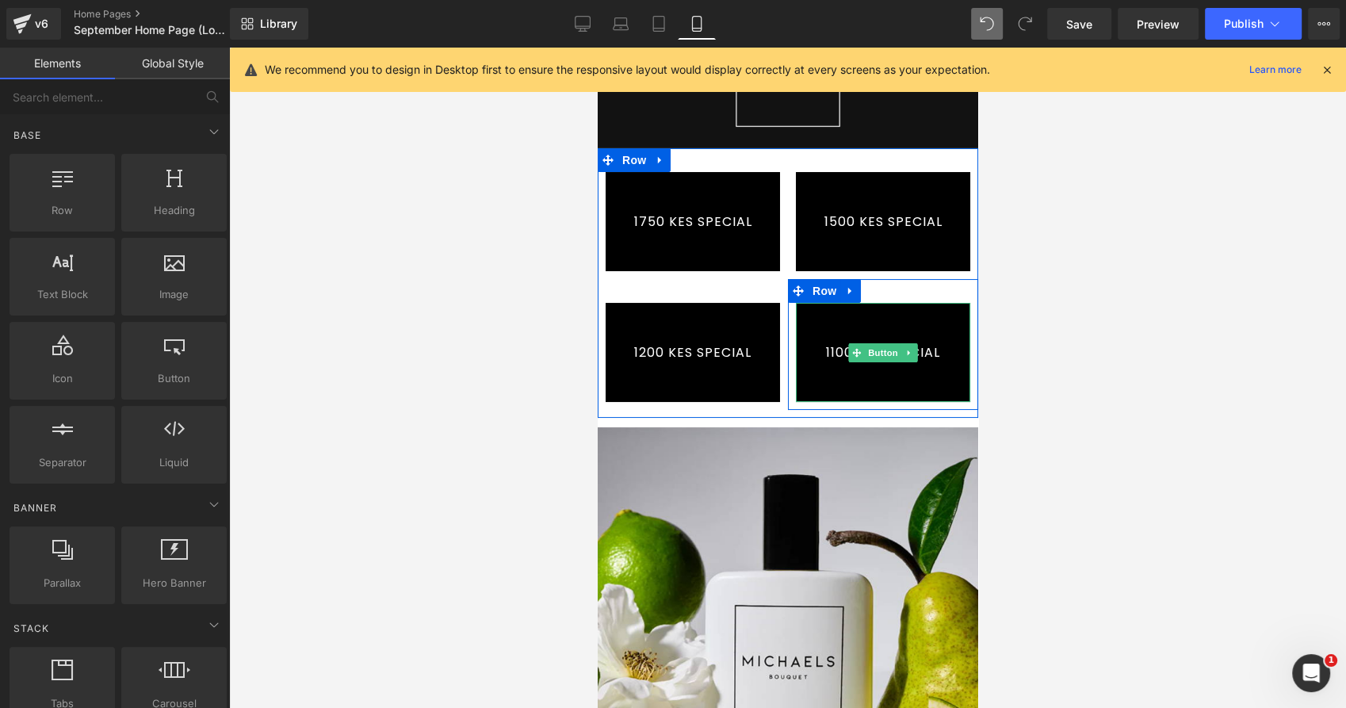
drag, startPoint x: 996, startPoint y: 403, endPoint x: 931, endPoint y: 349, distance: 84.4
click at [931, 349] on link "1100 KES SPECIAL" at bounding box center [882, 352] width 174 height 99
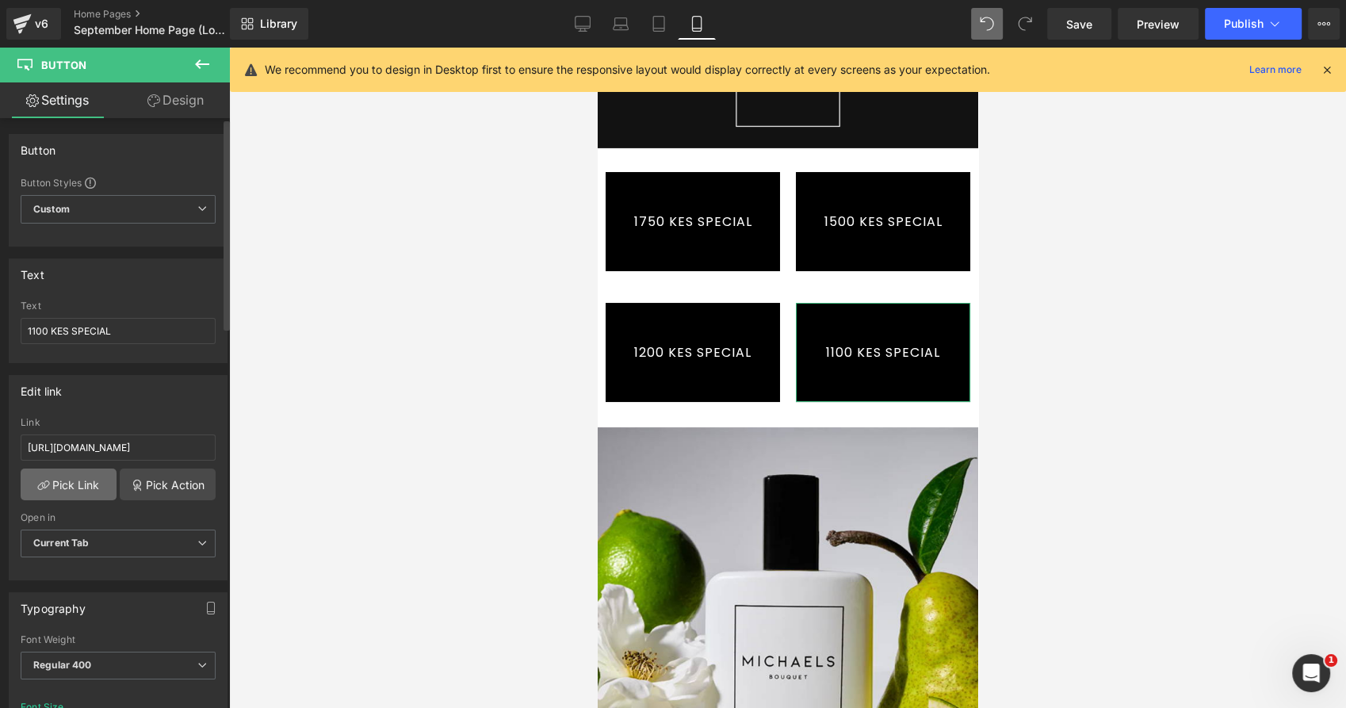
click at [75, 482] on link "Pick Link" at bounding box center [69, 484] width 96 height 32
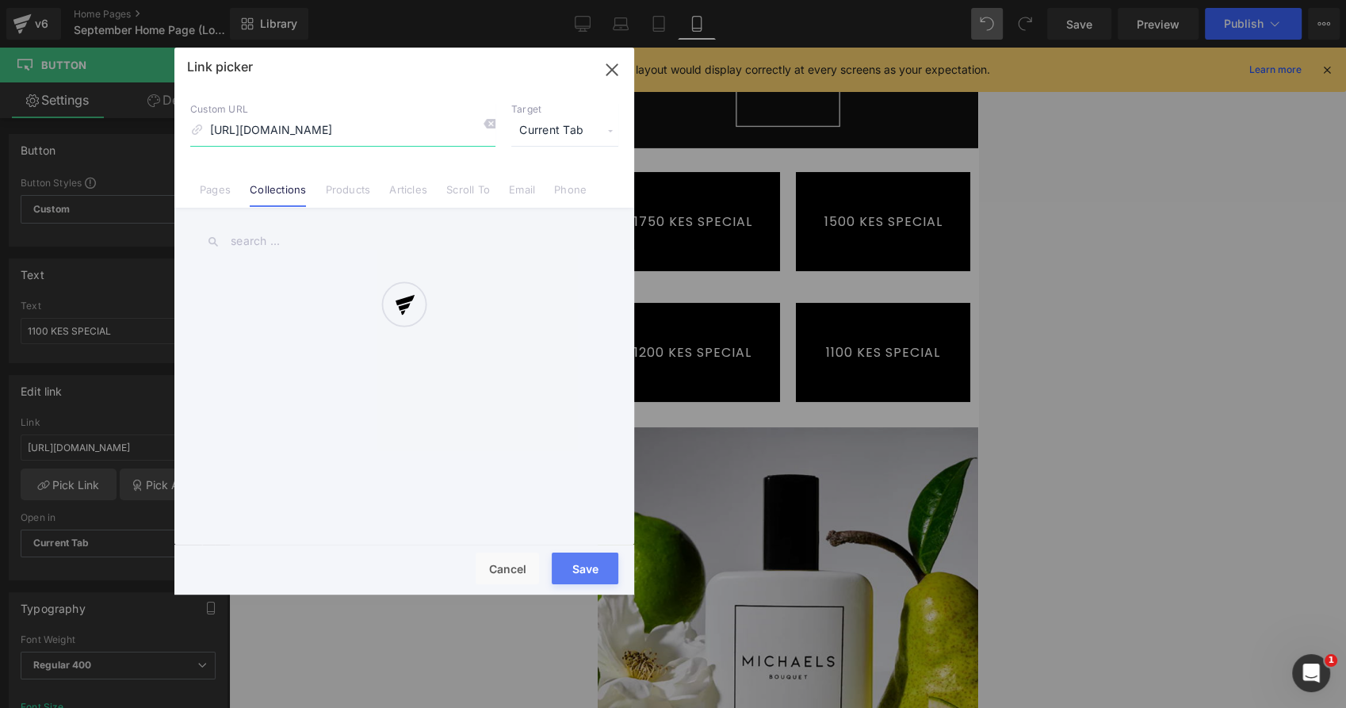
scroll to position [0, 143]
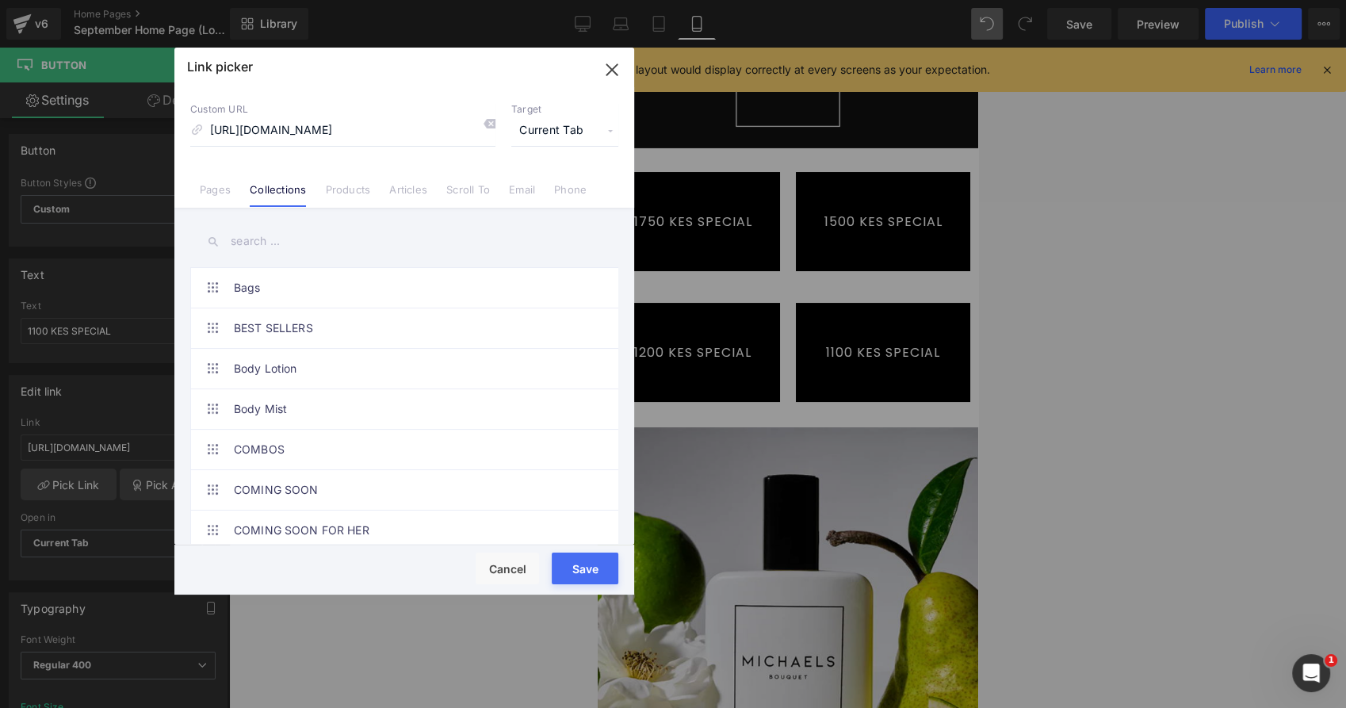
click at [269, 238] on input "text" at bounding box center [404, 241] width 428 height 36
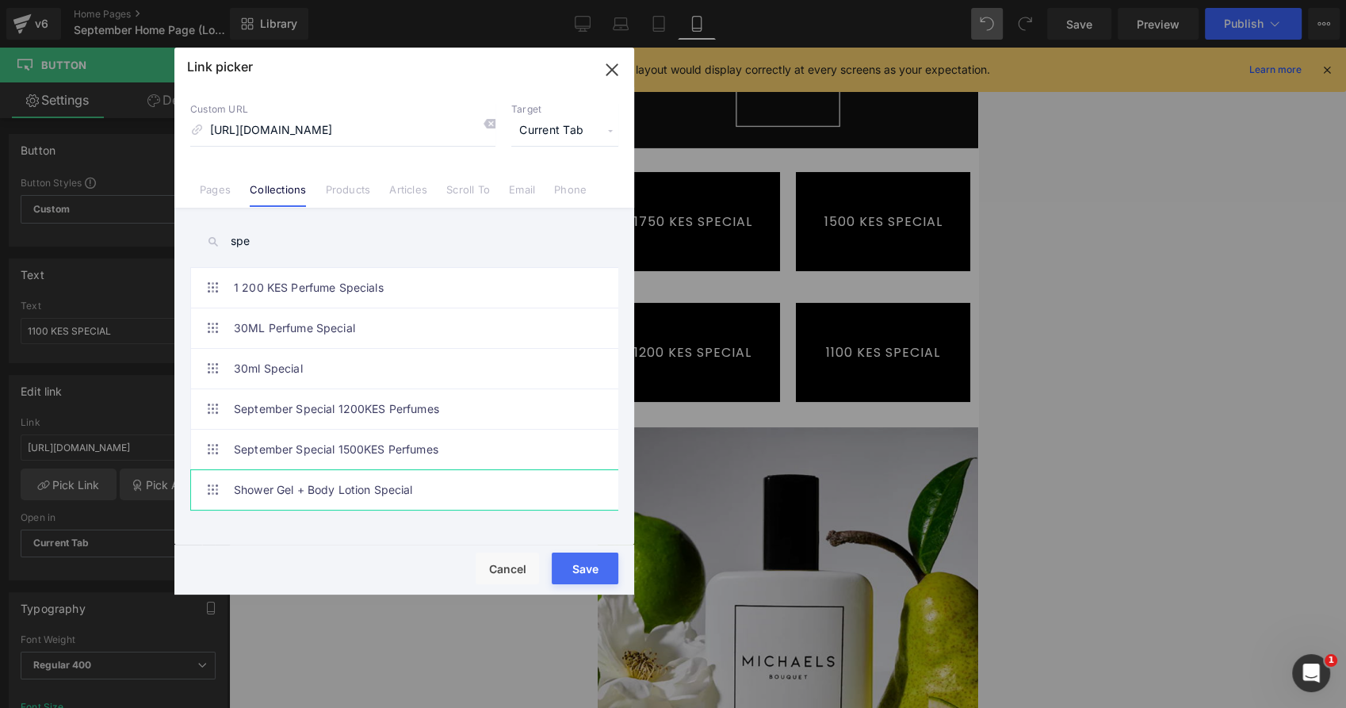
type input "spe"
click at [376, 490] on link "Shower Gel + Body Lotion Special" at bounding box center [408, 490] width 349 height 40
drag, startPoint x: 599, startPoint y: 570, endPoint x: 4, endPoint y: 520, distance: 597.3
click at [599, 570] on button "Save" at bounding box center [585, 568] width 67 height 32
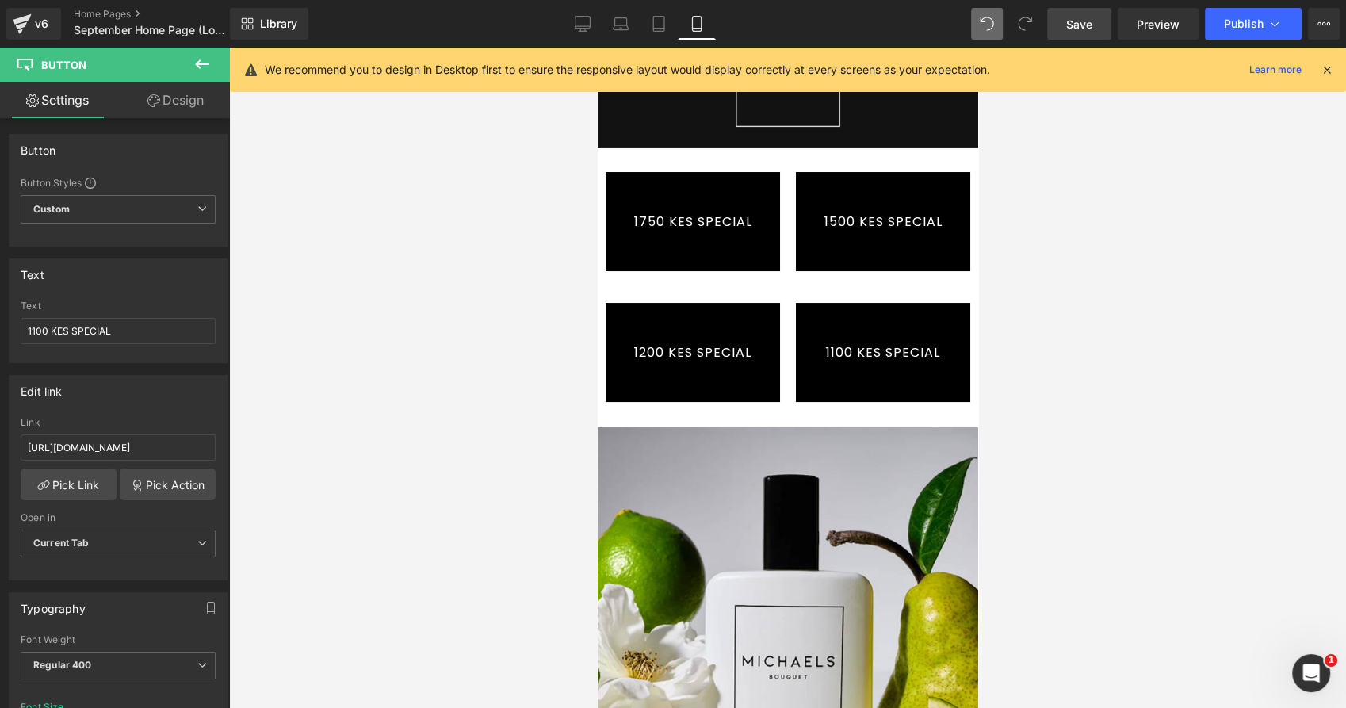
click at [1079, 27] on span "Save" at bounding box center [1079, 24] width 26 height 17
click at [574, 11] on link "Desktop" at bounding box center [582, 24] width 38 height 32
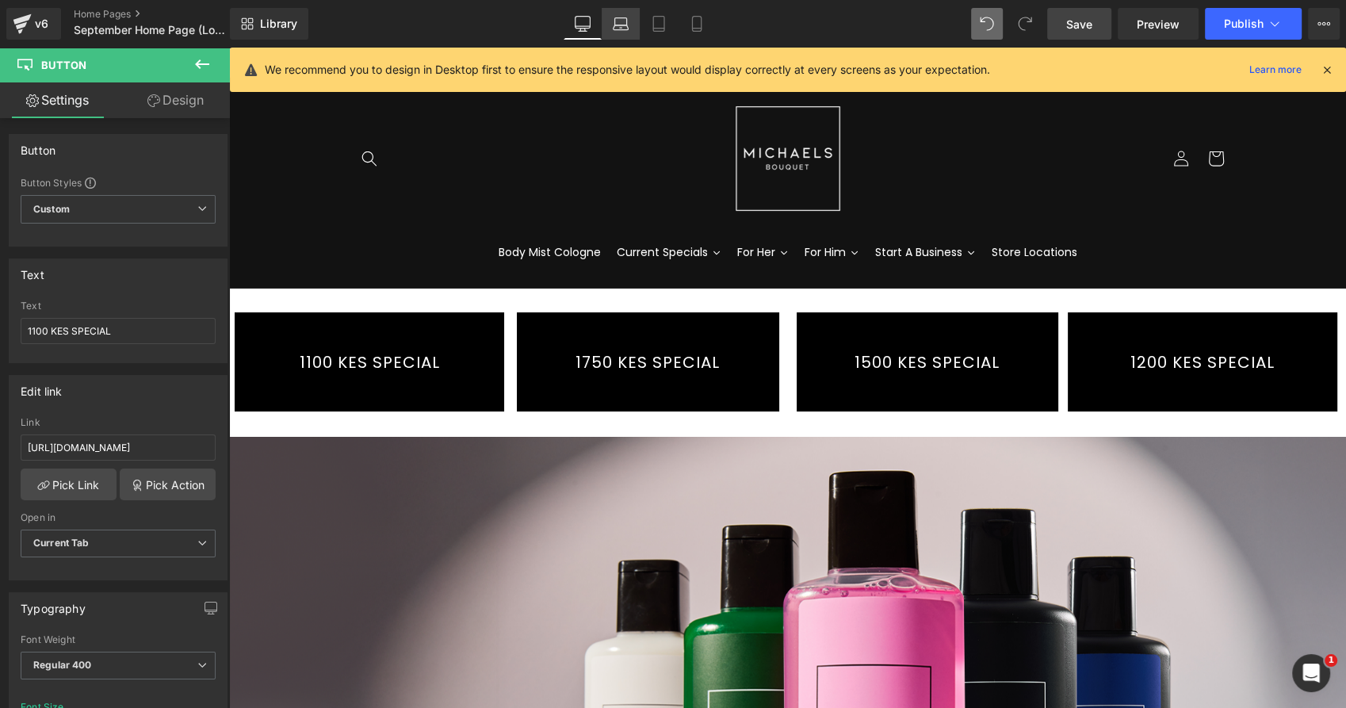
click at [634, 26] on link "Laptop" at bounding box center [621, 24] width 38 height 32
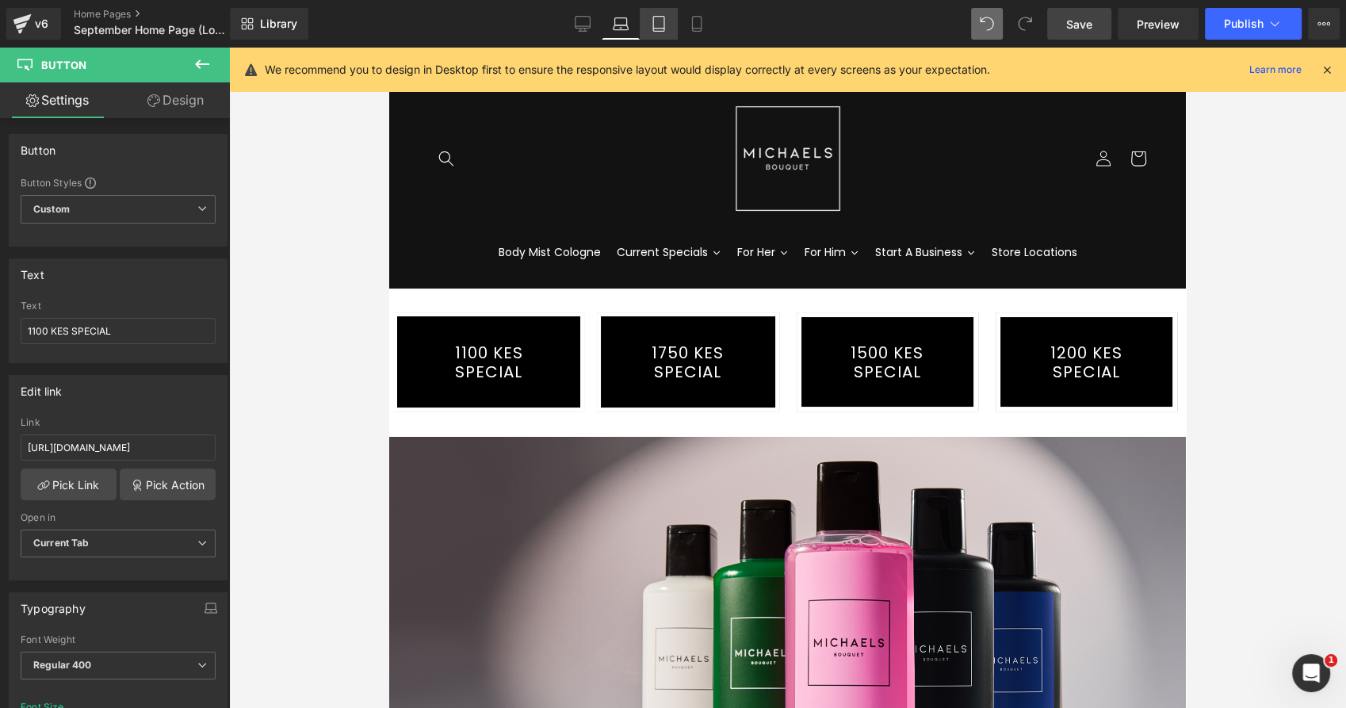
click at [655, 18] on icon at bounding box center [659, 24] width 16 height 16
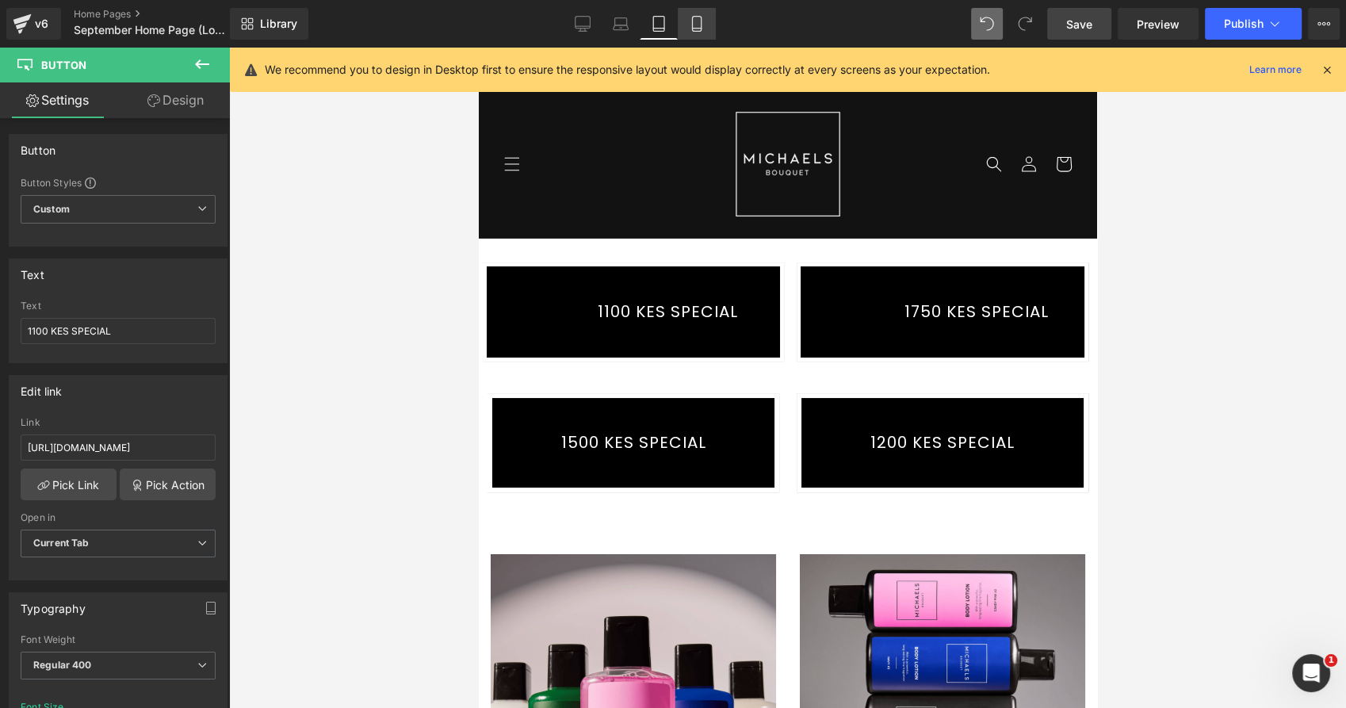
drag, startPoint x: 294, startPoint y: 303, endPoint x: 693, endPoint y: 22, distance: 487.5
click at [693, 22] on icon at bounding box center [697, 24] width 16 height 16
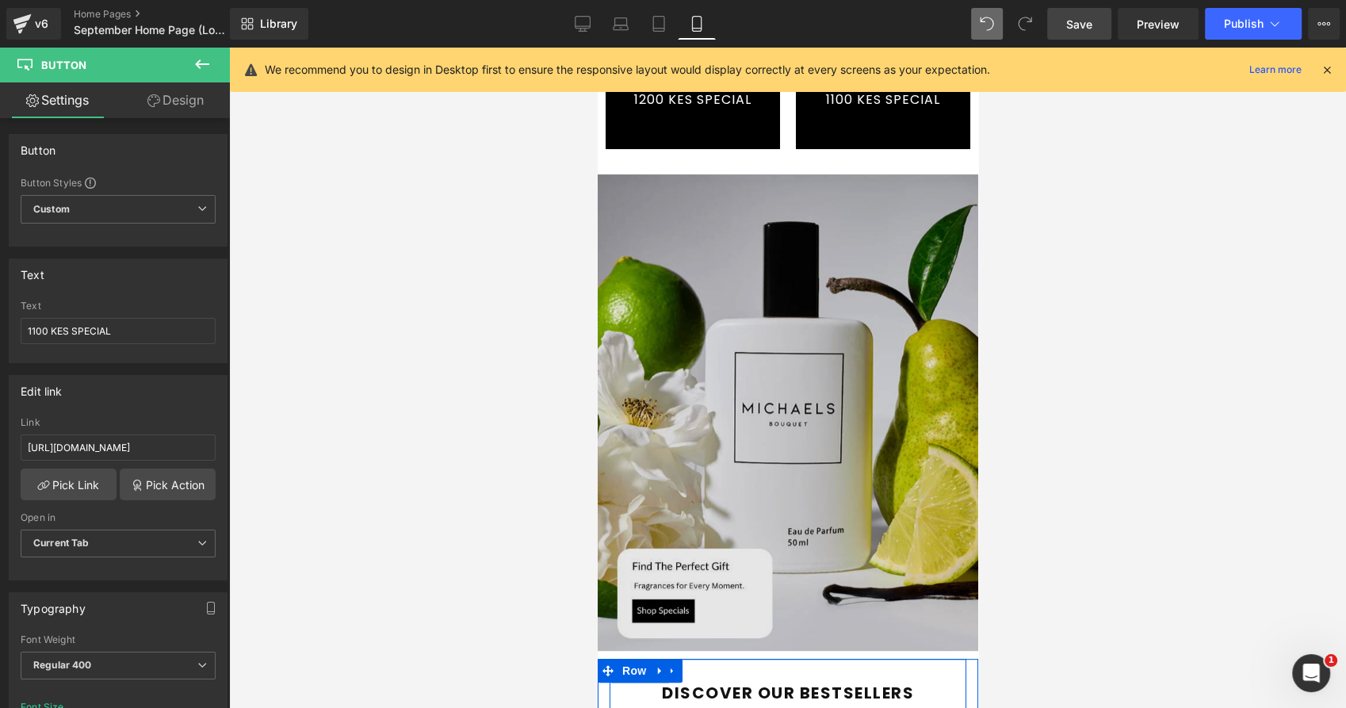
scroll to position [440, 0]
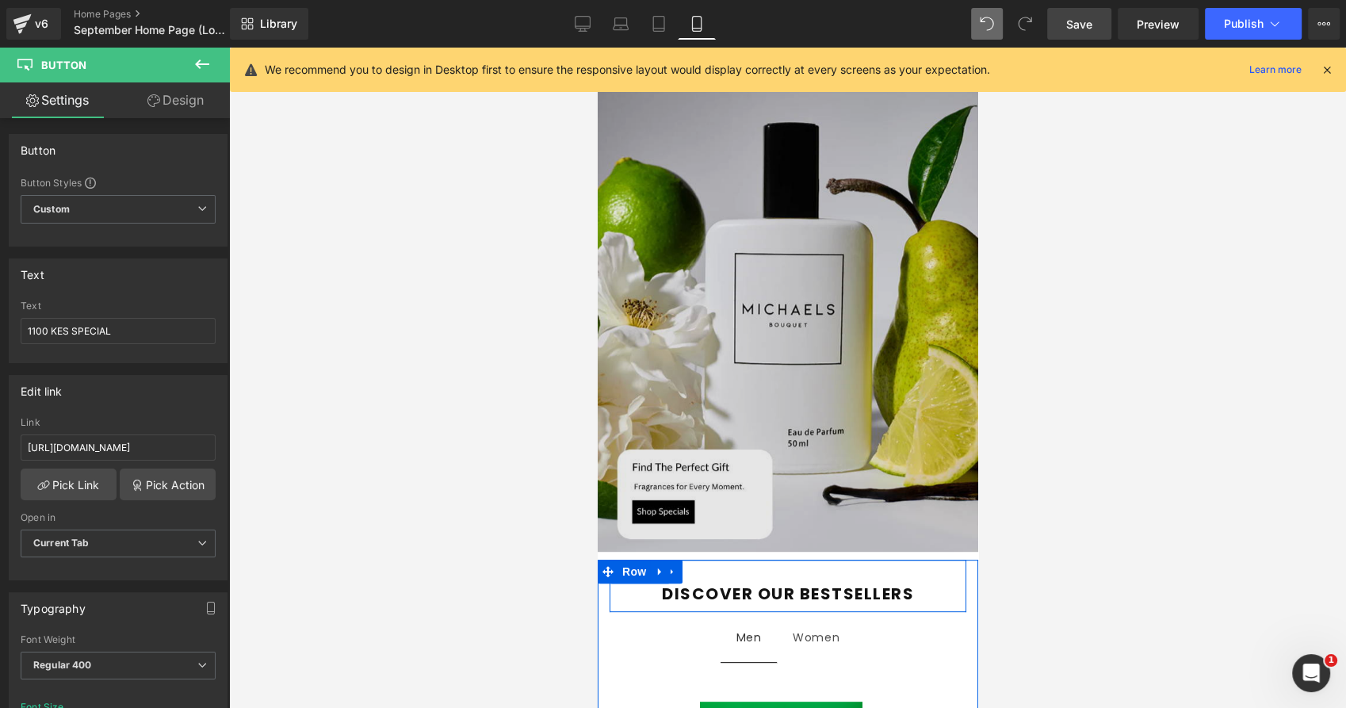
click at [793, 295] on img at bounding box center [787, 313] width 380 height 476
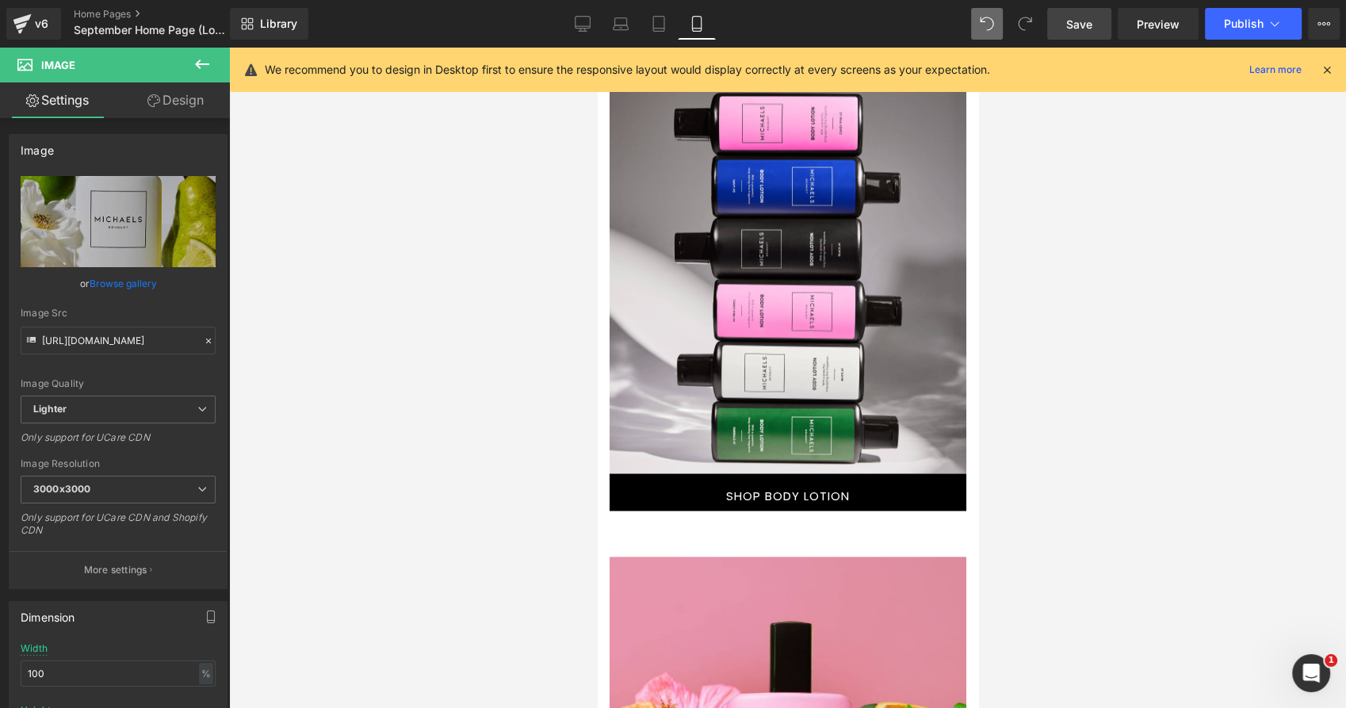
scroll to position [2641, 0]
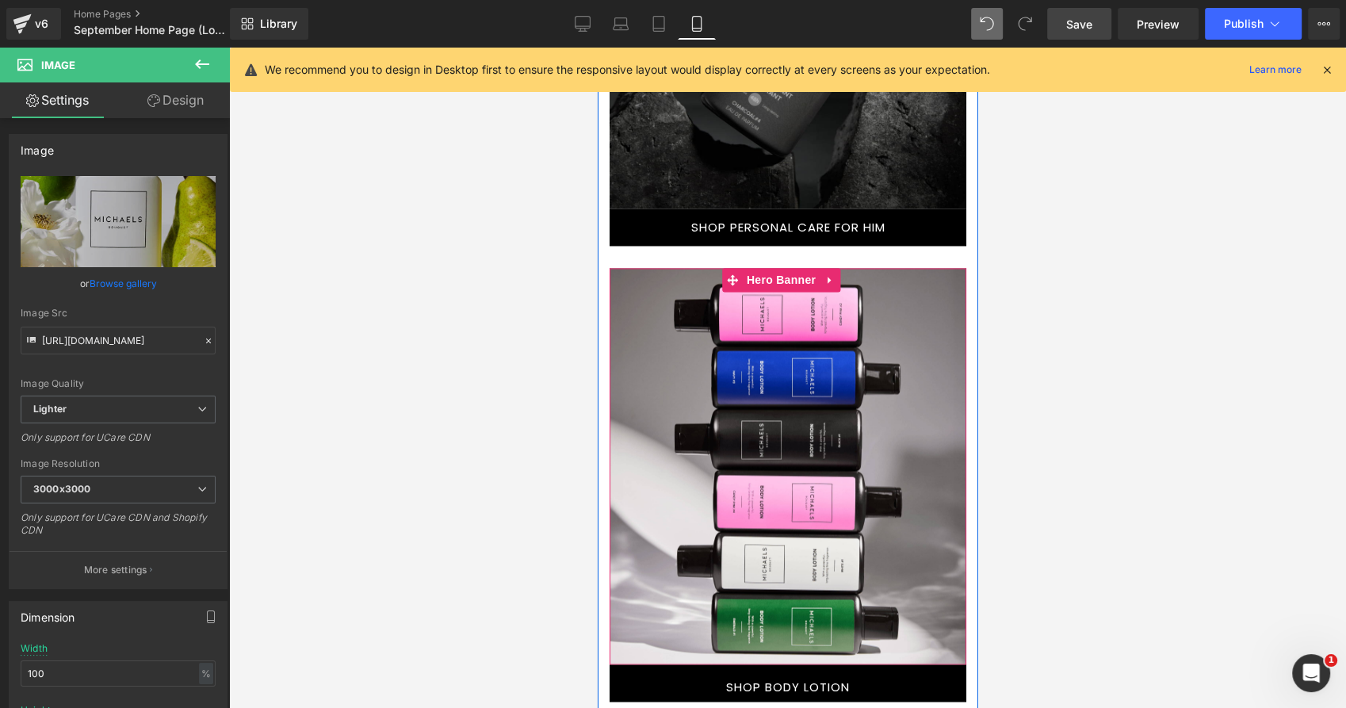
click at [630, 320] on span "Text Block" at bounding box center [787, 447] width 357 height 315
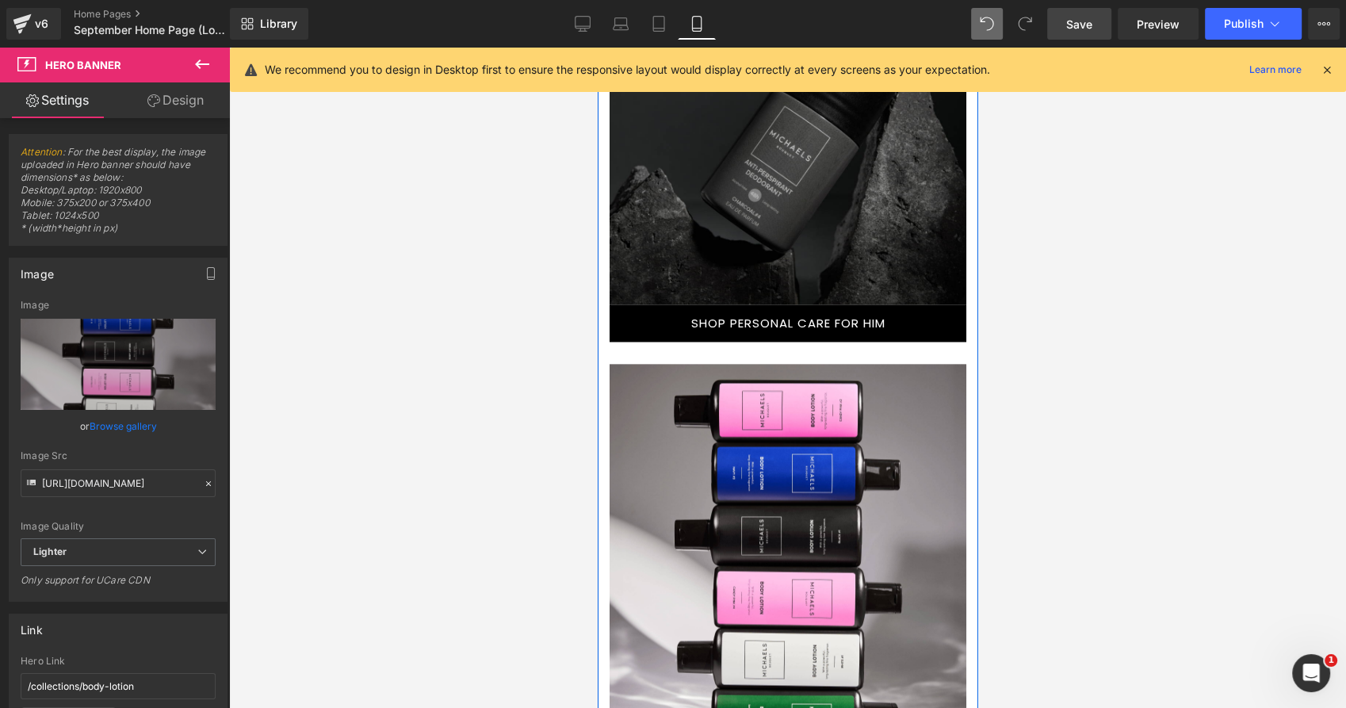
scroll to position [2553, 0]
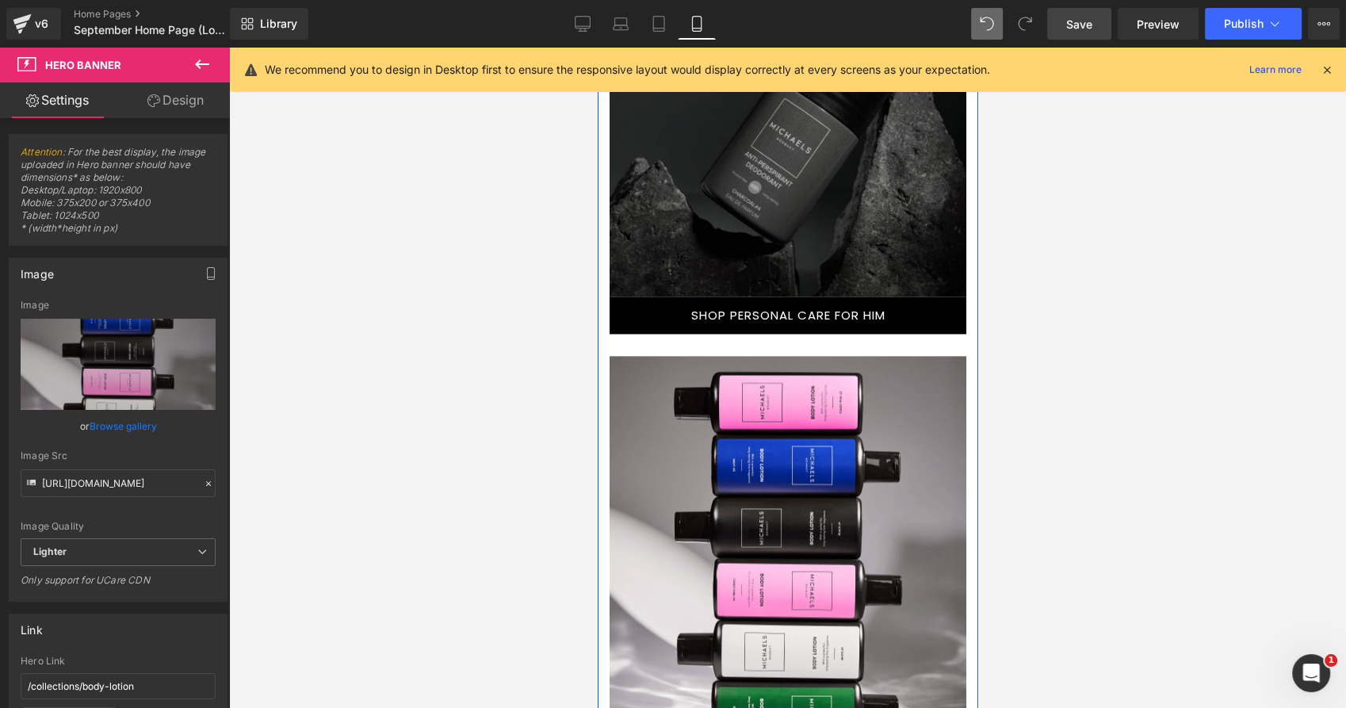
click at [671, 380] on div "Text Block" at bounding box center [798, 535] width 333 height 315
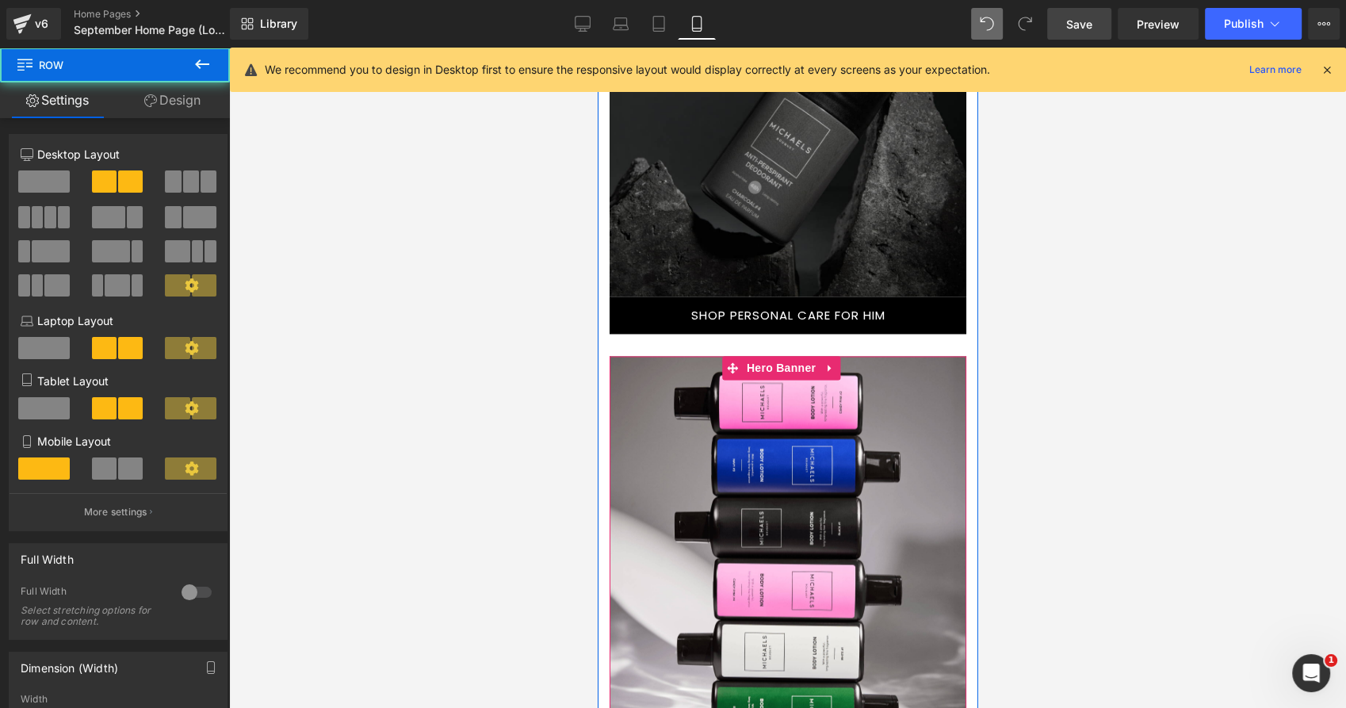
click at [619, 386] on span "Text Block" at bounding box center [787, 547] width 357 height 338
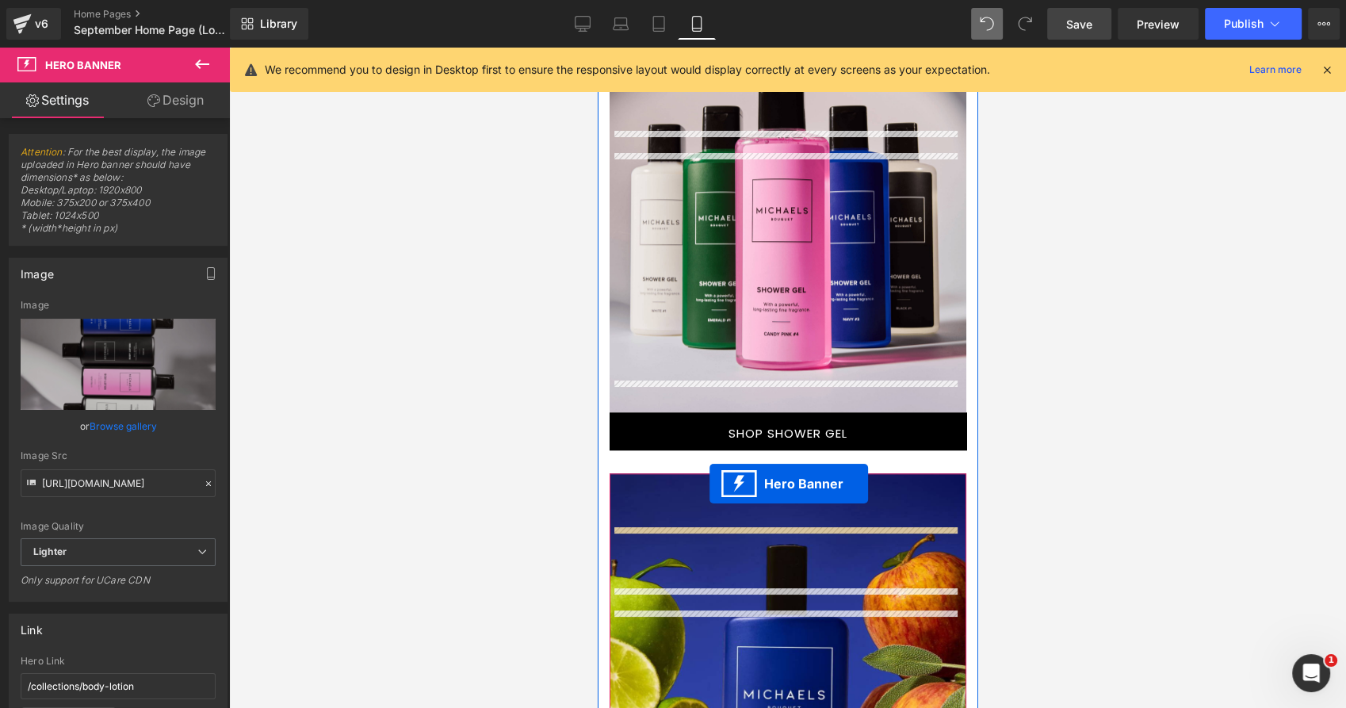
scroll to position [1408, 0]
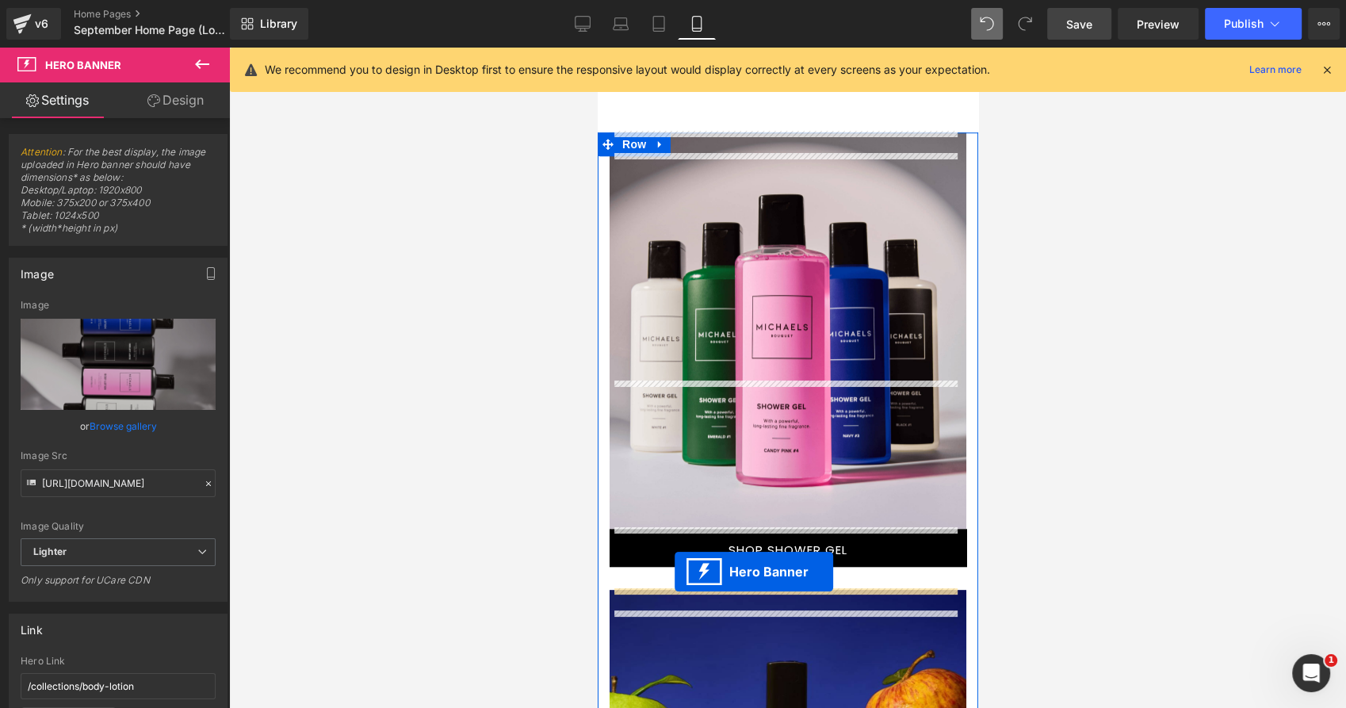
drag, startPoint x: 728, startPoint y: 542, endPoint x: 674, endPoint y: 571, distance: 61.4
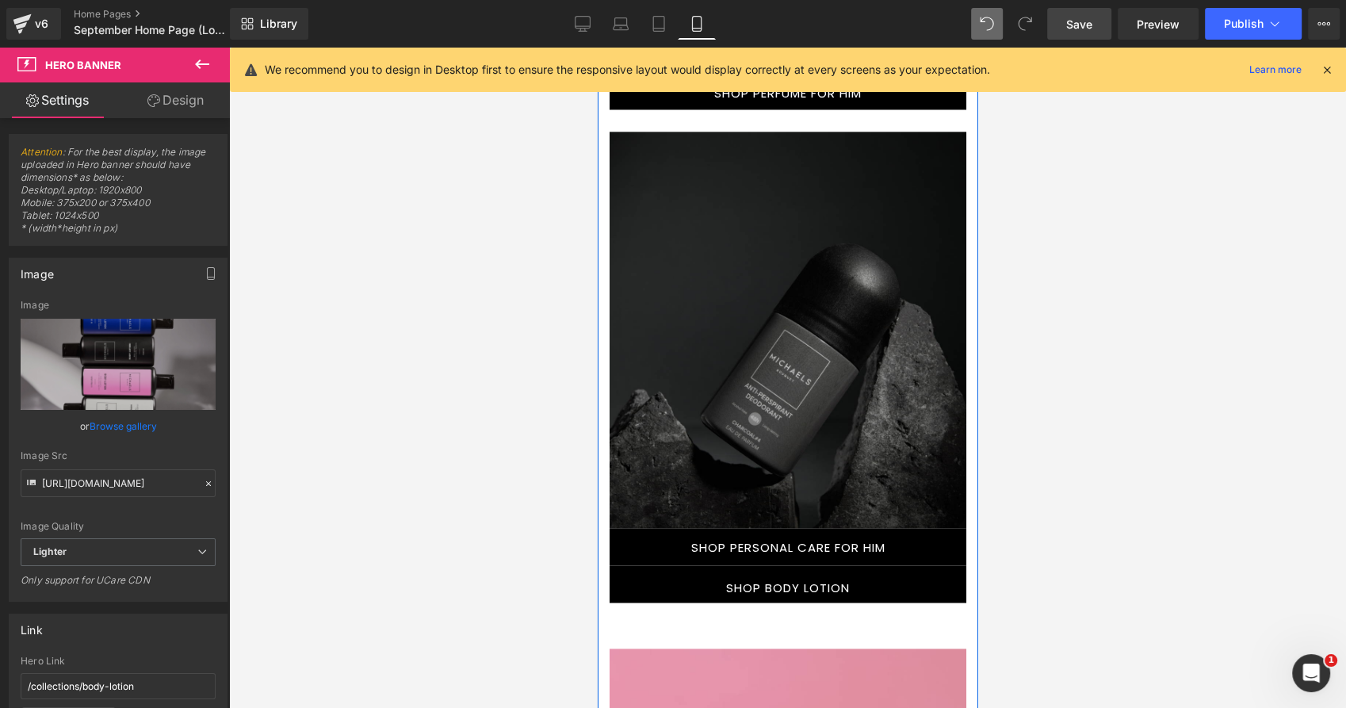
scroll to position [2729, 0]
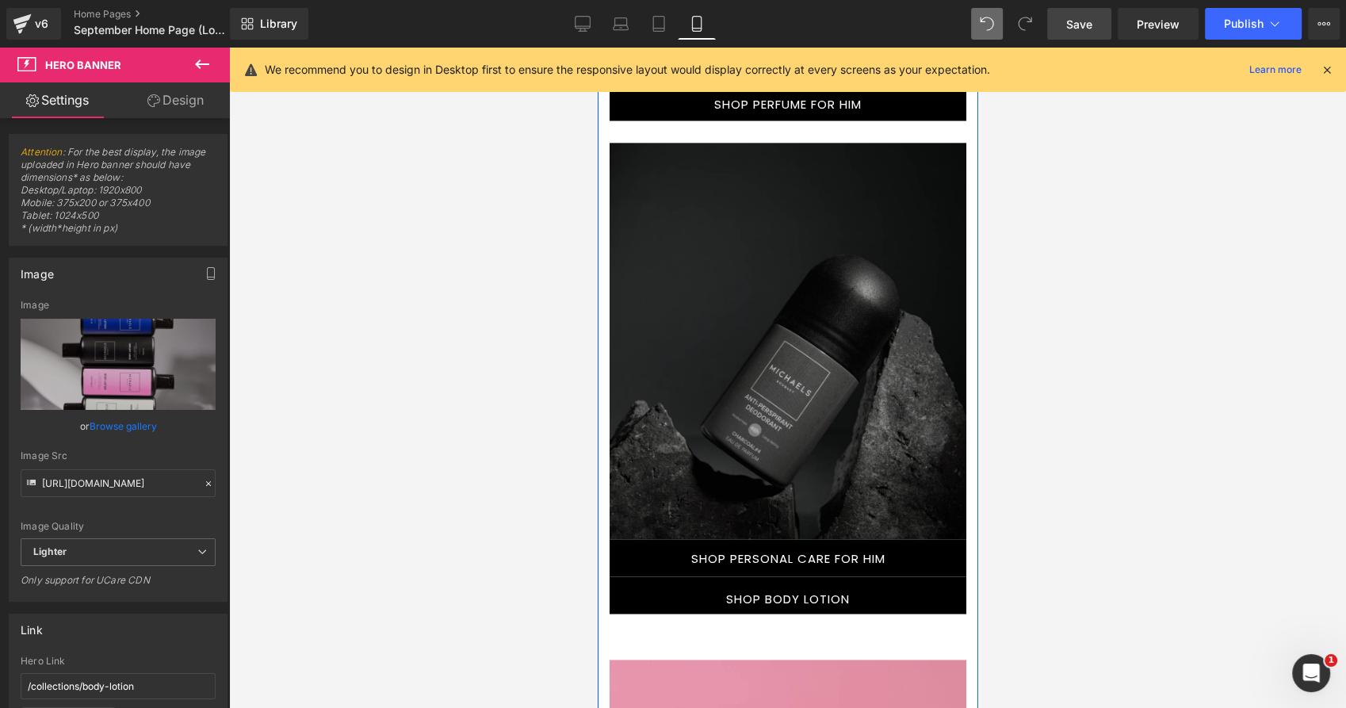
click at [626, 597] on link "SHOP BODY LOTION" at bounding box center [787, 594] width 357 height 37
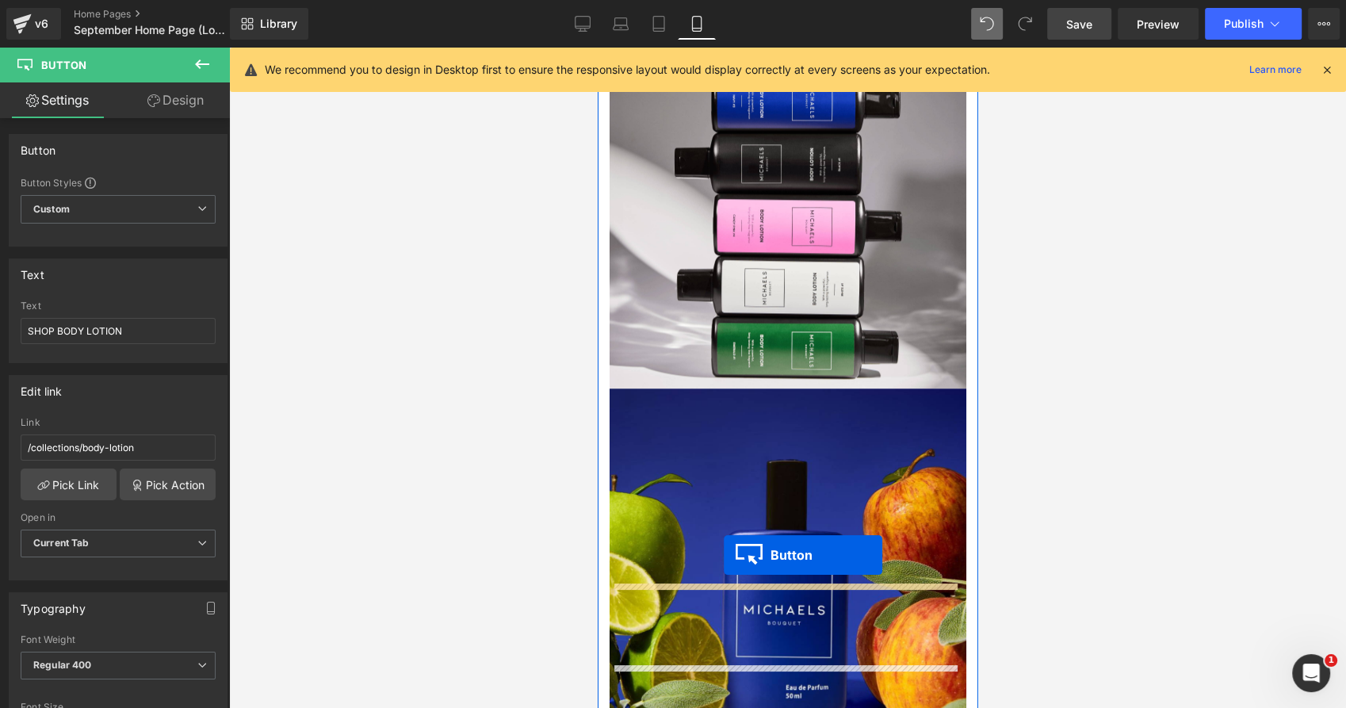
scroll to position [2025, 0]
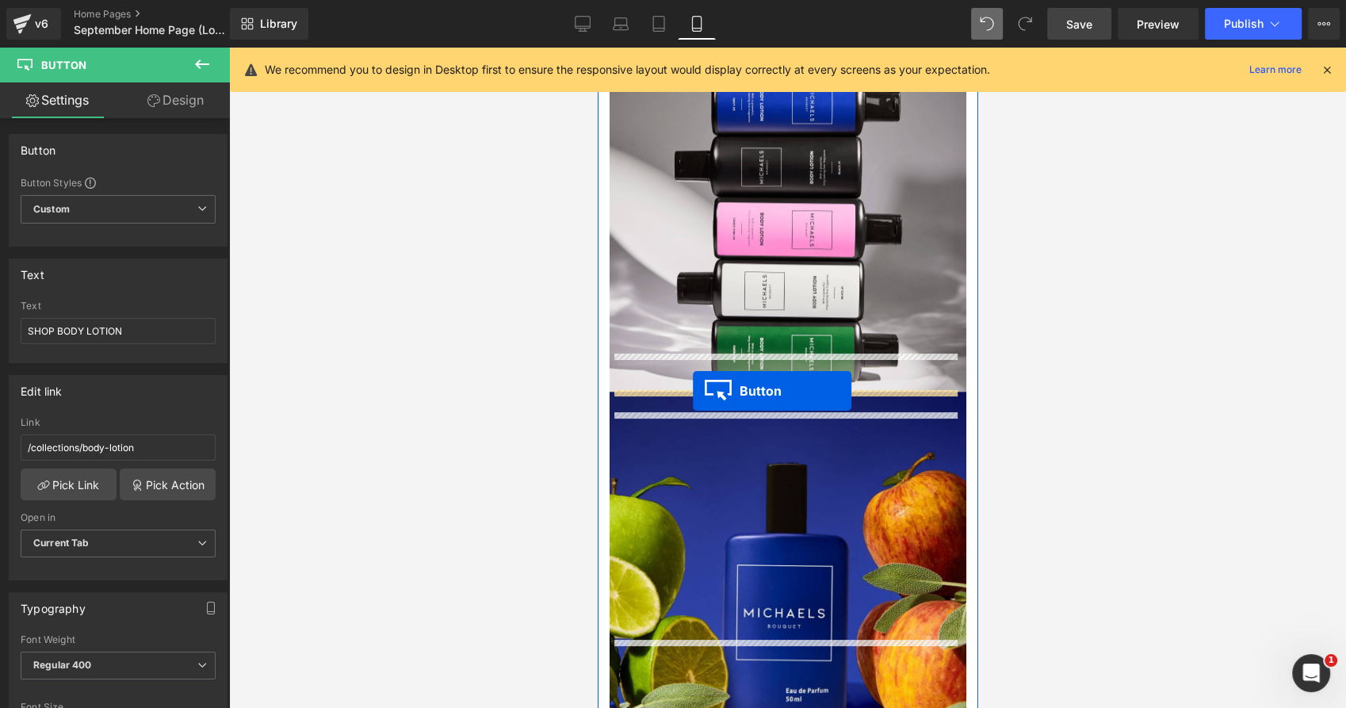
drag, startPoint x: 751, startPoint y: 596, endPoint x: 693, endPoint y: 391, distance: 212.5
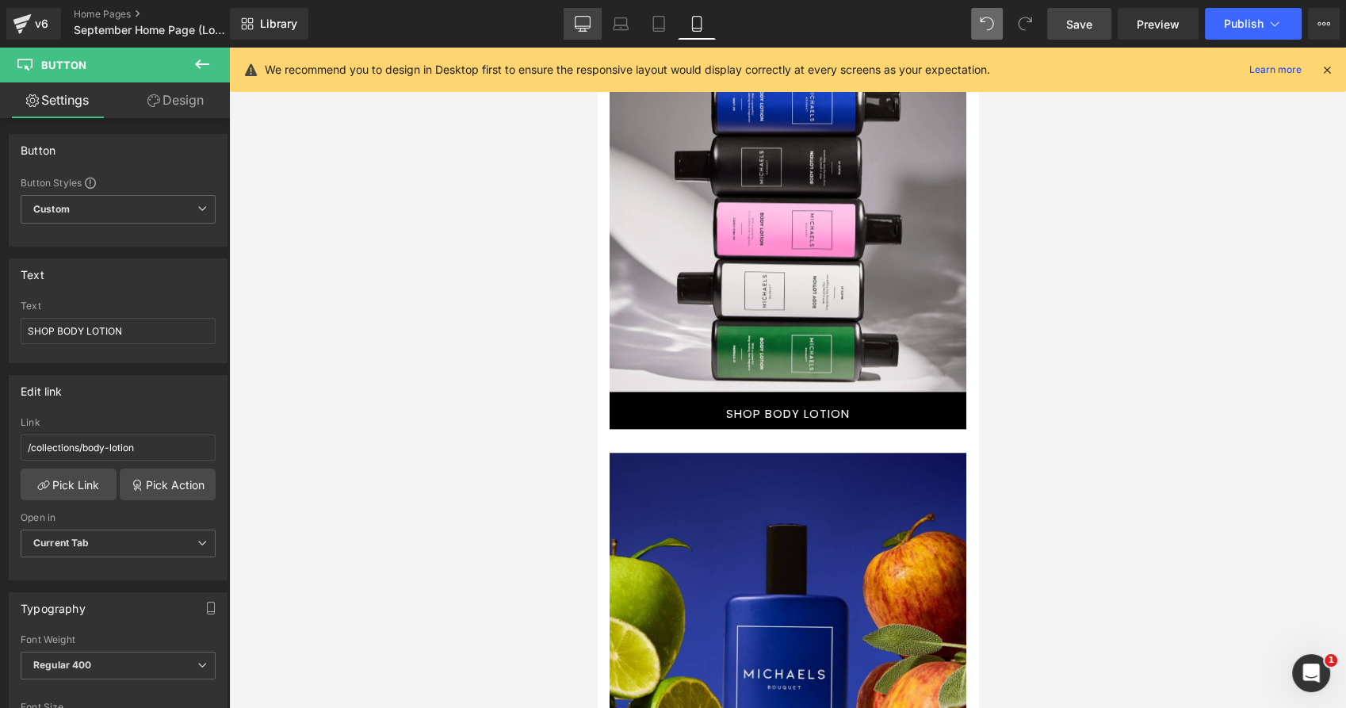
click at [573, 21] on link "Desktop" at bounding box center [582, 24] width 38 height 32
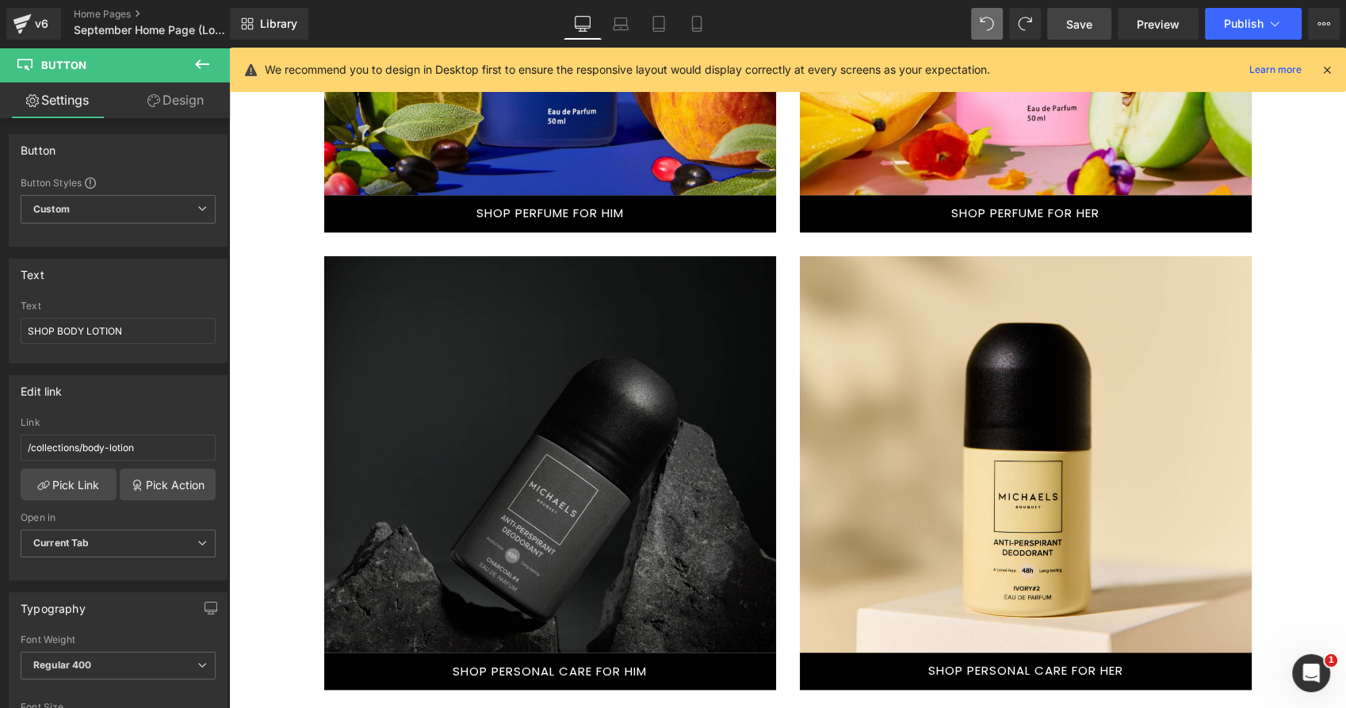
scroll to position [1384, 0]
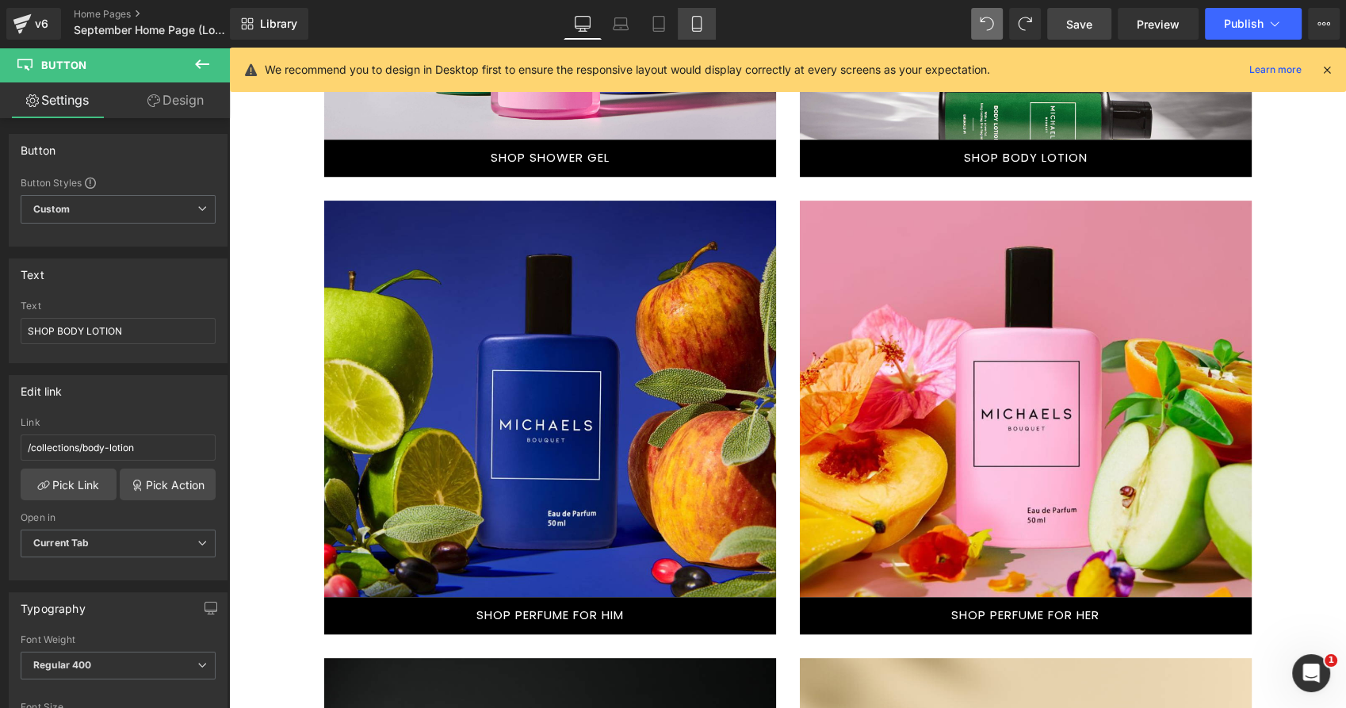
click at [704, 26] on icon at bounding box center [697, 24] width 16 height 16
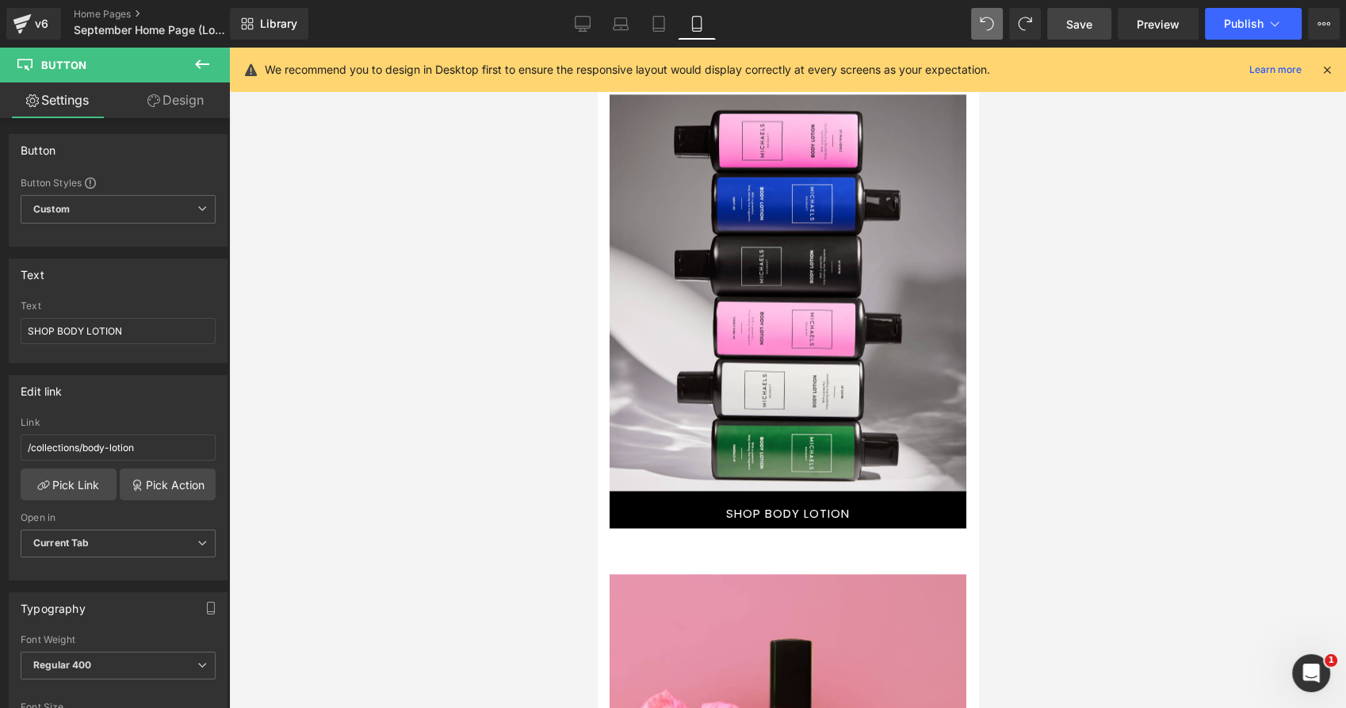
click at [676, 316] on div at bounding box center [798, 285] width 333 height 338
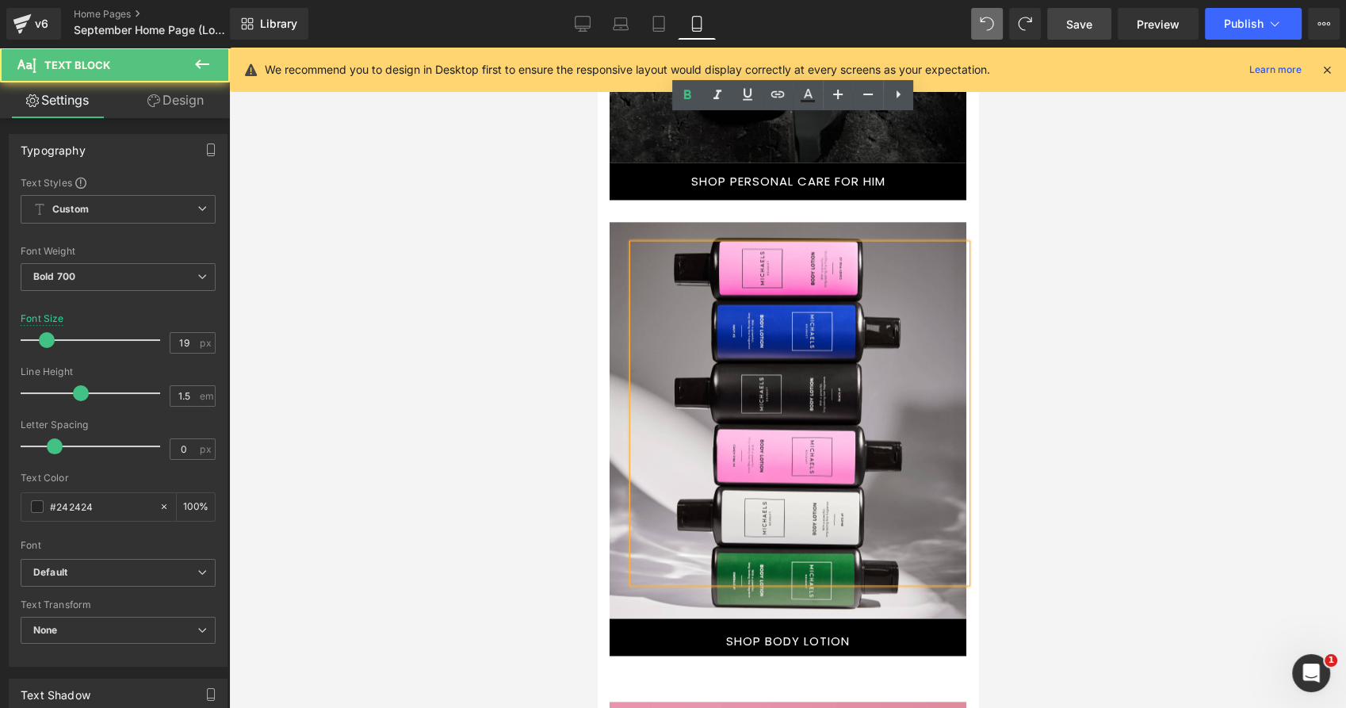
scroll to position [2550, 0]
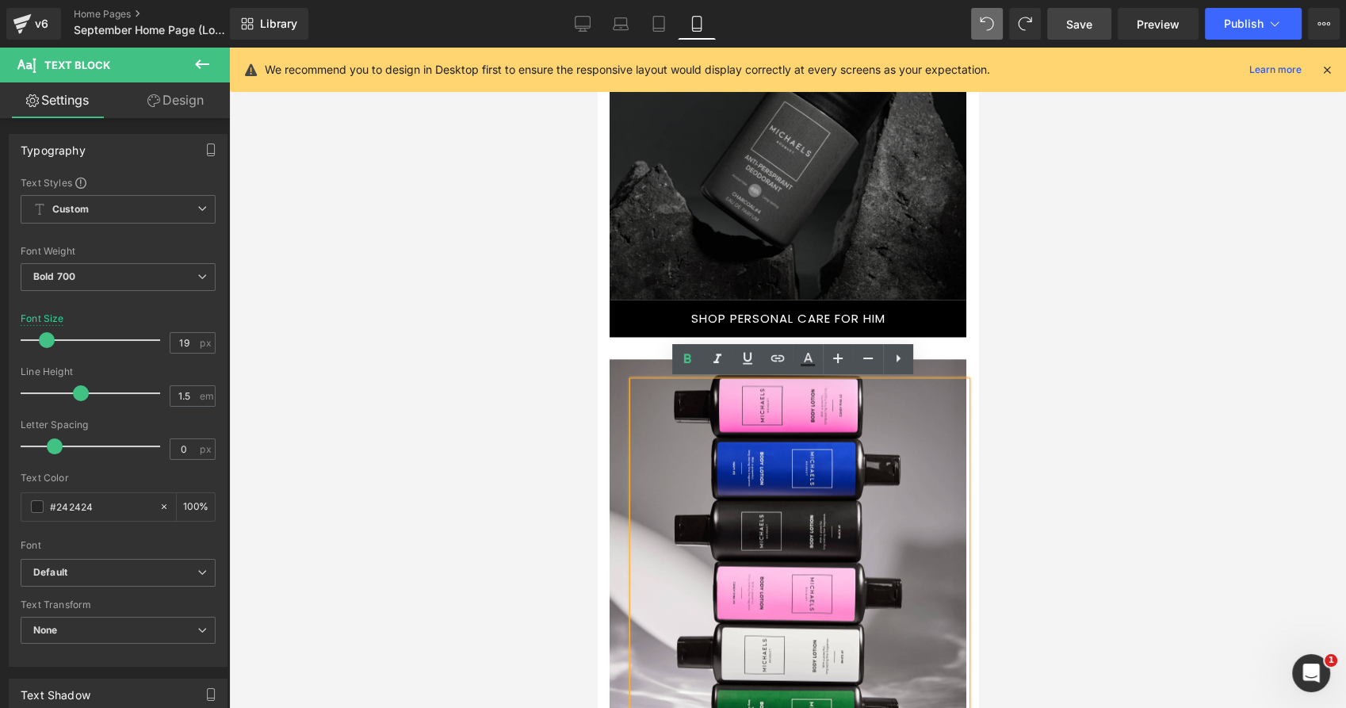
click at [616, 363] on div at bounding box center [787, 557] width 357 height 396
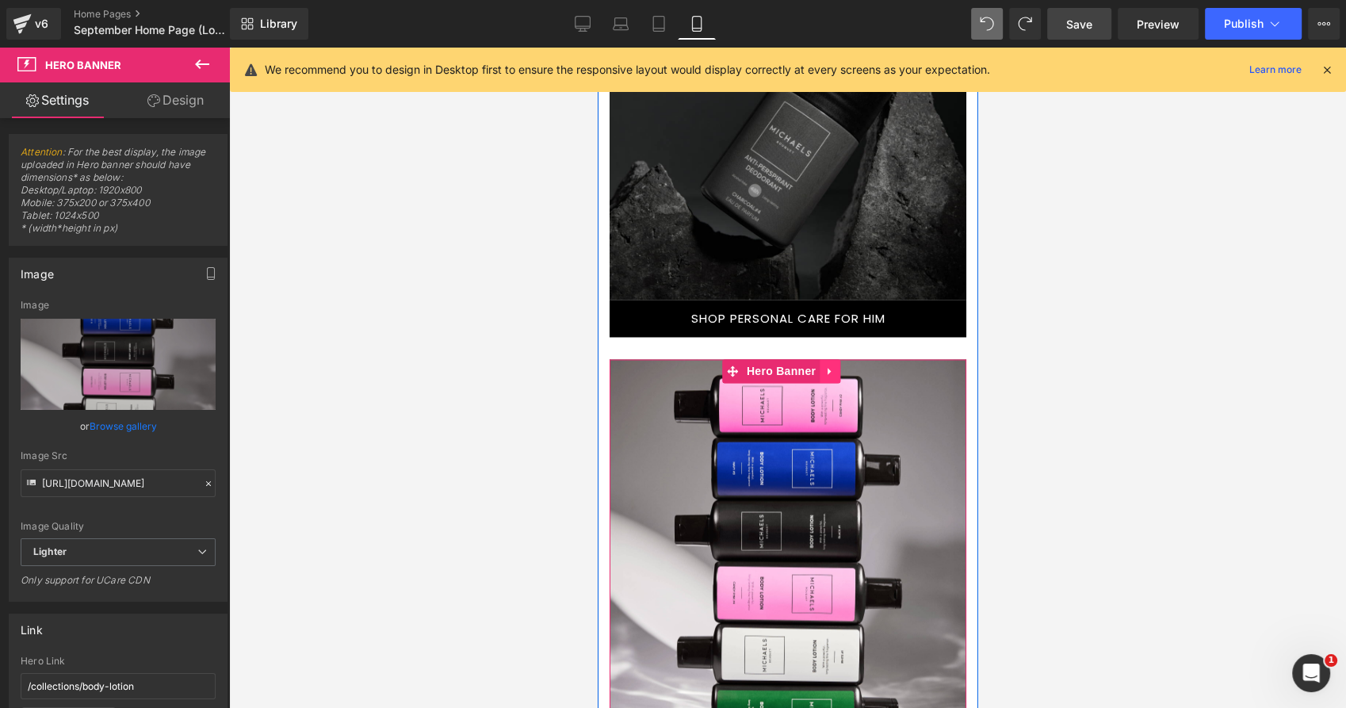
click at [827, 368] on icon at bounding box center [828, 371] width 11 height 12
click at [815, 368] on icon at bounding box center [818, 370] width 11 height 11
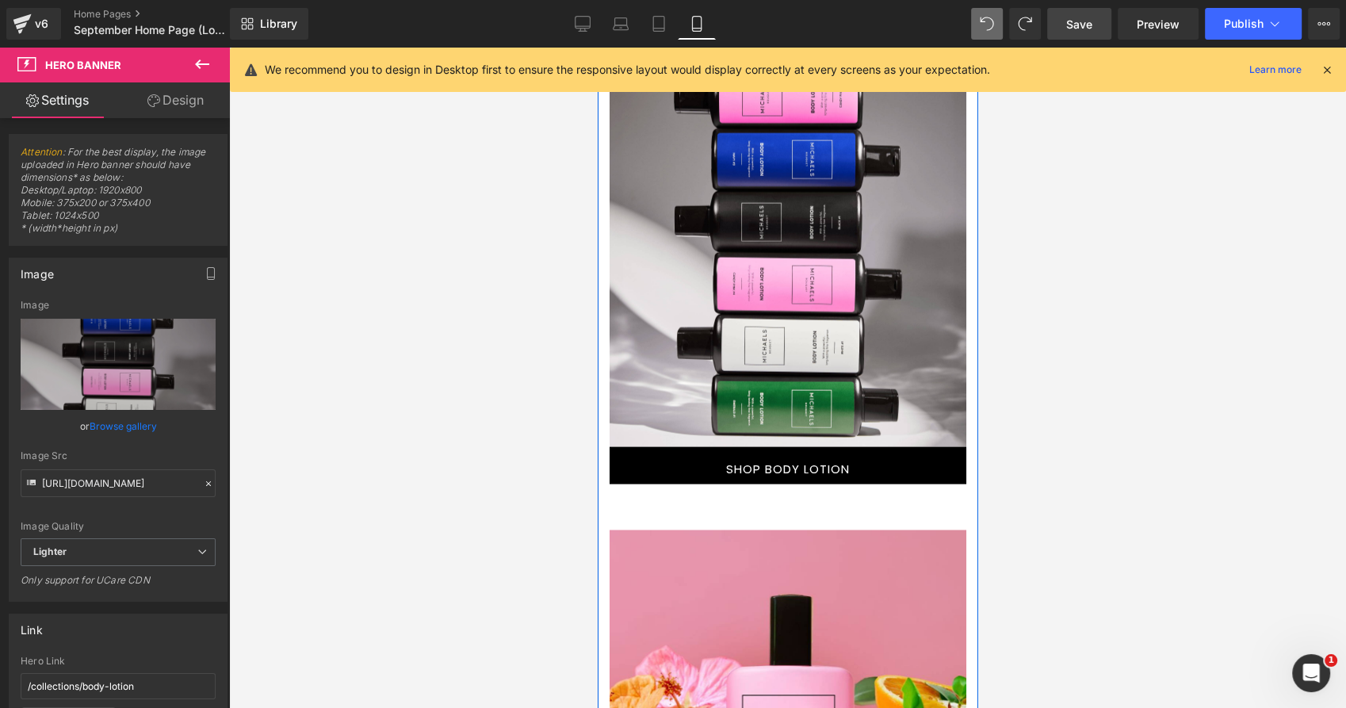
scroll to position [3304, 0]
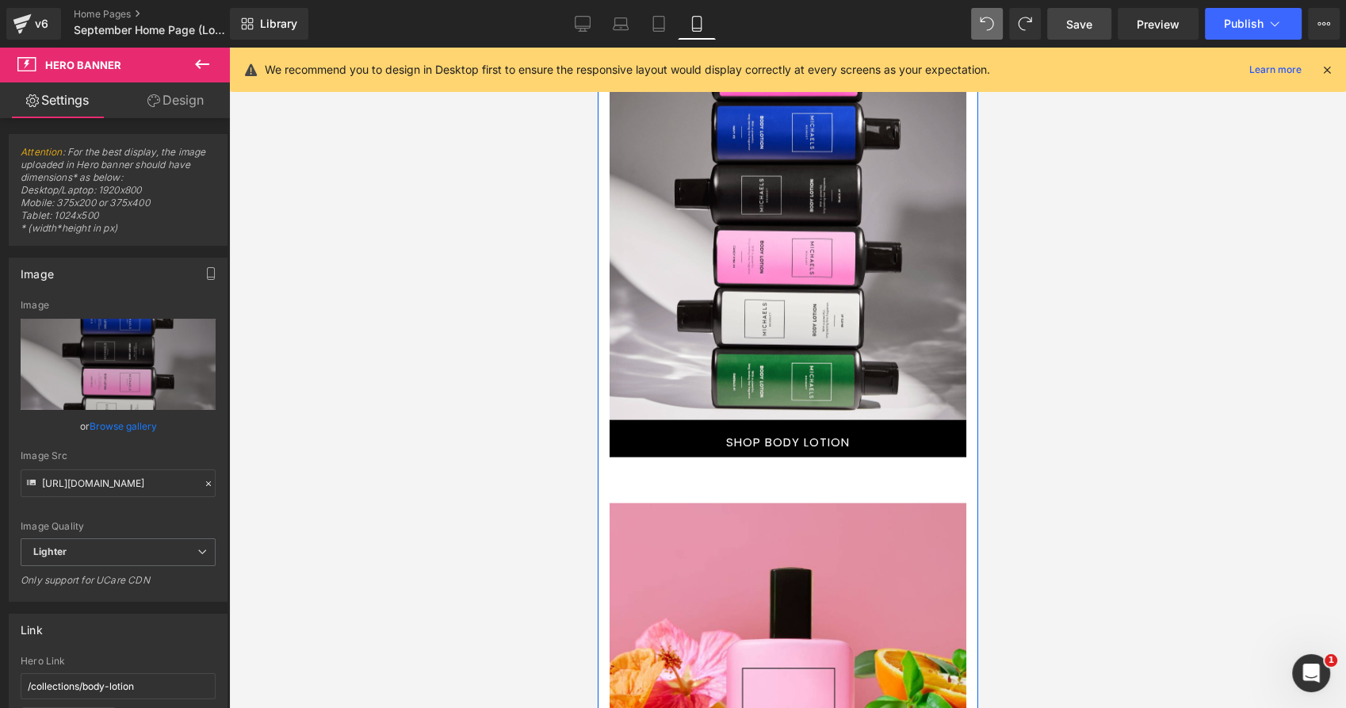
click at [688, 445] on link "SHOP BODY LOTION" at bounding box center [787, 438] width 357 height 37
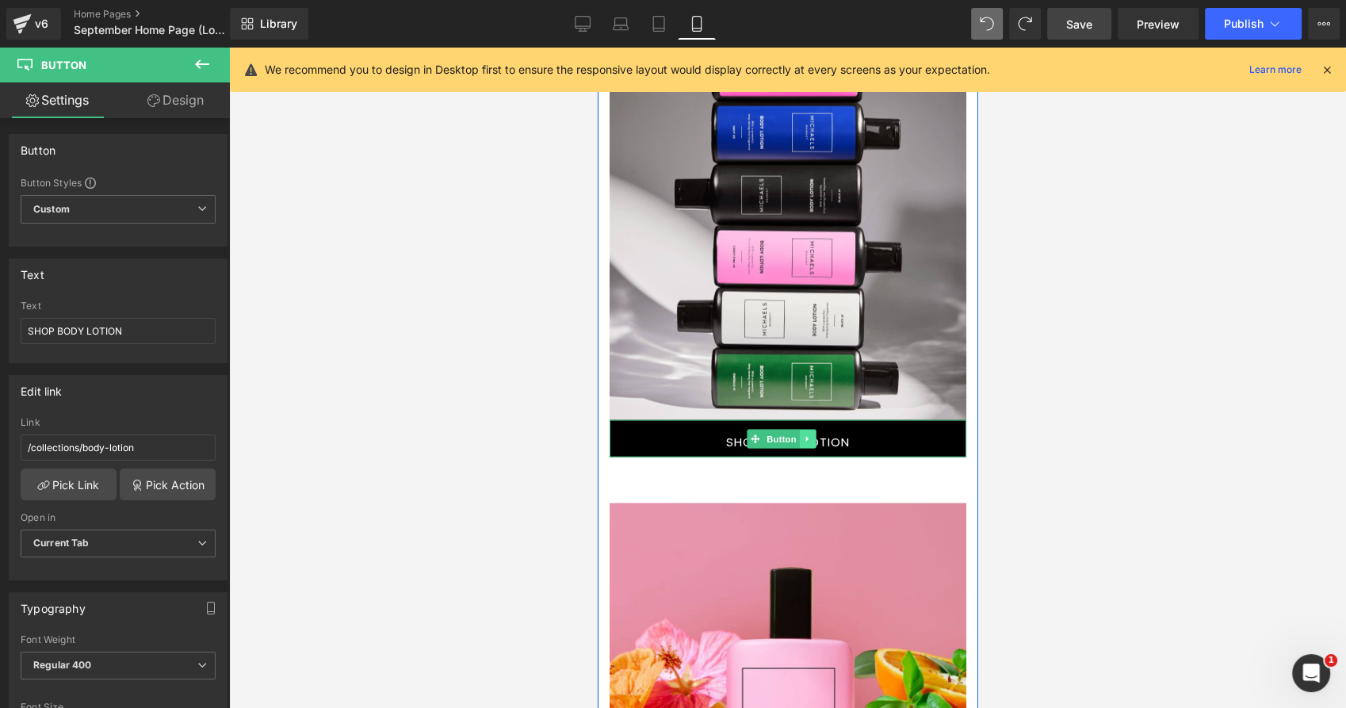
click at [802, 435] on icon at bounding box center [806, 439] width 9 height 10
click at [796, 437] on icon at bounding box center [798, 438] width 9 height 9
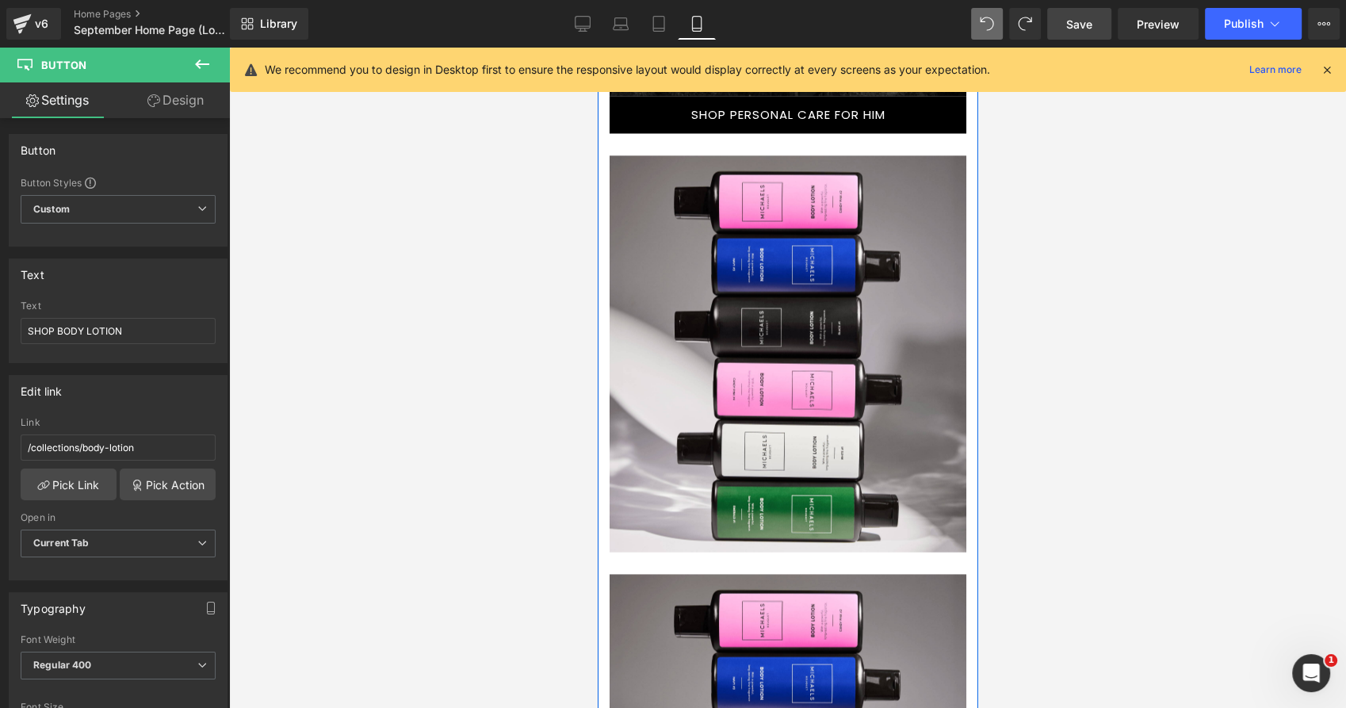
scroll to position [2599, 0]
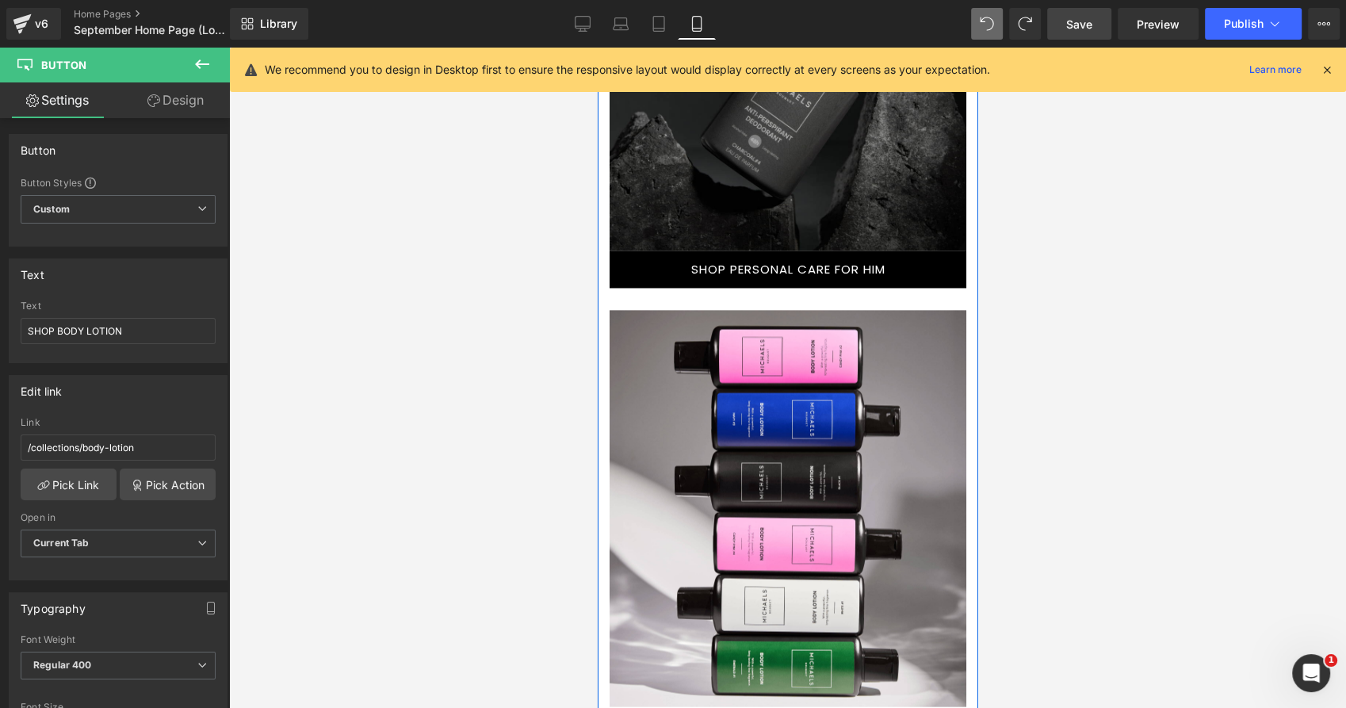
click at [789, 467] on div at bounding box center [798, 501] width 333 height 338
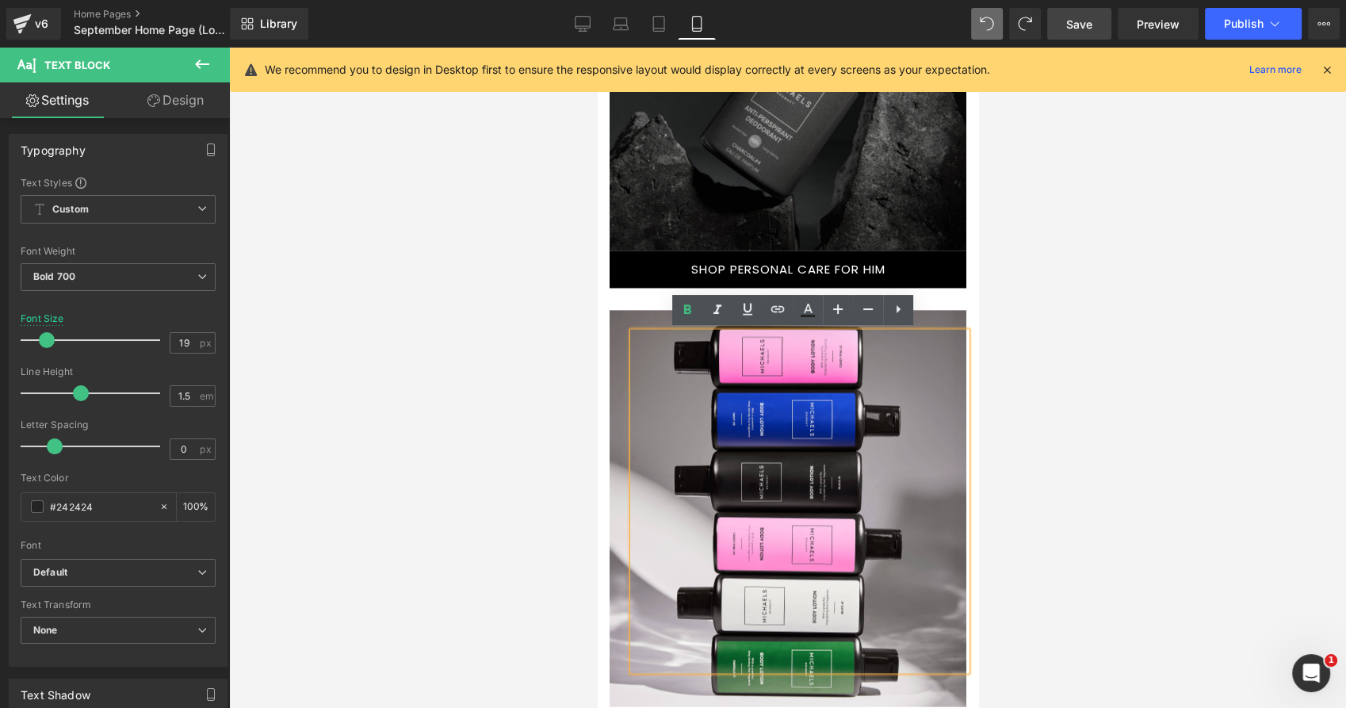
click at [616, 324] on div at bounding box center [787, 508] width 357 height 396
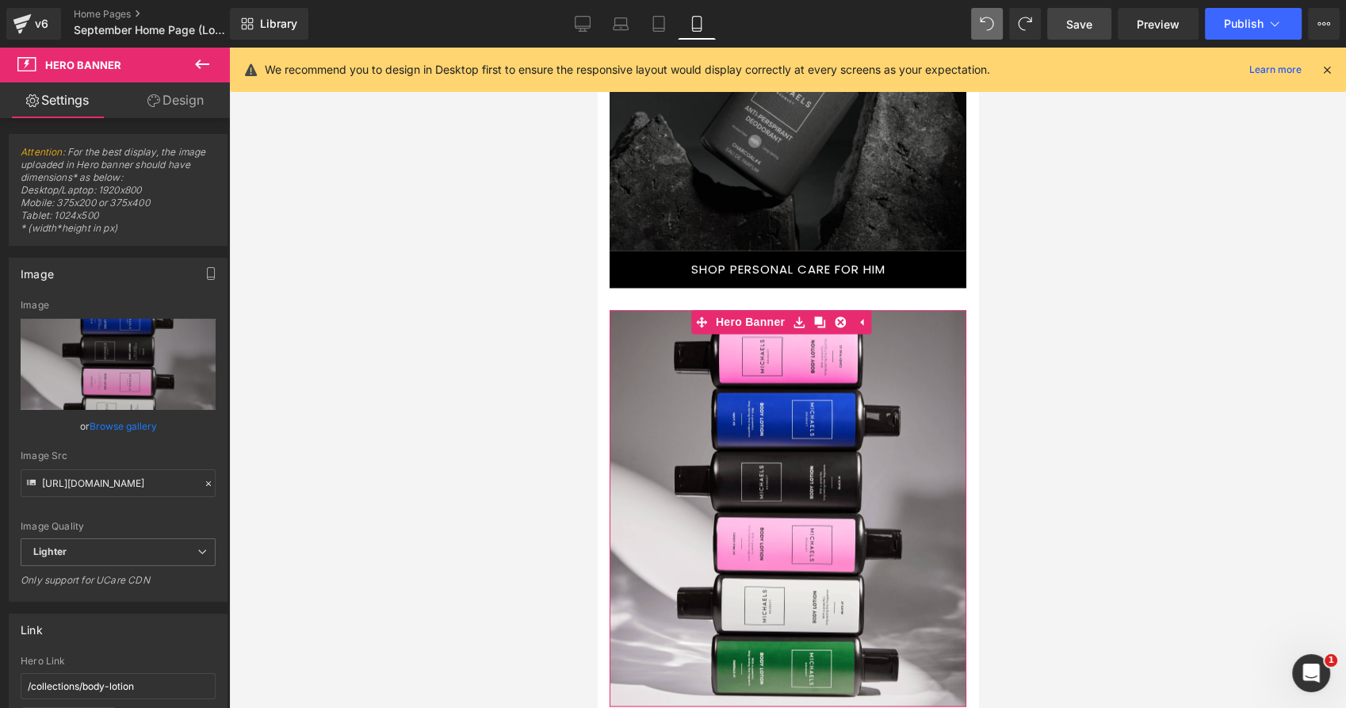
click at [181, 103] on link "Design" at bounding box center [175, 100] width 115 height 36
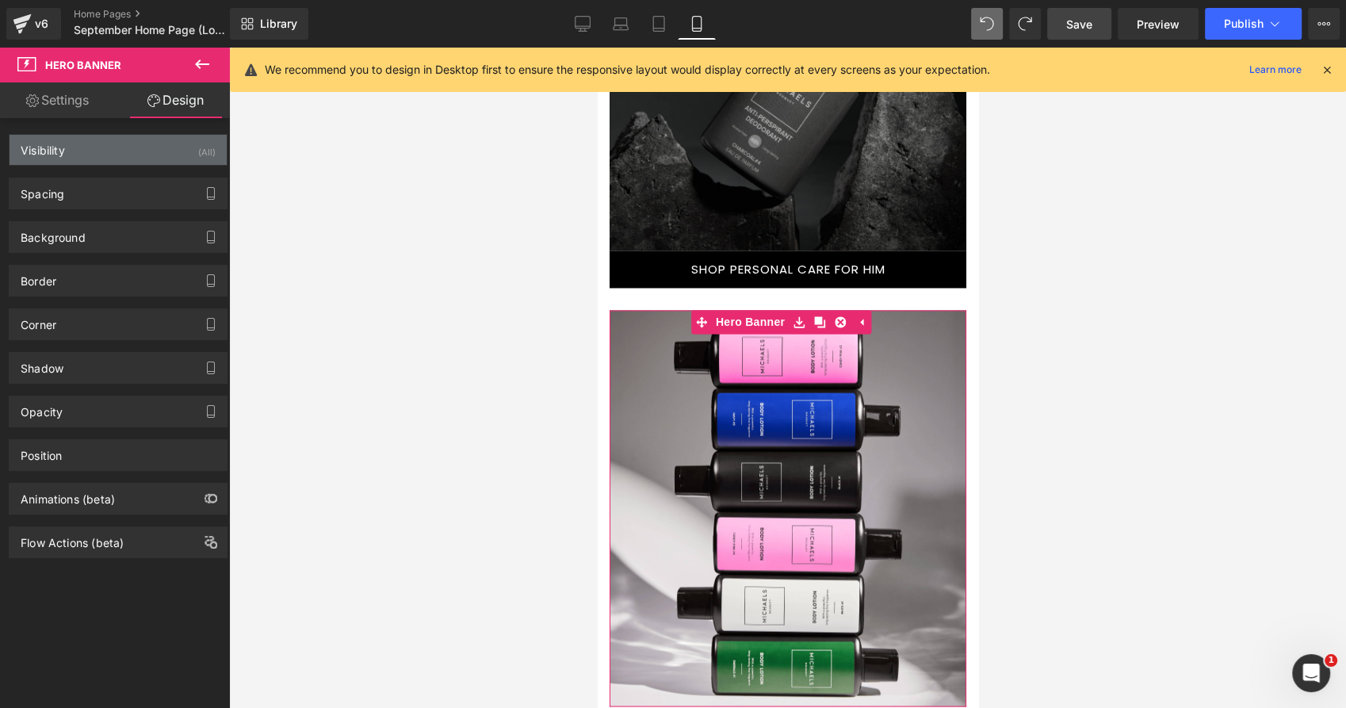
click at [159, 147] on div "Visibility (All)" at bounding box center [118, 150] width 217 height 30
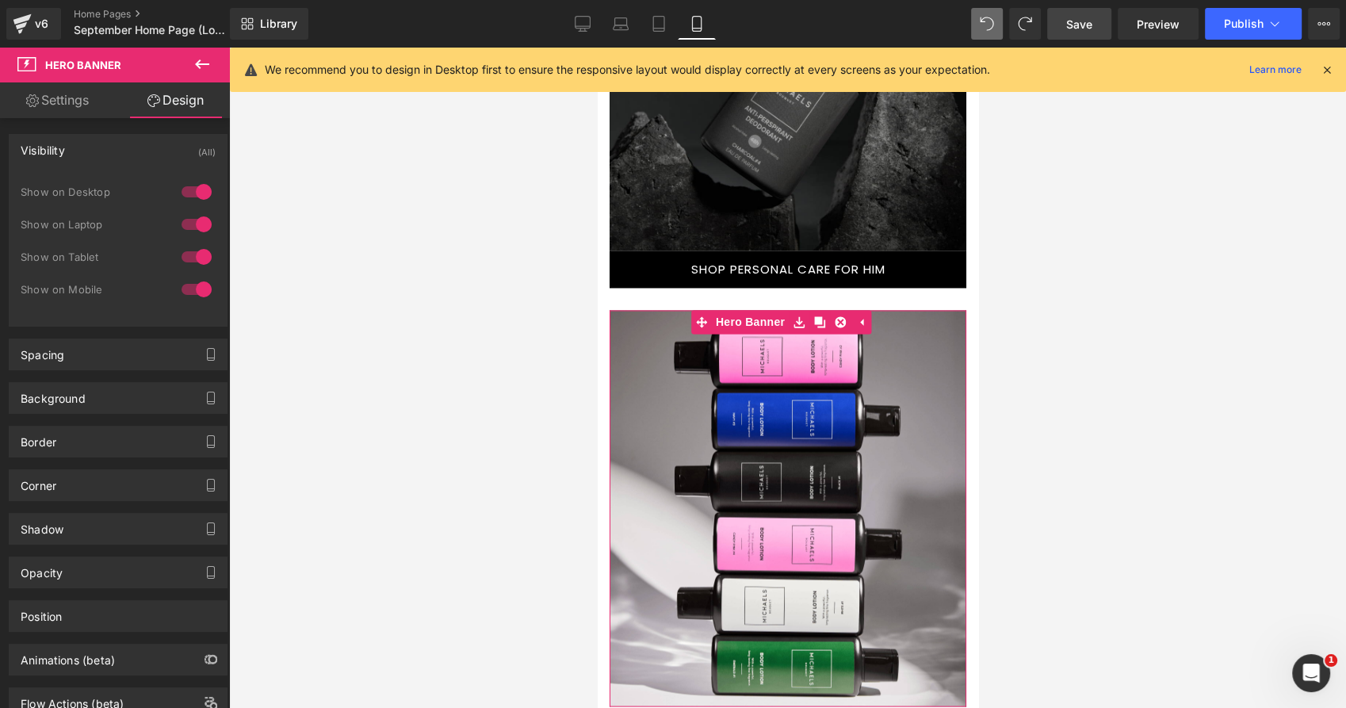
click at [190, 288] on div at bounding box center [197, 289] width 38 height 25
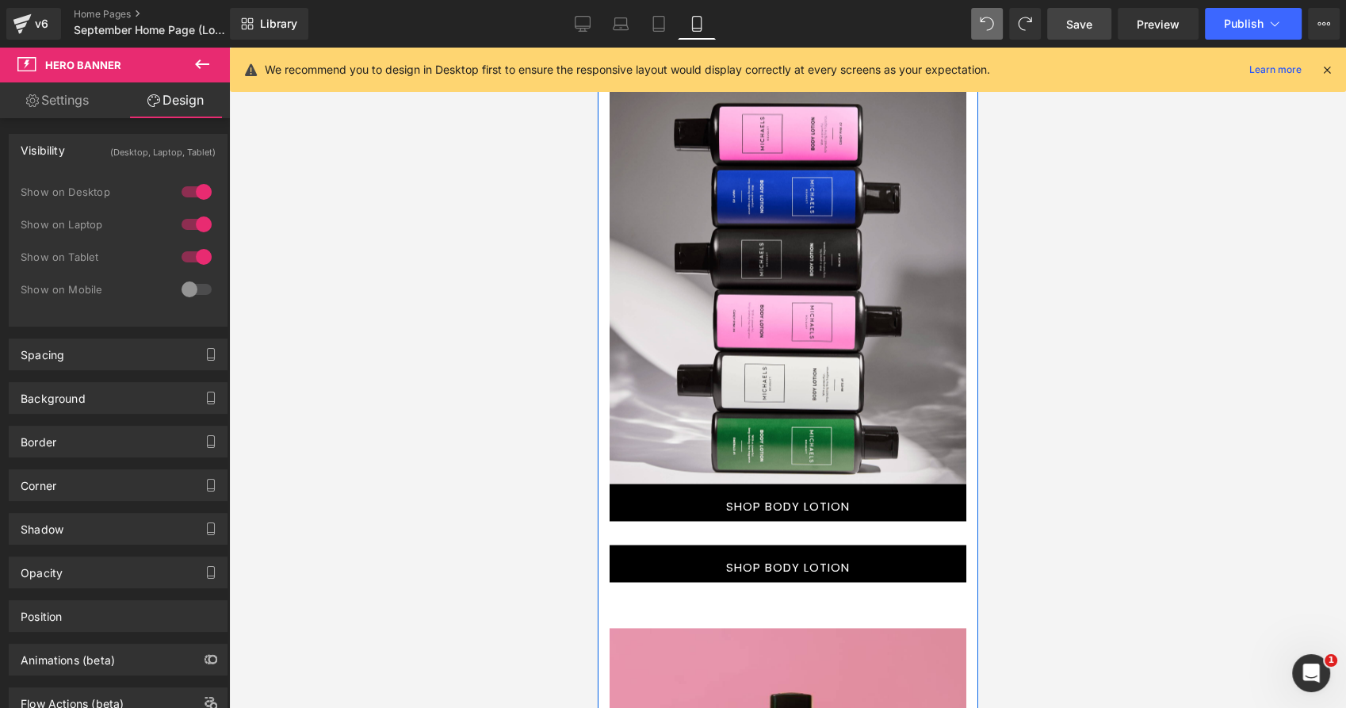
scroll to position [2864, 0]
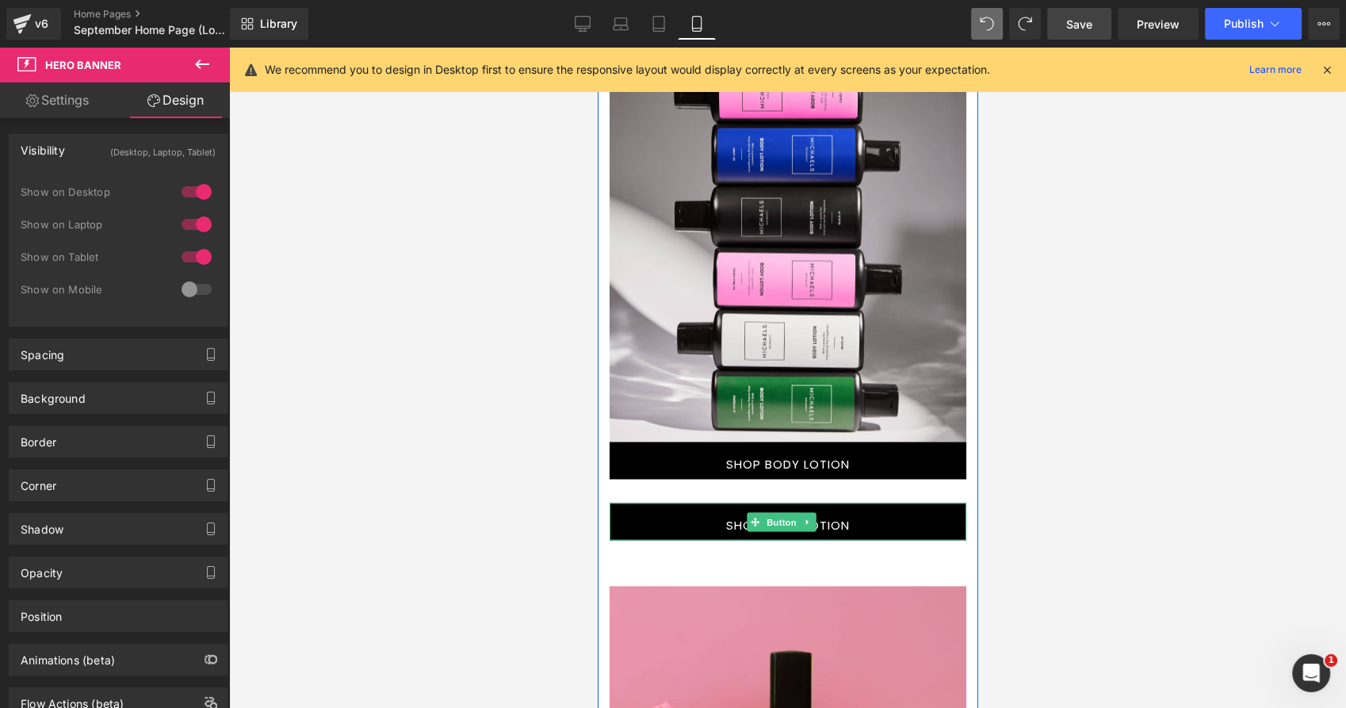
drag, startPoint x: 845, startPoint y: 518, endPoint x: 644, endPoint y: 389, distance: 238.1
click at [844, 519] on link "SHOP BODY LOTION" at bounding box center [787, 520] width 357 height 37
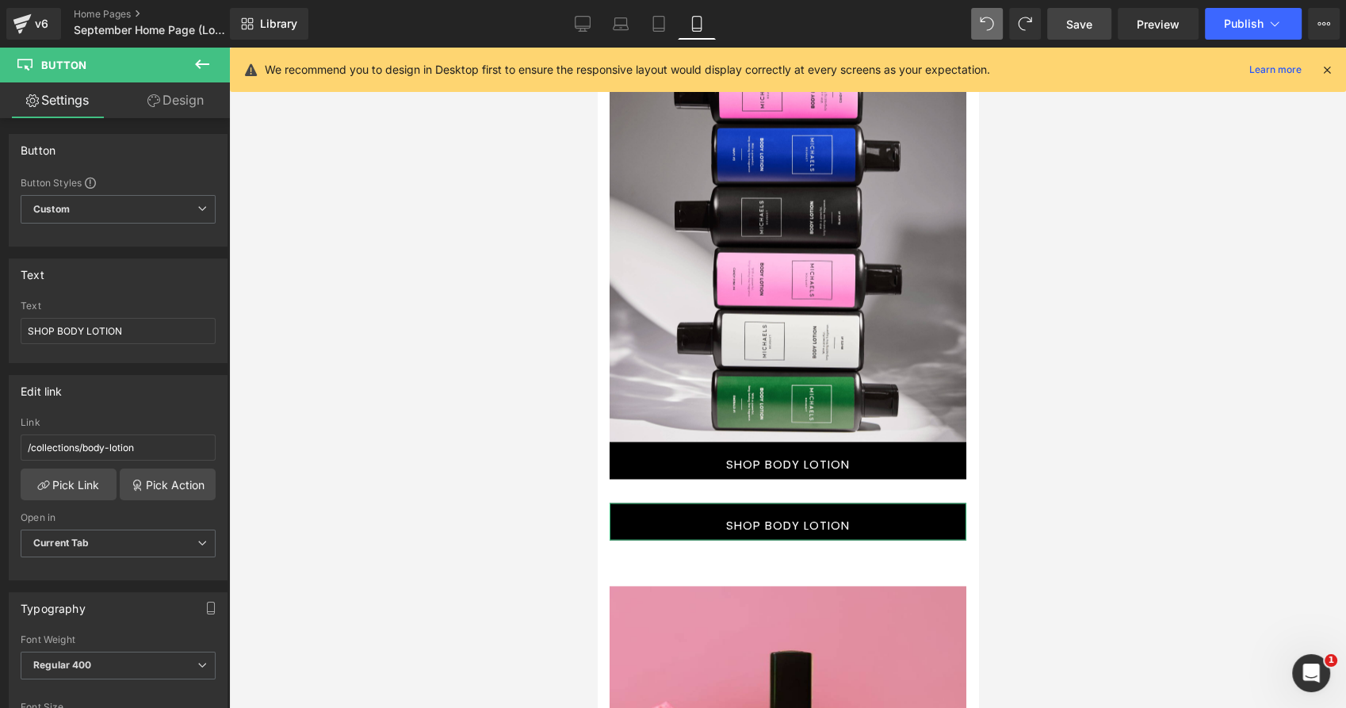
click at [201, 99] on link "Design" at bounding box center [175, 100] width 115 height 36
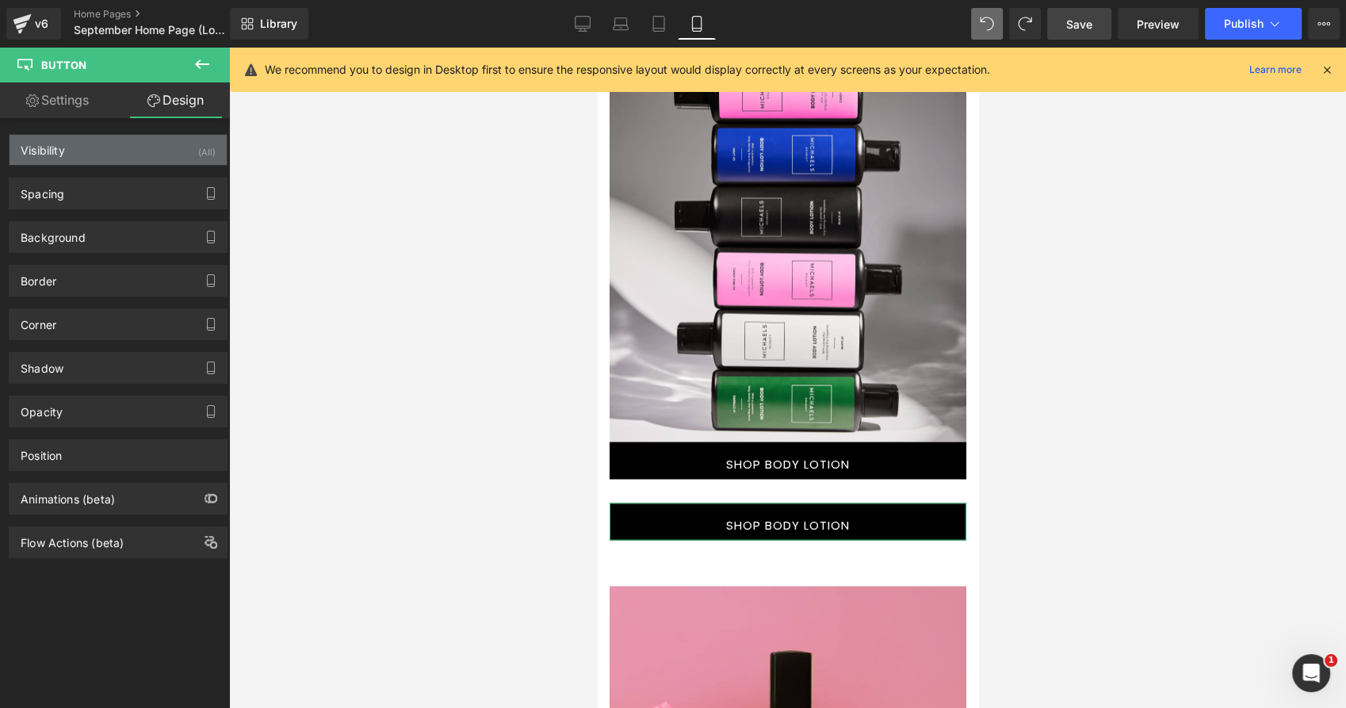
click at [144, 153] on div "Visibility (All)" at bounding box center [118, 150] width 217 height 30
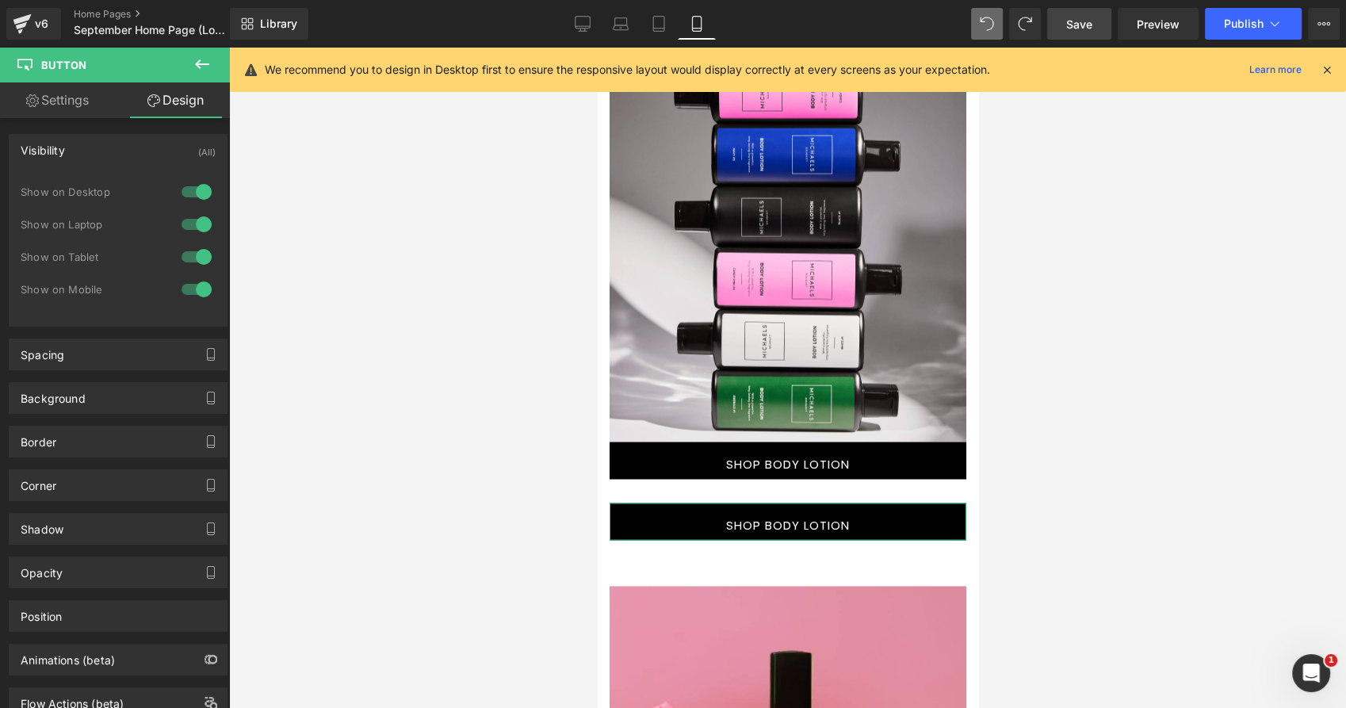
click at [197, 281] on div at bounding box center [197, 289] width 38 height 25
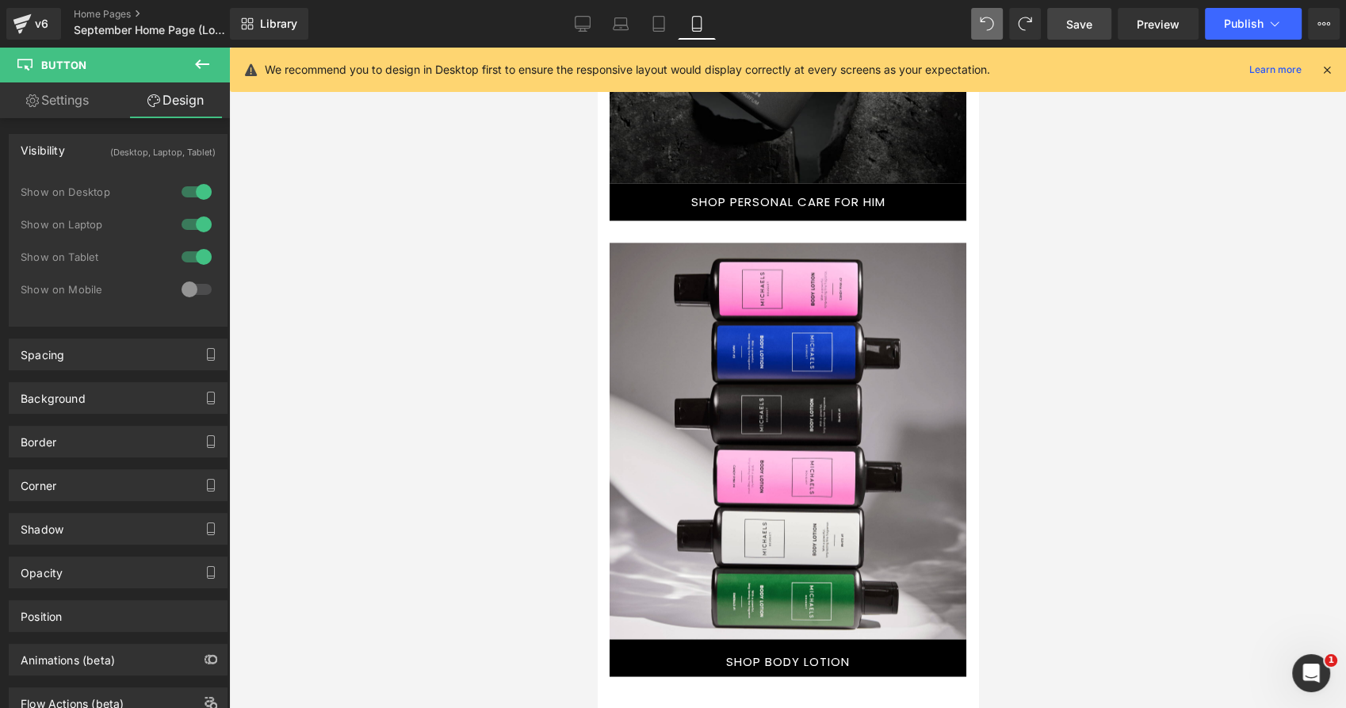
scroll to position [2776, 0]
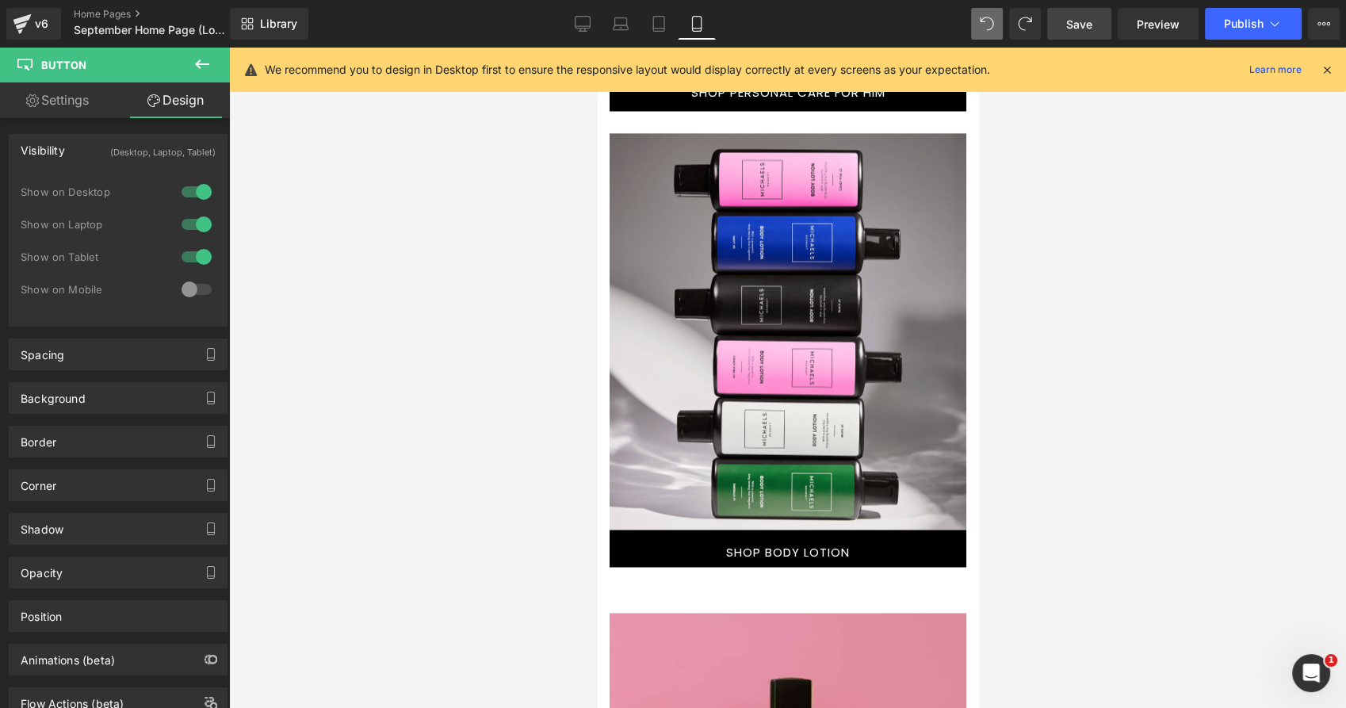
click at [923, 260] on div at bounding box center [798, 312] width 333 height 315
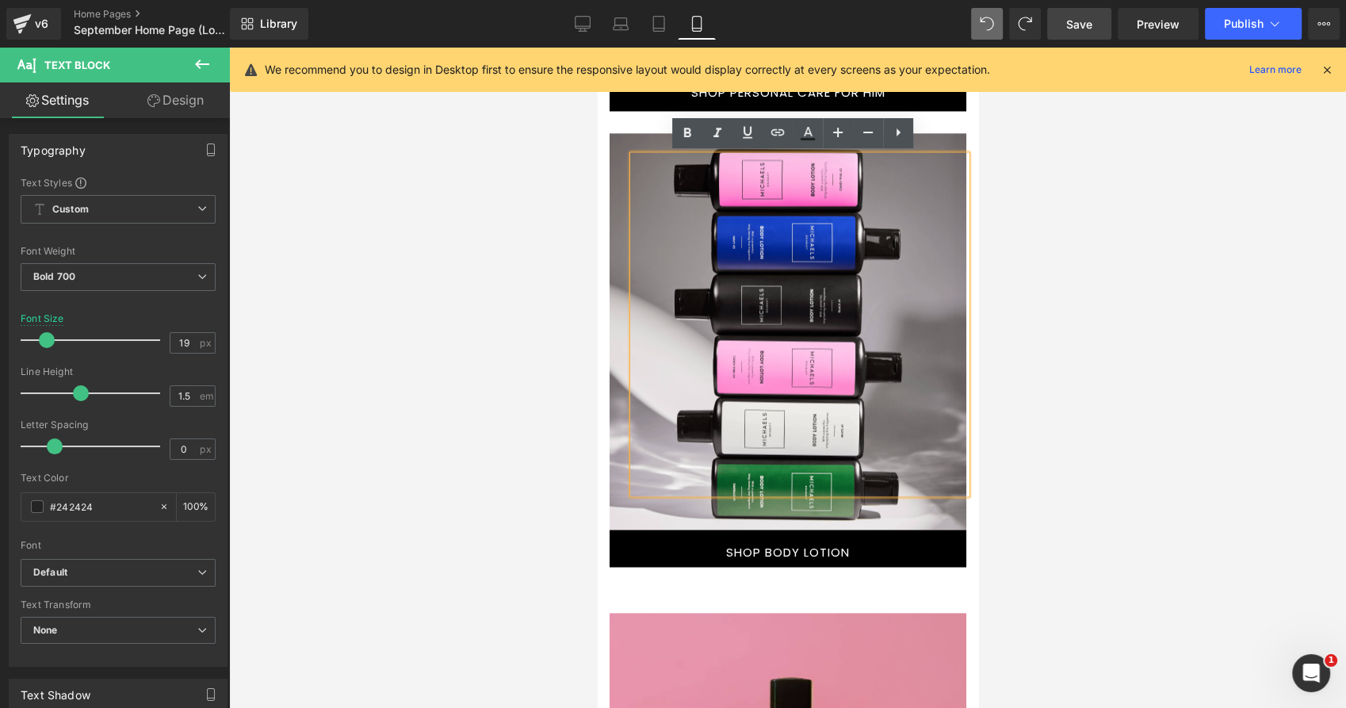
click at [610, 159] on span "Text Block" at bounding box center [787, 324] width 357 height 338
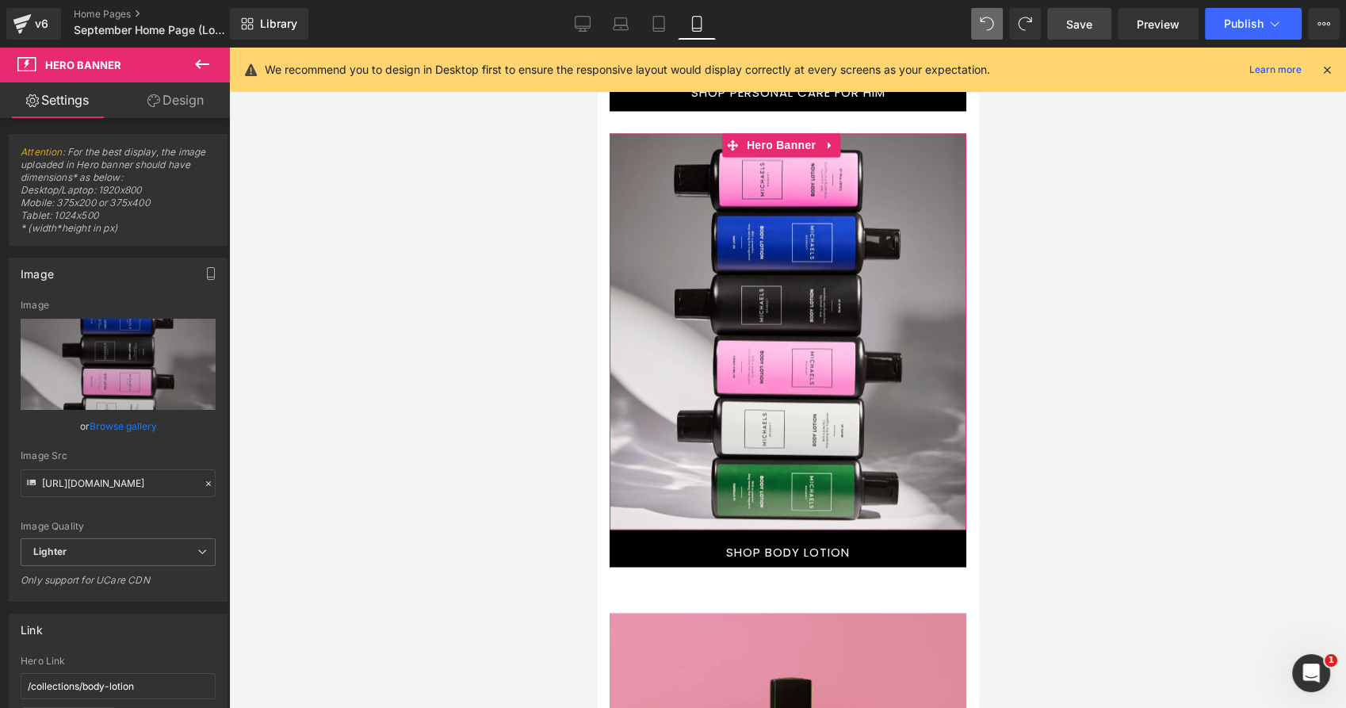
click at [163, 112] on link "Design" at bounding box center [175, 100] width 115 height 36
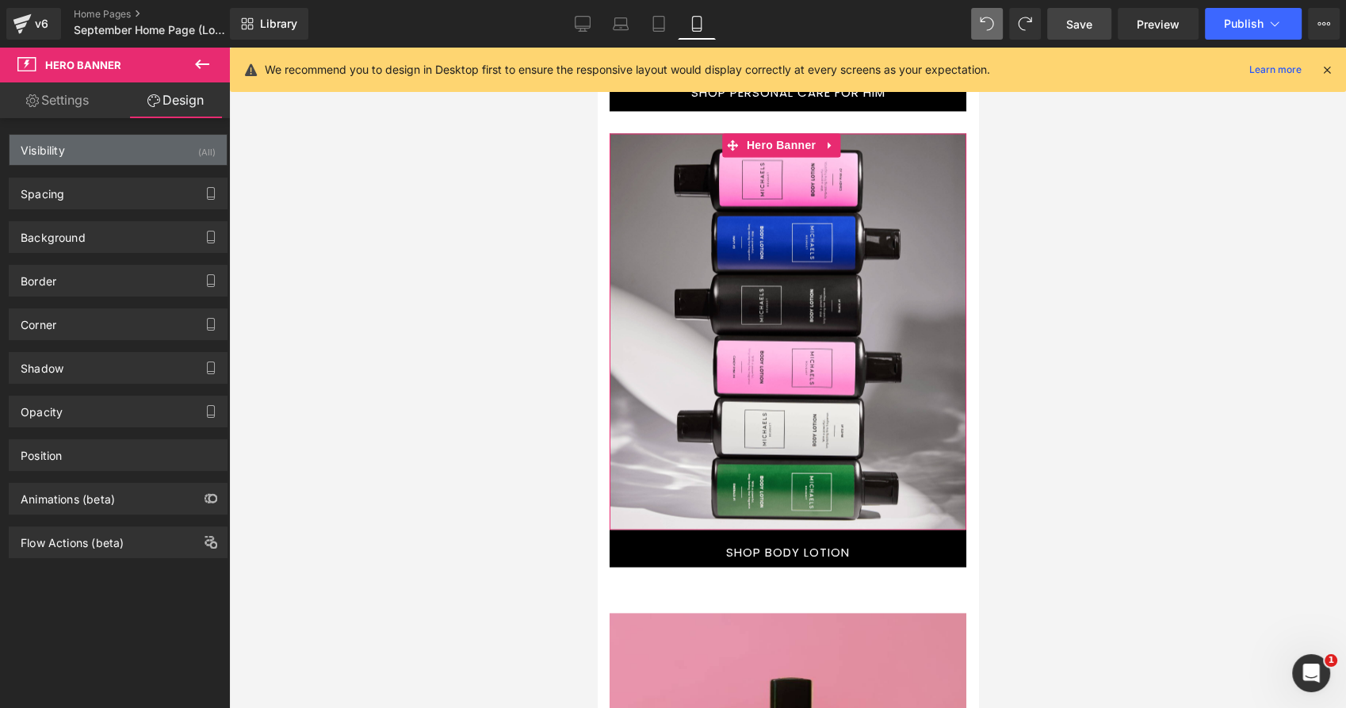
click at [188, 154] on div "Visibility (All)" at bounding box center [118, 150] width 217 height 30
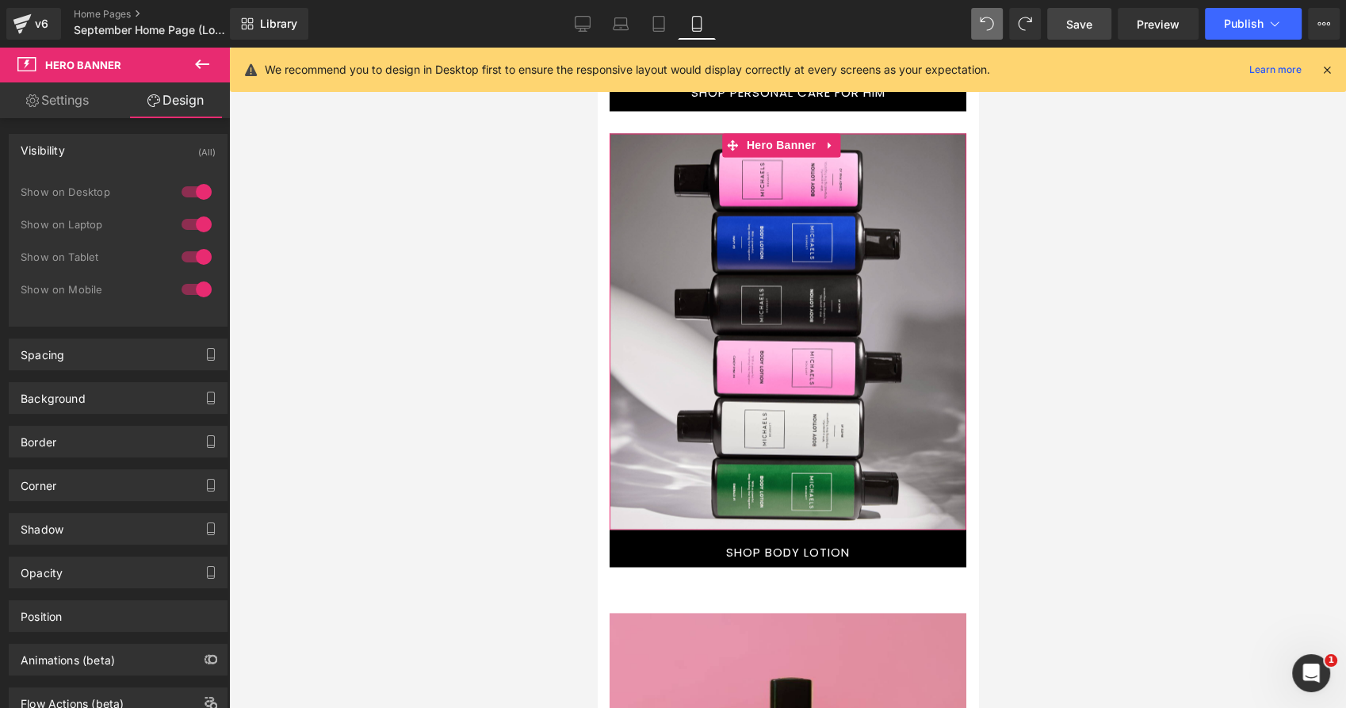
click at [196, 190] on div at bounding box center [197, 191] width 38 height 25
click at [196, 221] on div at bounding box center [197, 224] width 38 height 25
click at [197, 250] on div at bounding box center [197, 256] width 38 height 25
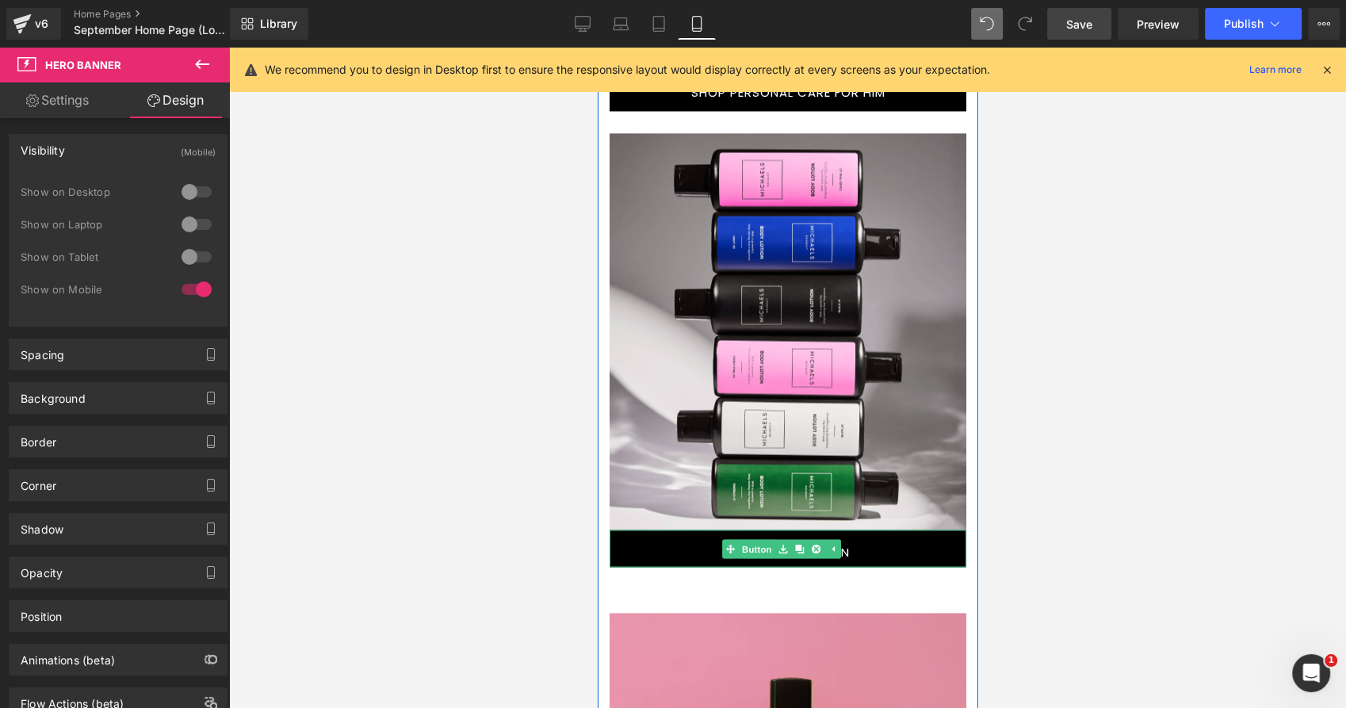
click at [688, 539] on link "SHOP BODY LOTION" at bounding box center [787, 547] width 357 height 37
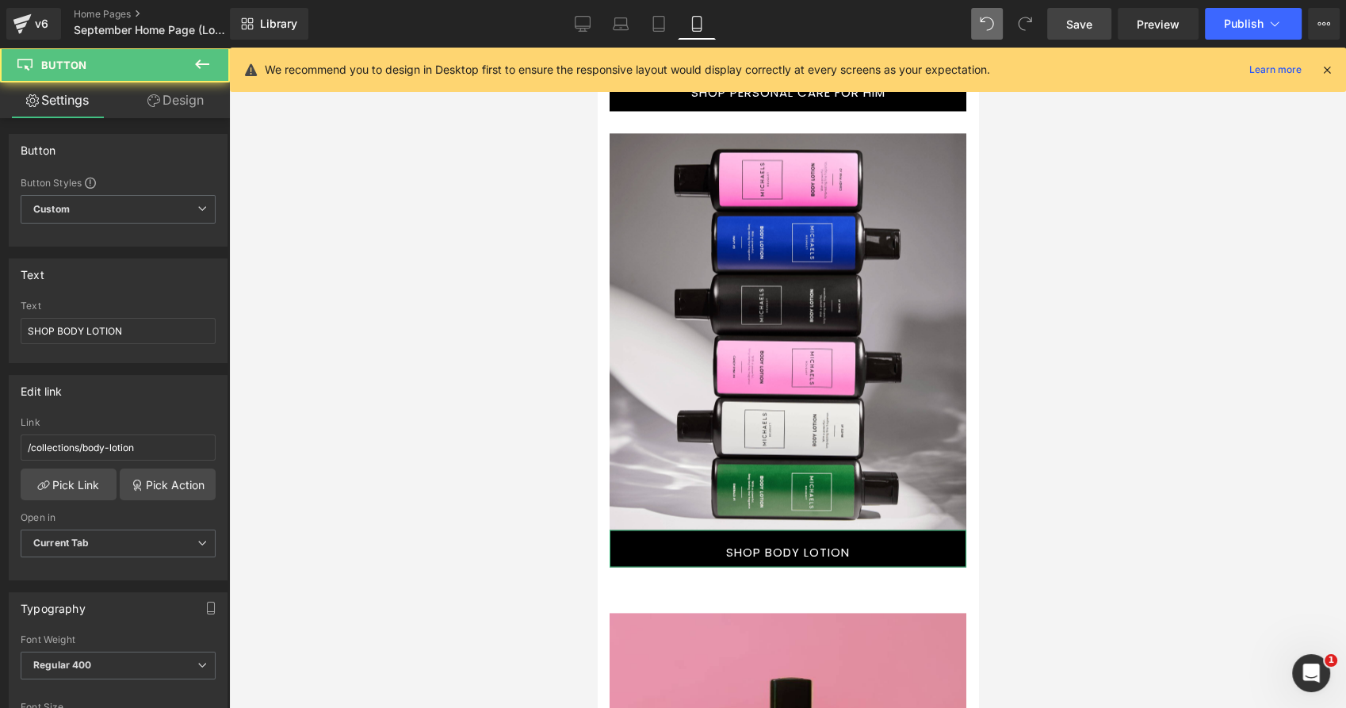
click at [200, 109] on link "Design" at bounding box center [175, 100] width 115 height 36
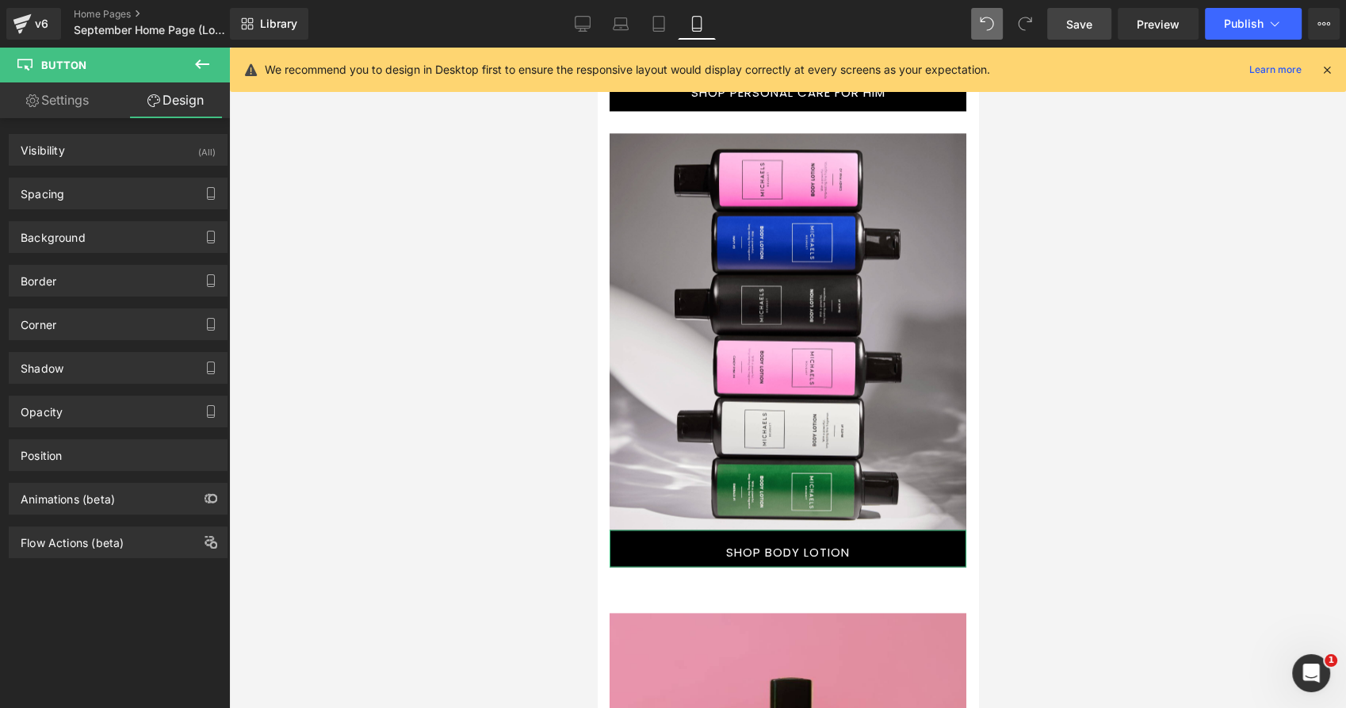
click at [198, 159] on div "(All)" at bounding box center [206, 148] width 17 height 26
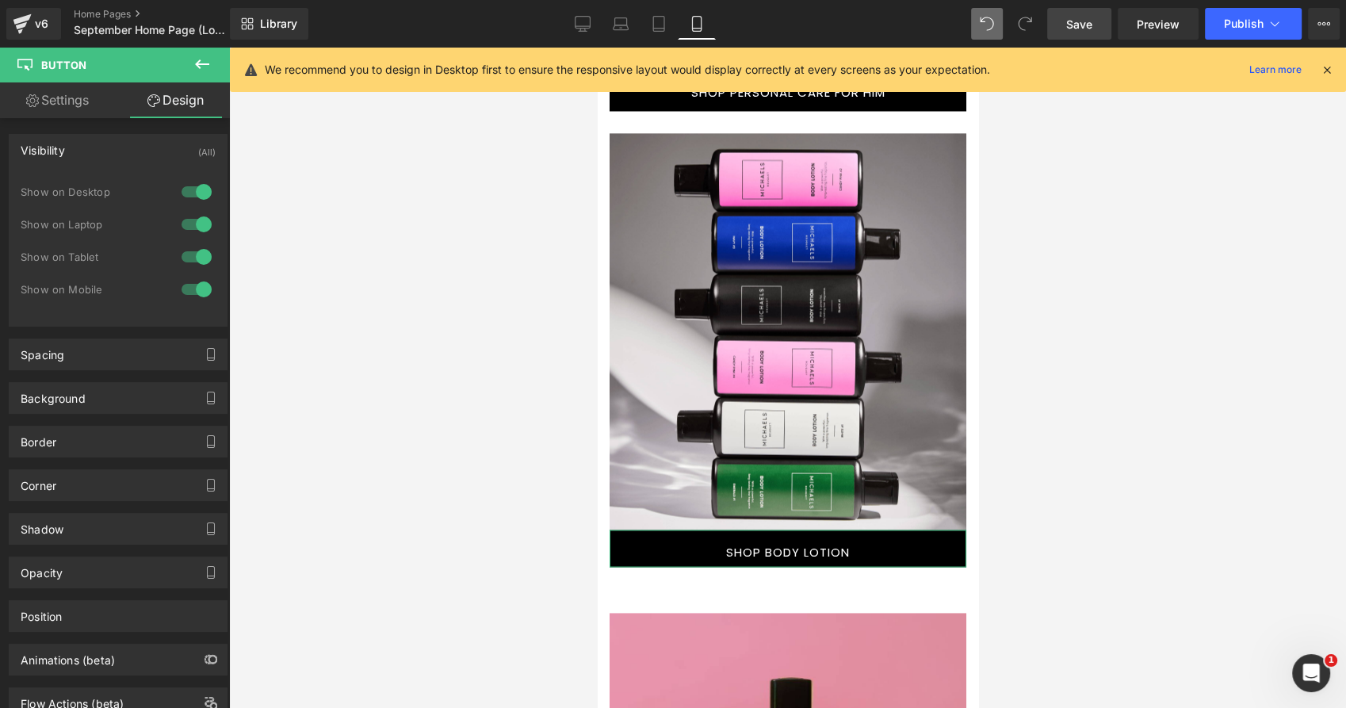
drag, startPoint x: 187, startPoint y: 185, endPoint x: 194, endPoint y: 221, distance: 37.1
click at [186, 185] on div at bounding box center [197, 191] width 38 height 25
click at [194, 221] on div at bounding box center [197, 224] width 38 height 25
click at [194, 257] on div at bounding box center [197, 256] width 38 height 25
drag, startPoint x: 1141, startPoint y: 266, endPoint x: 1079, endPoint y: 224, distance: 74.7
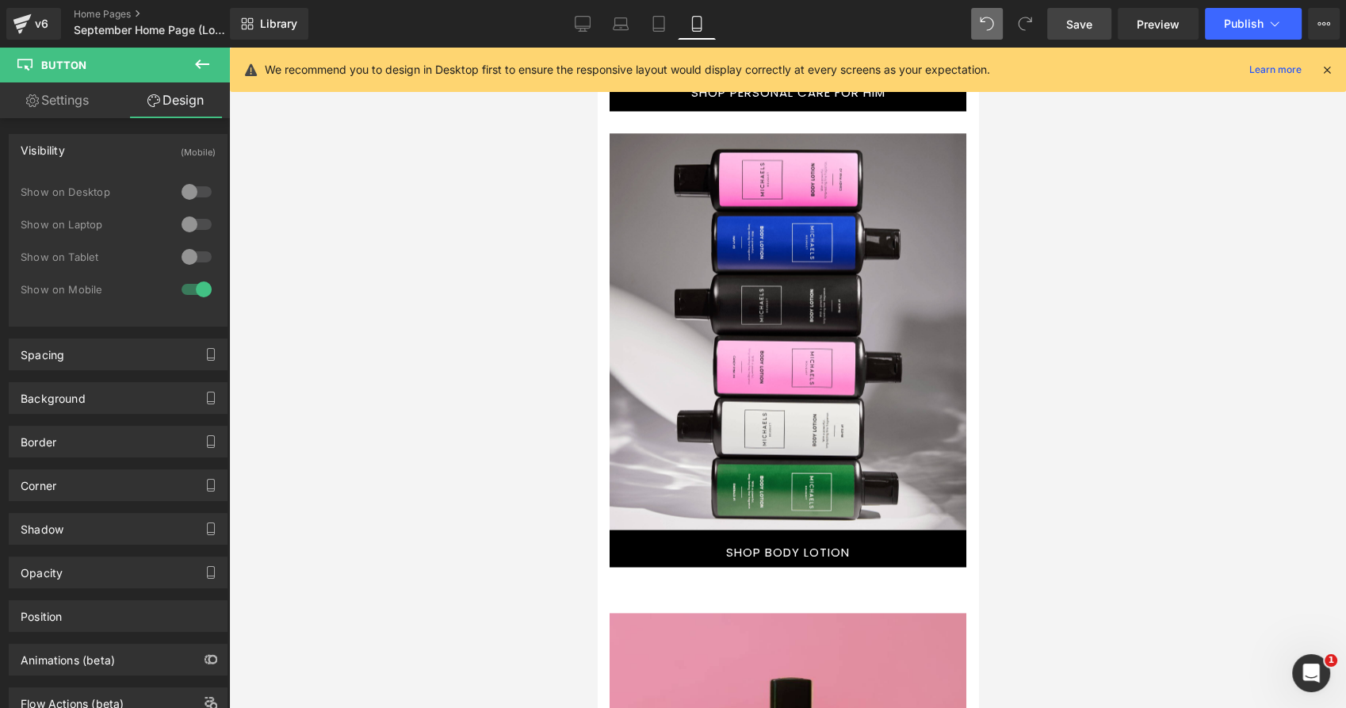
click at [1139, 264] on div at bounding box center [787, 378] width 1117 height 660
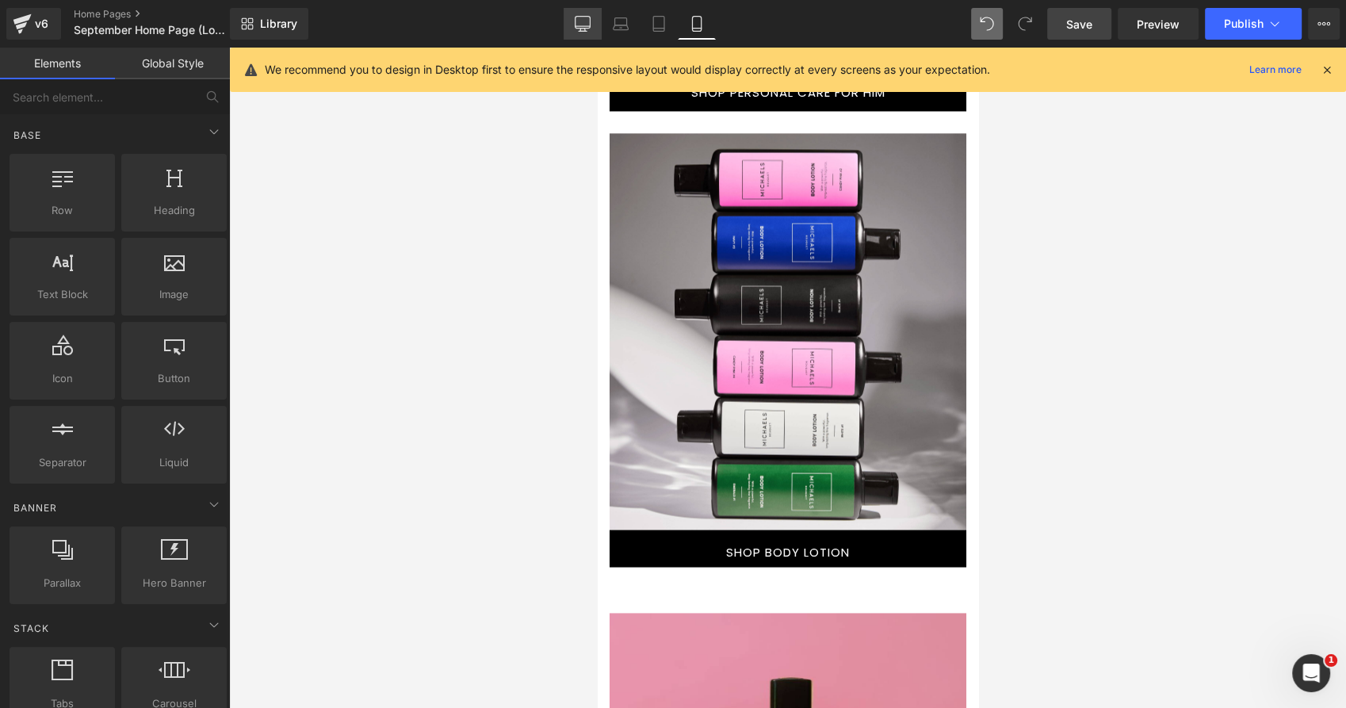
click at [589, 19] on icon at bounding box center [583, 24] width 16 height 16
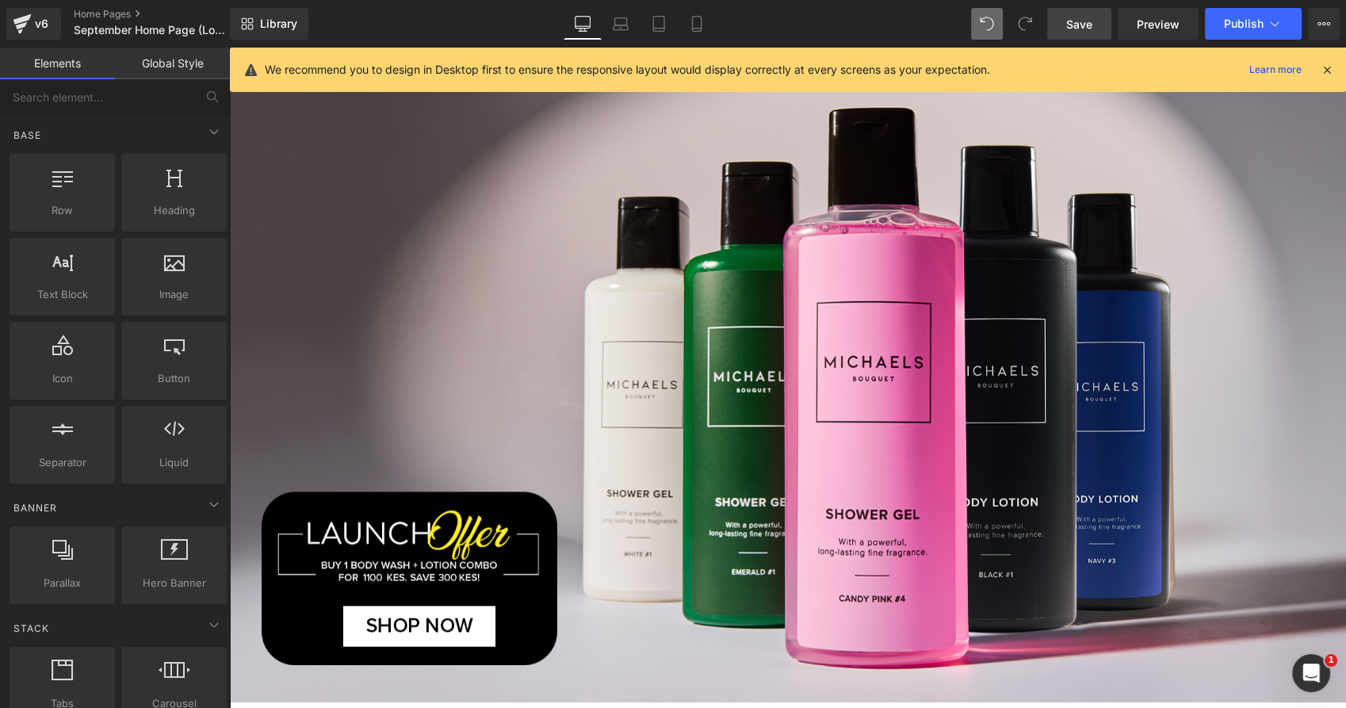
drag, startPoint x: 616, startPoint y: 25, endPoint x: 624, endPoint y: 77, distance: 53.0
click at [617, 25] on icon at bounding box center [621, 24] width 16 height 16
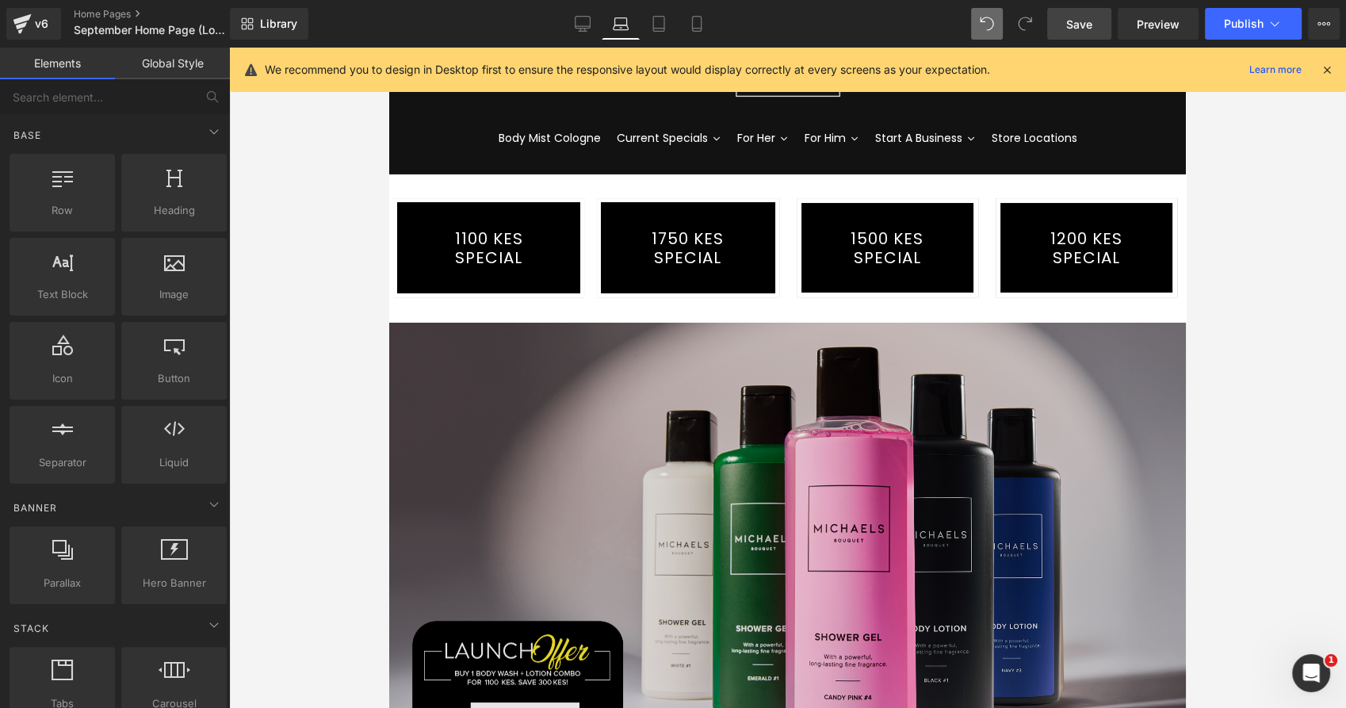
scroll to position [0, 0]
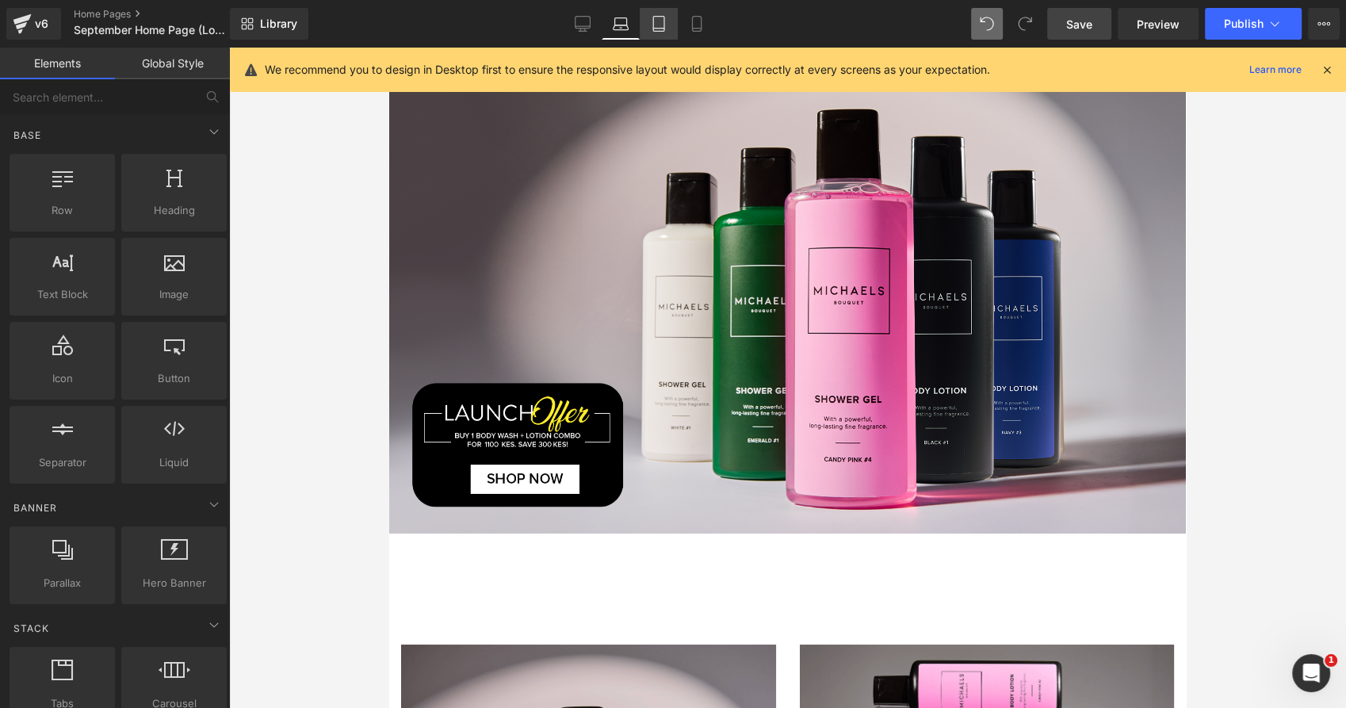
click at [658, 21] on icon at bounding box center [659, 24] width 16 height 16
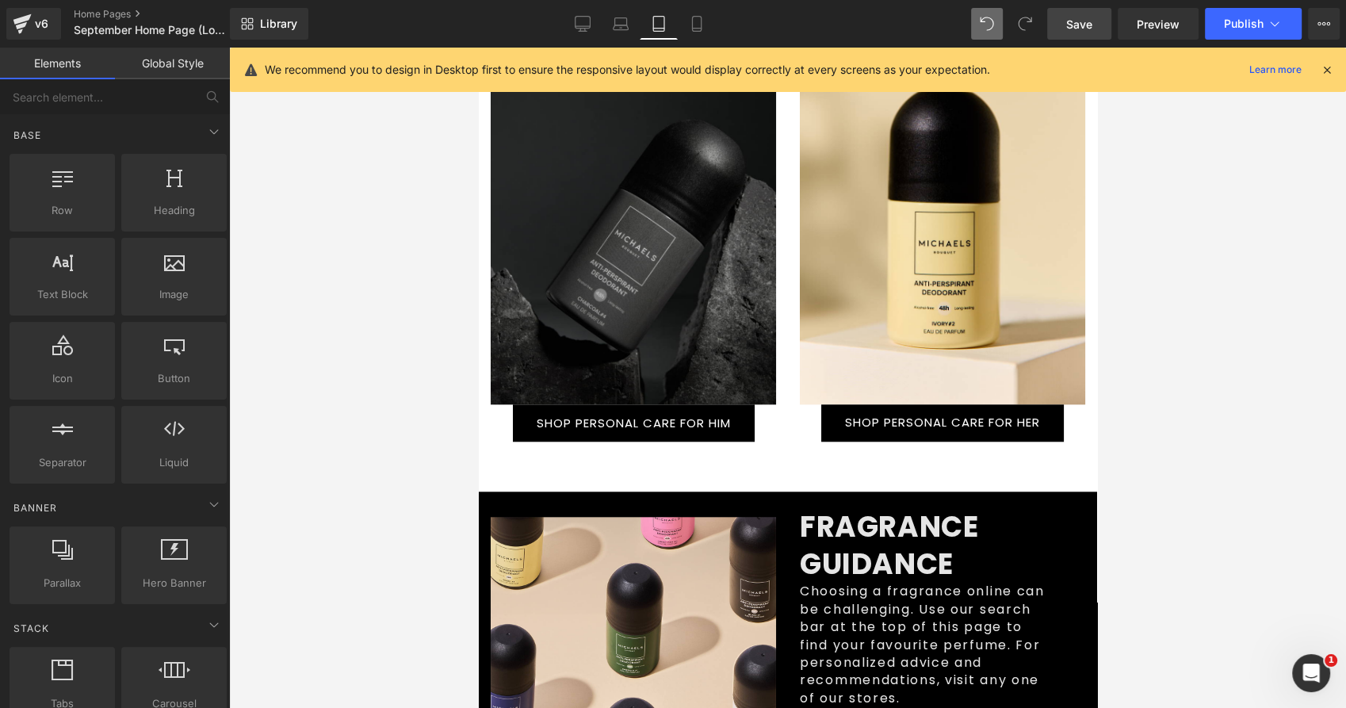
scroll to position [1585, 0]
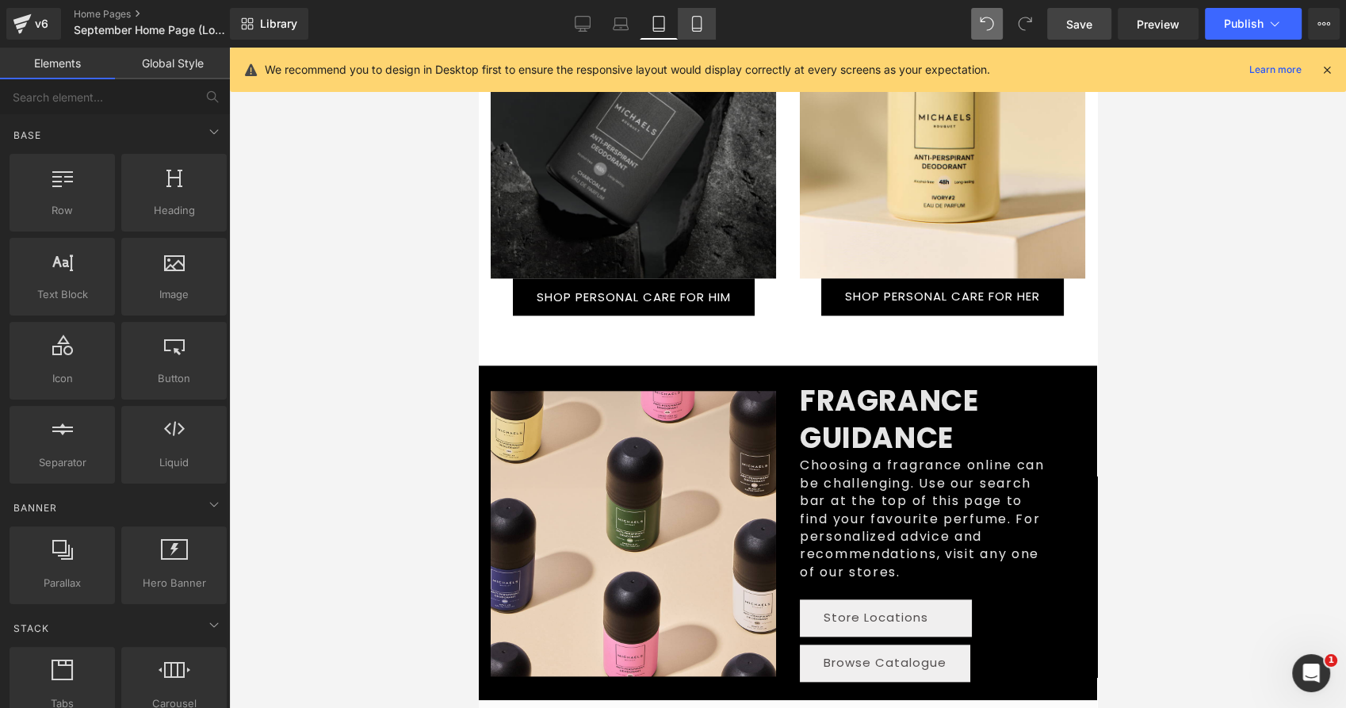
drag, startPoint x: 701, startPoint y: 25, endPoint x: 125, endPoint y: 97, distance: 579.9
click at [701, 25] on icon at bounding box center [696, 24] width 9 height 15
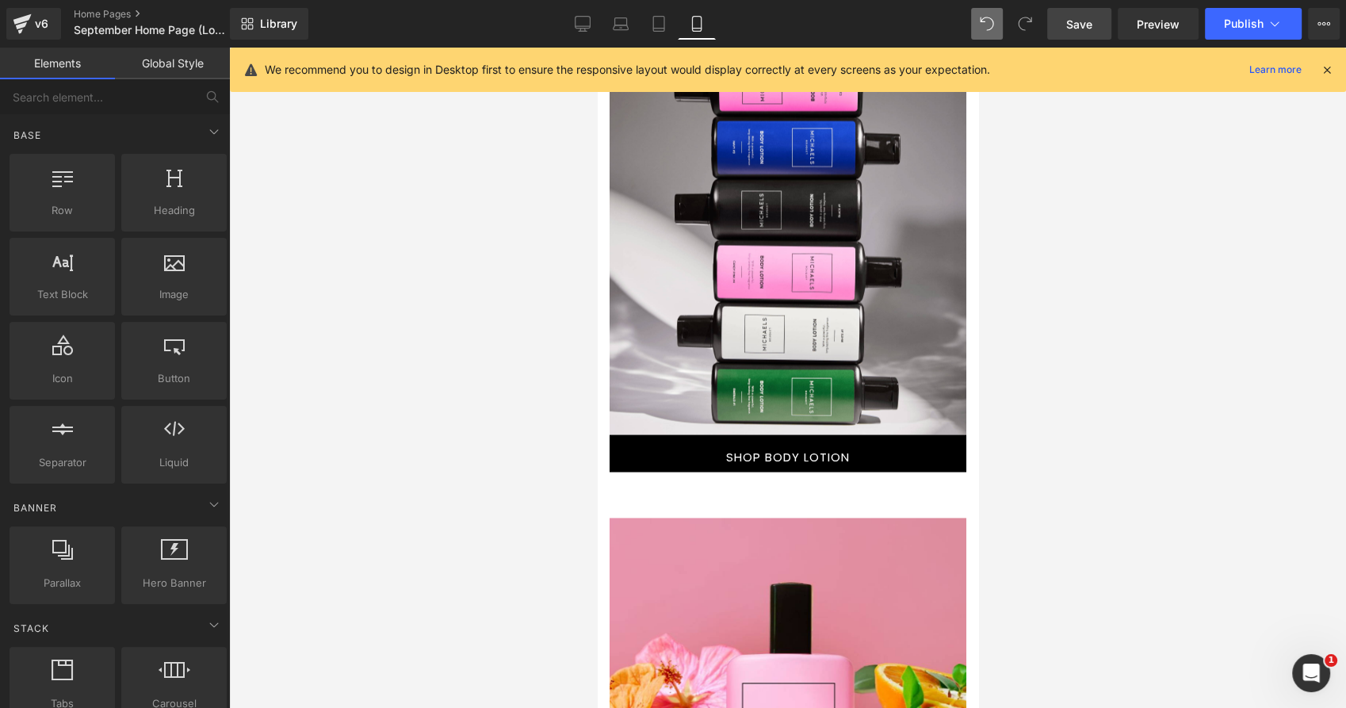
scroll to position [2519, 0]
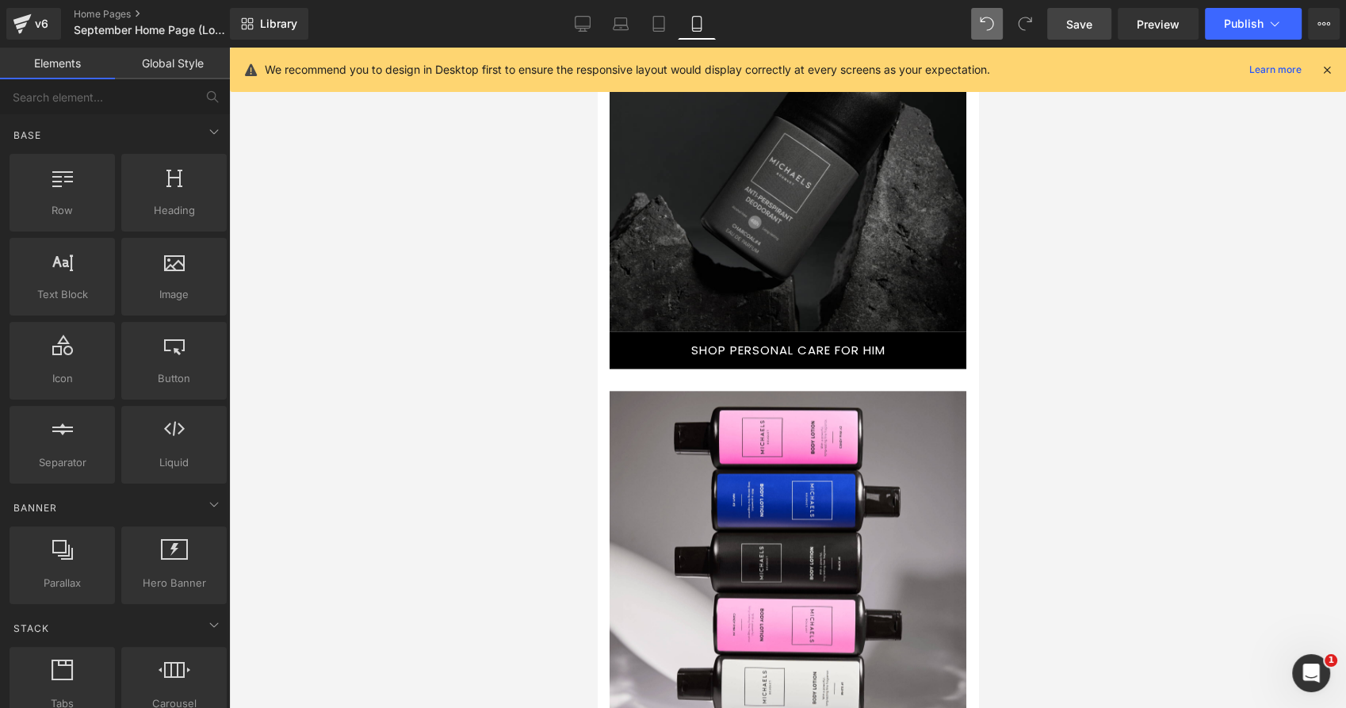
click at [657, 427] on div at bounding box center [798, 582] width 333 height 338
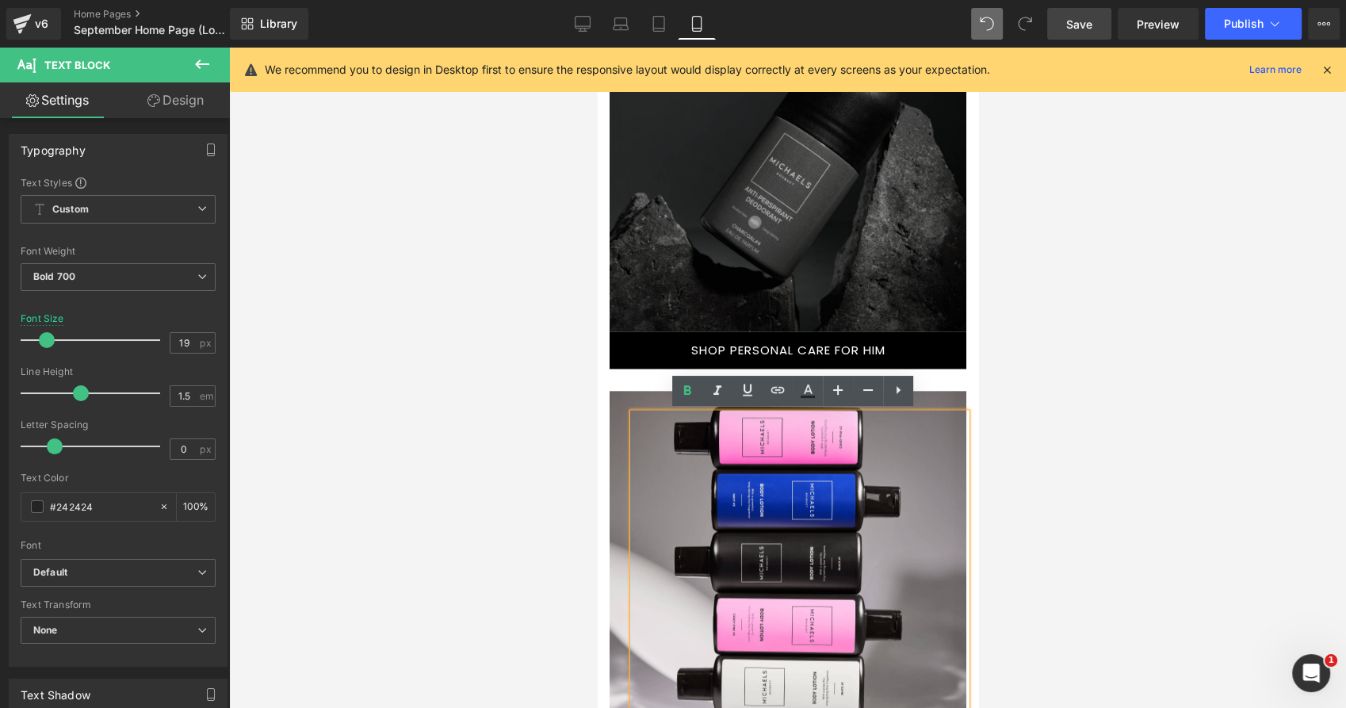
click at [634, 396] on div at bounding box center [787, 589] width 357 height 396
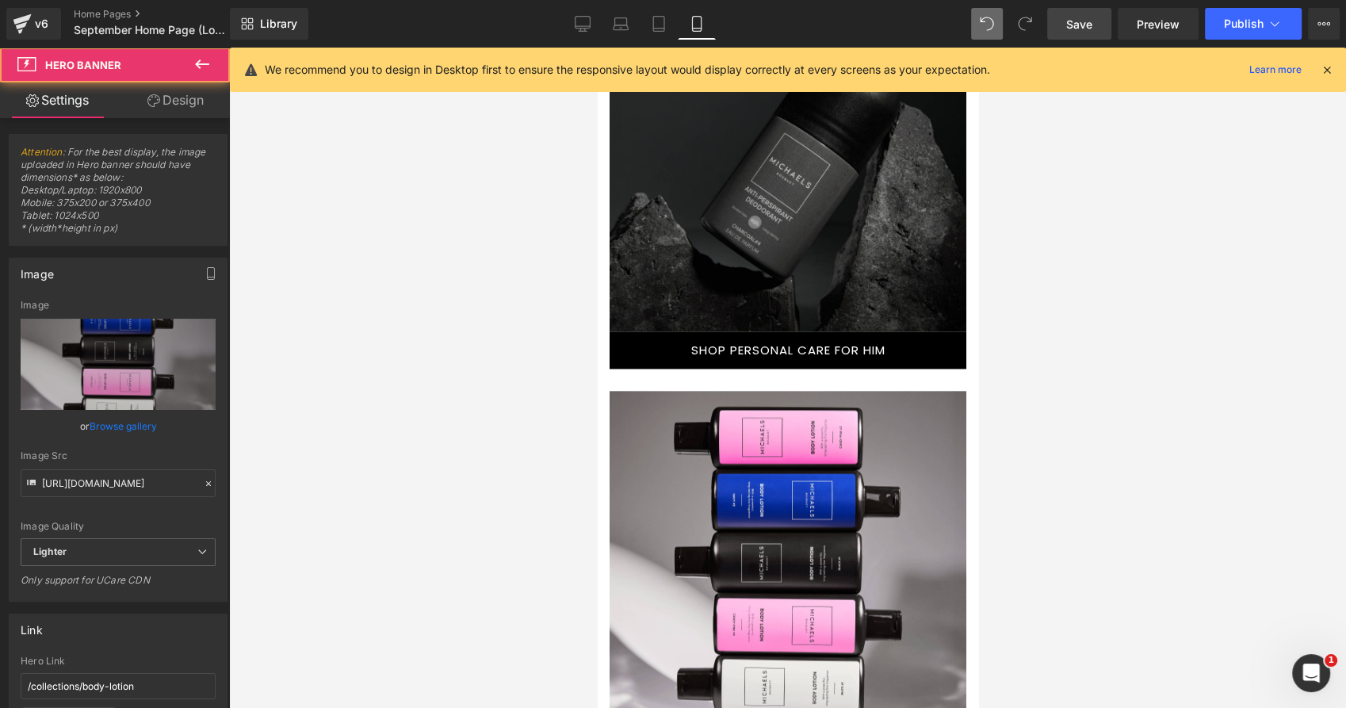
click at [621, 397] on div at bounding box center [787, 589] width 357 height 396
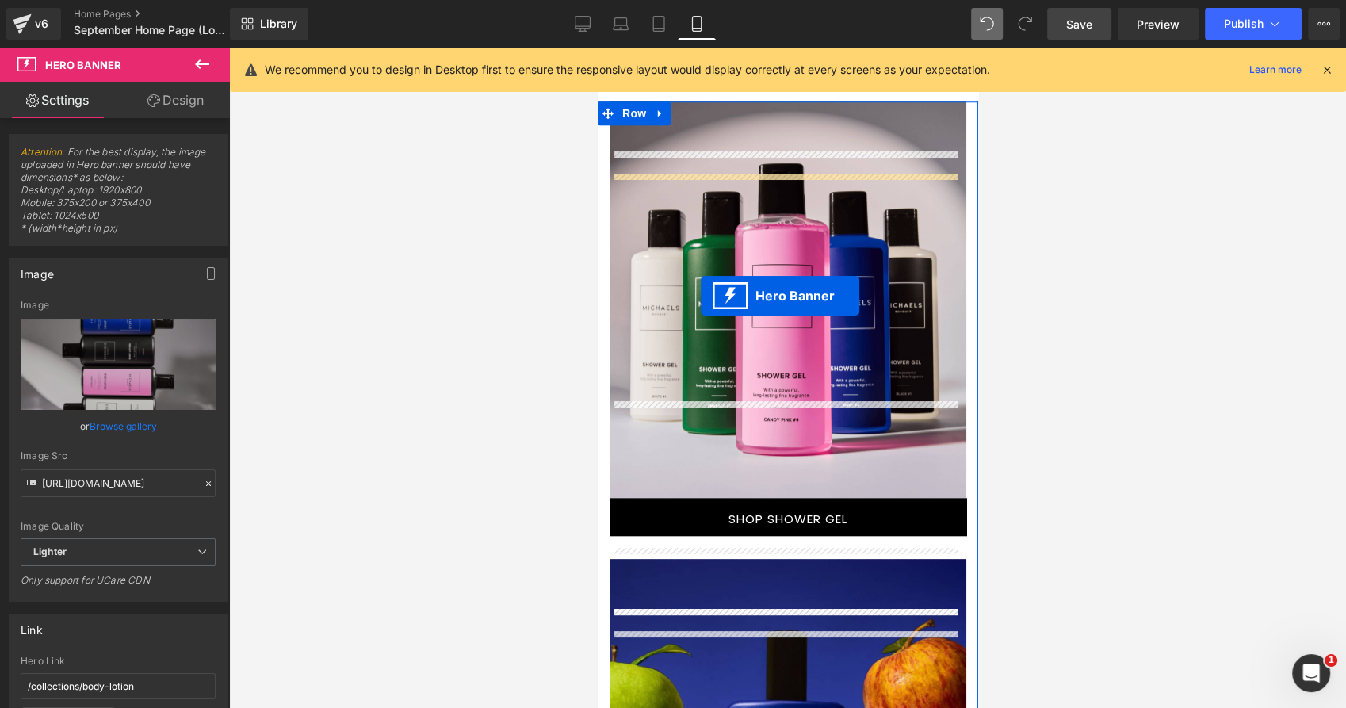
scroll to position [1726, 0]
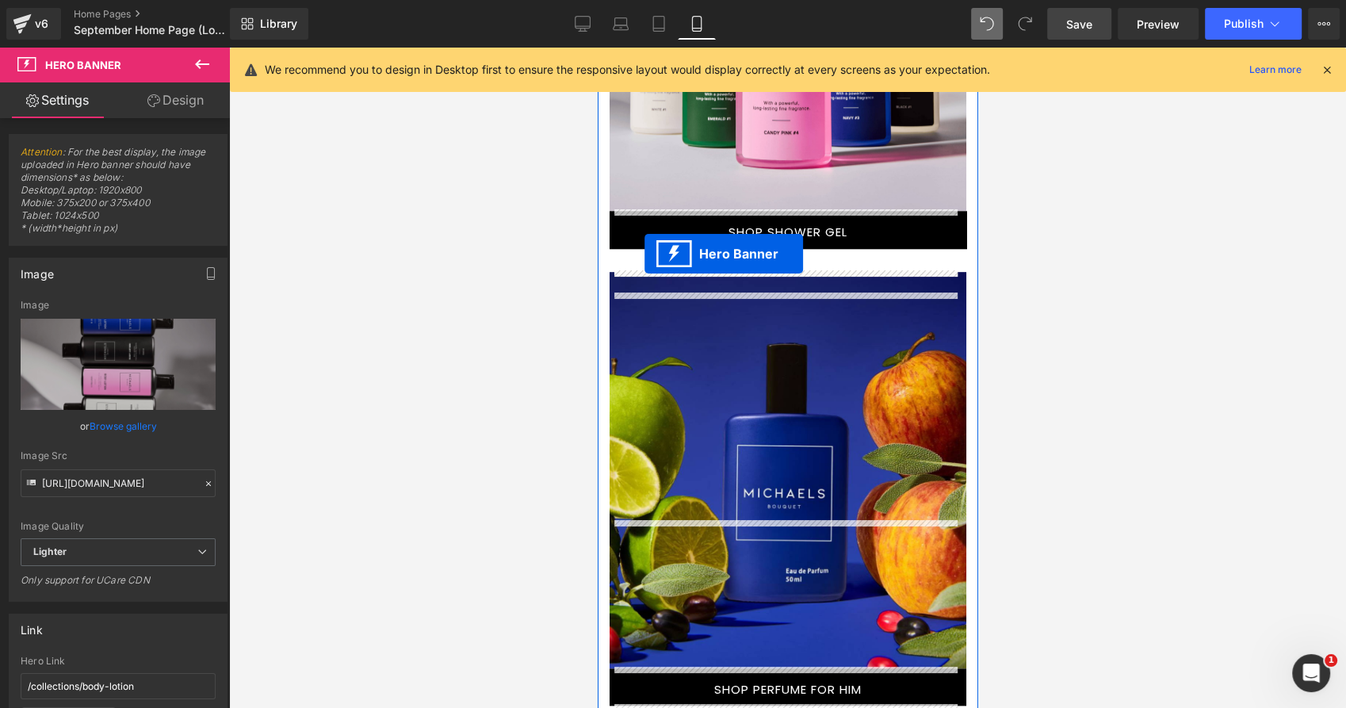
drag, startPoint x: 728, startPoint y: 399, endPoint x: 644, endPoint y: 256, distance: 165.8
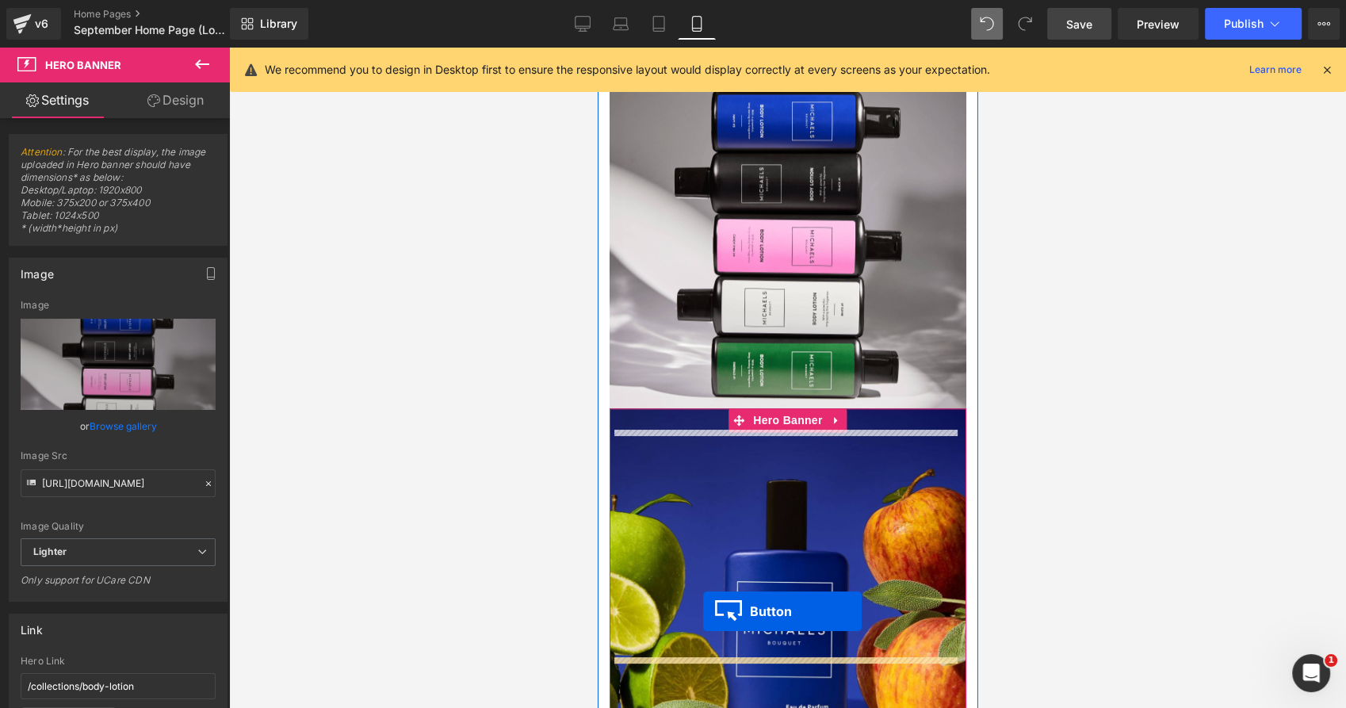
scroll to position [1991, 0]
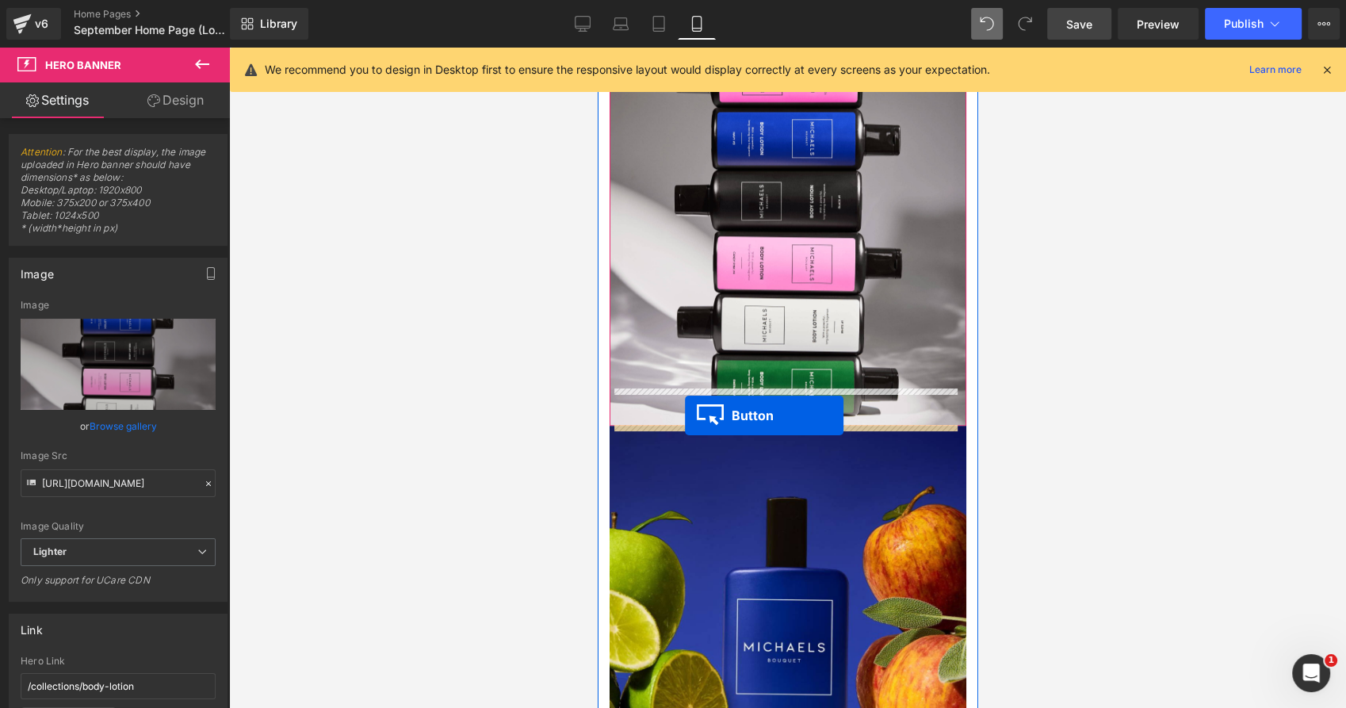
drag, startPoint x: 725, startPoint y: 449, endPoint x: 685, endPoint y: 415, distance: 52.4
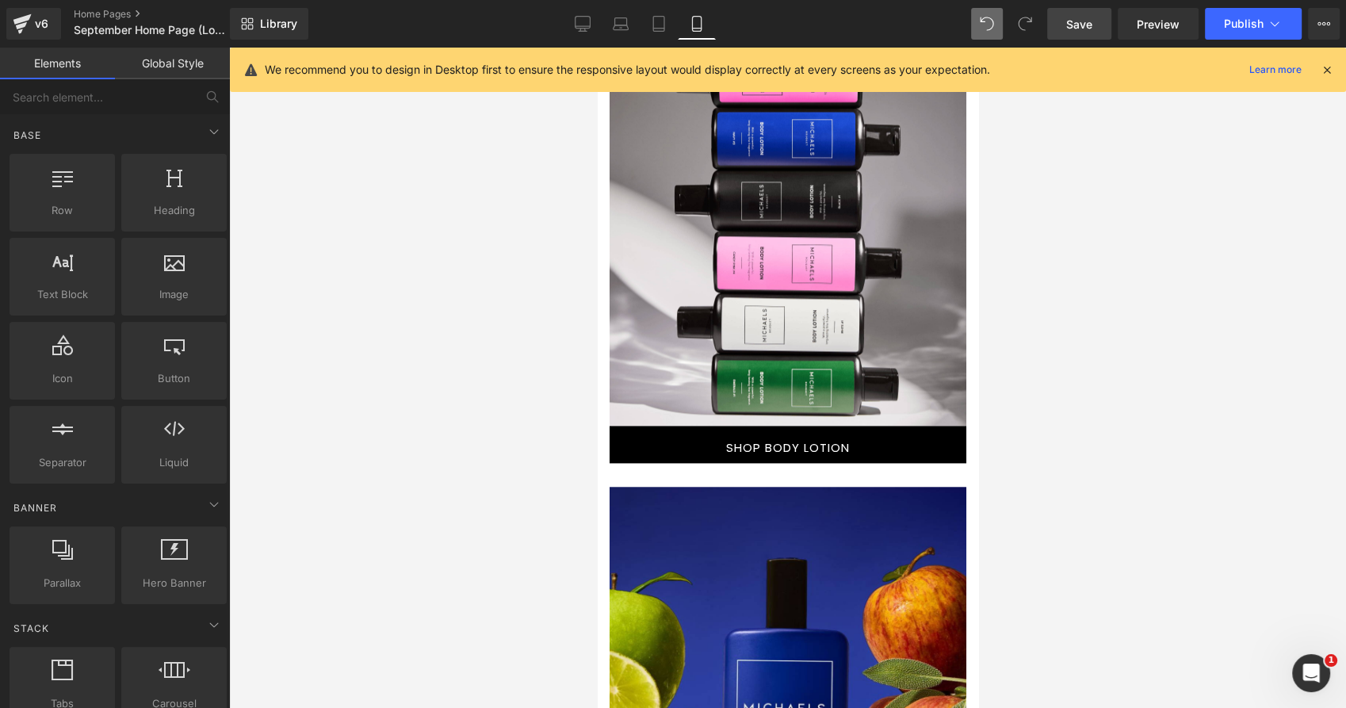
click at [1079, 403] on div at bounding box center [787, 378] width 1117 height 660
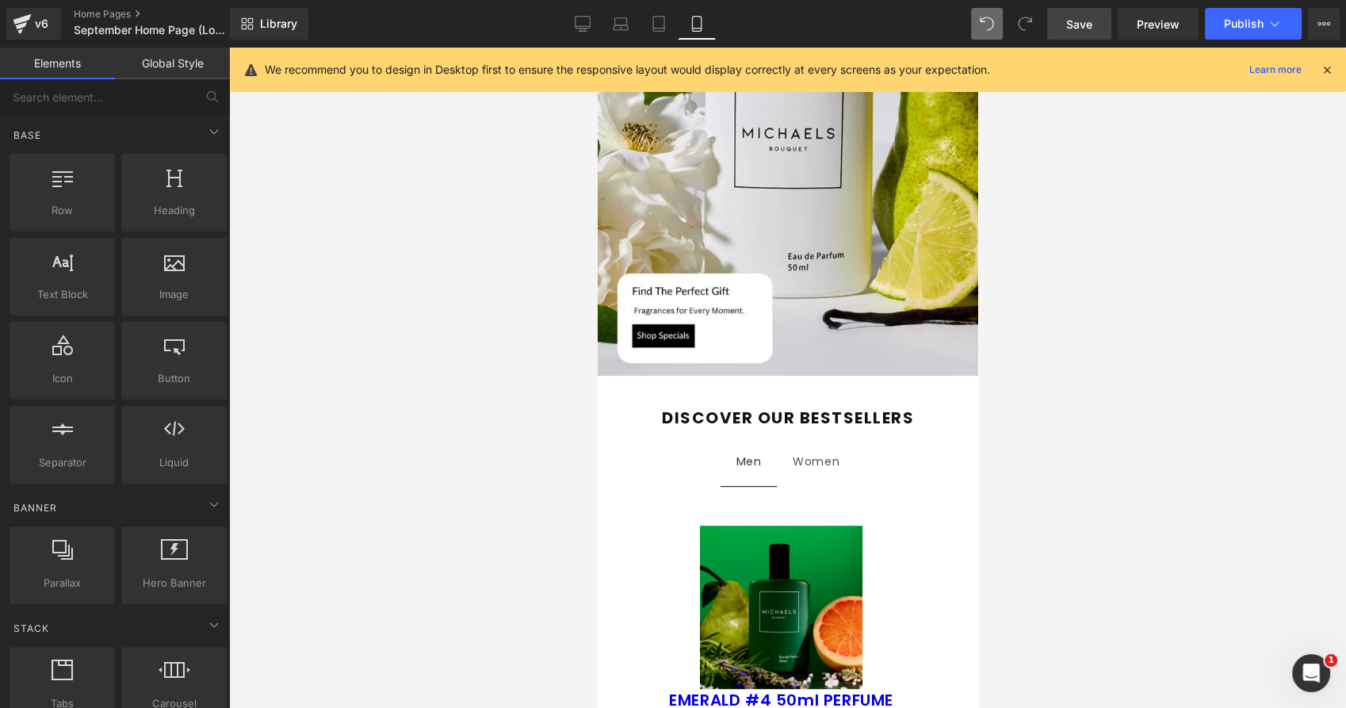
scroll to position [880, 0]
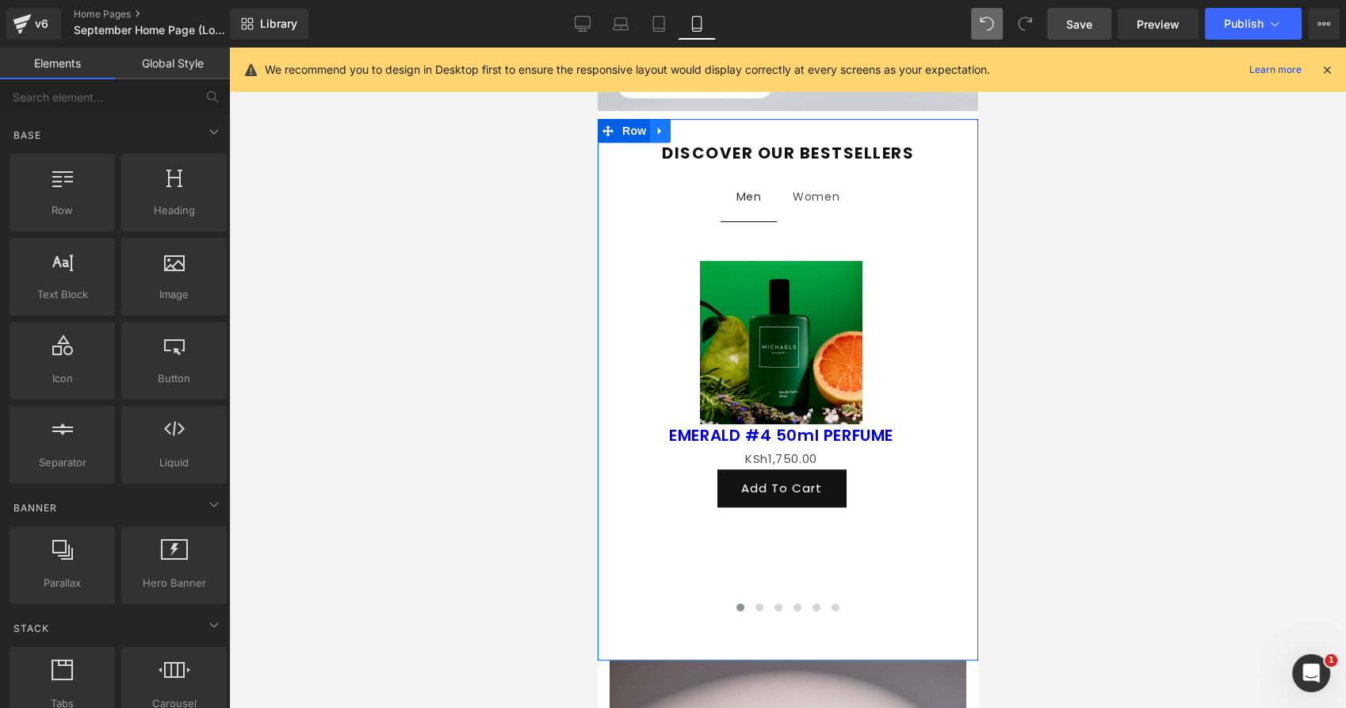
click at [659, 132] on icon at bounding box center [659, 131] width 11 height 12
click at [629, 125] on span "Row" at bounding box center [633, 132] width 32 height 24
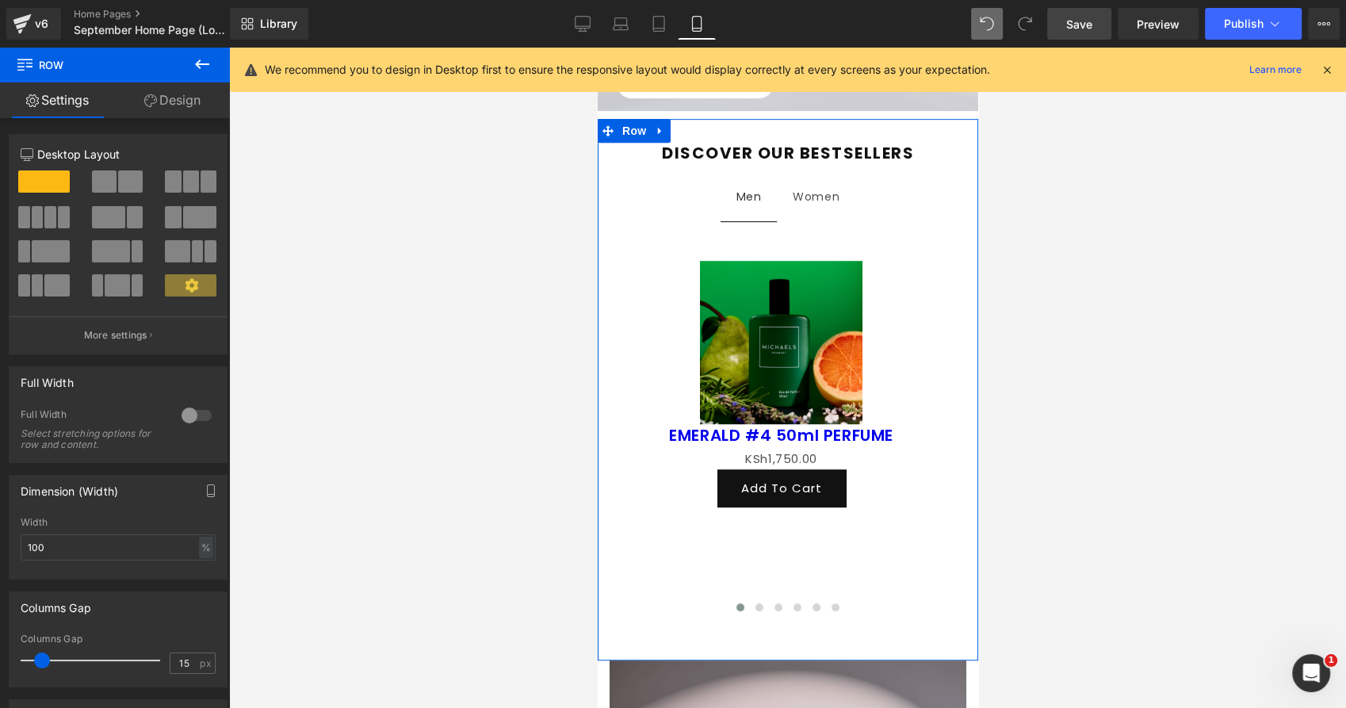
scroll to position [0, 0]
click at [181, 105] on link "Design" at bounding box center [172, 100] width 115 height 36
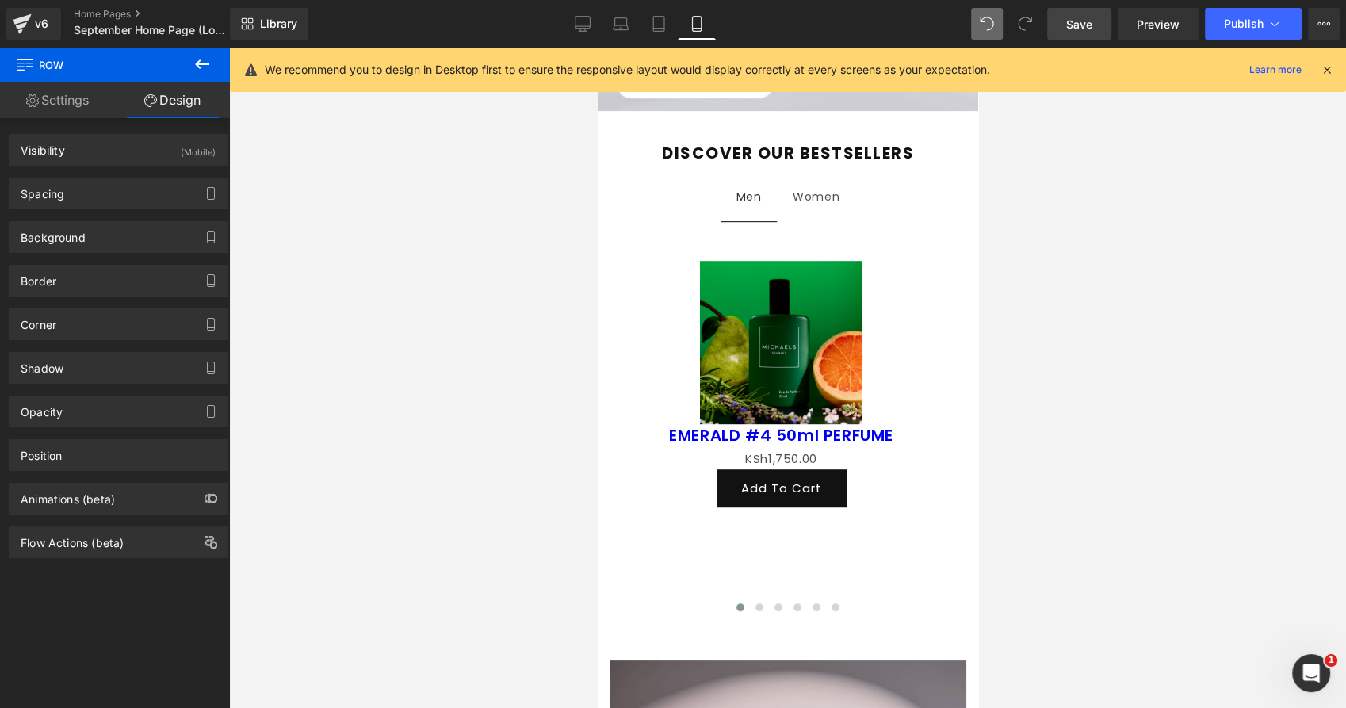
click at [335, 180] on div at bounding box center [787, 378] width 1117 height 660
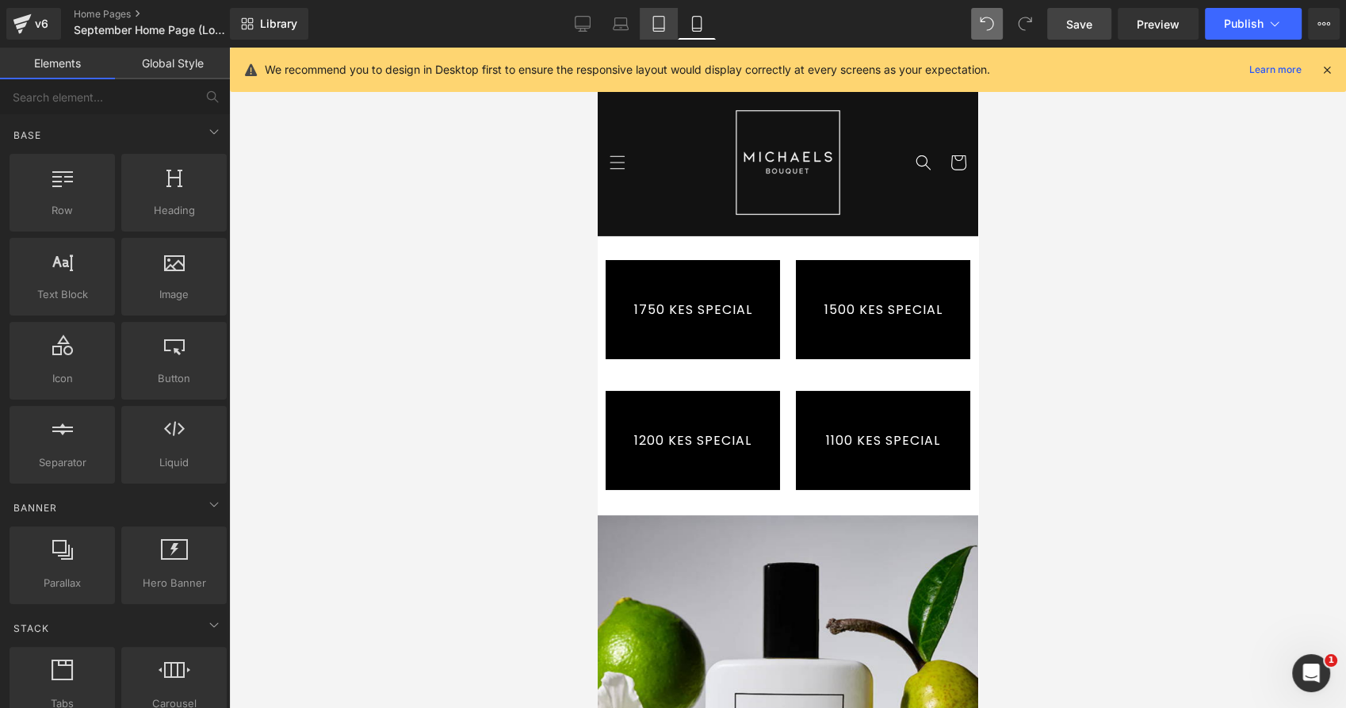
click at [659, 13] on link "Tablet" at bounding box center [659, 24] width 38 height 32
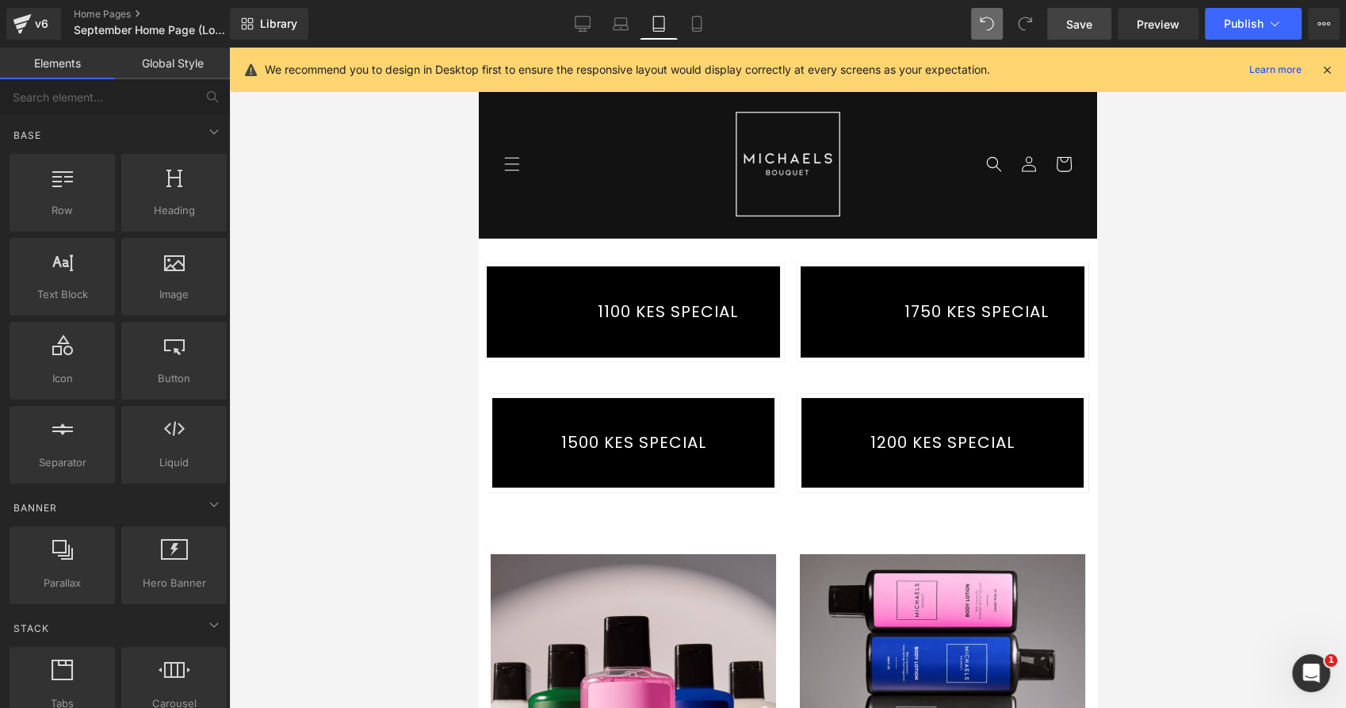
click at [1084, 25] on span "Save" at bounding box center [1079, 24] width 26 height 17
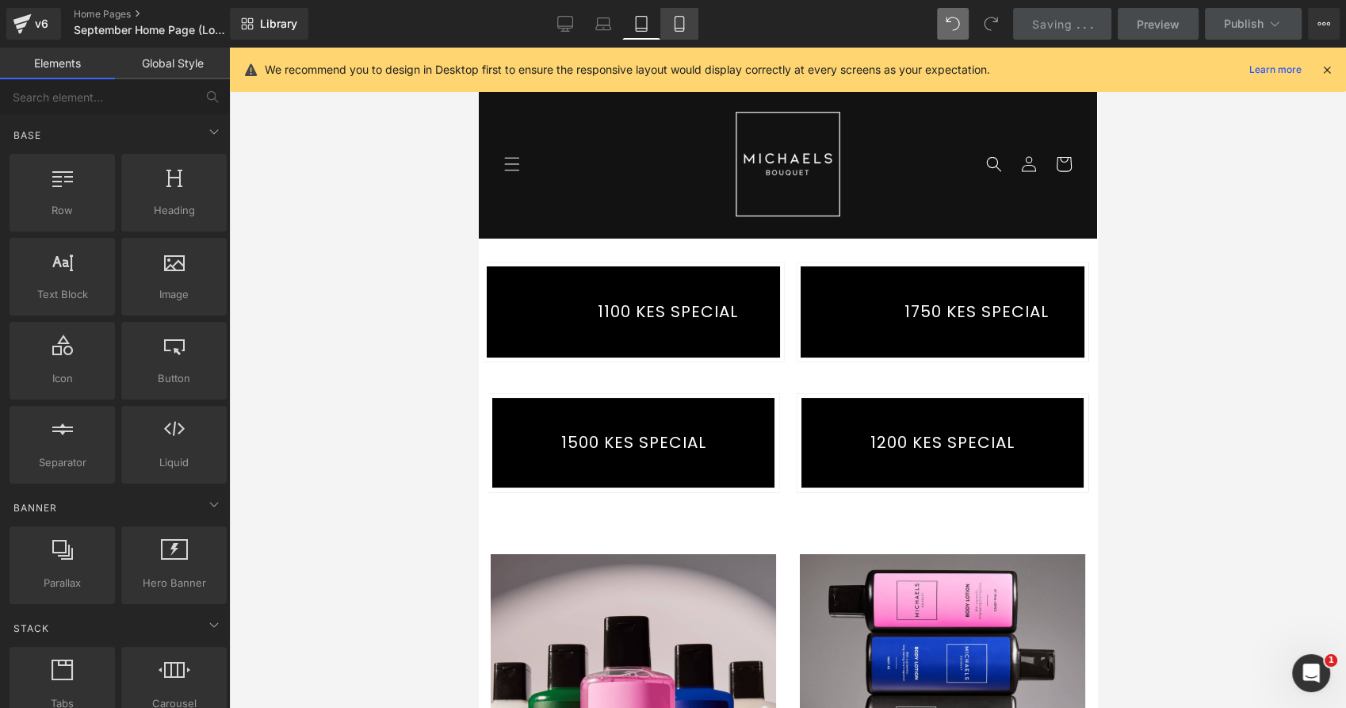
scroll to position [1232, 0]
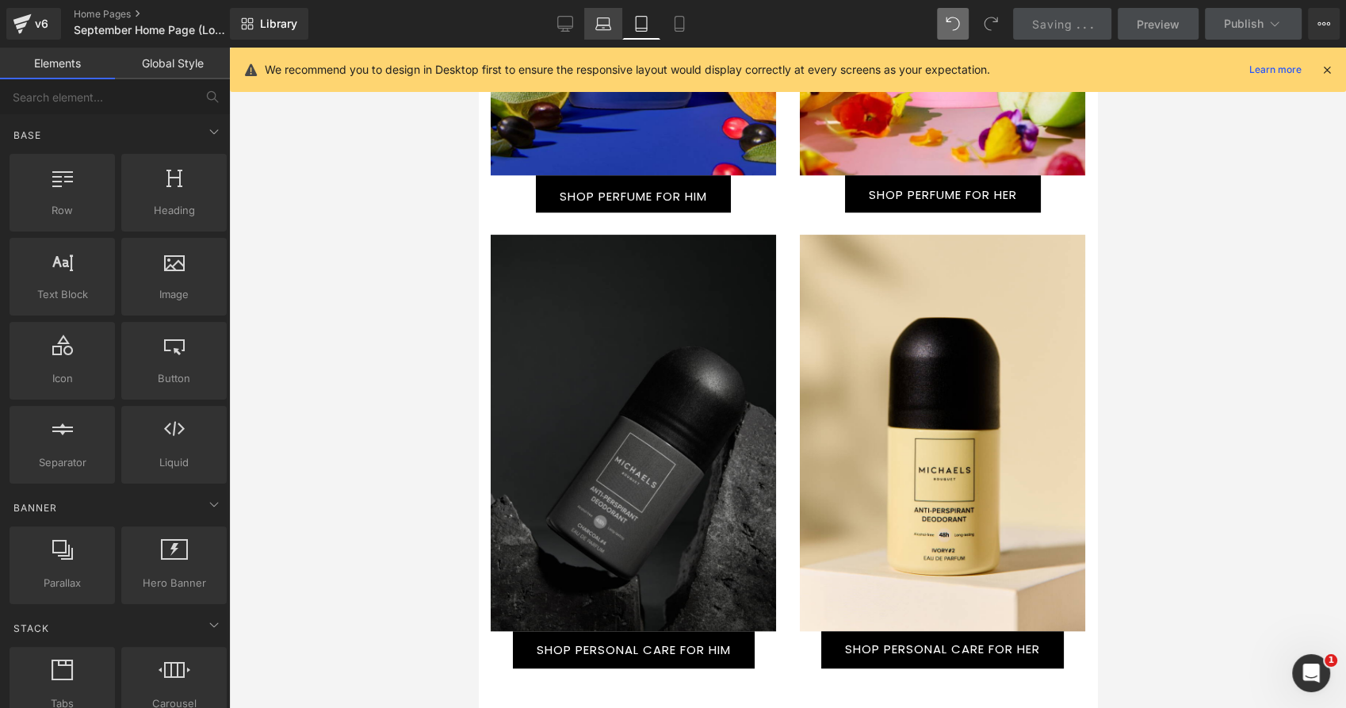
click at [596, 25] on icon at bounding box center [603, 24] width 16 height 16
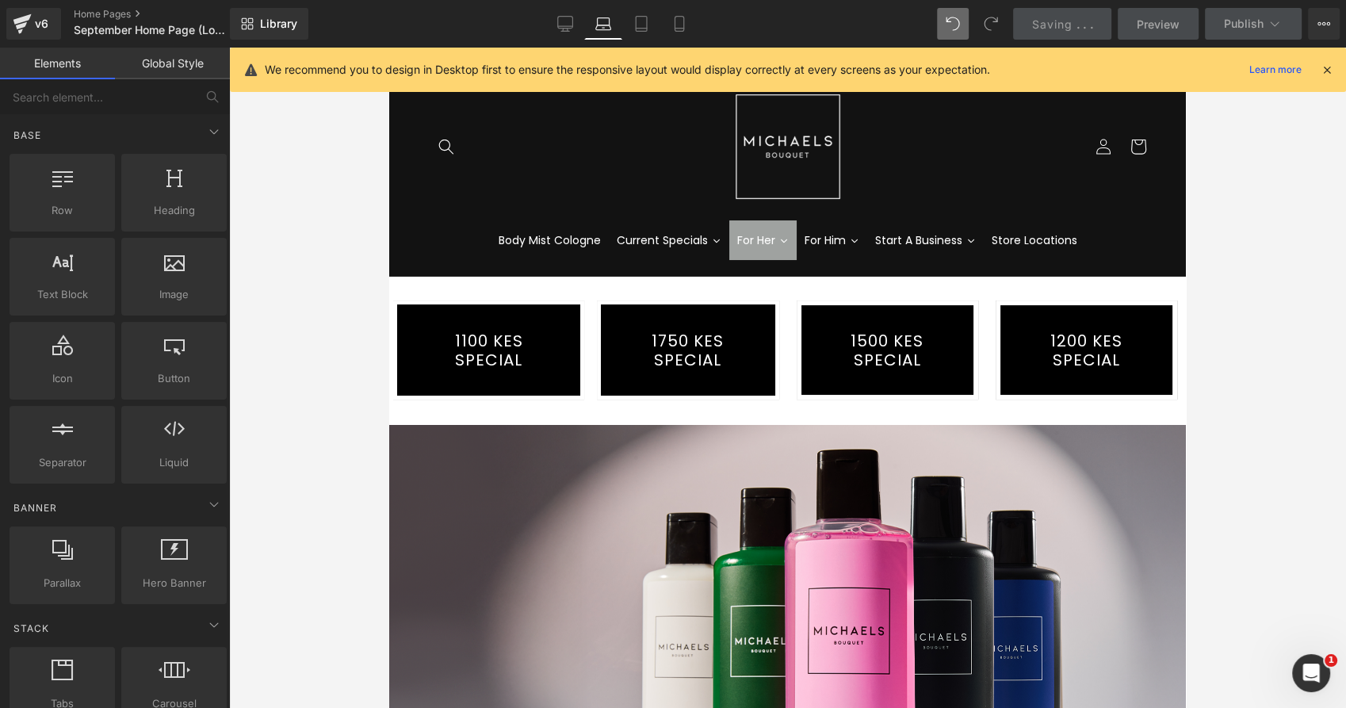
scroll to position [0, 0]
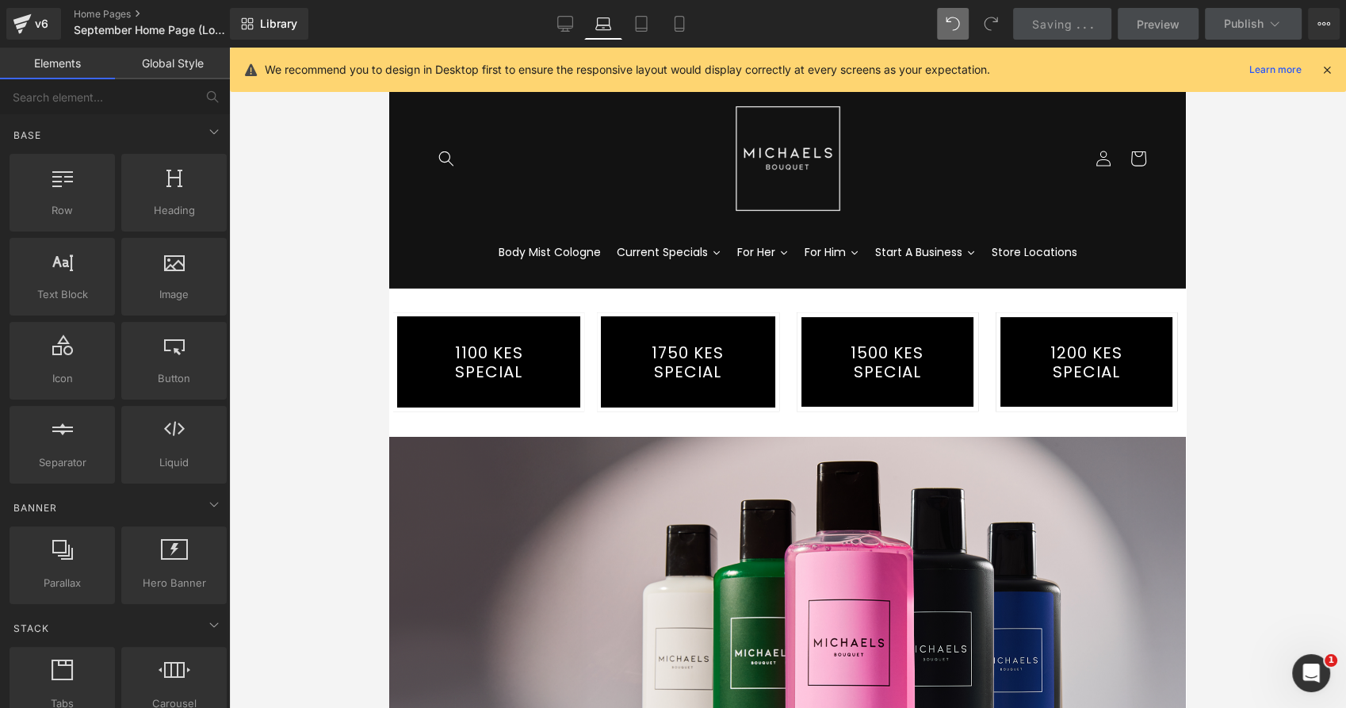
click at [563, 27] on icon at bounding box center [565, 24] width 16 height 16
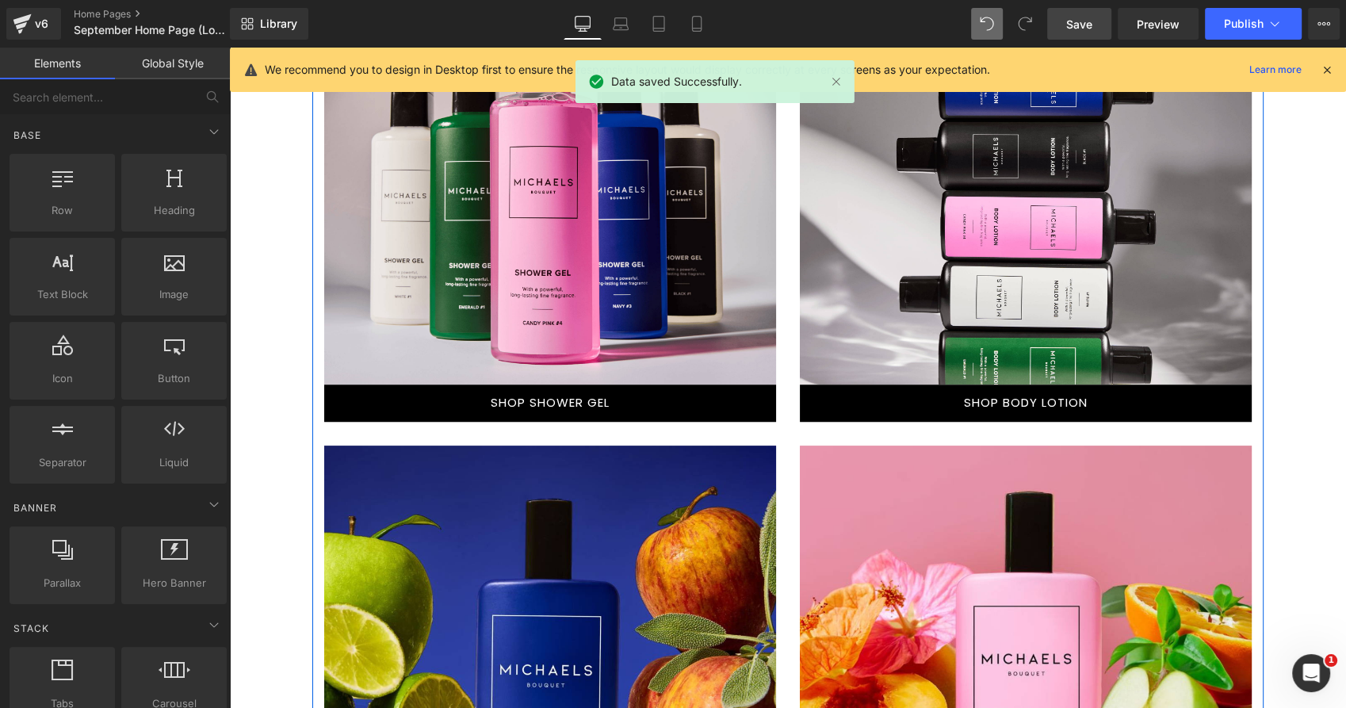
scroll to position [1121, 0]
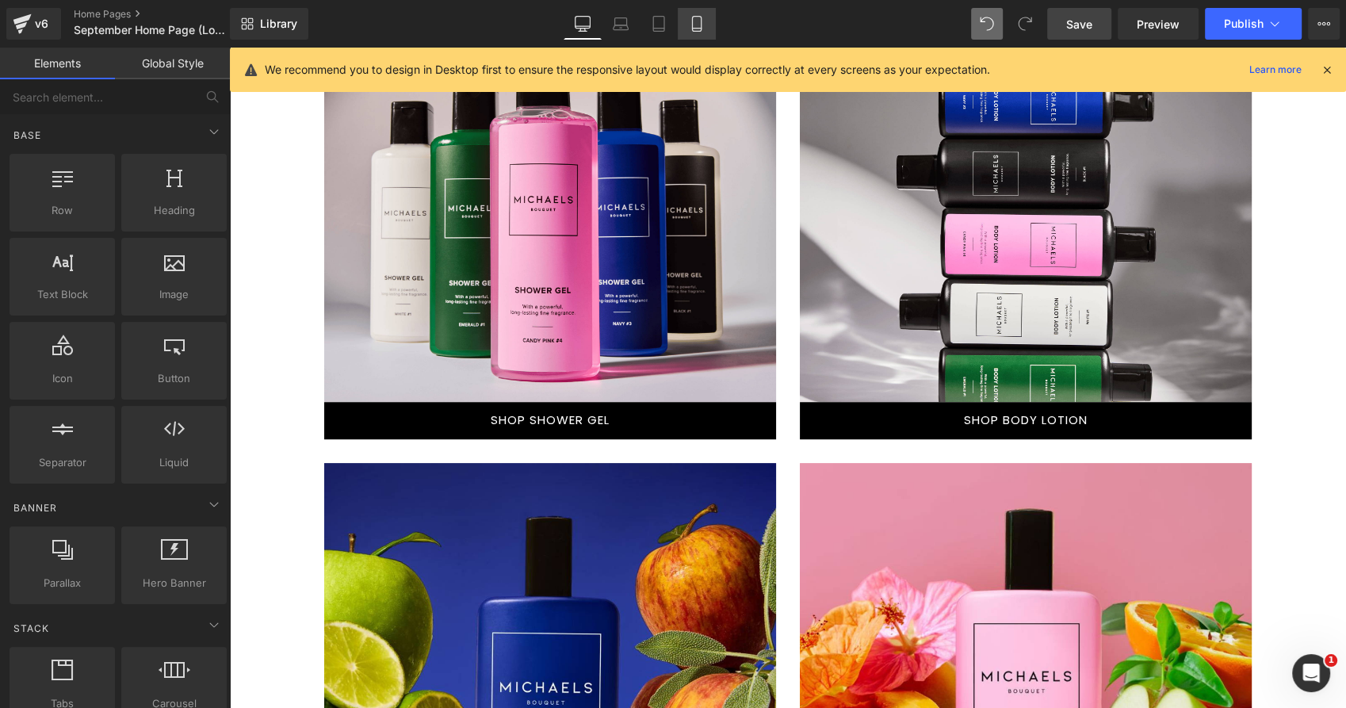
click at [700, 29] on icon at bounding box center [696, 29] width 9 height 0
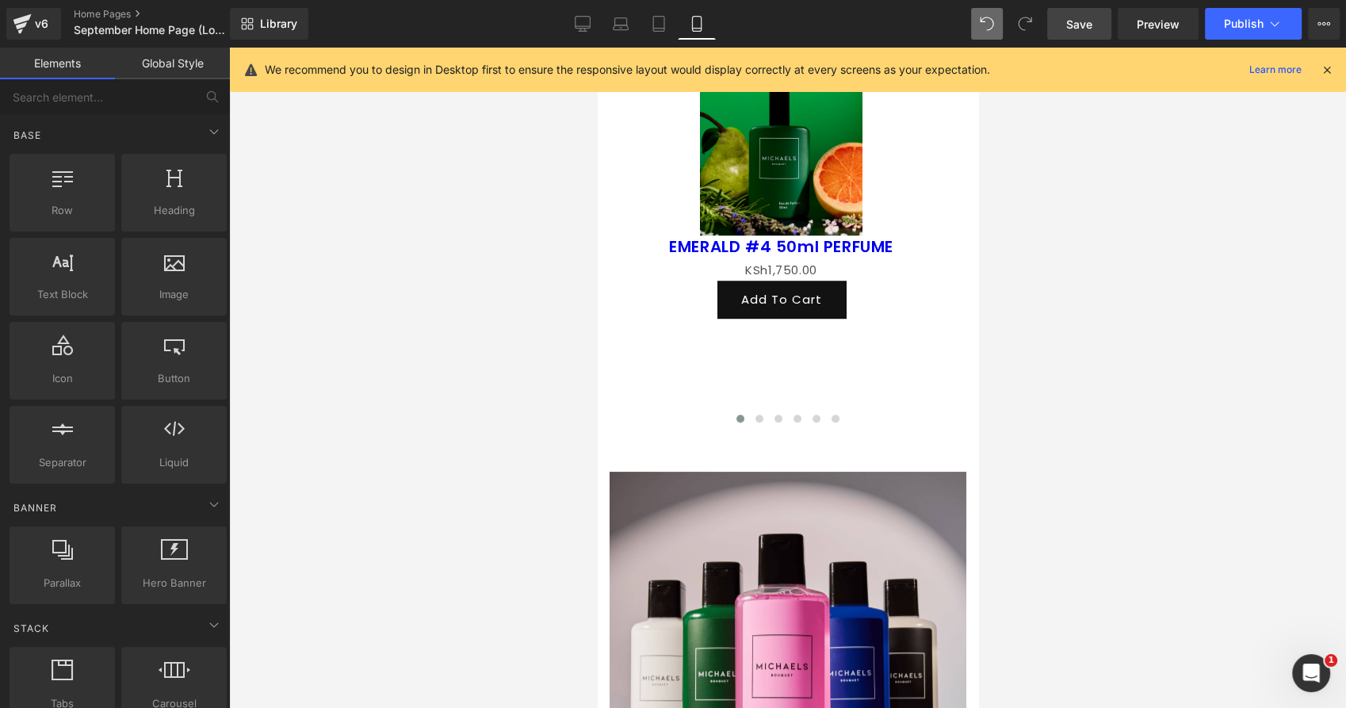
scroll to position [934, 0]
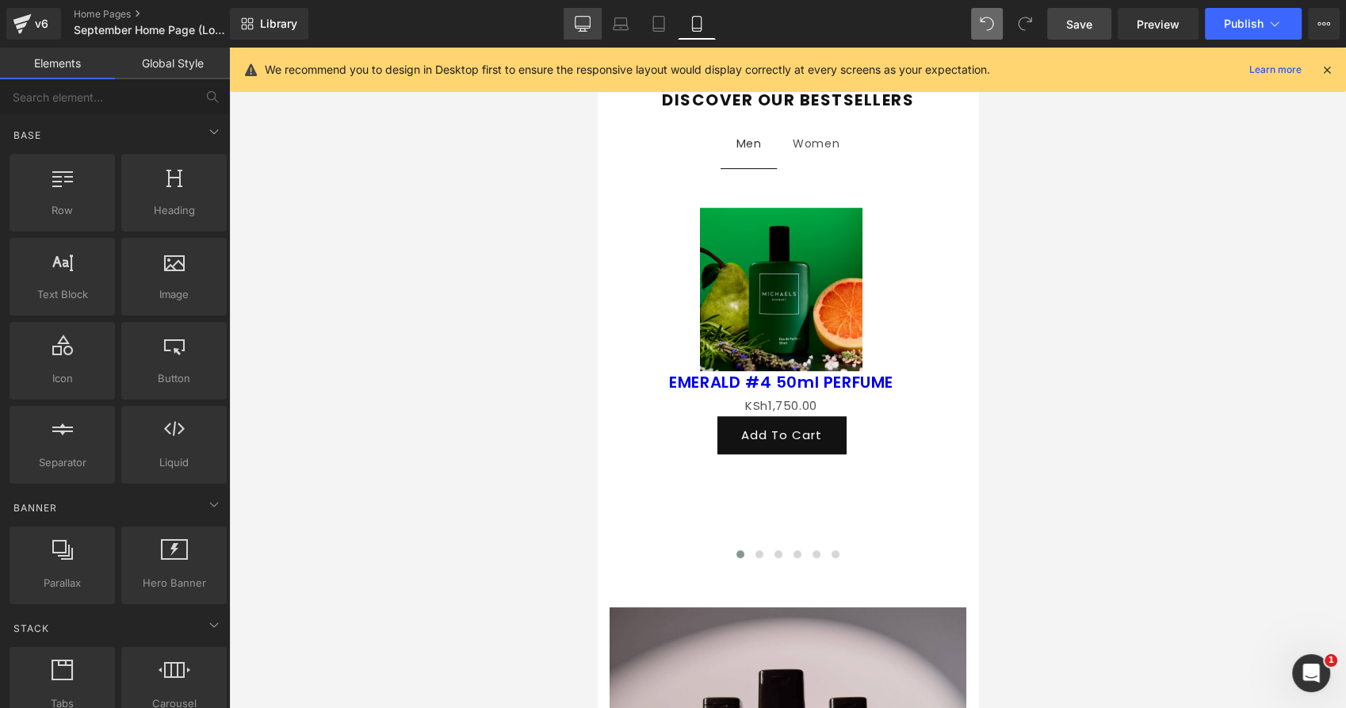
click at [591, 25] on link "Desktop" at bounding box center [582, 24] width 38 height 32
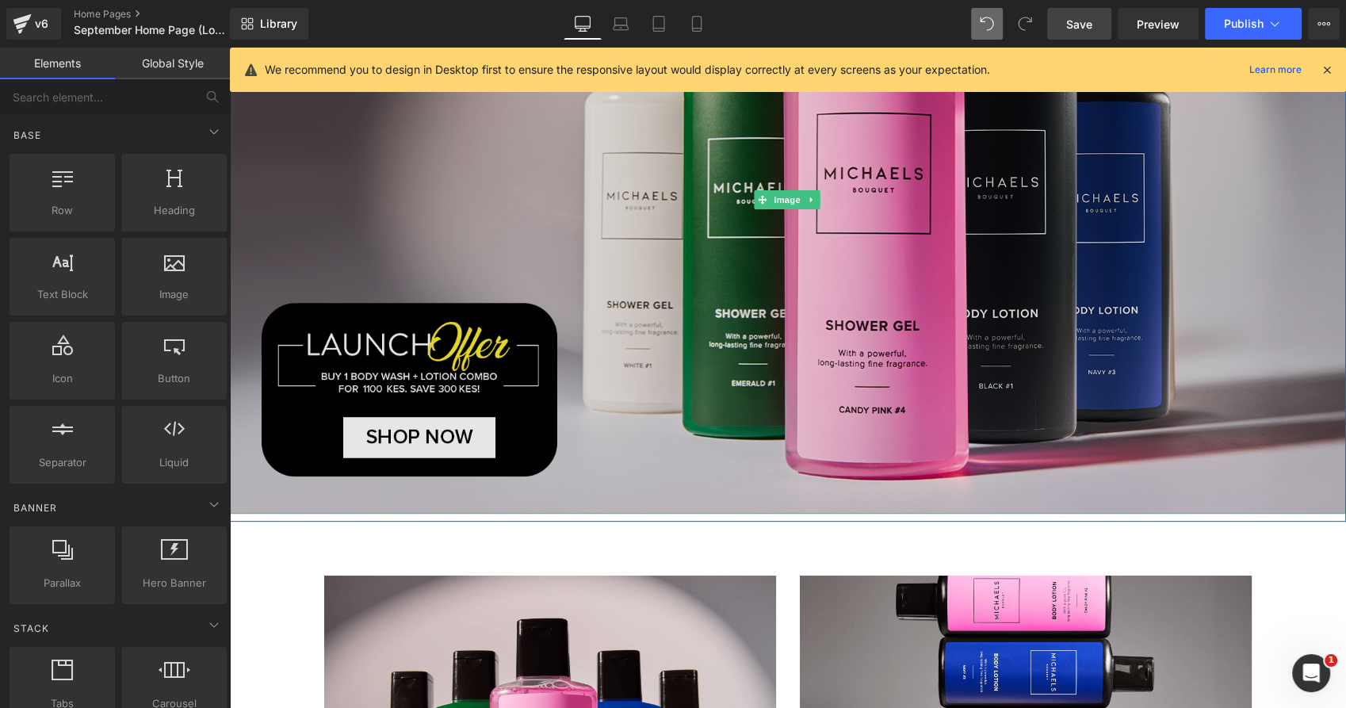
scroll to position [408, 0]
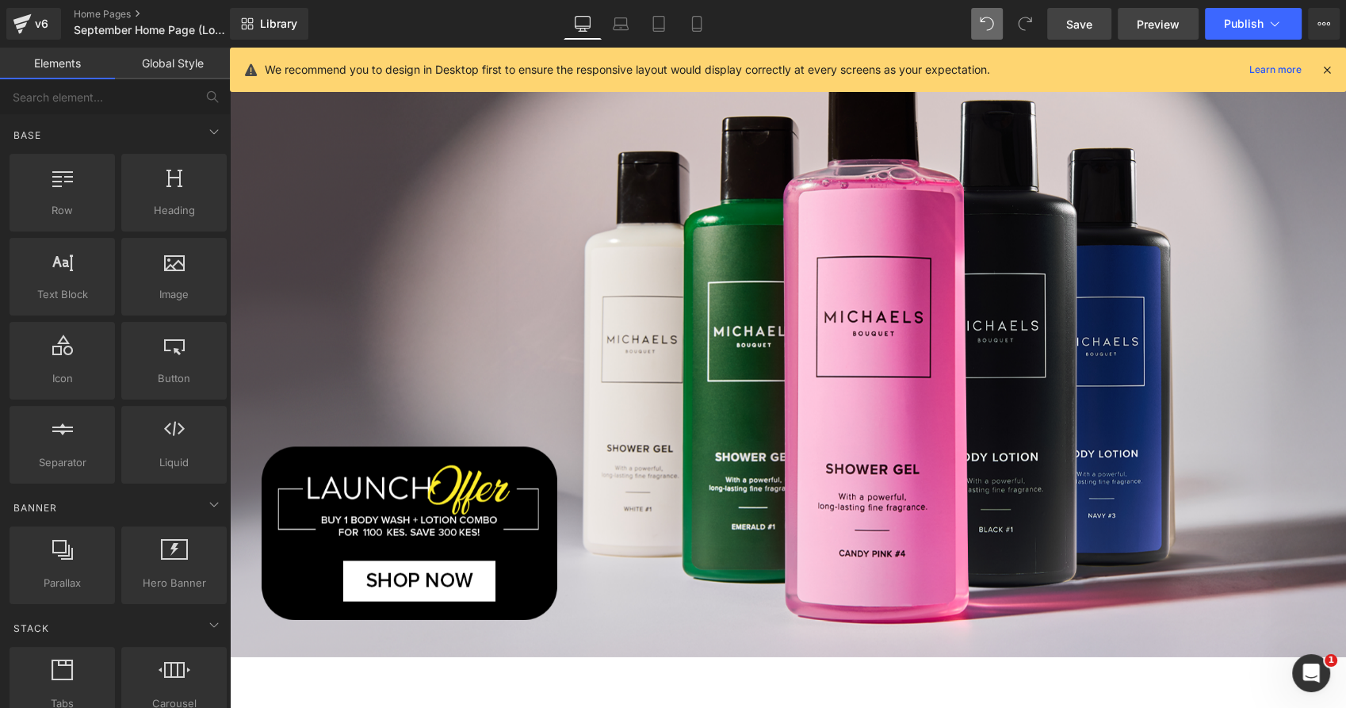
click at [1153, 25] on span "Preview" at bounding box center [1157, 24] width 43 height 17
